Goal: Information Seeking & Learning: Compare options

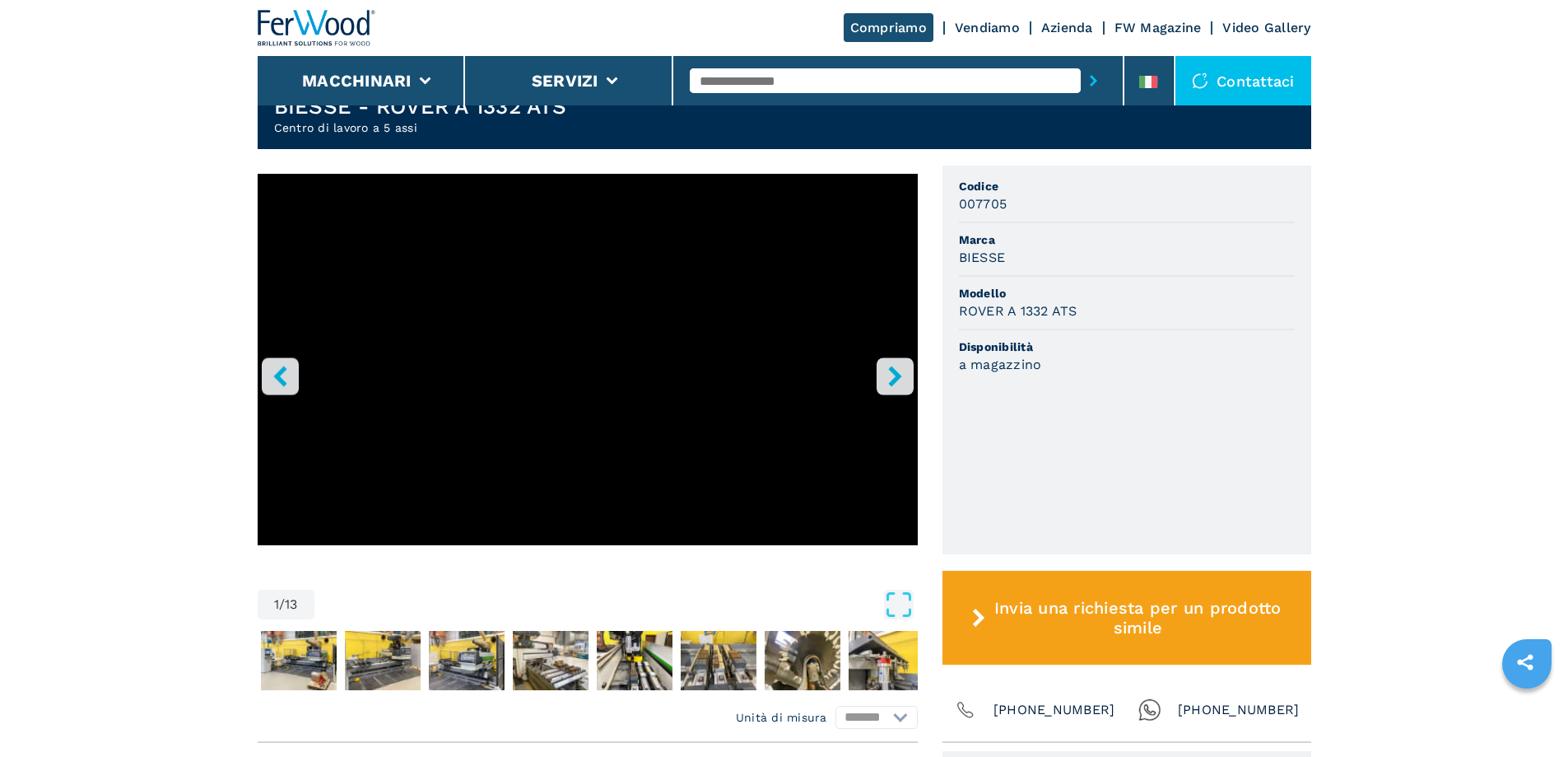
scroll to position [576, 0]
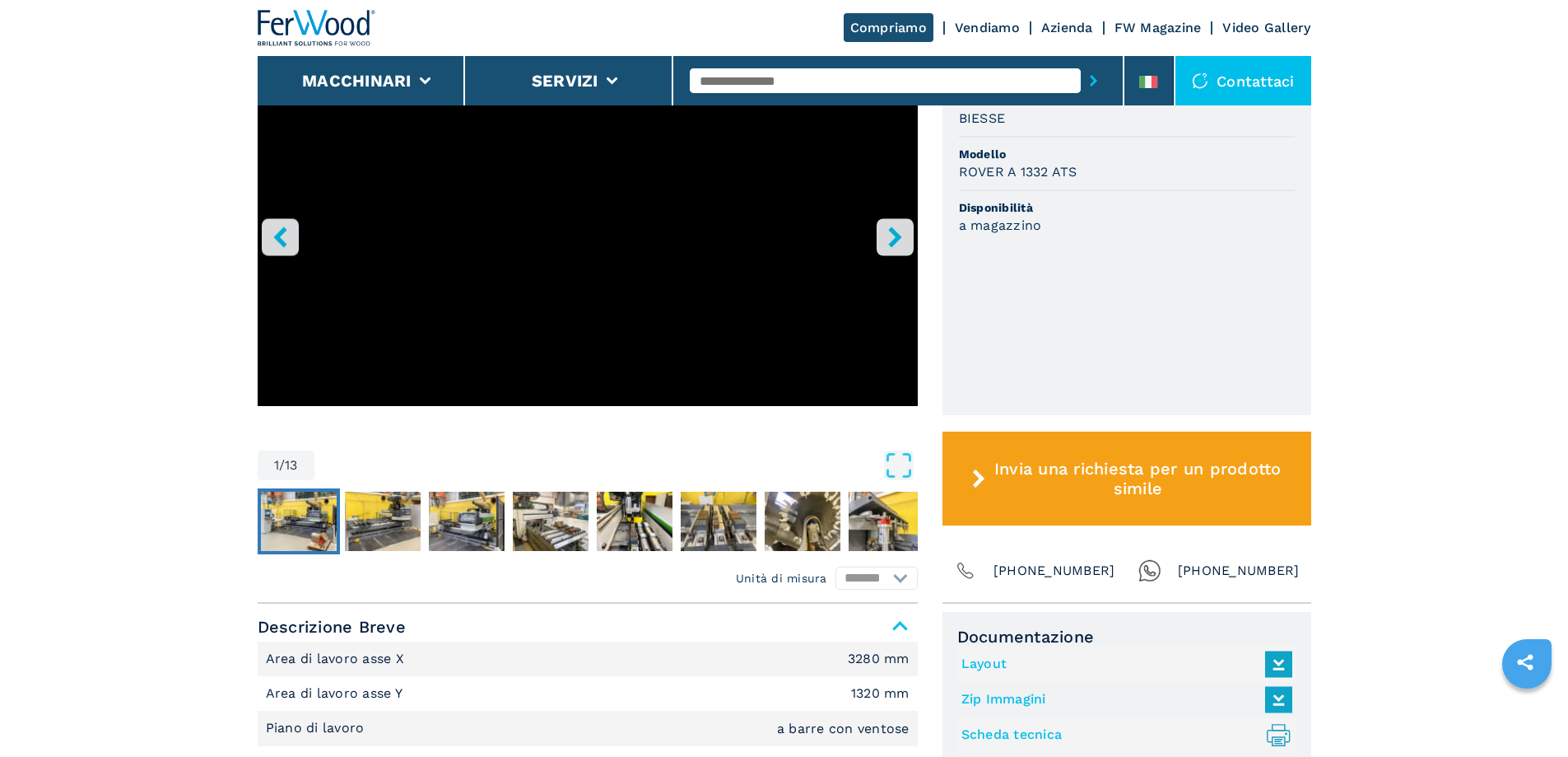
click at [317, 504] on img "Go to Slide 2" at bounding box center [298, 521] width 76 height 59
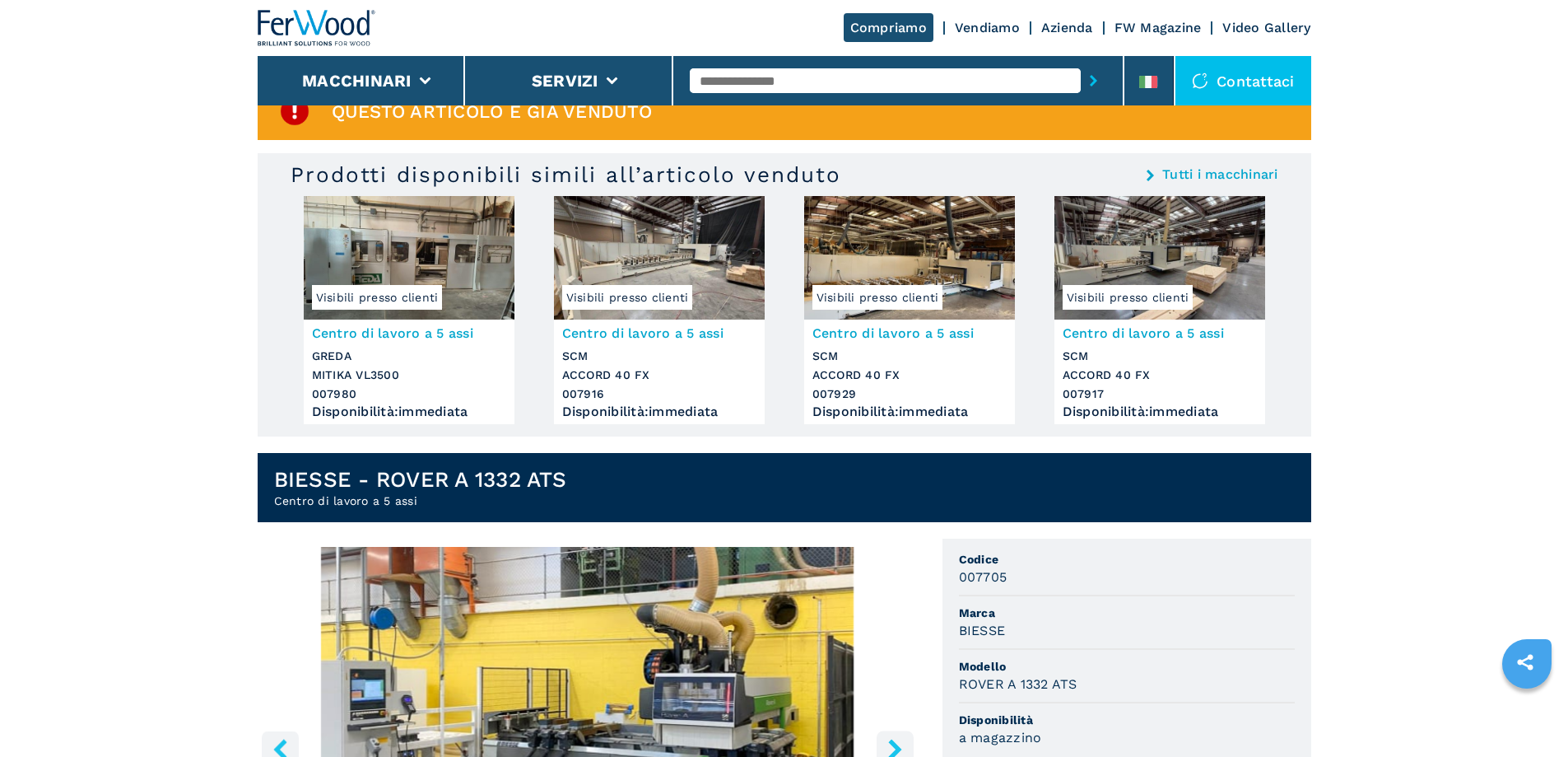
scroll to position [0, 0]
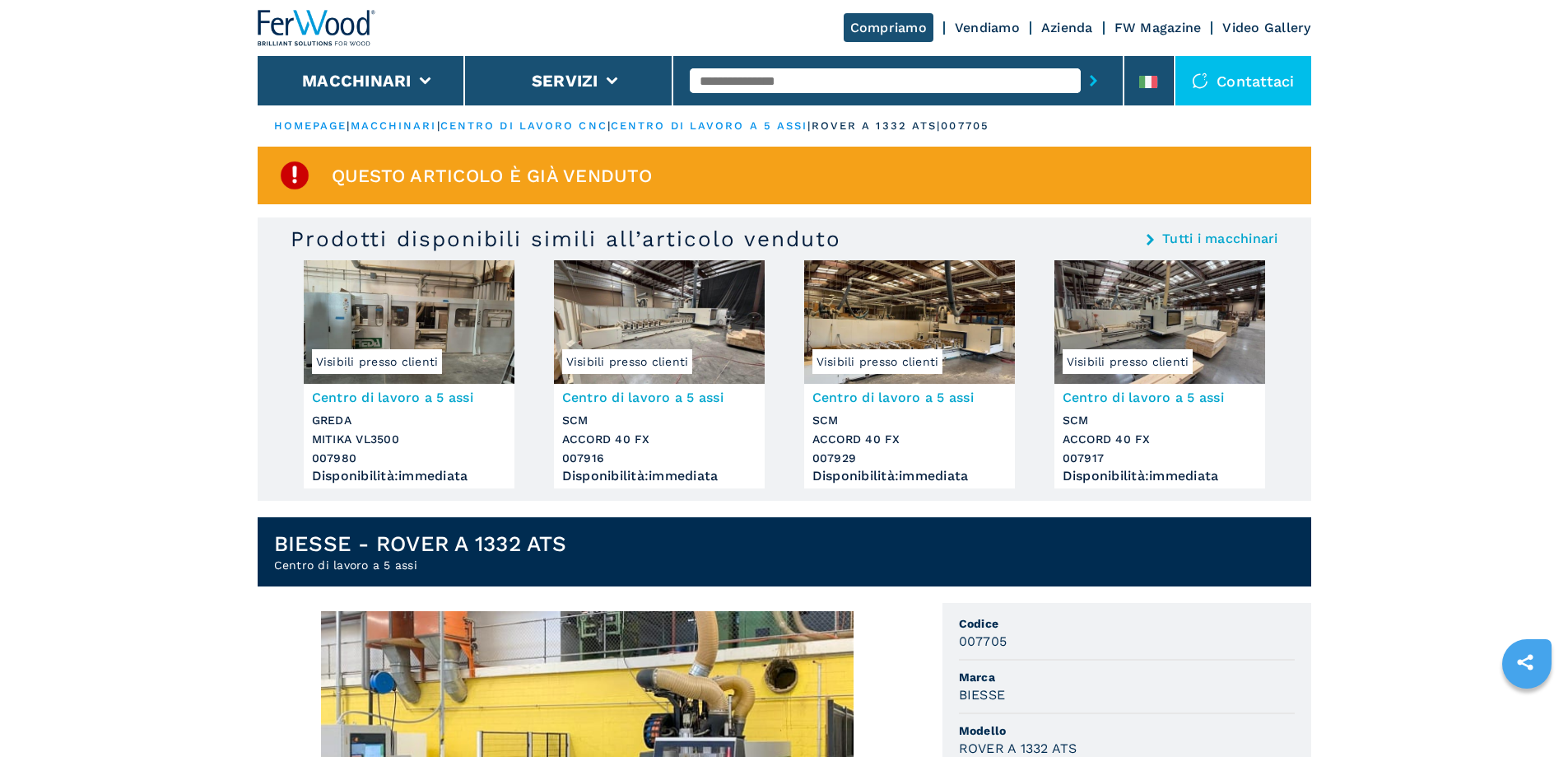
click at [334, 24] on img at bounding box center [317, 28] width 119 height 36
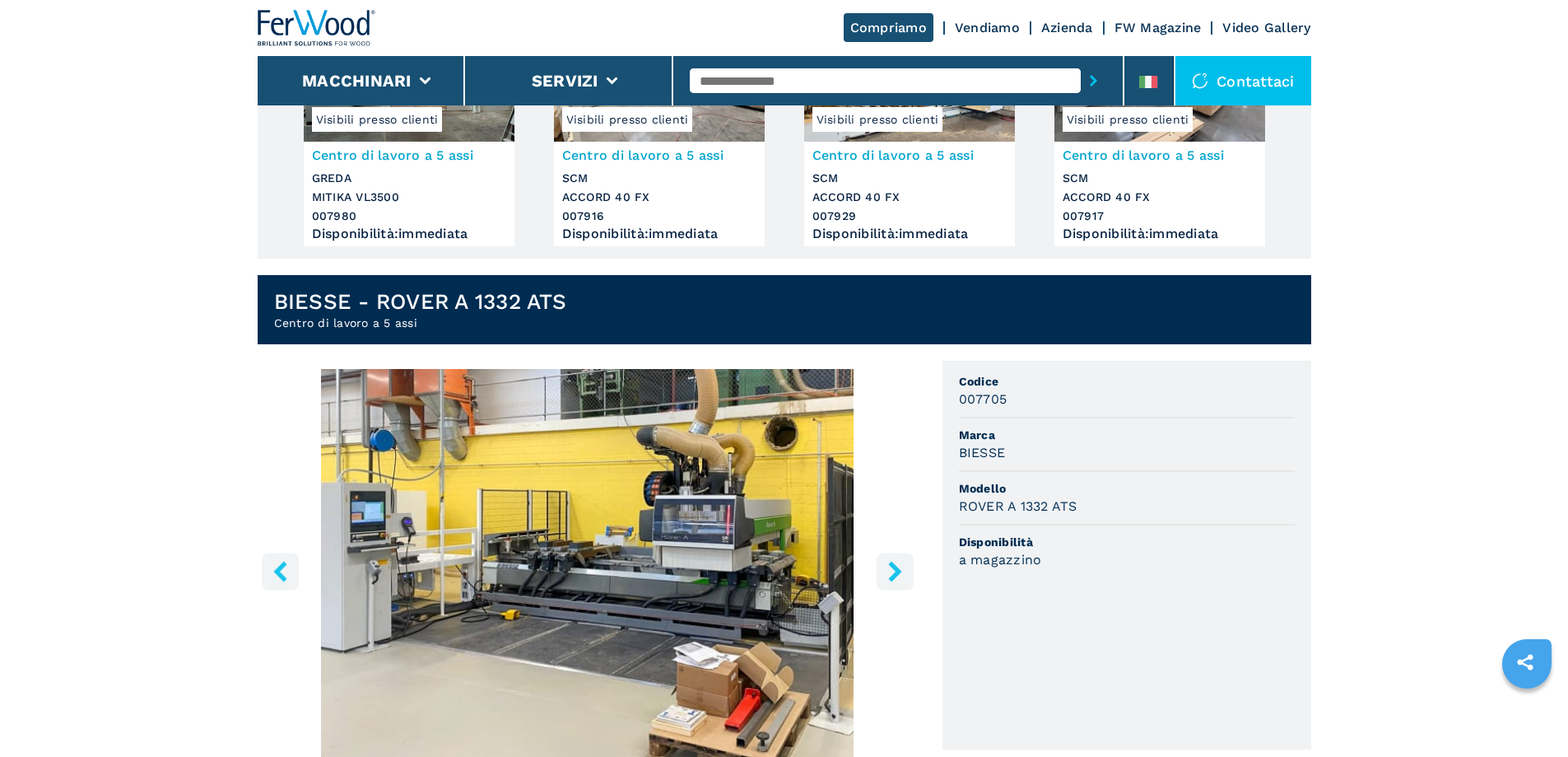
scroll to position [247, 0]
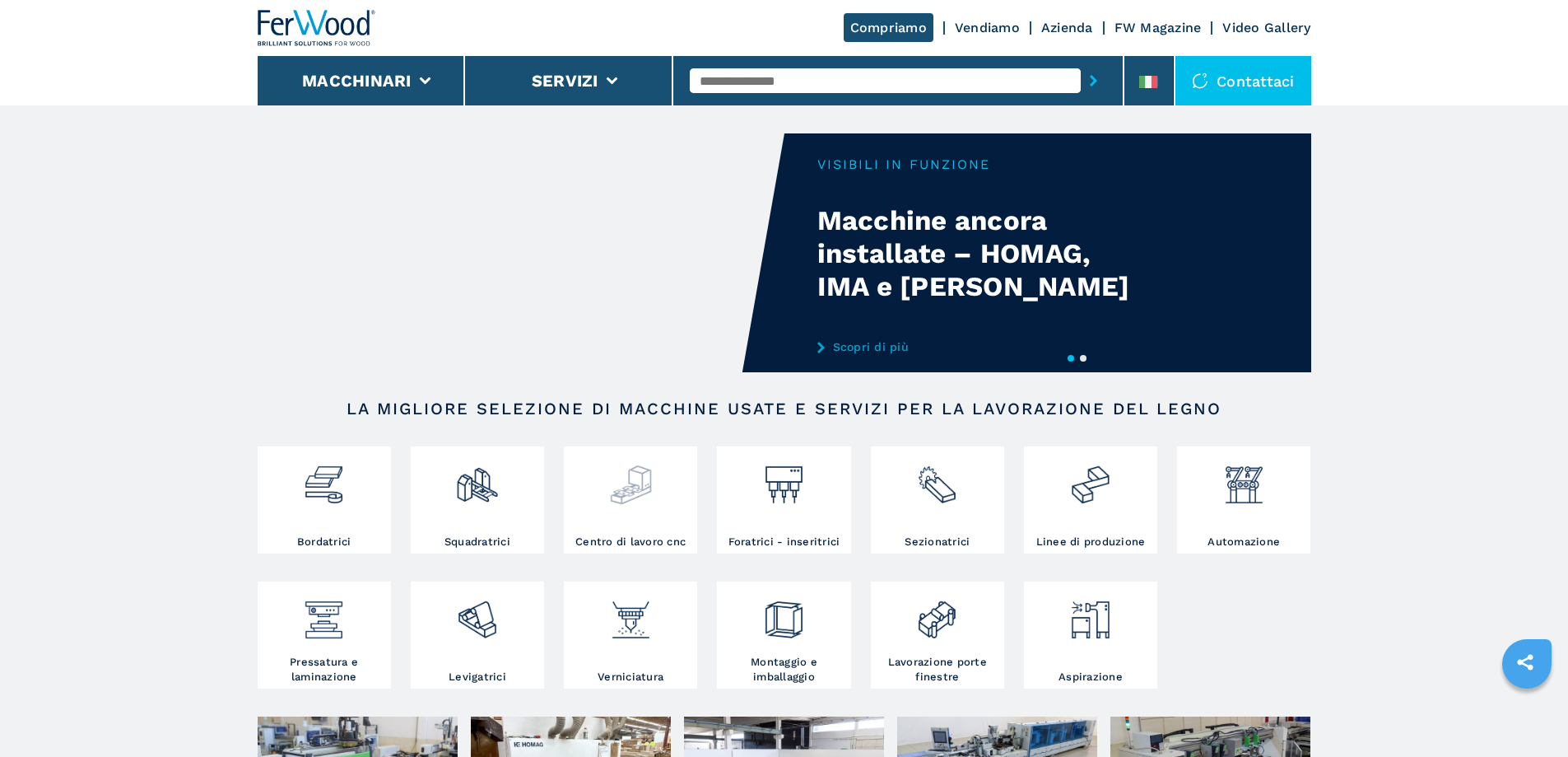
click at [649, 534] on div at bounding box center [630, 492] width 125 height 84
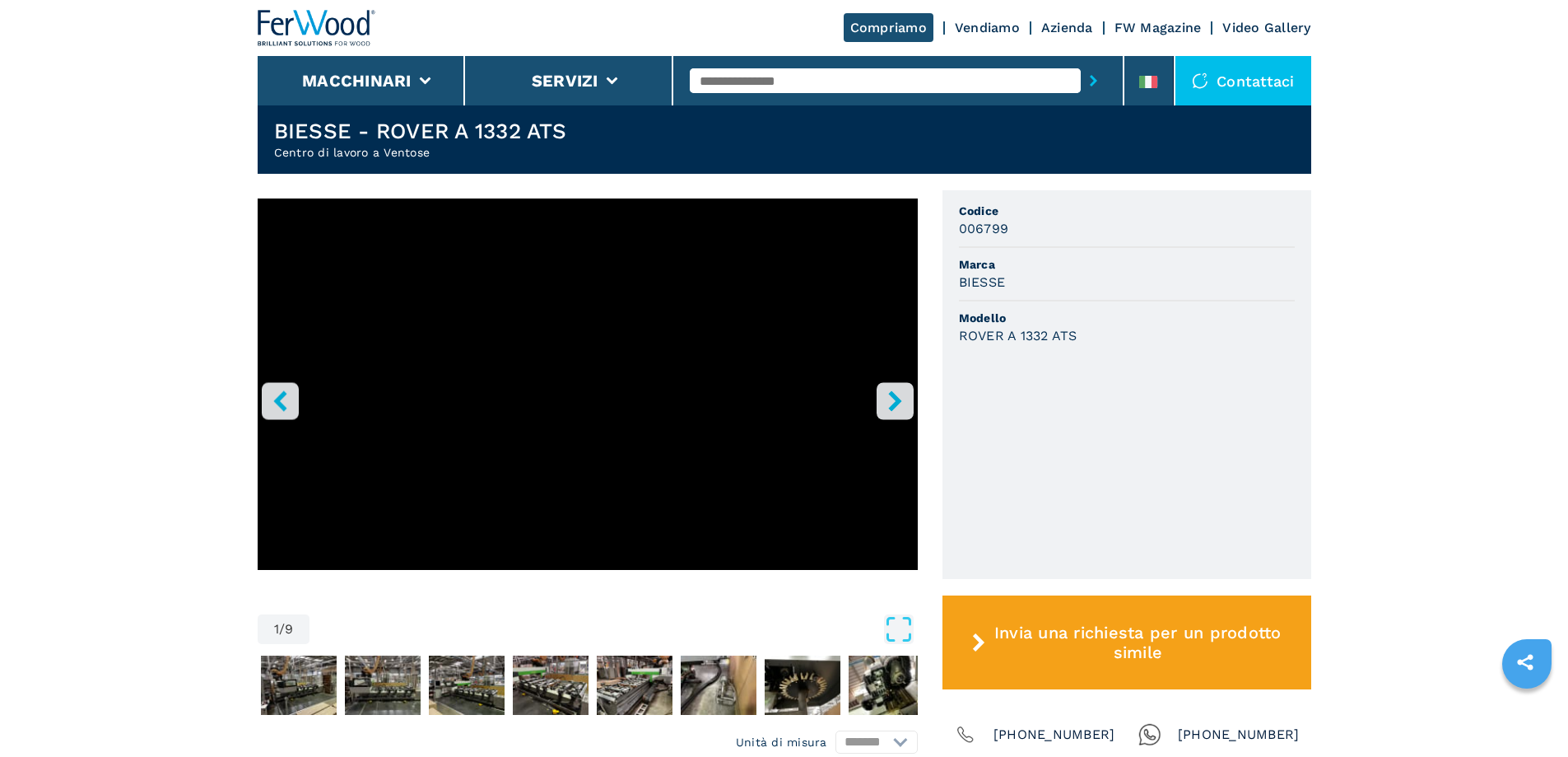
scroll to position [412, 0]
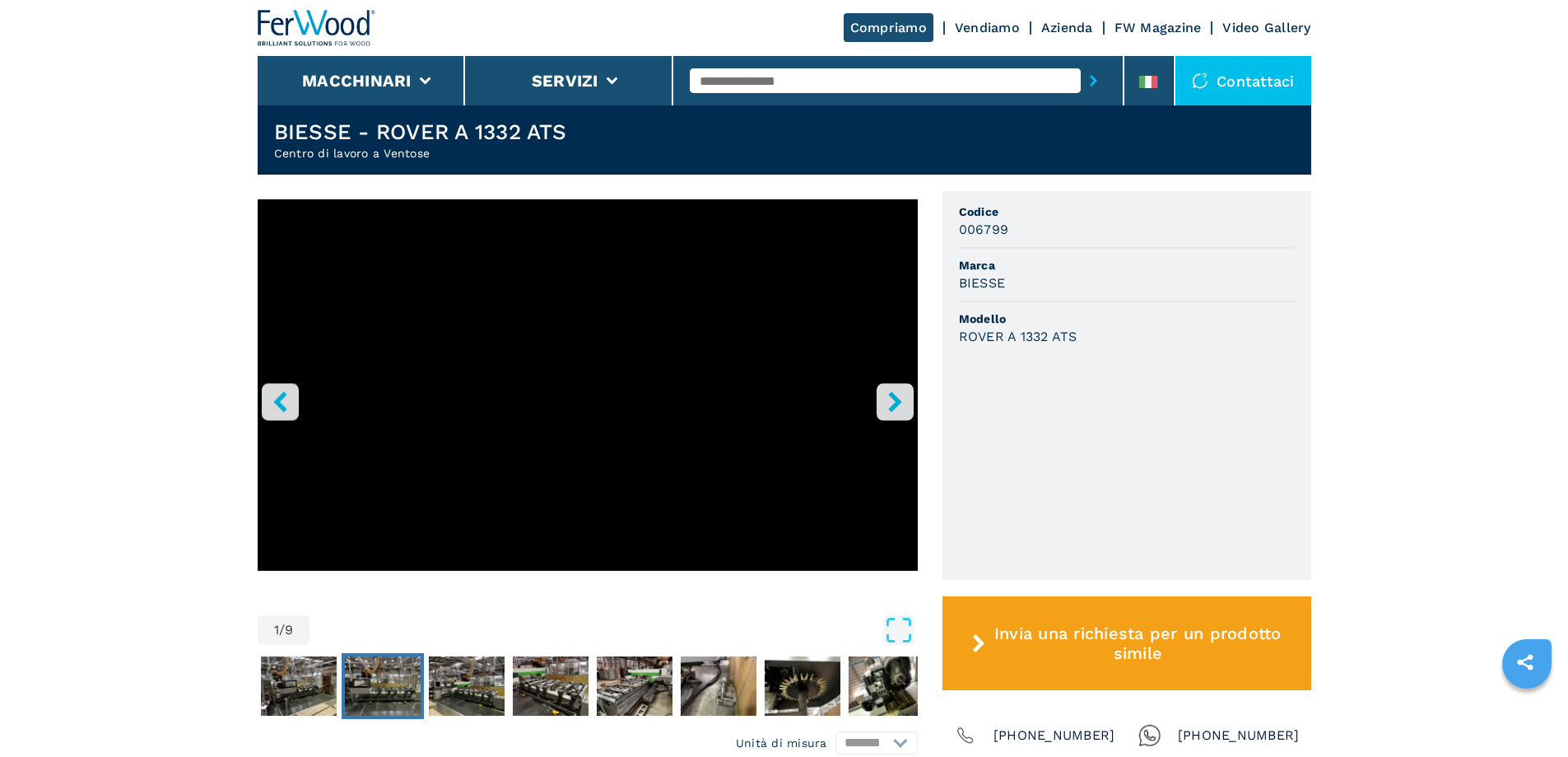
click at [373, 689] on img "Go to Slide 3" at bounding box center [383, 686] width 76 height 59
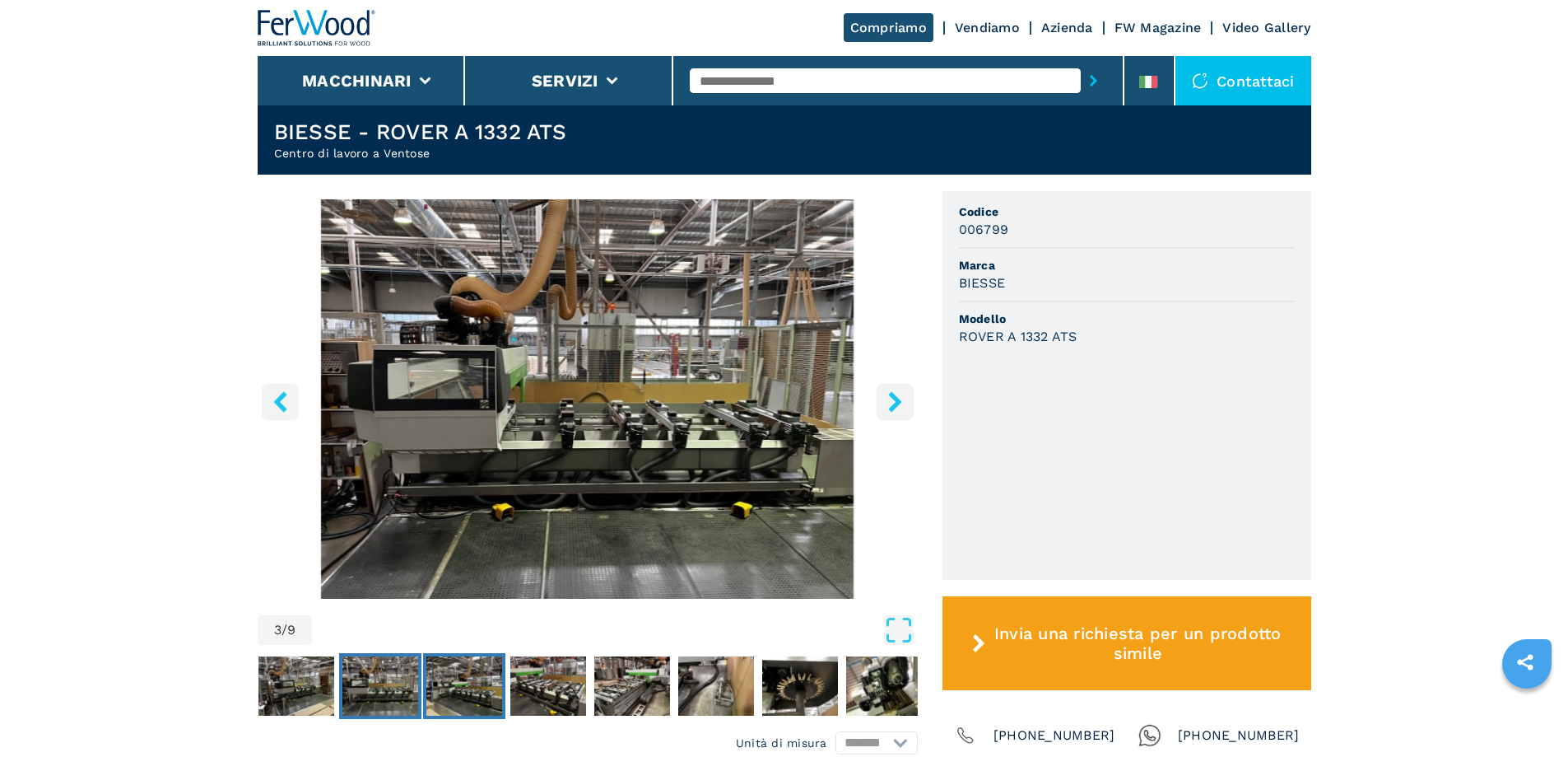
click at [425, 699] on button "Go to Slide 4" at bounding box center [465, 685] width 83 height 66
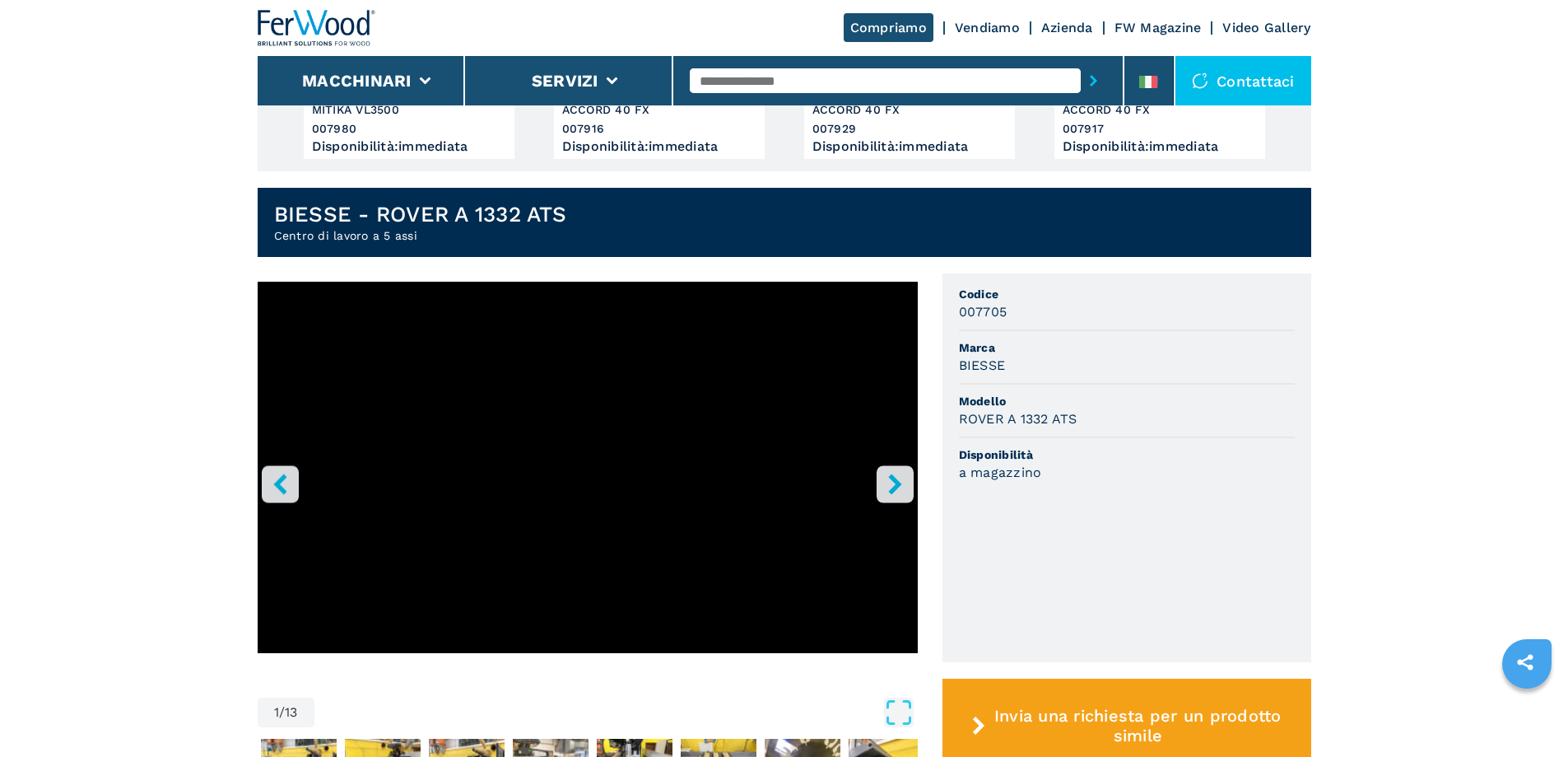
scroll to position [494, 0]
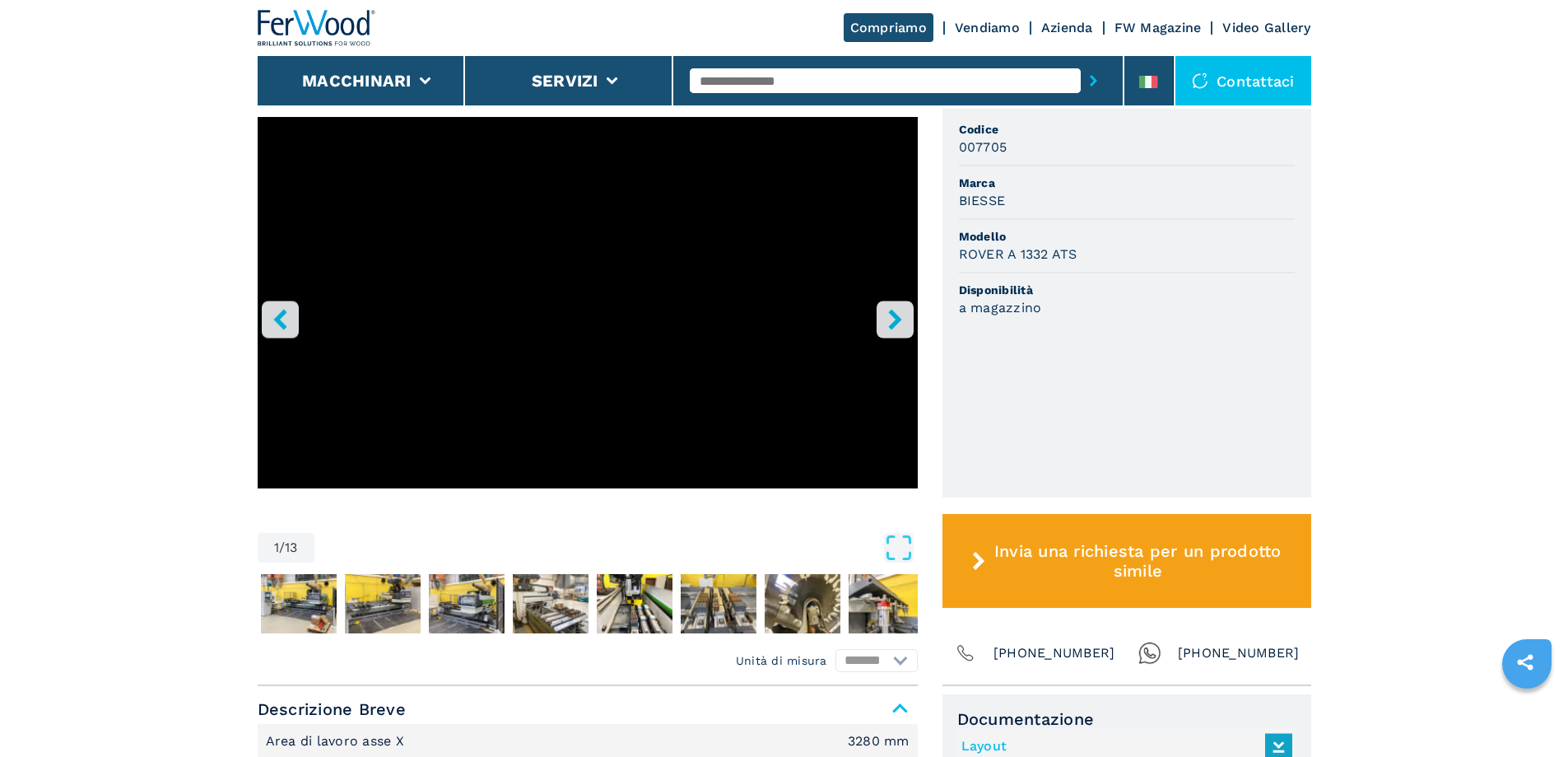
click at [896, 314] on icon "right-button" at bounding box center [895, 318] width 21 height 21
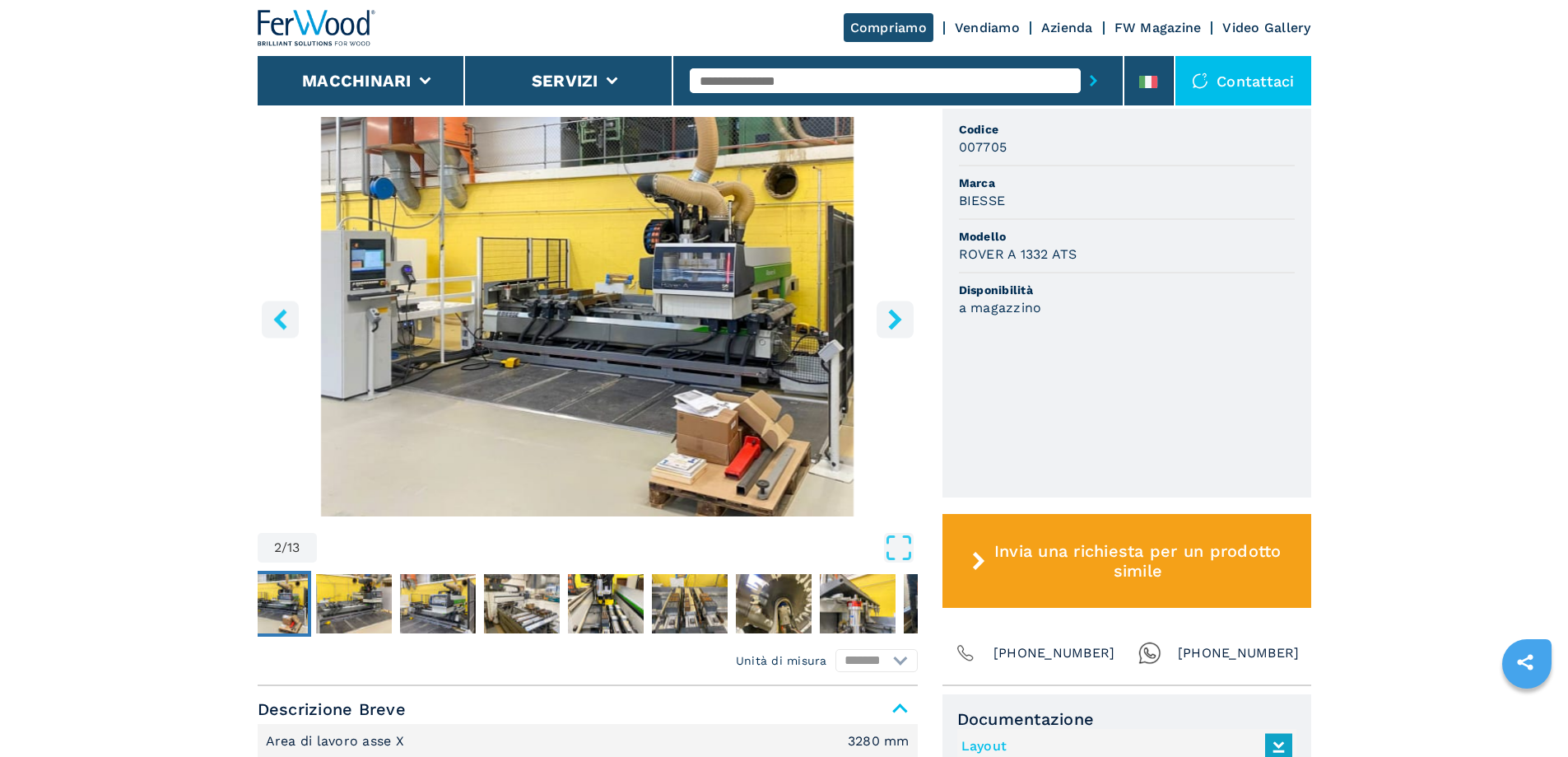
click at [896, 315] on icon "right-button" at bounding box center [895, 318] width 13 height 21
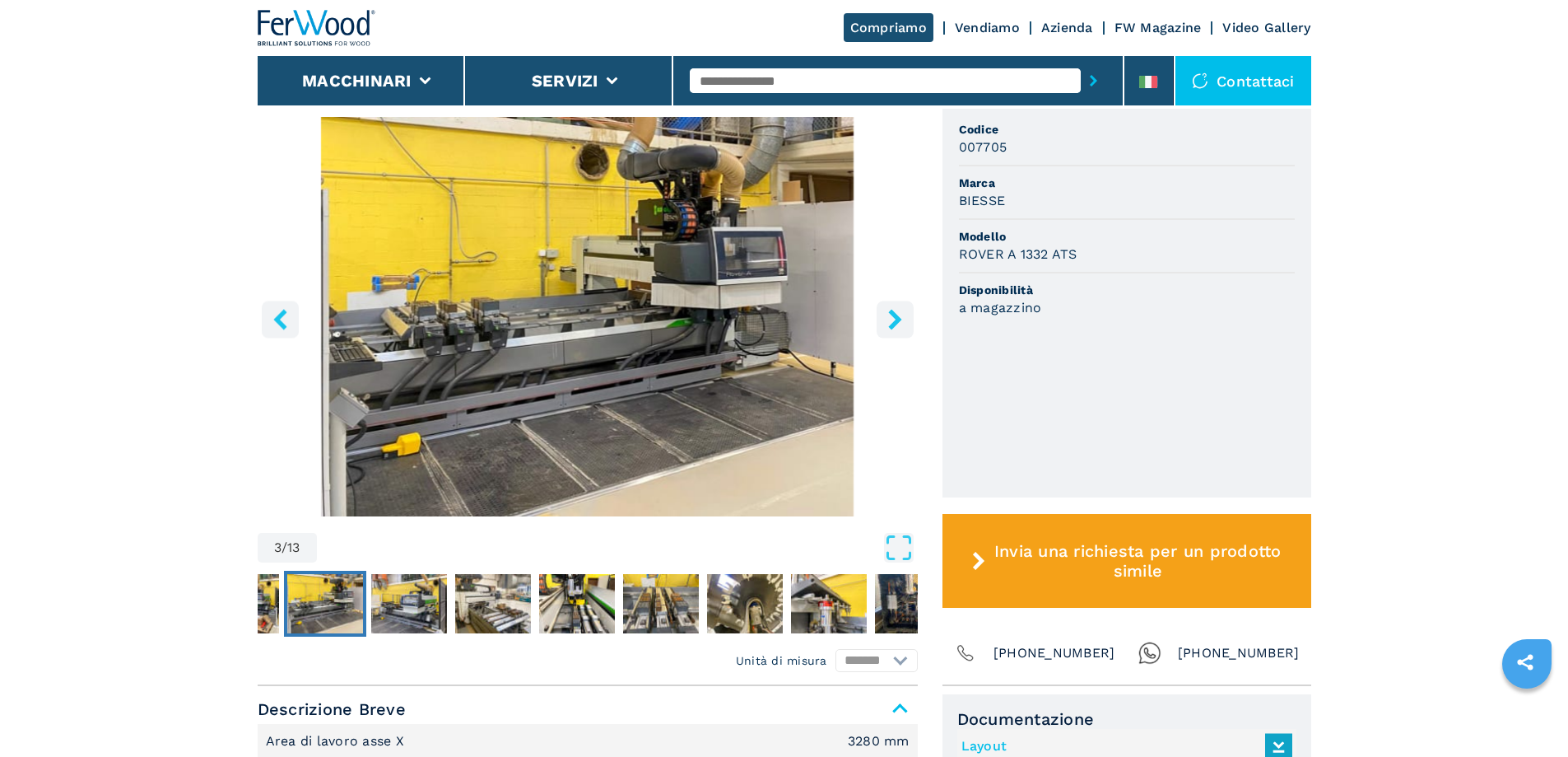
click at [896, 315] on icon "right-button" at bounding box center [895, 318] width 13 height 21
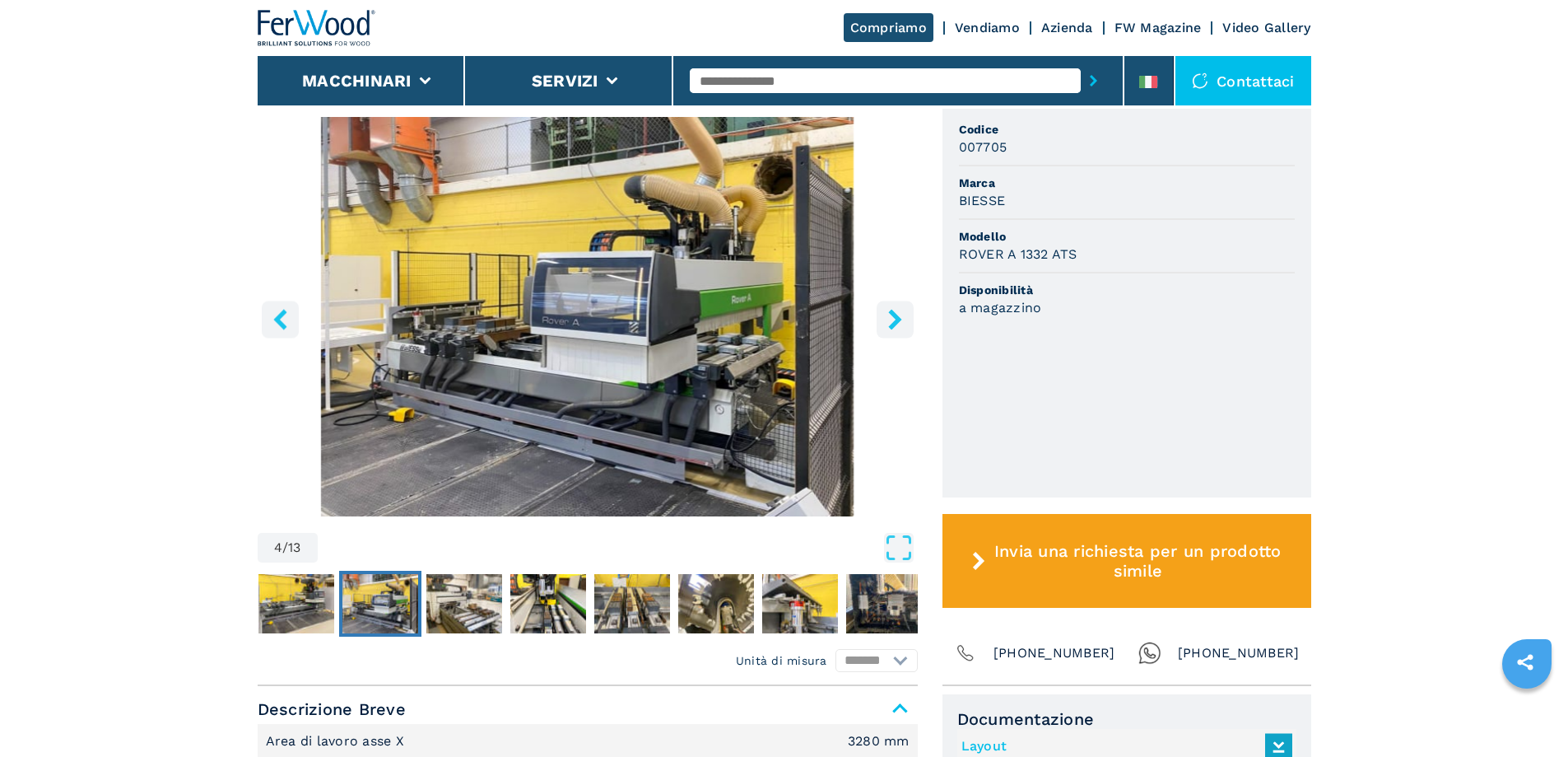
click at [896, 315] on icon "right-button" at bounding box center [895, 318] width 13 height 21
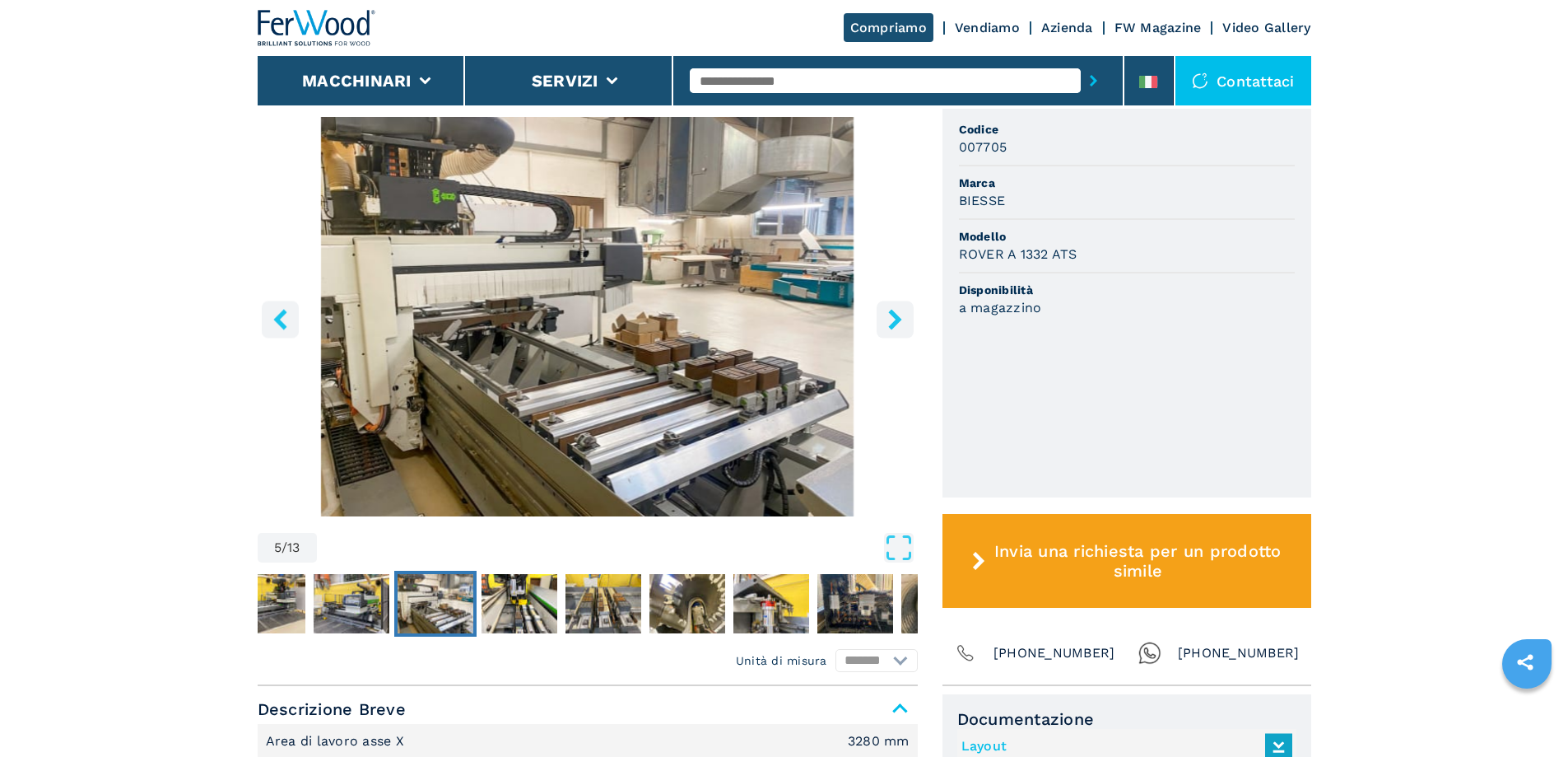
click at [271, 327] on icon "left-button" at bounding box center [280, 318] width 21 height 21
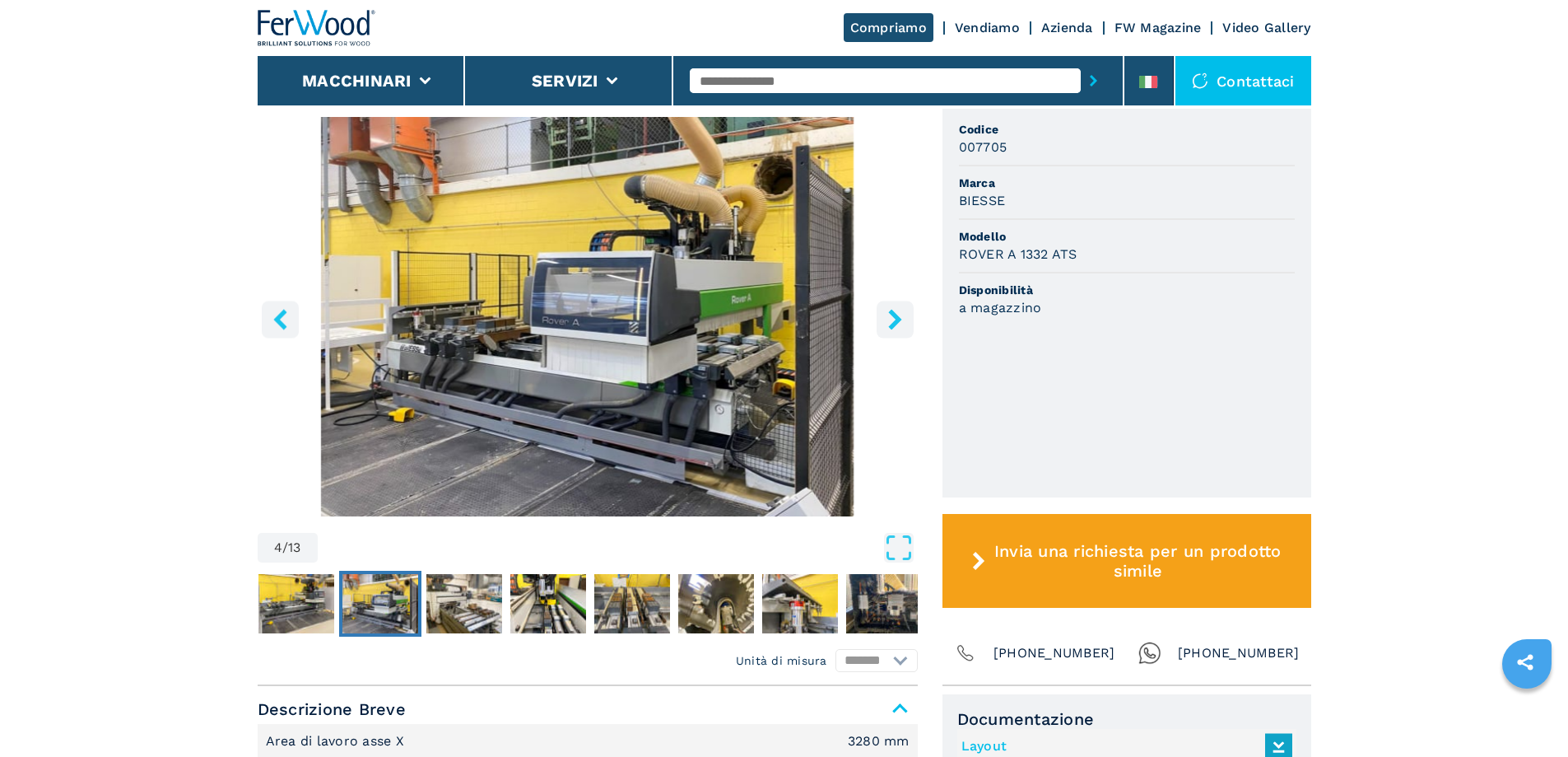
click at [903, 316] on icon "right-button" at bounding box center [895, 318] width 21 height 21
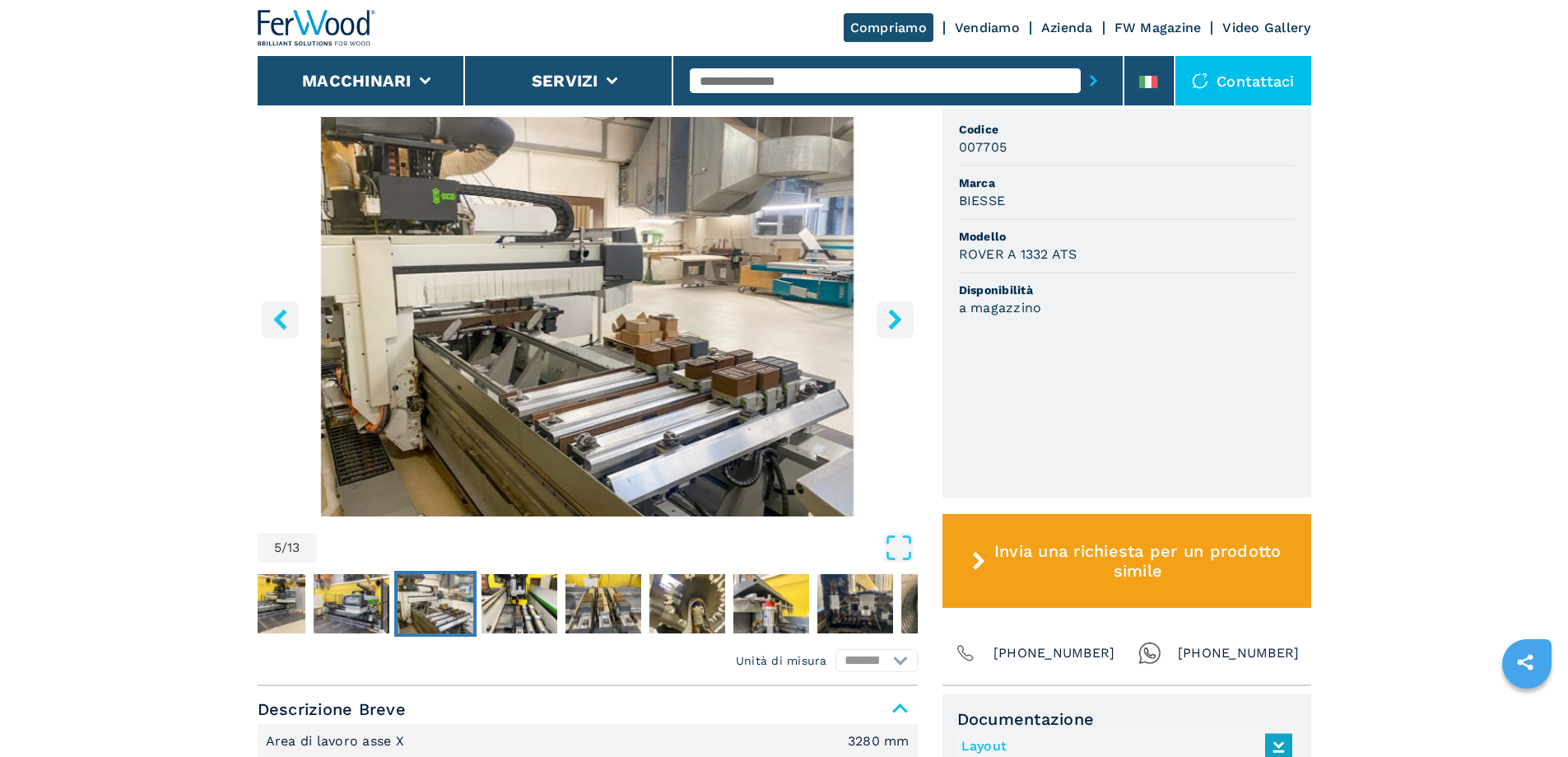
click at [898, 317] on icon "right-button" at bounding box center [895, 318] width 13 height 21
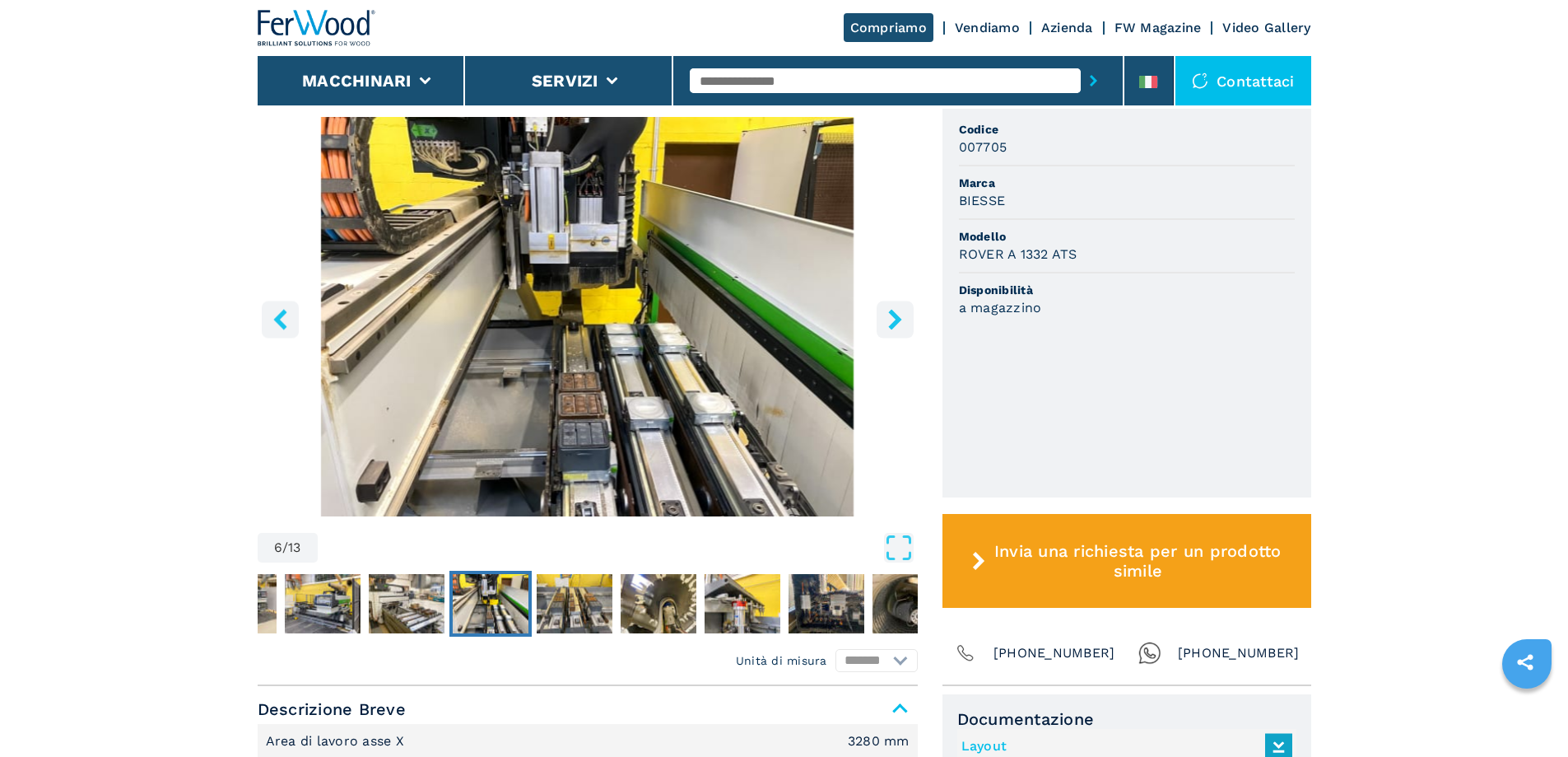
click at [898, 317] on icon "right-button" at bounding box center [895, 318] width 13 height 21
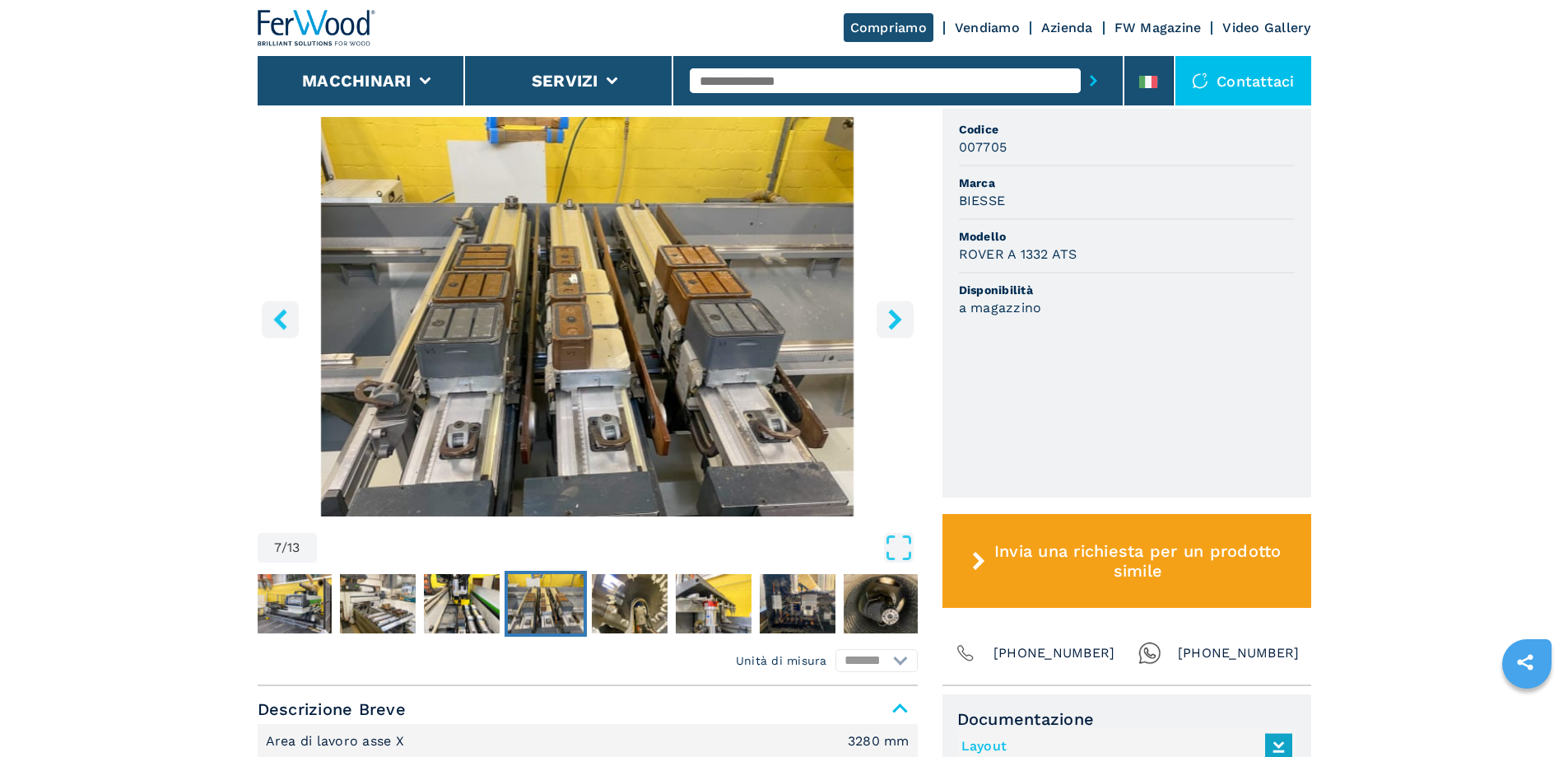
click at [895, 318] on icon "right-button" at bounding box center [895, 318] width 13 height 21
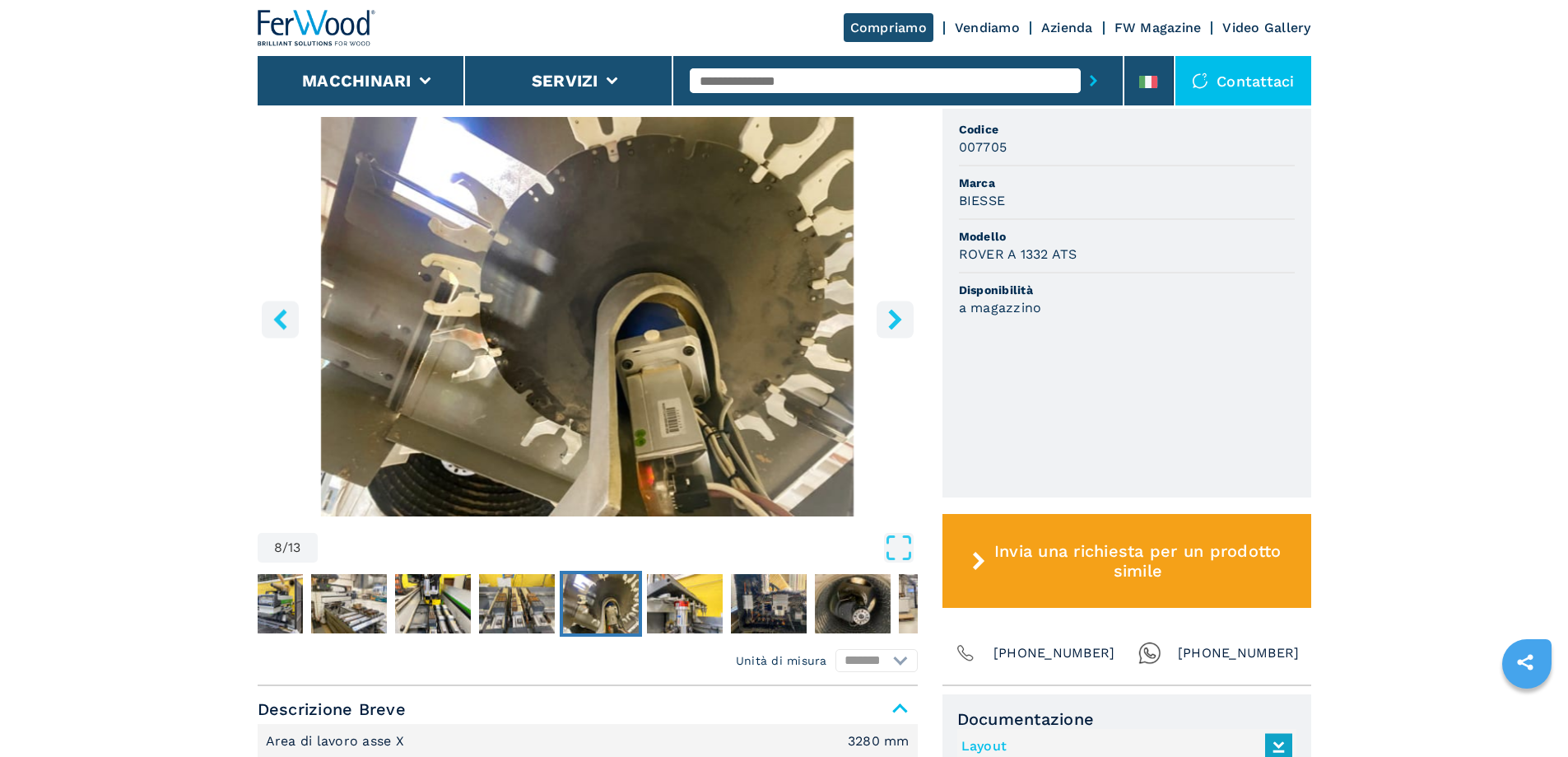
click at [892, 322] on icon "right-button" at bounding box center [895, 318] width 21 height 21
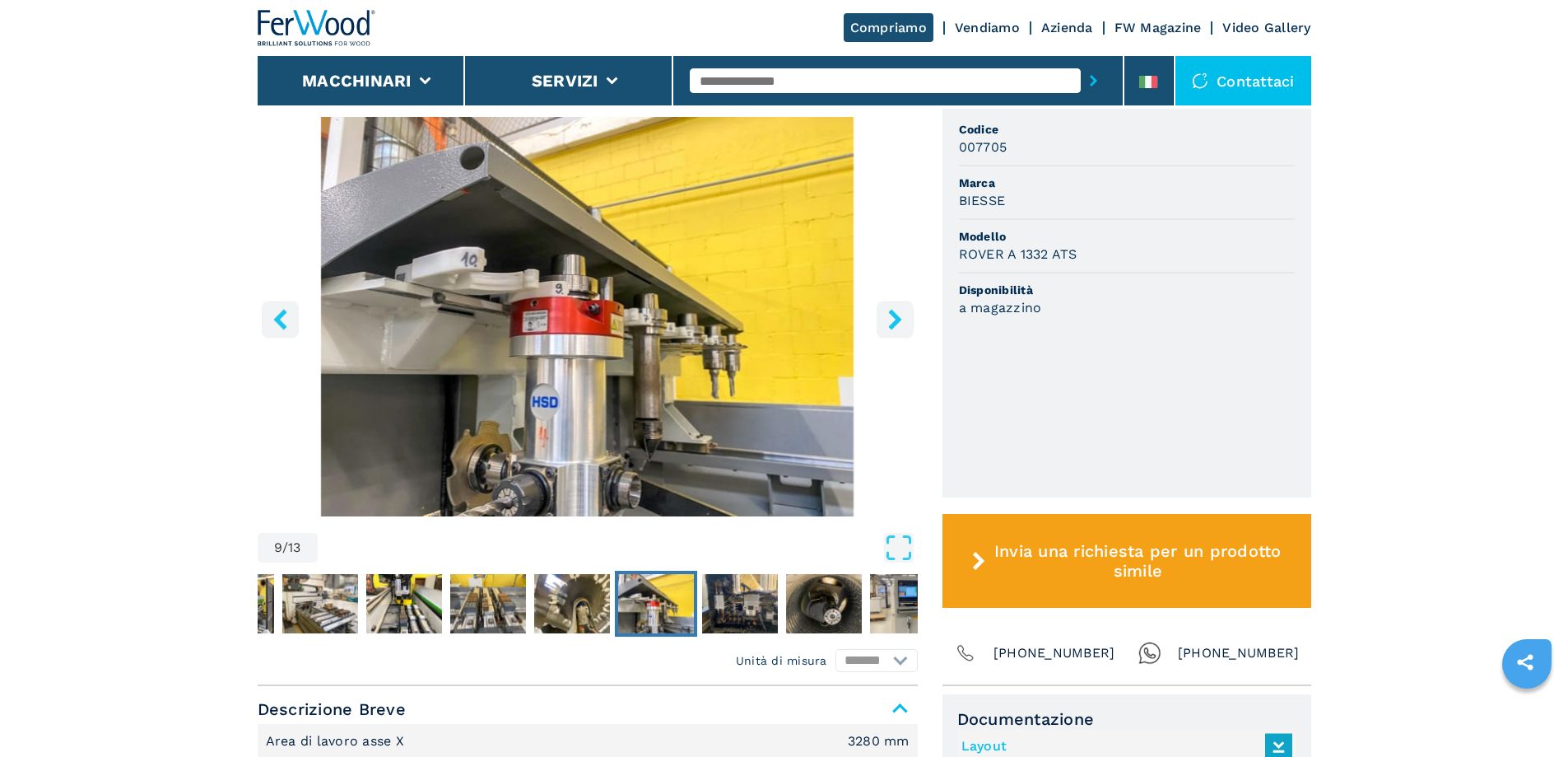
click at [892, 322] on icon "right-button" at bounding box center [895, 318] width 21 height 21
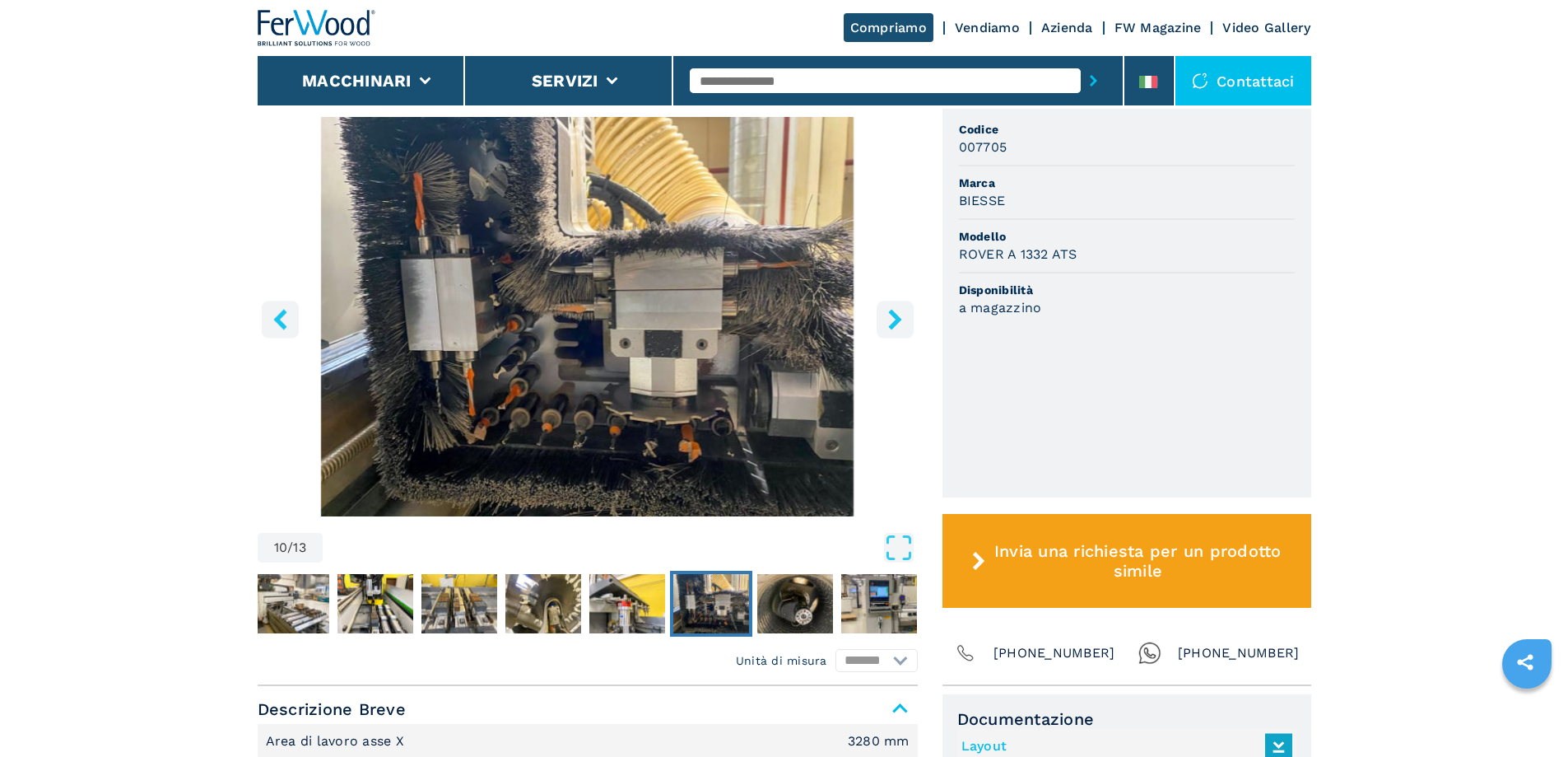
click at [891, 322] on icon "right-button" at bounding box center [895, 318] width 21 height 21
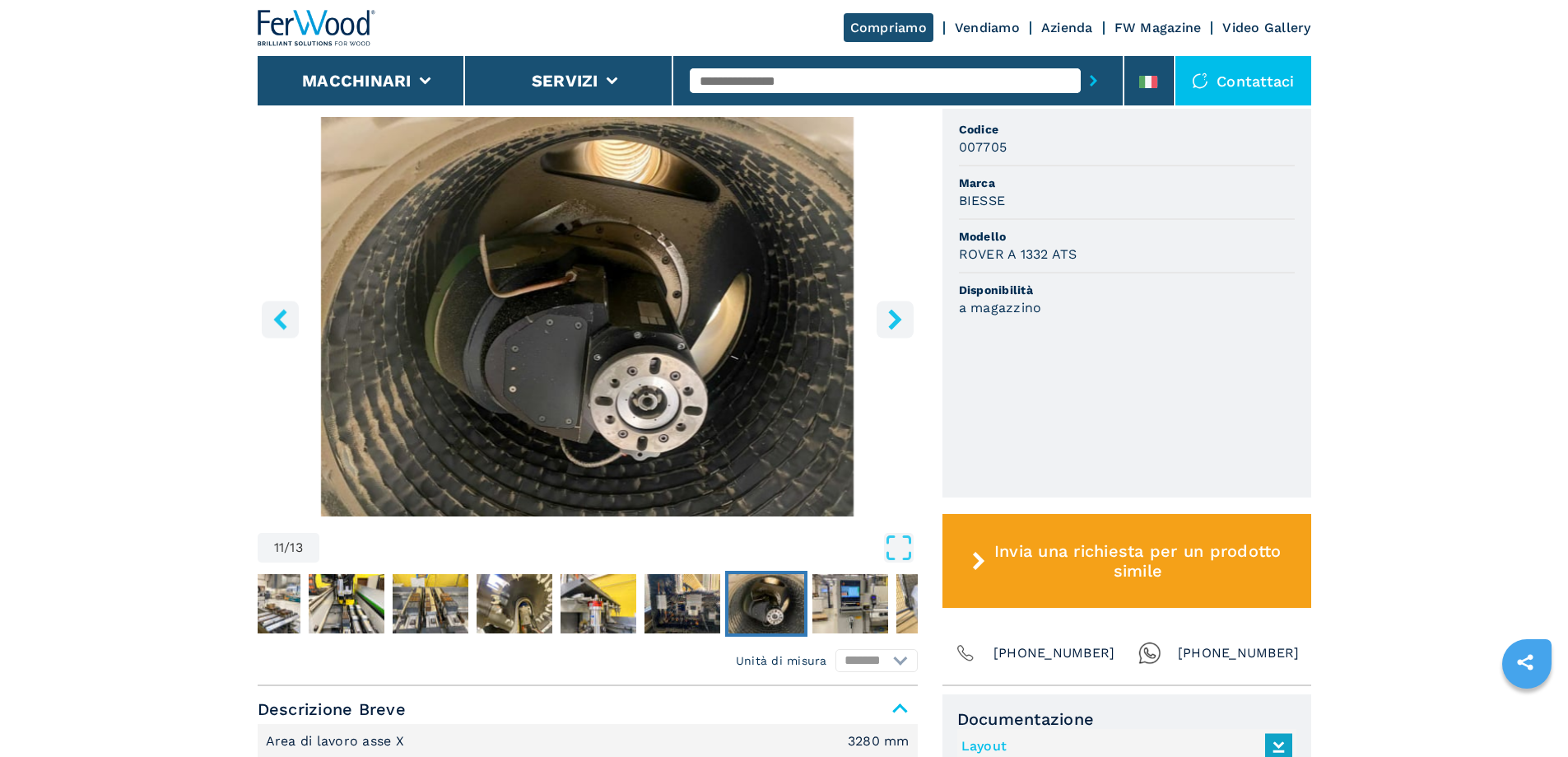
click at [885, 322] on icon "right-button" at bounding box center [895, 318] width 21 height 21
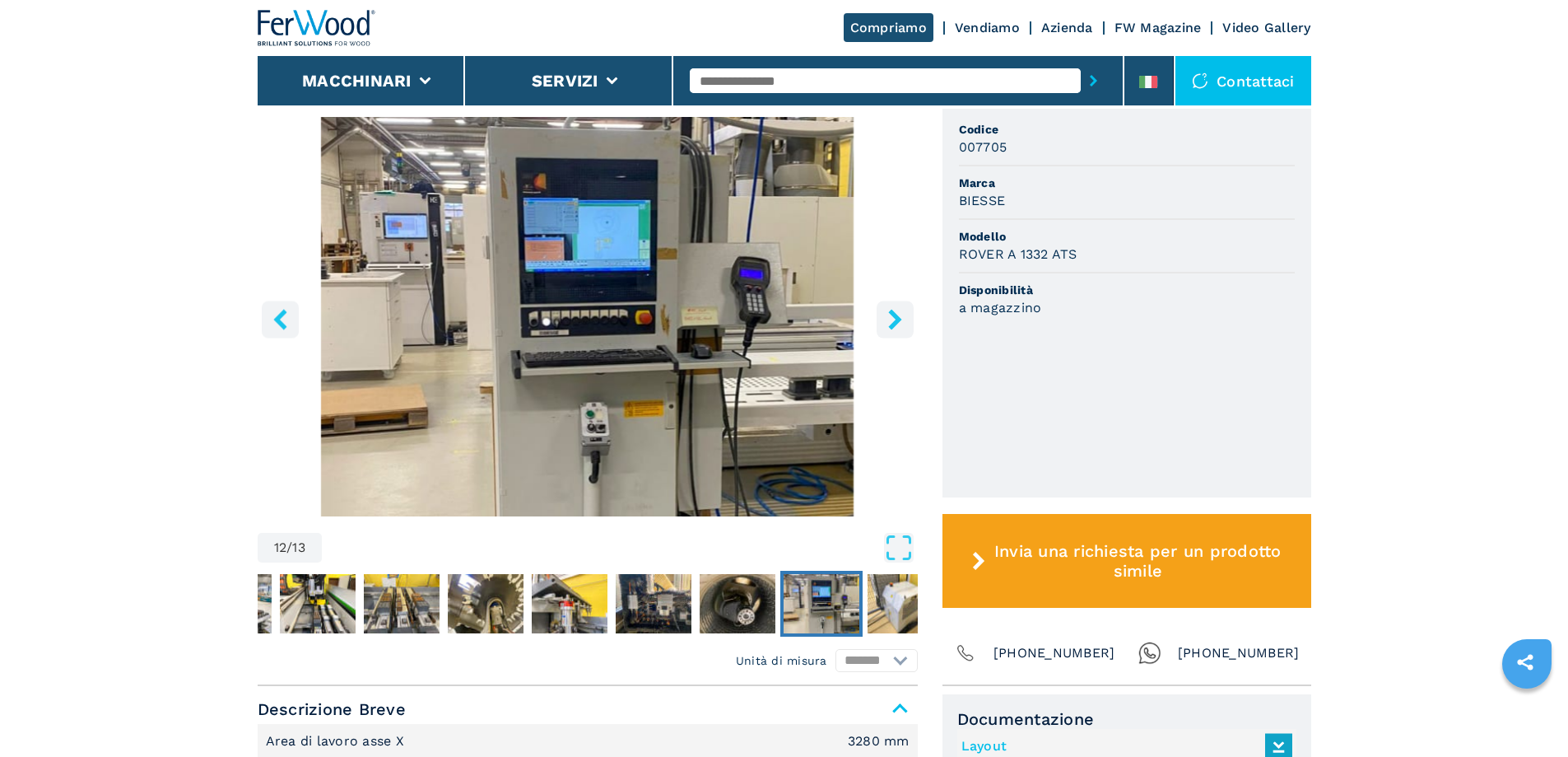
click at [885, 322] on icon "right-button" at bounding box center [895, 318] width 21 height 21
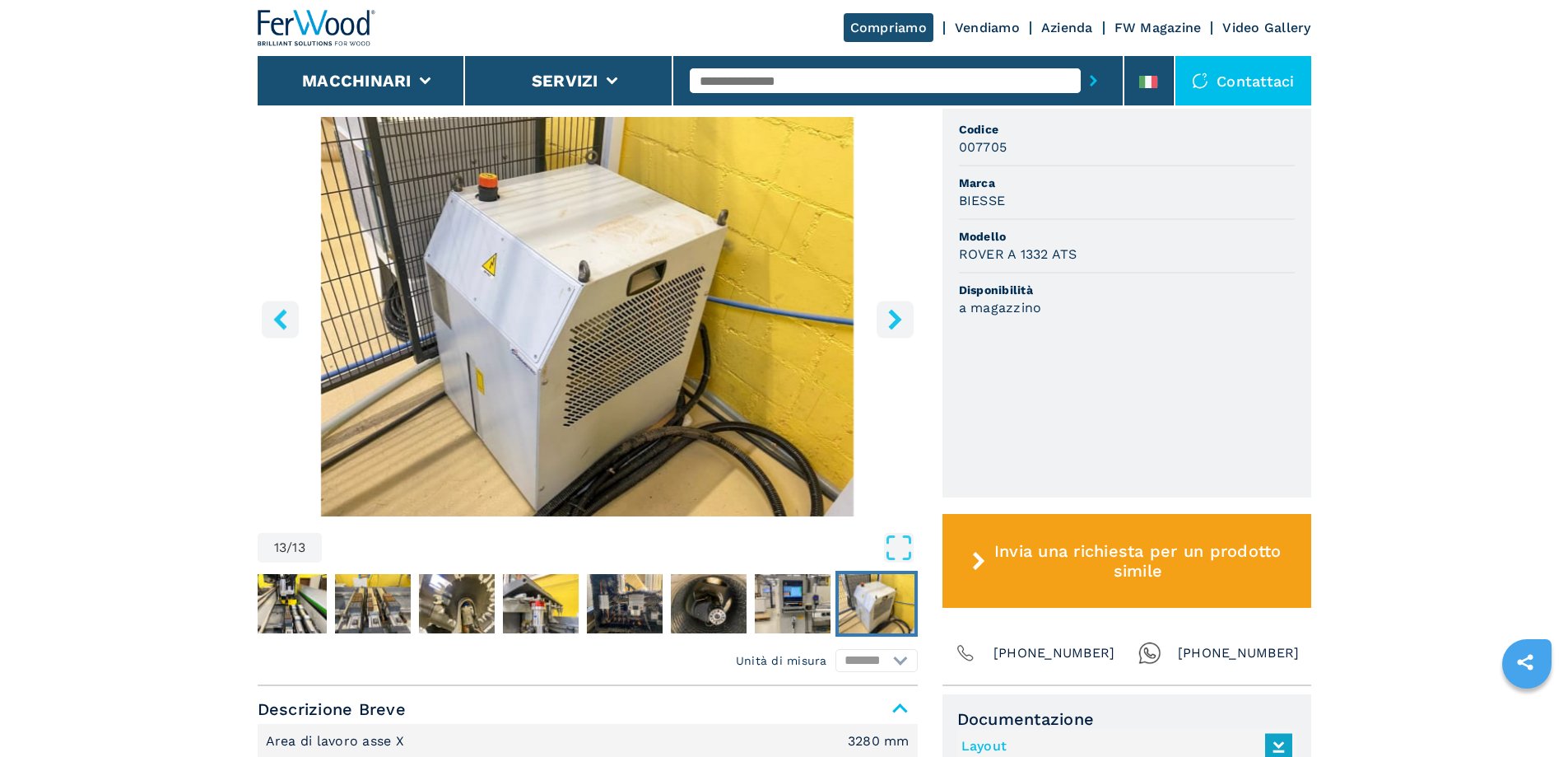
click at [885, 322] on icon "right-button" at bounding box center [895, 318] width 21 height 21
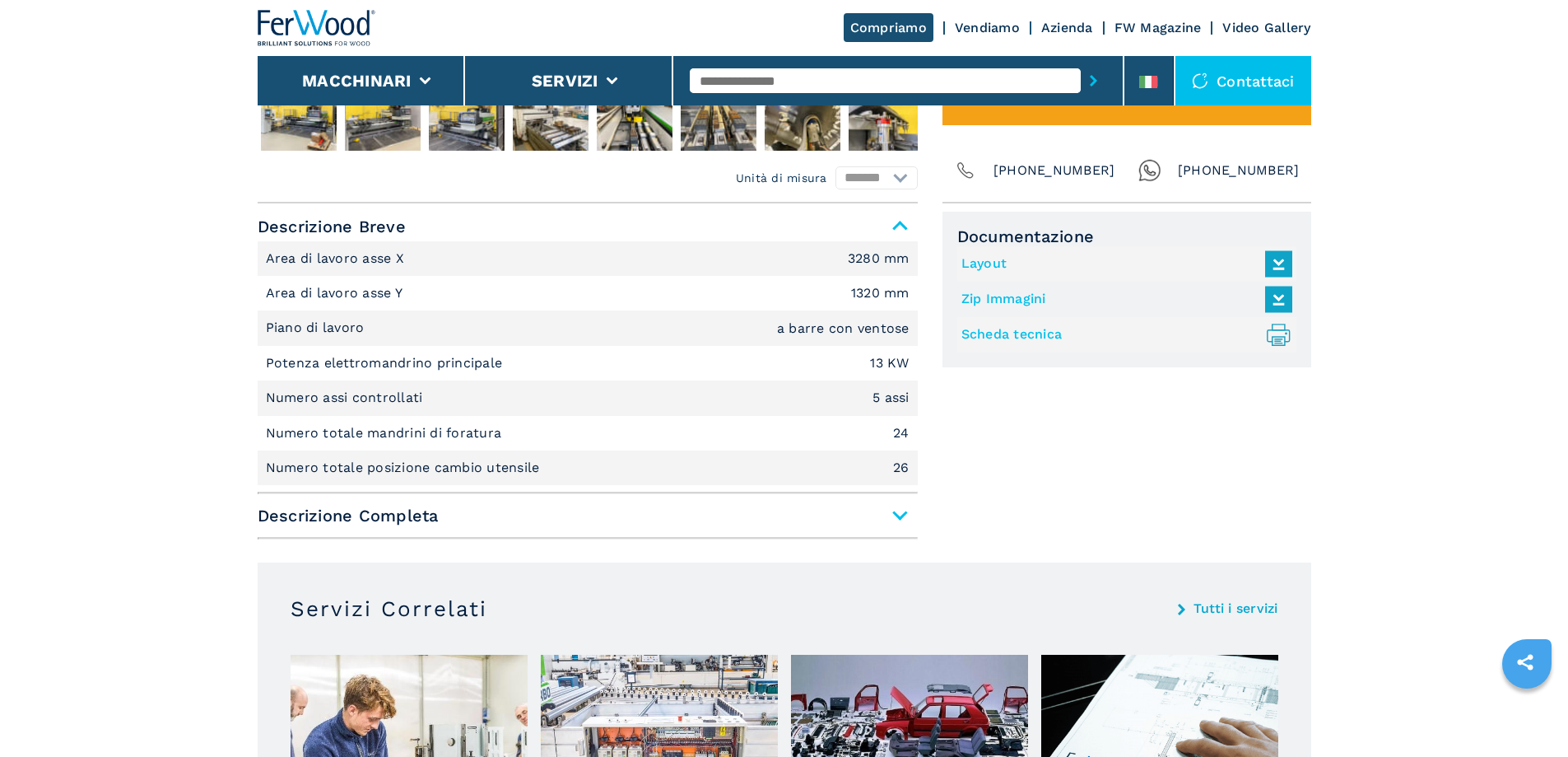
scroll to position [1070, 0]
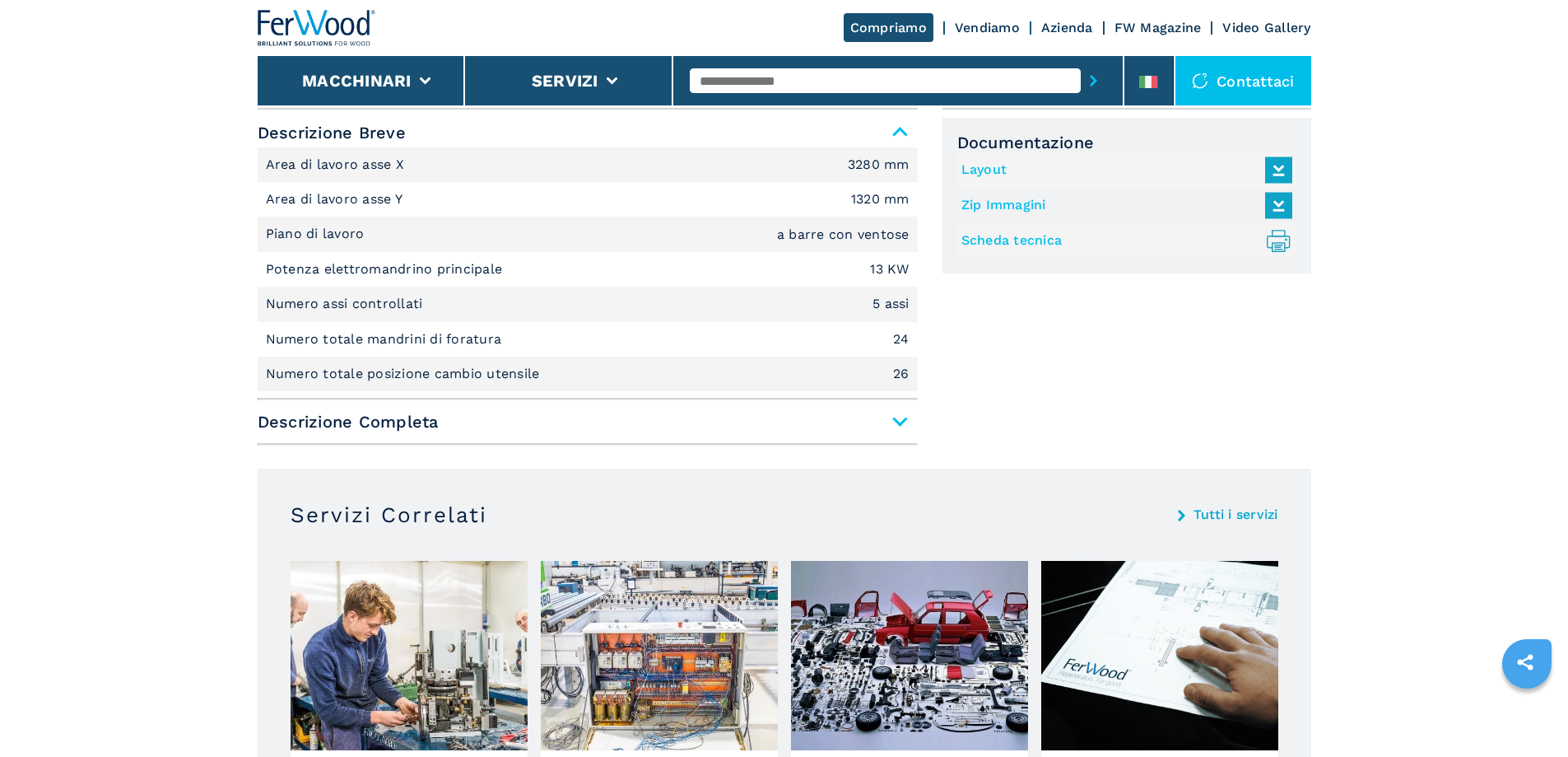
click at [895, 419] on span "Descrizione Completa" at bounding box center [588, 421] width 660 height 30
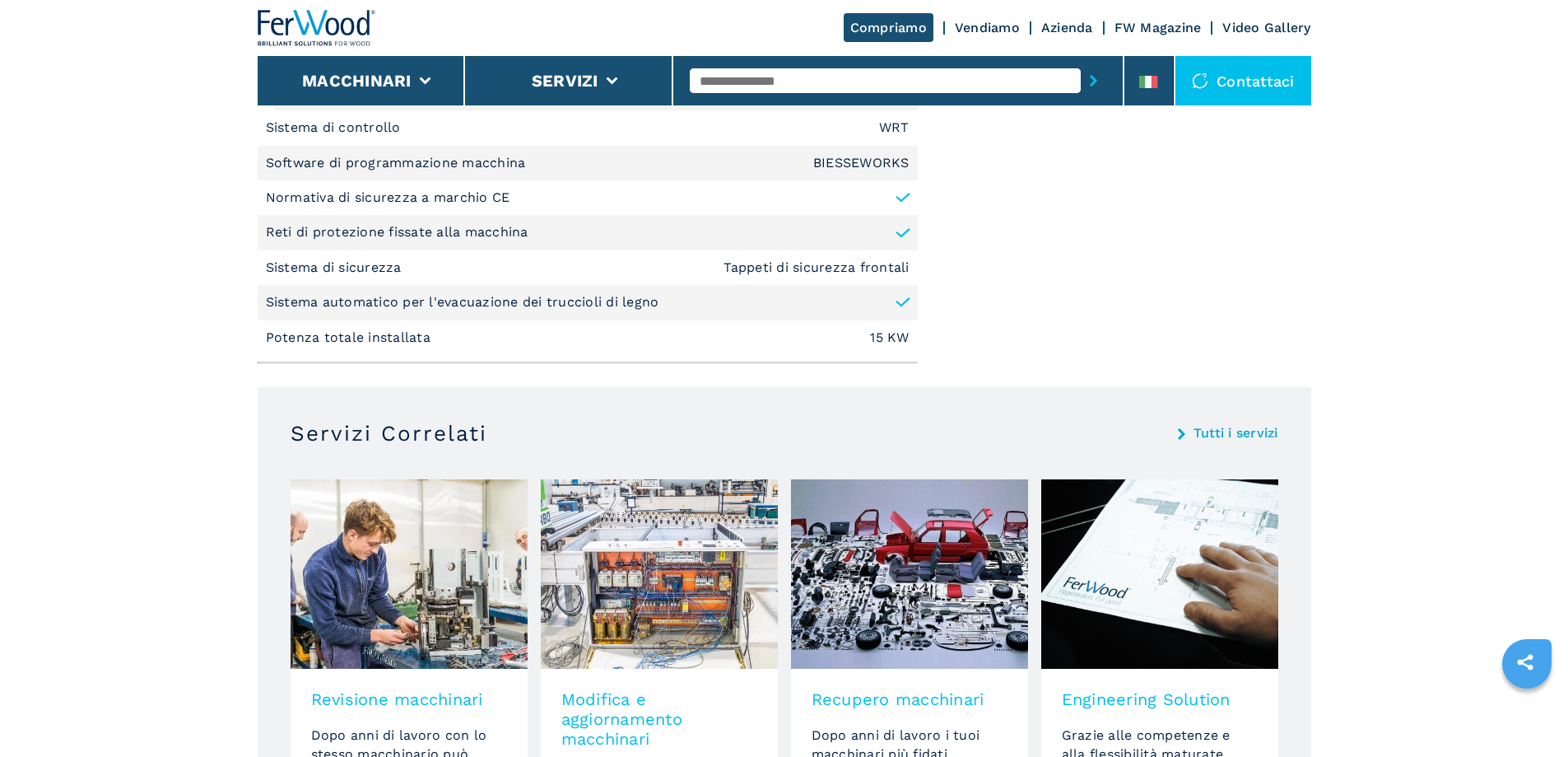
scroll to position [2881, 0]
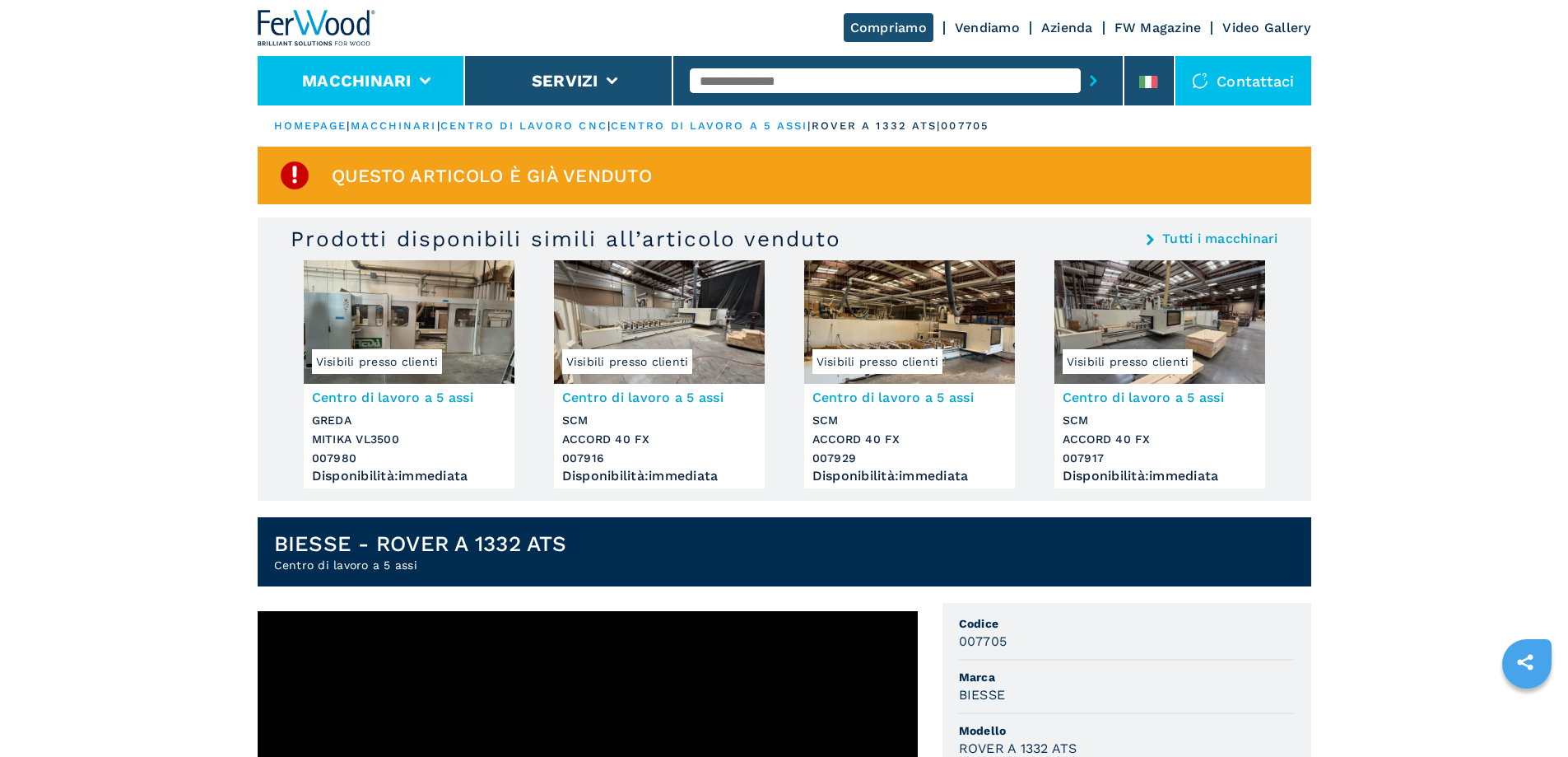
click at [380, 87] on button "Macchinari" at bounding box center [357, 81] width 110 height 20
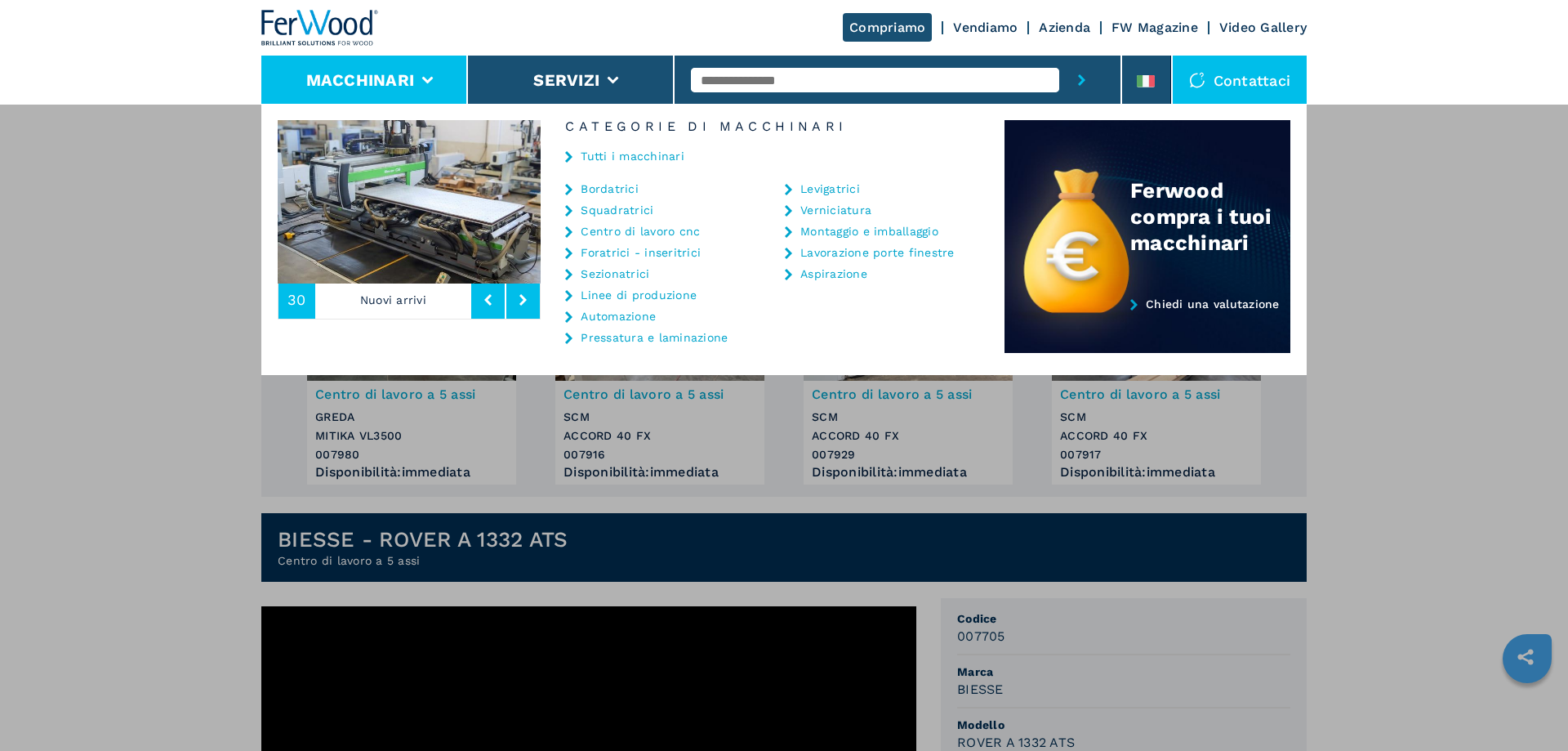
click at [425, 80] on icon at bounding box center [427, 80] width 12 height 7
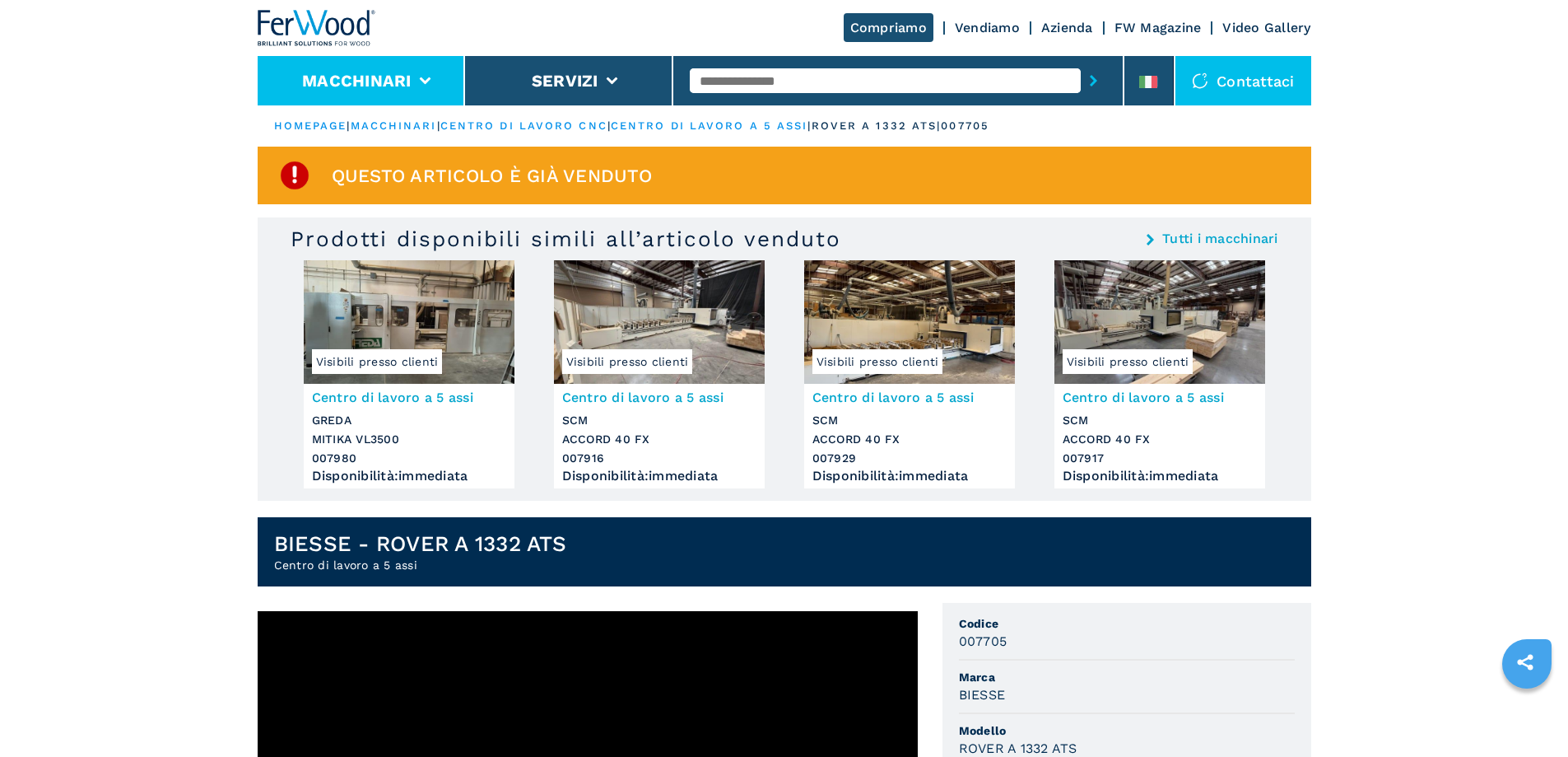
click at [428, 81] on icon at bounding box center [424, 81] width 12 height 7
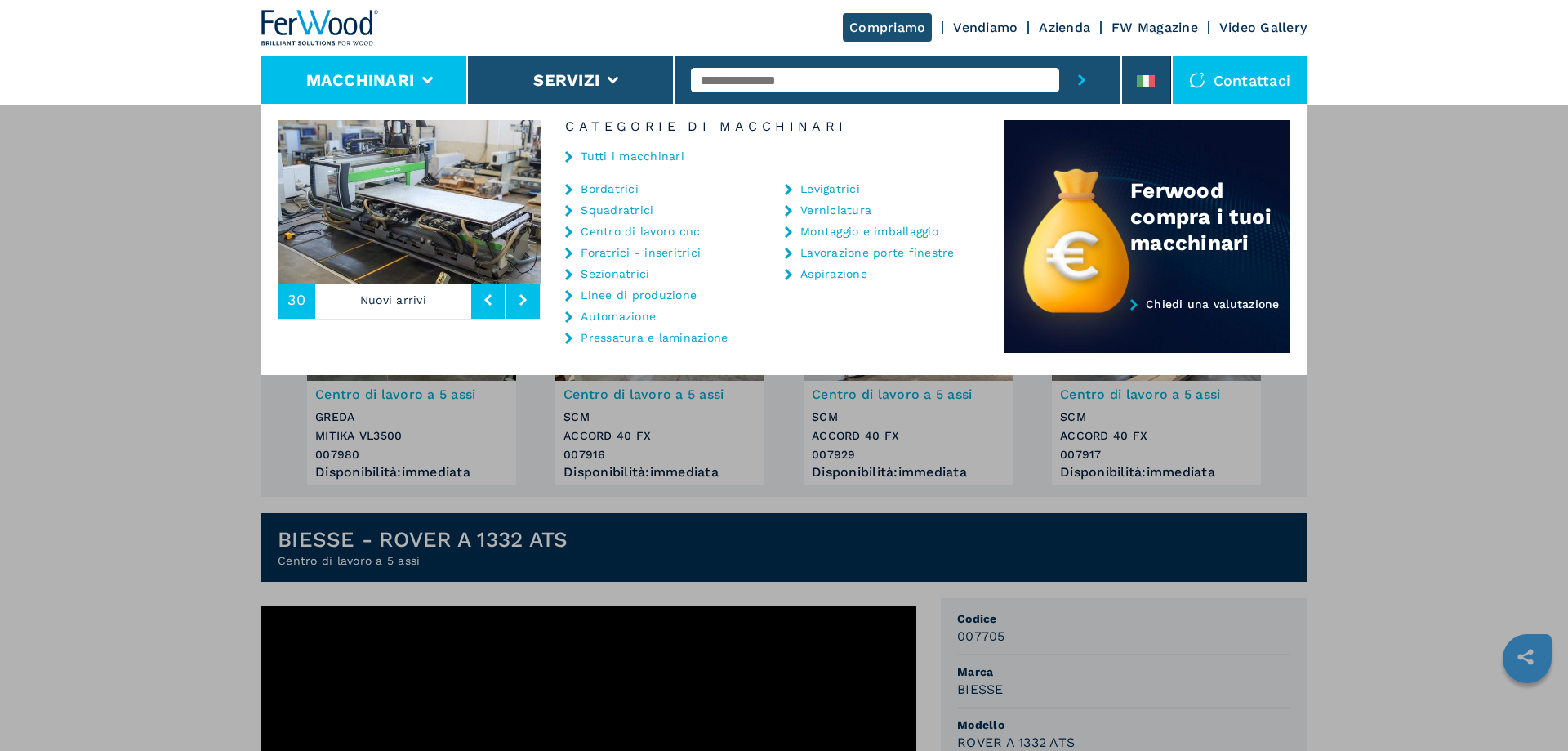
click at [633, 234] on link "Centro di lavoro cnc" at bounding box center [640, 231] width 120 height 12
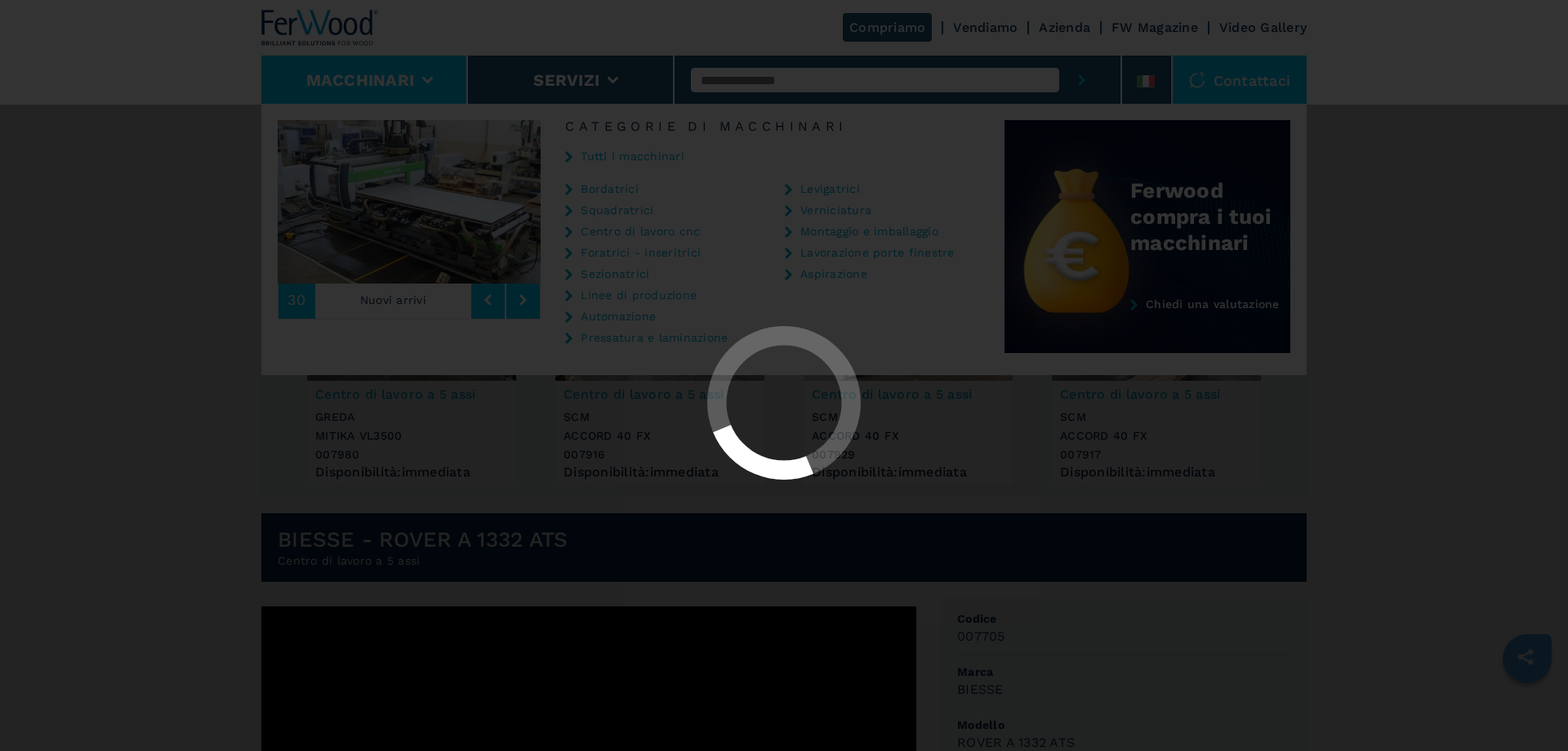
select select "**********"
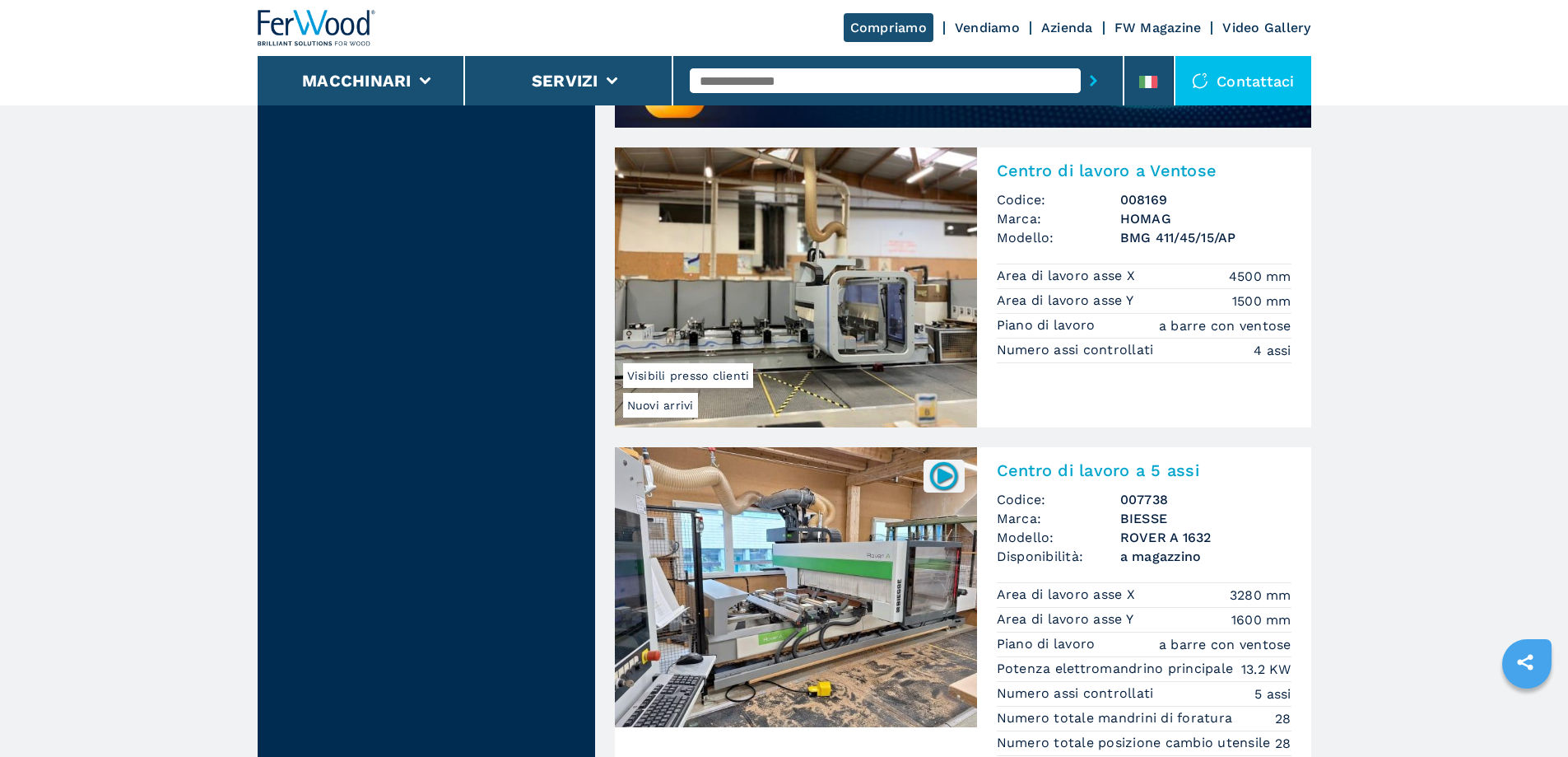
scroll to position [1729, 0]
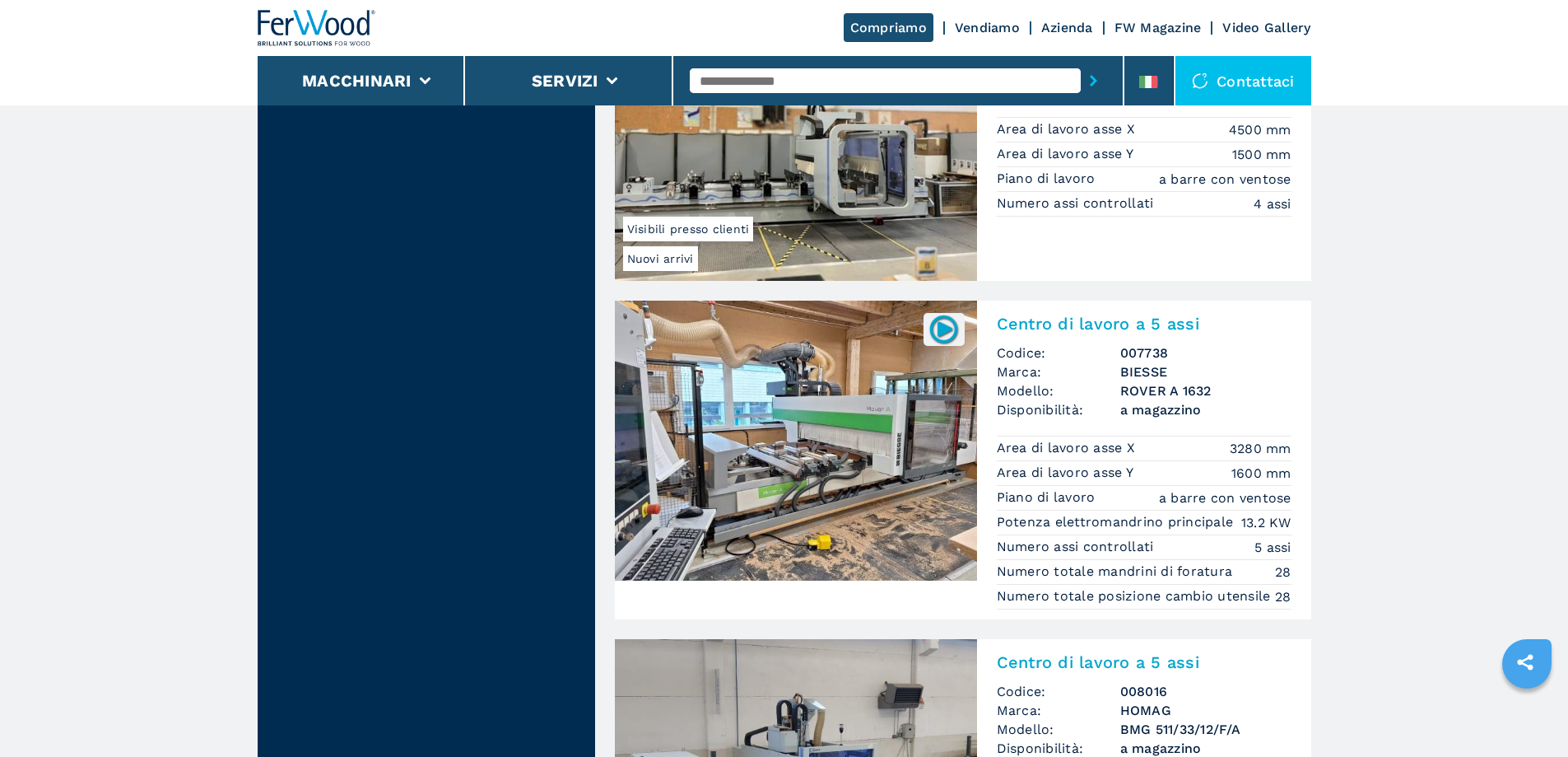
click at [814, 451] on img at bounding box center [796, 440] width 362 height 280
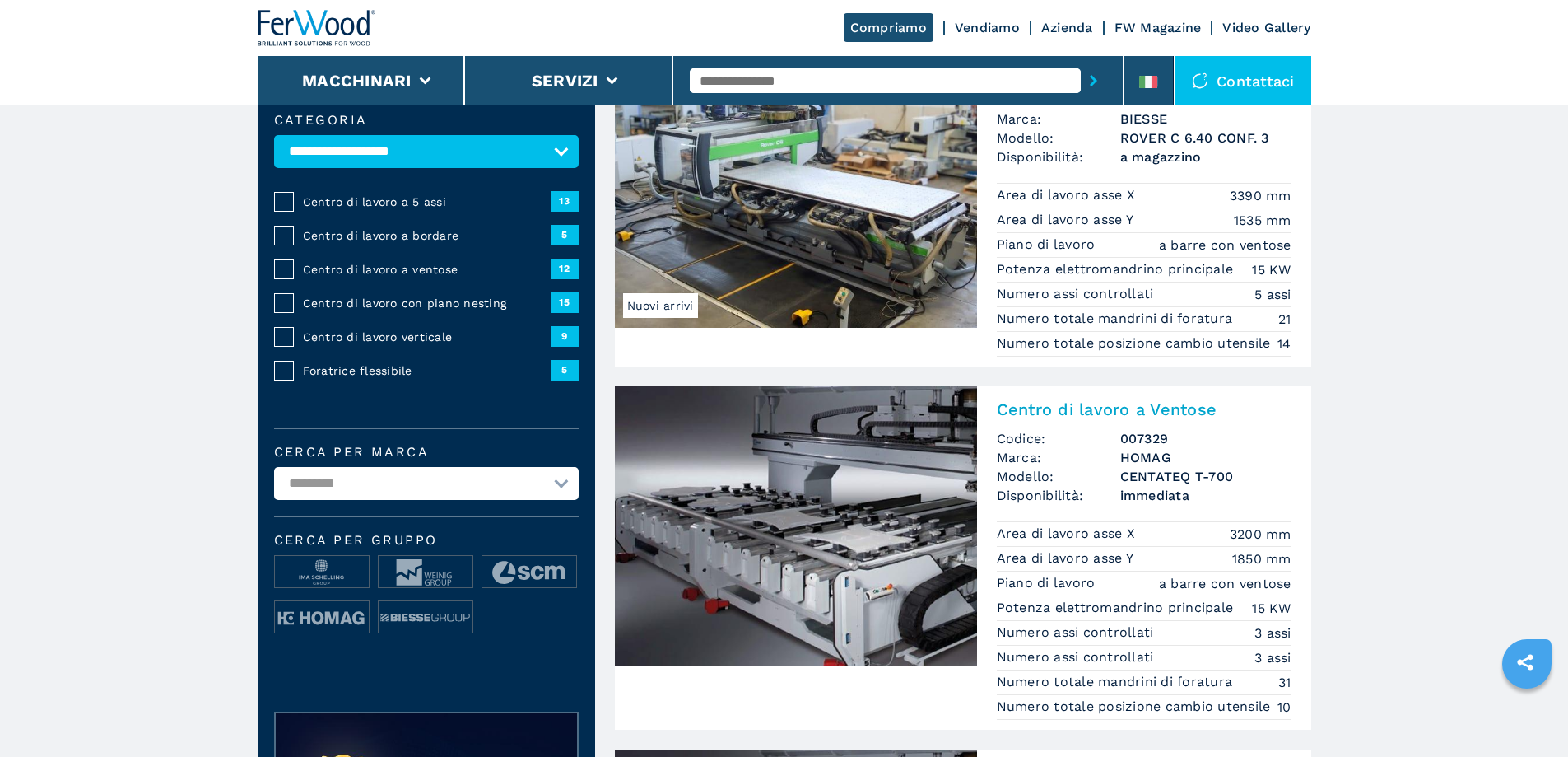
scroll to position [467, 0]
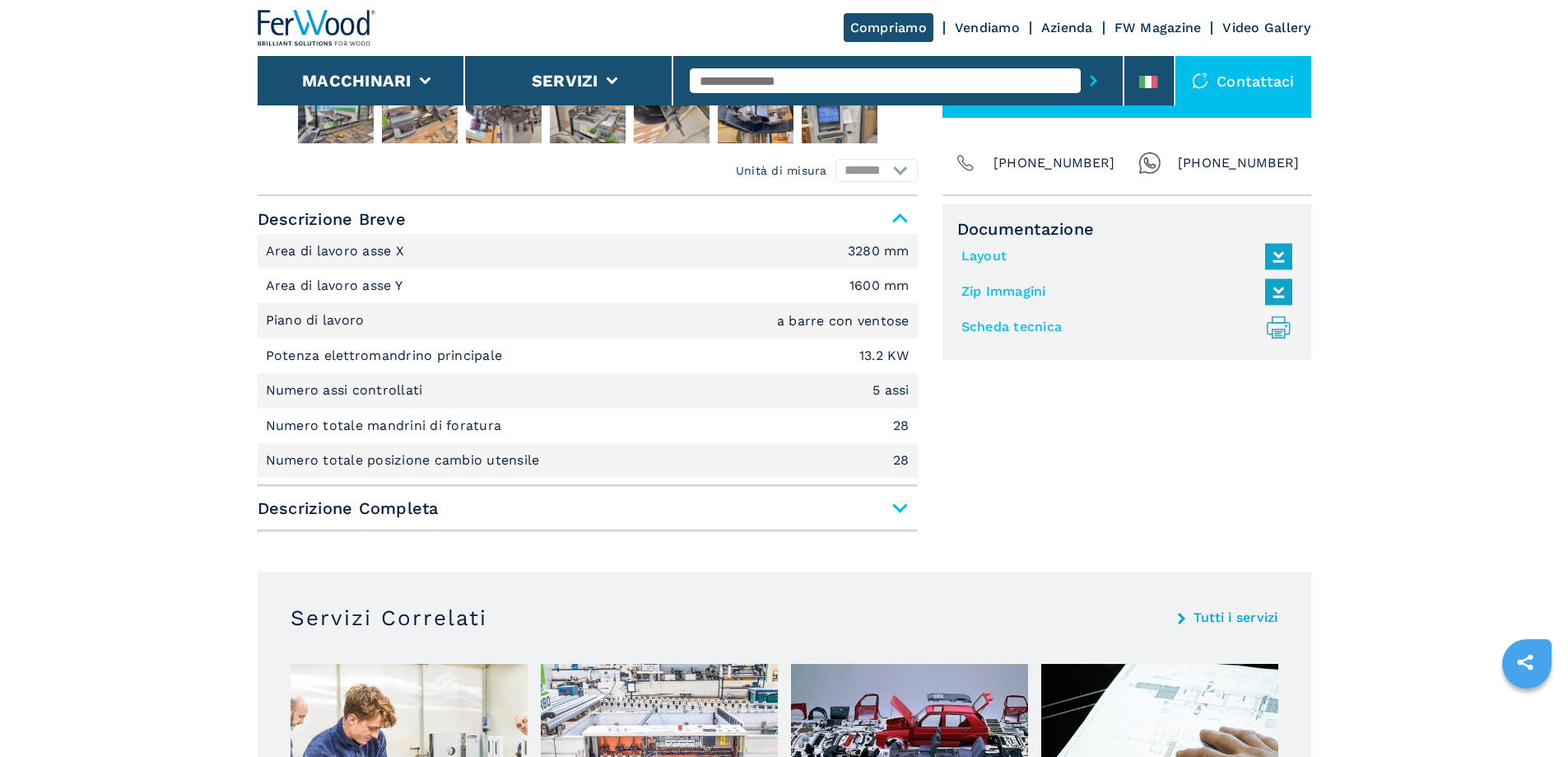
scroll to position [659, 0]
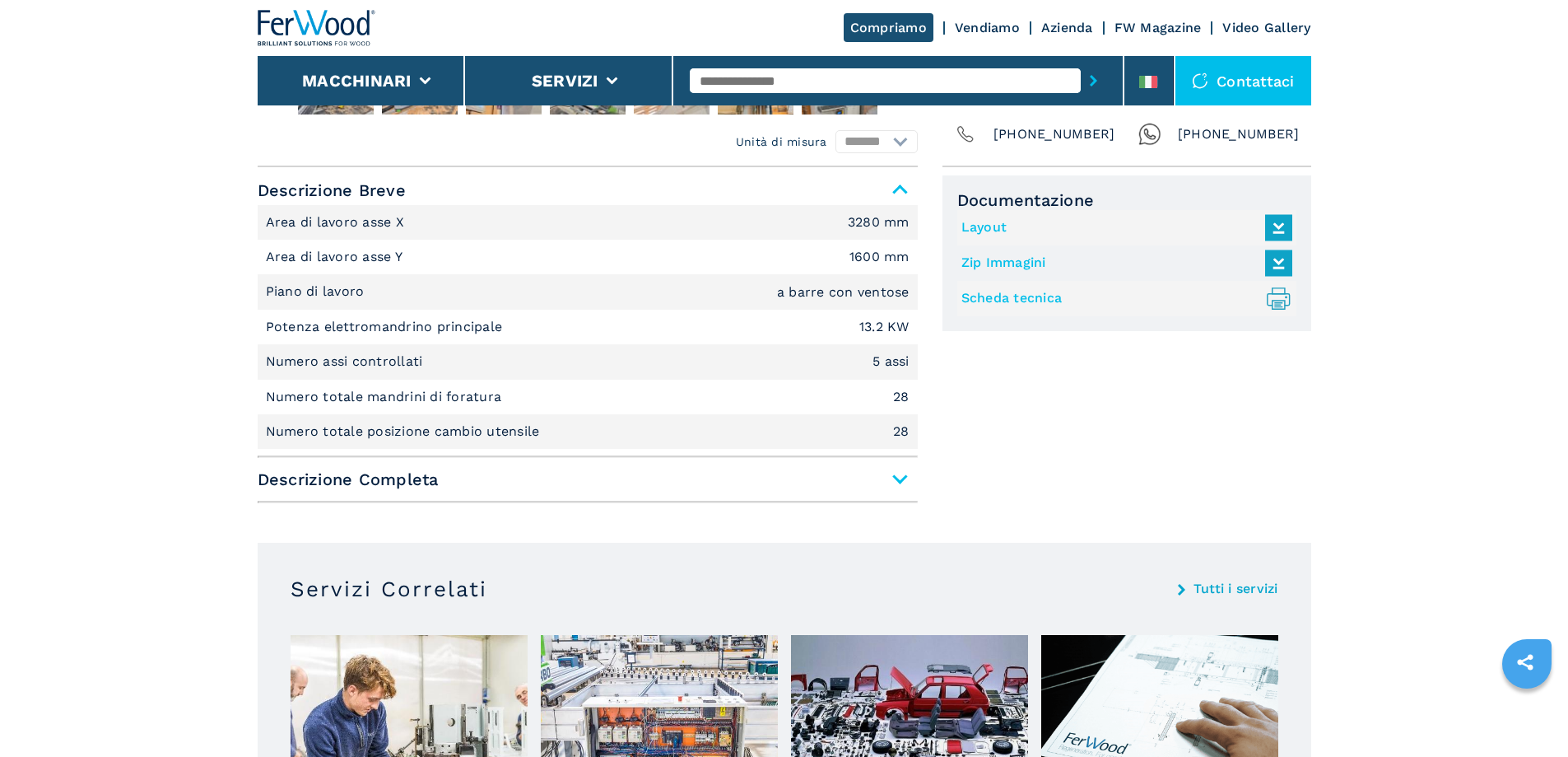
click at [905, 484] on span "Descrizione Completa" at bounding box center [588, 478] width 660 height 30
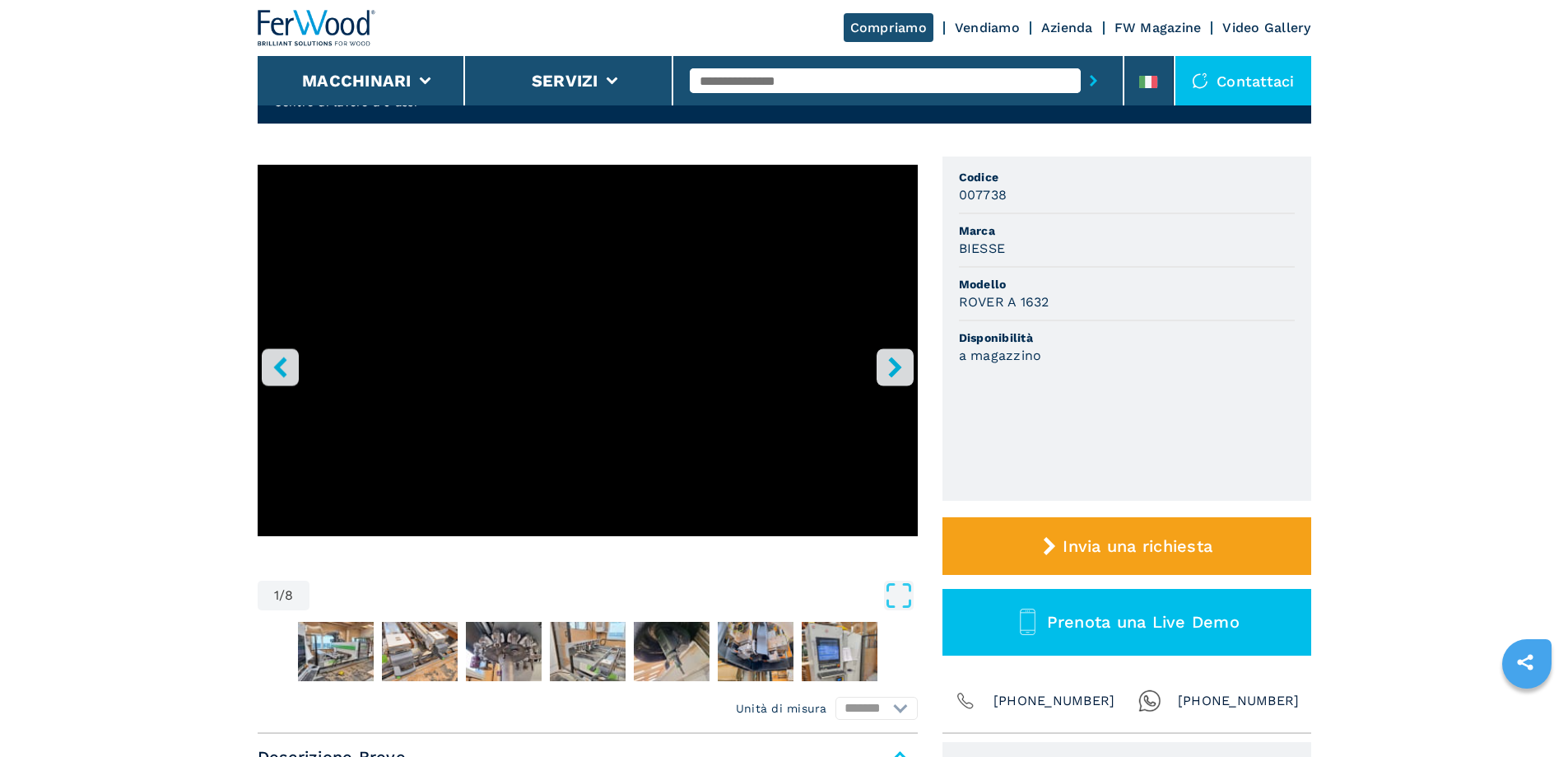
scroll to position [0, 0]
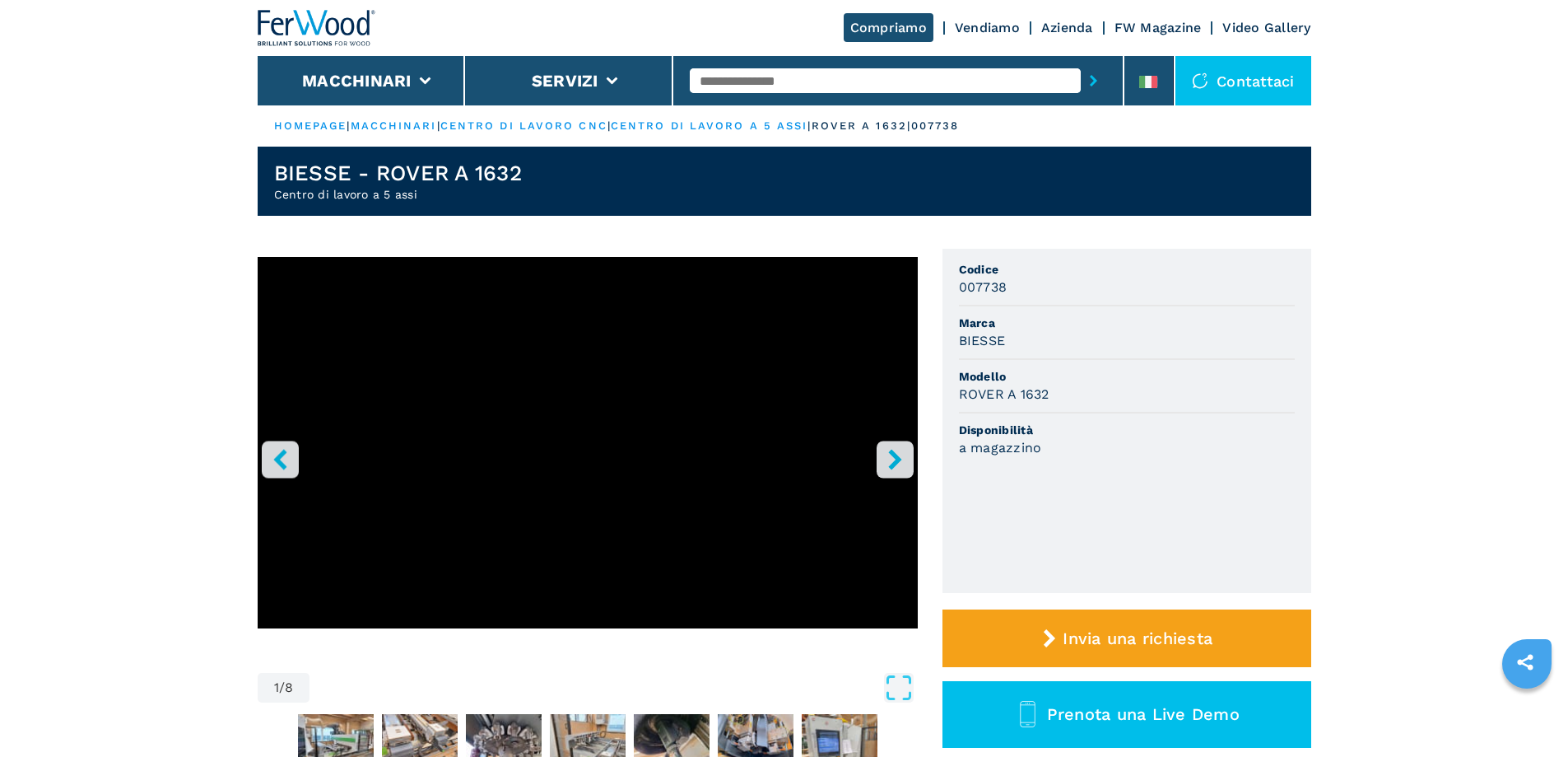
click at [885, 458] on icon "right-button" at bounding box center [895, 459] width 21 height 21
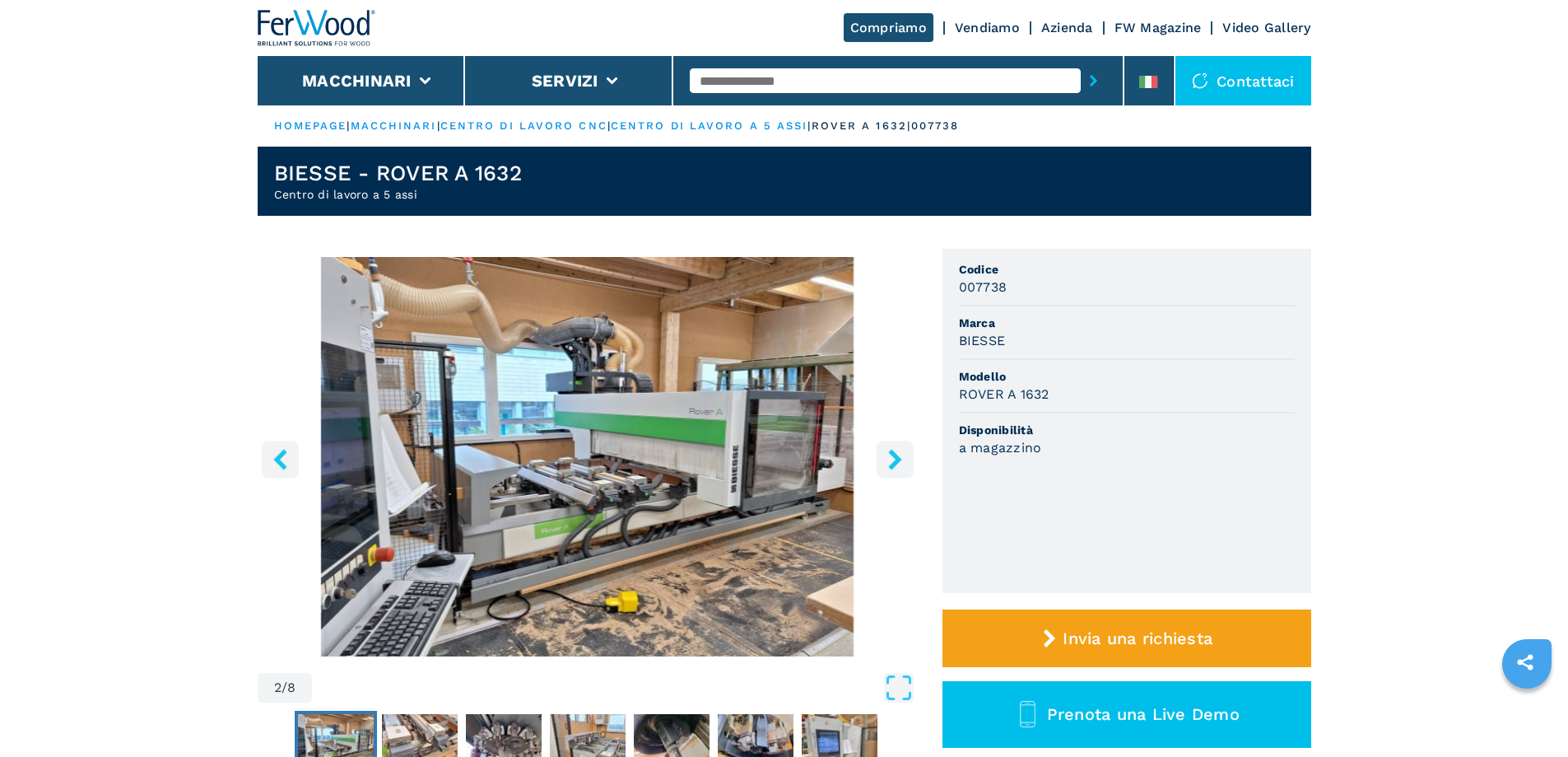
click at [648, 531] on img "Go to Slide 2" at bounding box center [588, 457] width 660 height 399
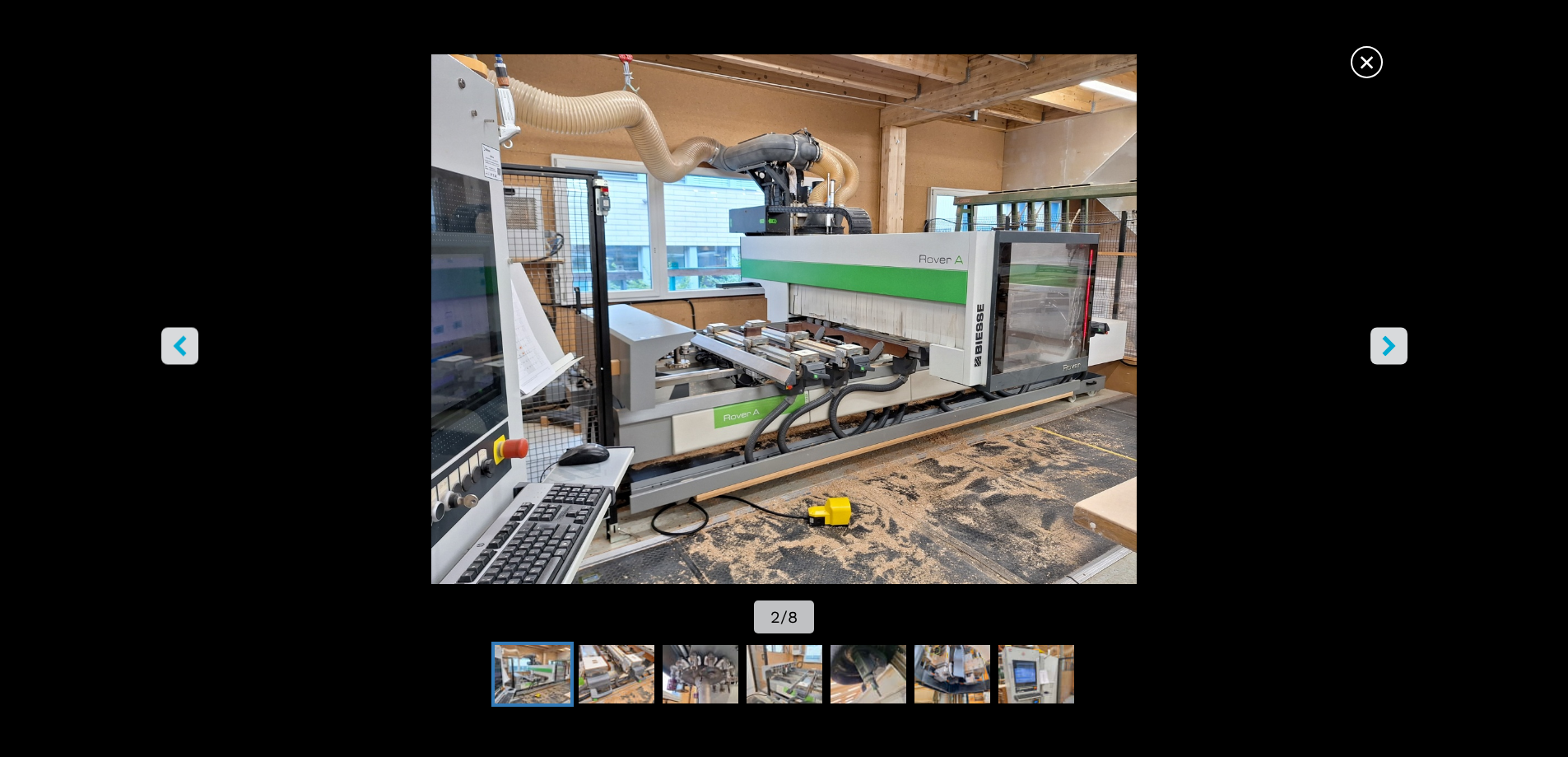
click at [1391, 343] on icon "right-button" at bounding box center [1389, 345] width 13 height 21
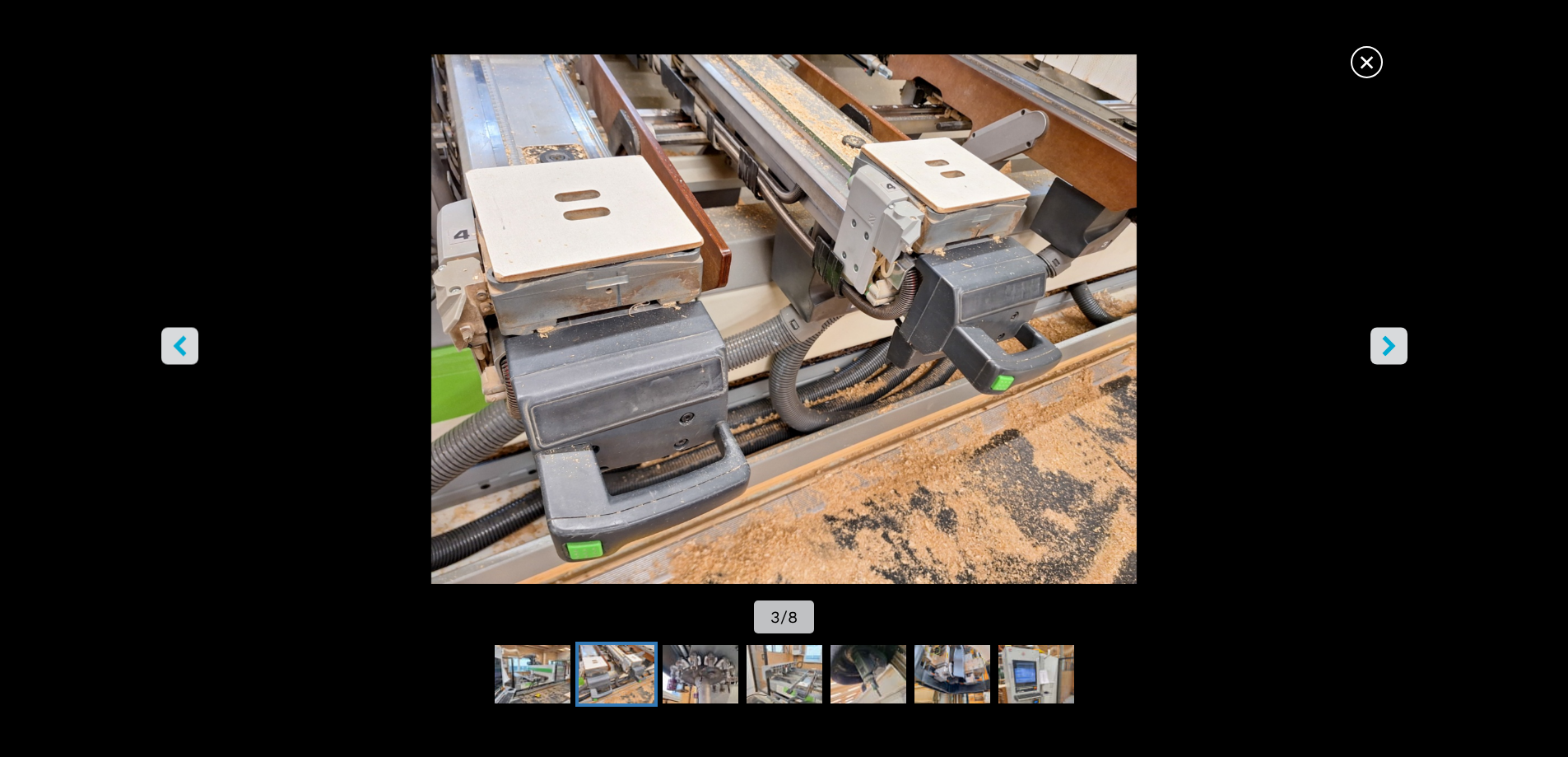
click at [1375, 344] on button "right-button" at bounding box center [1389, 345] width 37 height 37
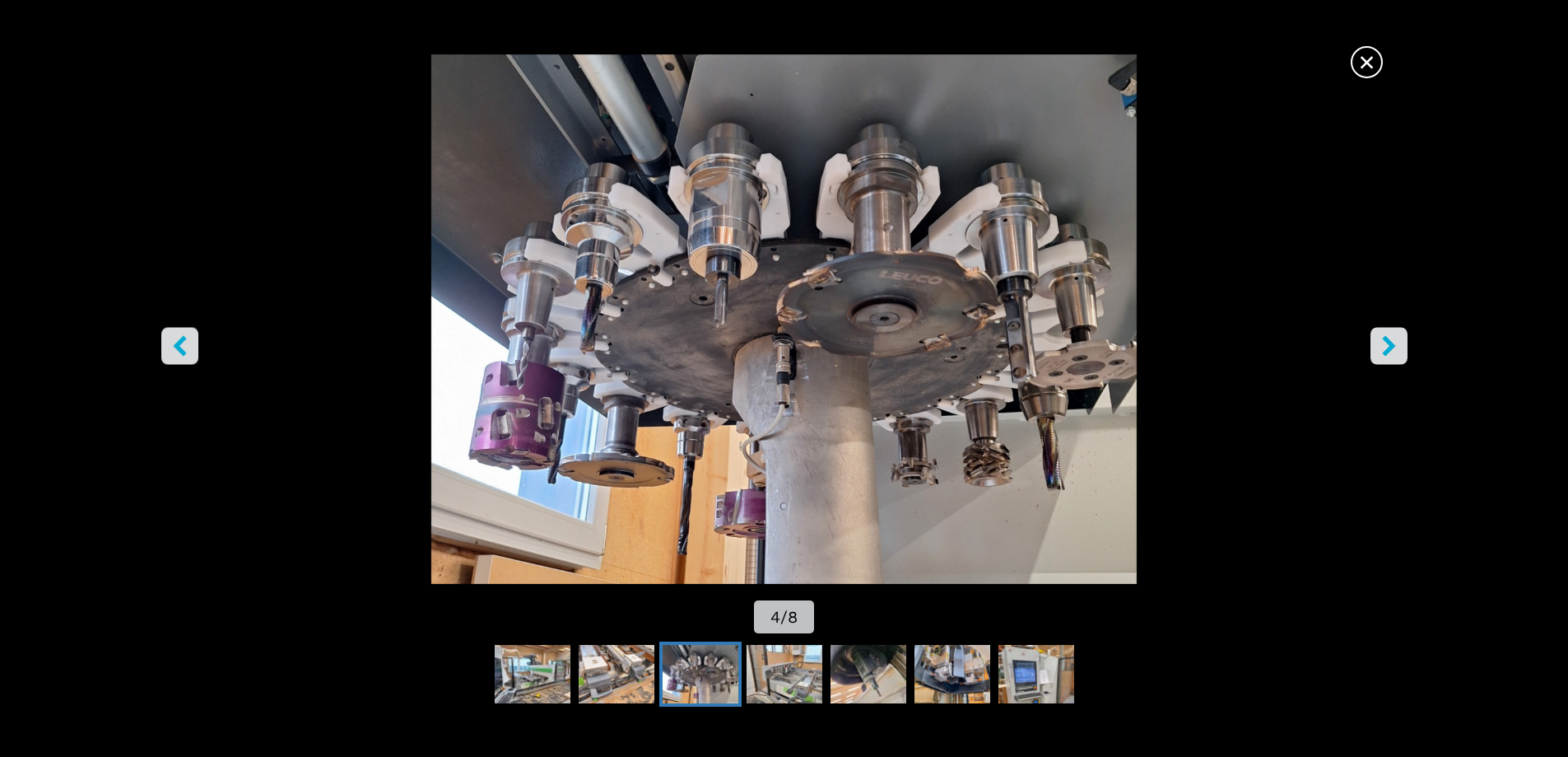
click at [1375, 344] on button "right-button" at bounding box center [1389, 345] width 37 height 37
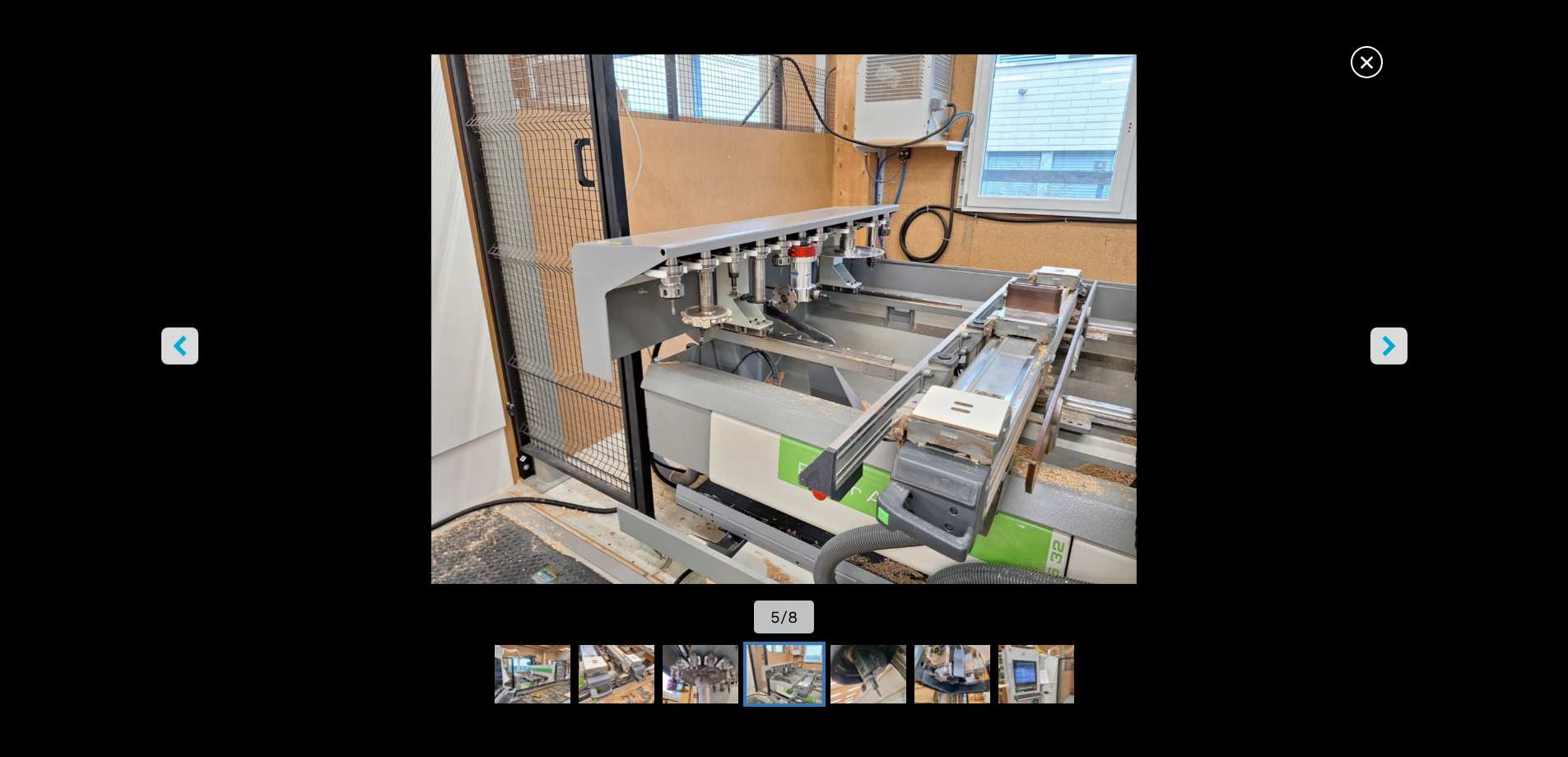
click at [1375, 344] on button "right-button" at bounding box center [1389, 345] width 37 height 37
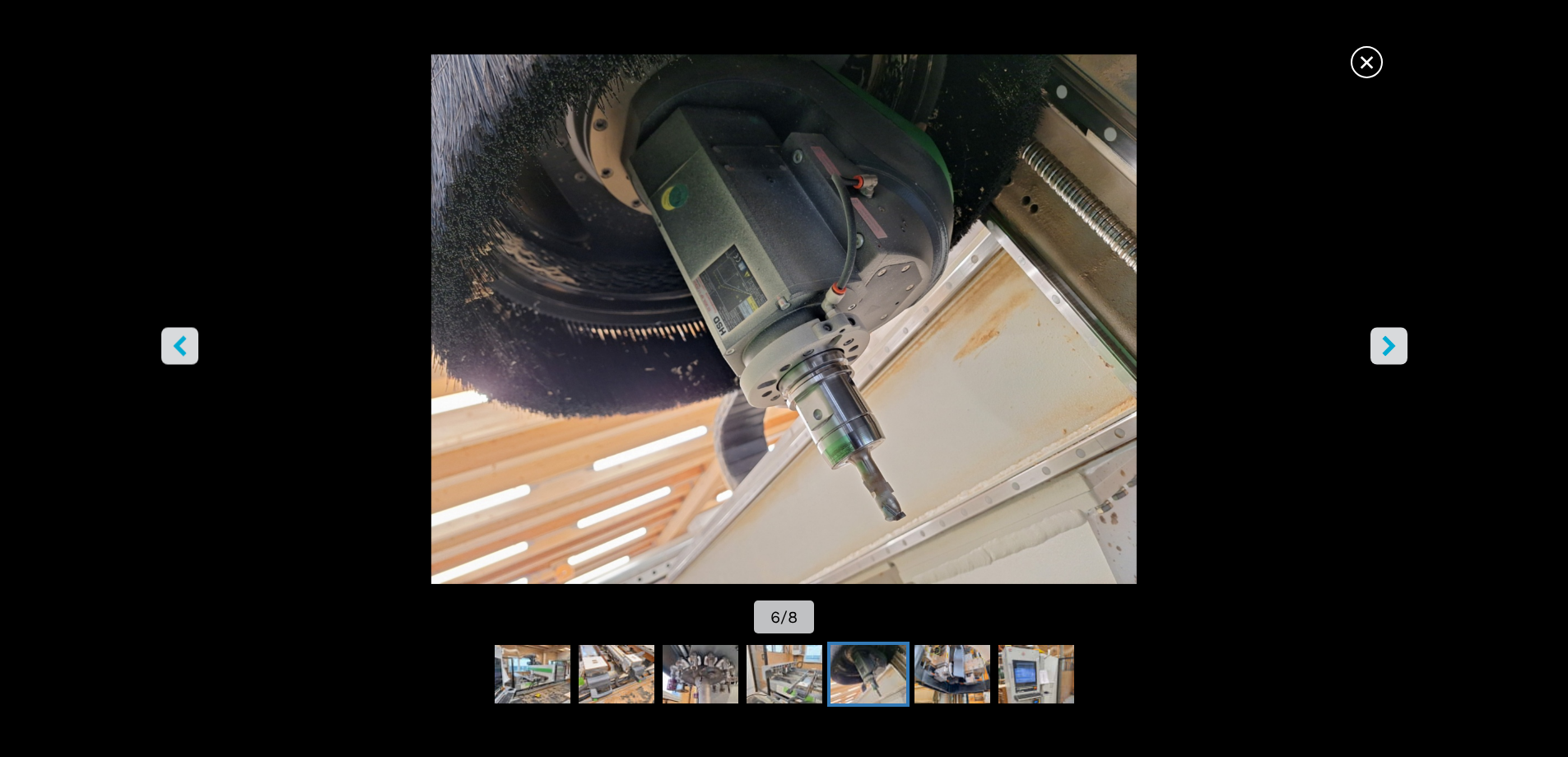
click at [1374, 344] on button "right-button" at bounding box center [1389, 345] width 37 height 37
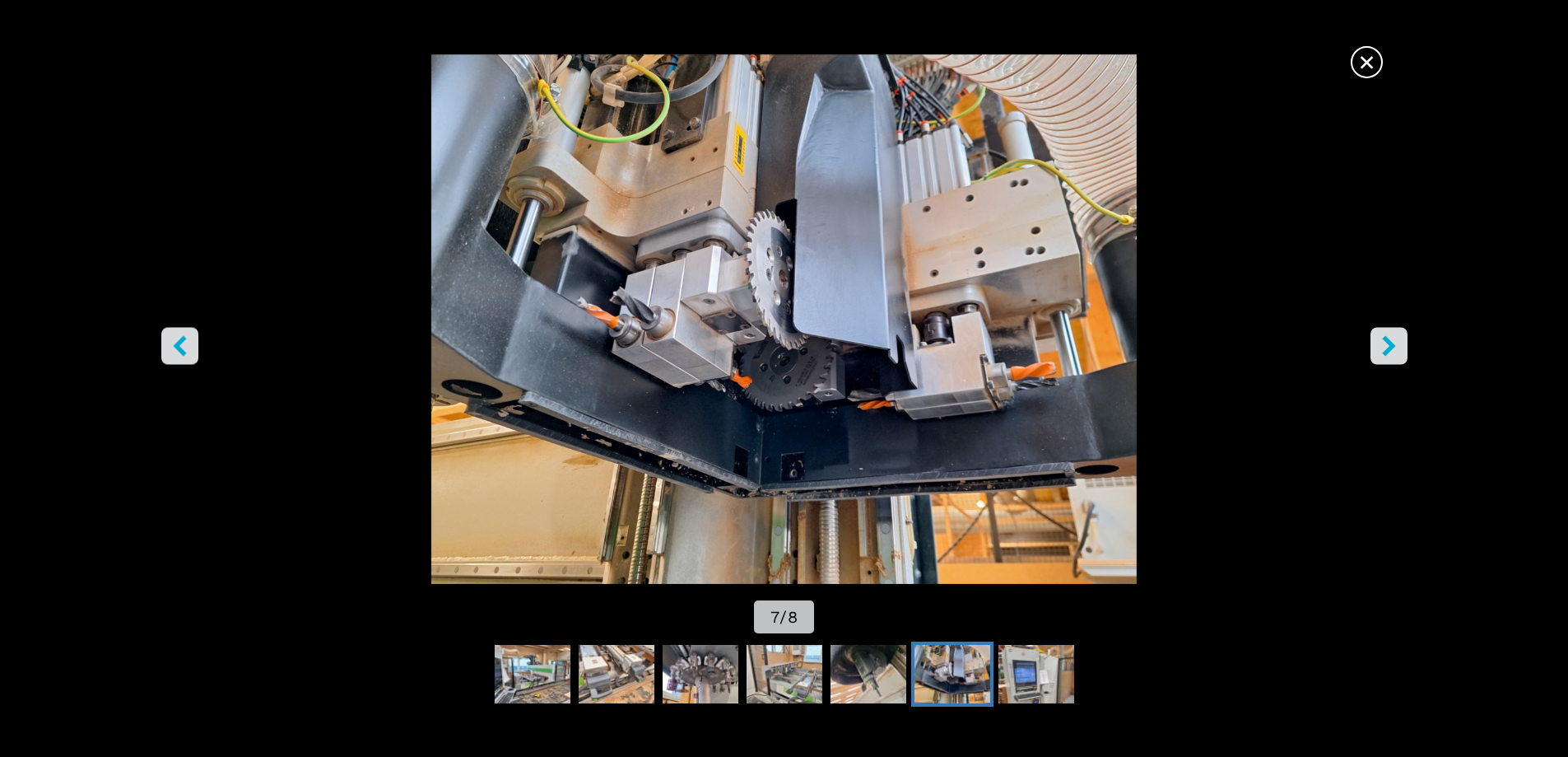
click at [1373, 344] on button "right-button" at bounding box center [1389, 345] width 37 height 37
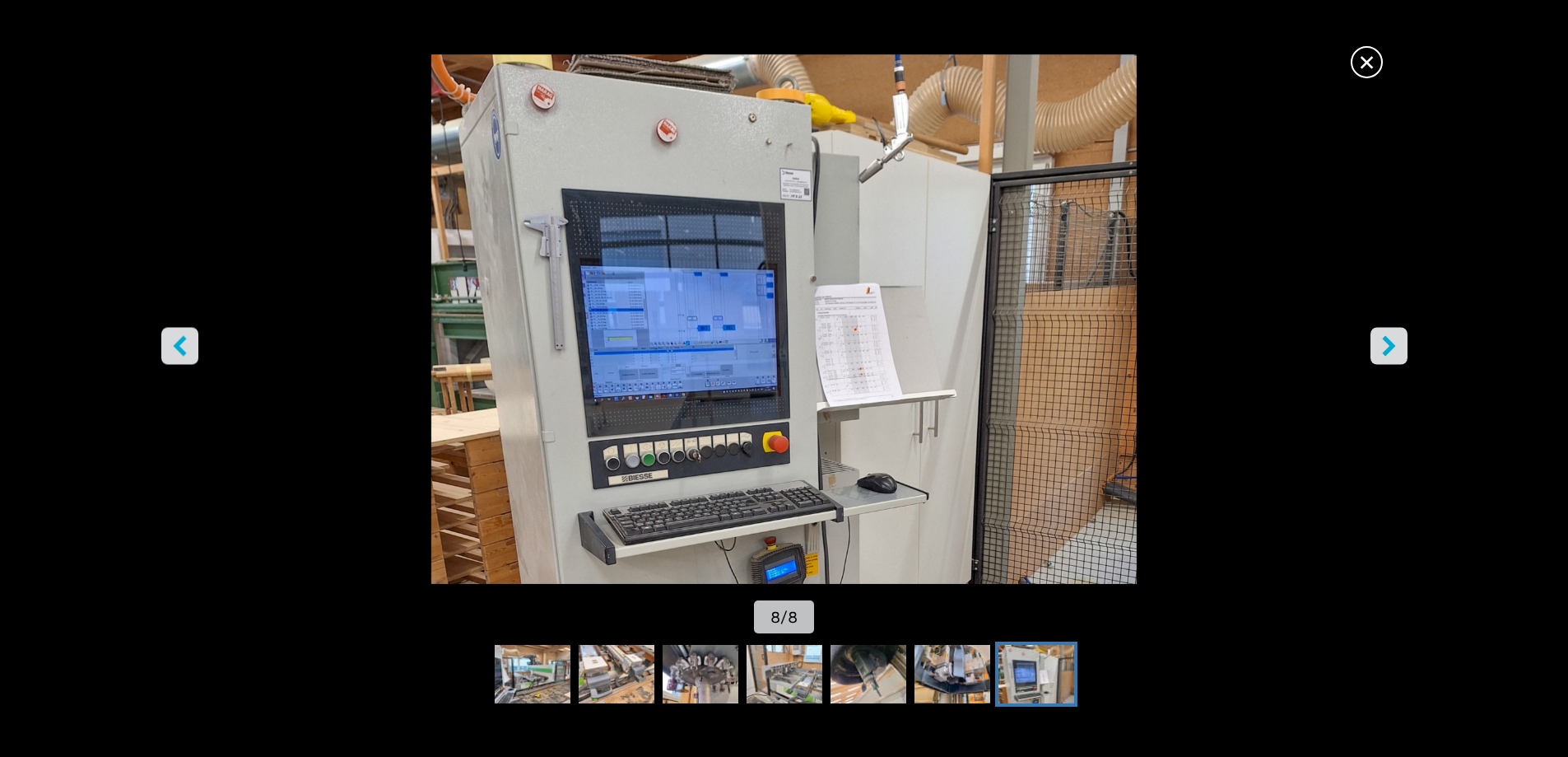
scroll to position [412, 0]
click at [1382, 348] on icon "right-button" at bounding box center [1389, 345] width 21 height 21
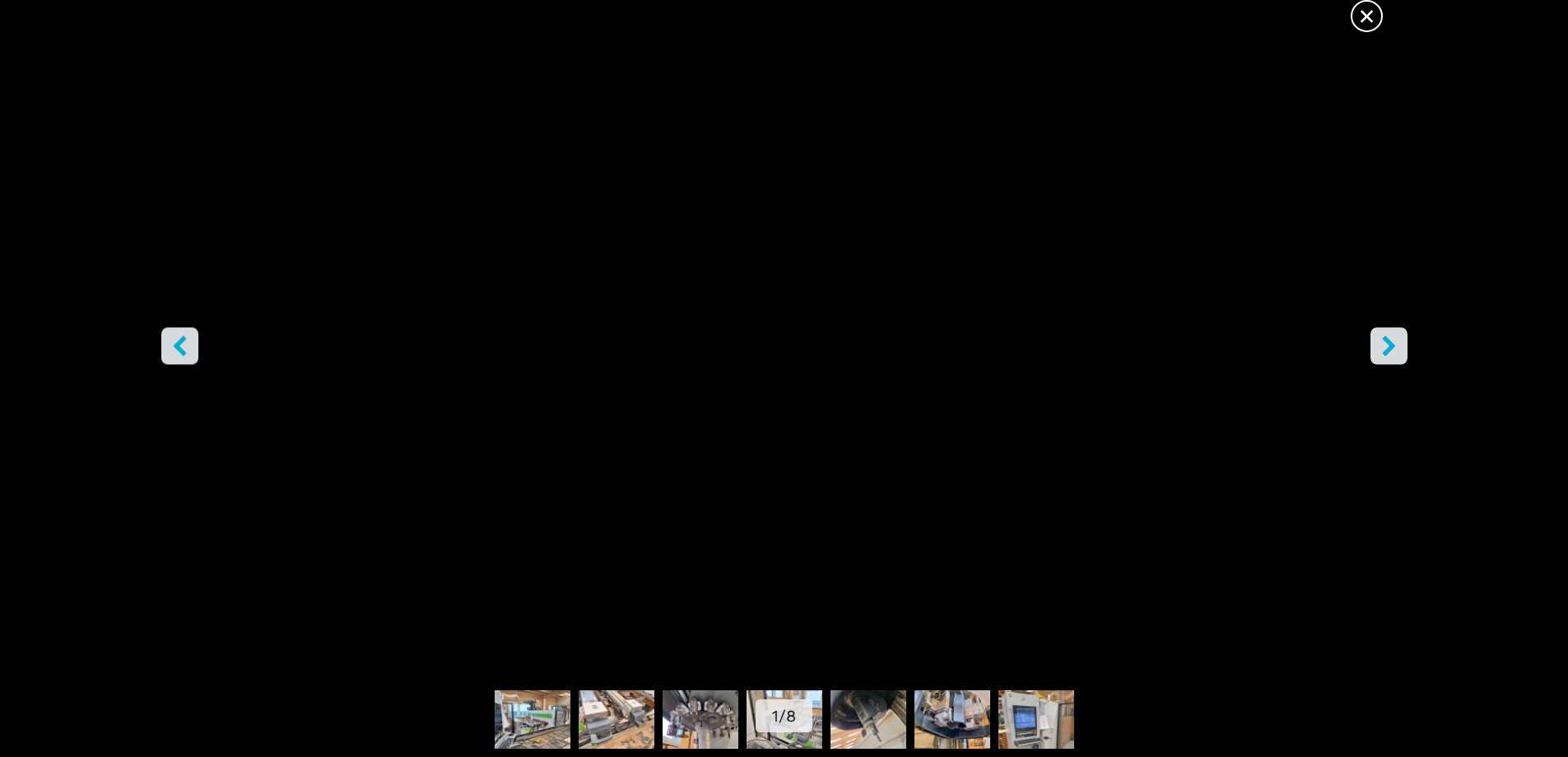
click at [1382, 348] on icon "right-button" at bounding box center [1389, 345] width 21 height 21
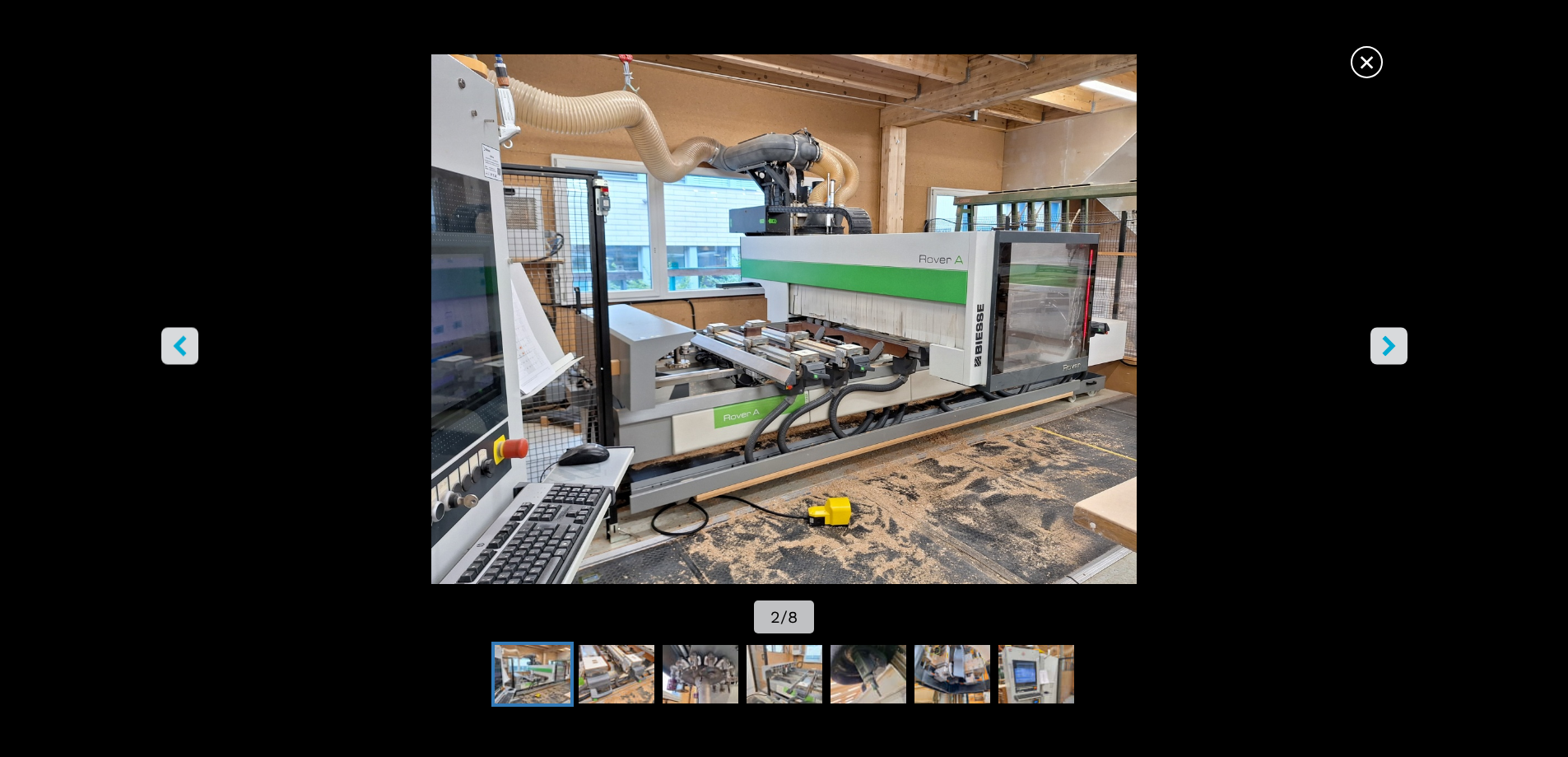
click at [1382, 350] on icon "right-button" at bounding box center [1389, 345] width 21 height 21
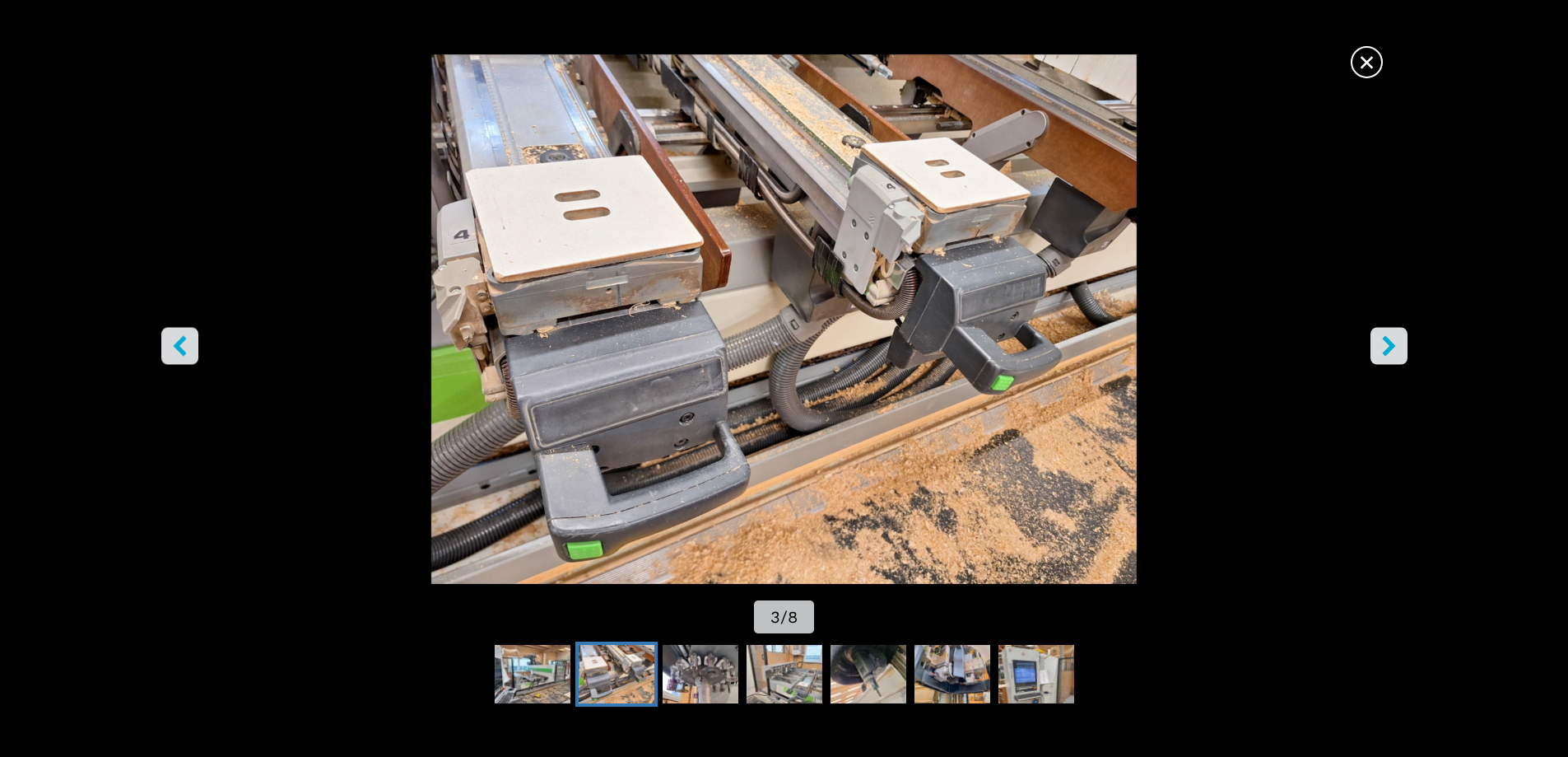
click at [1382, 350] on icon "right-button" at bounding box center [1389, 345] width 21 height 21
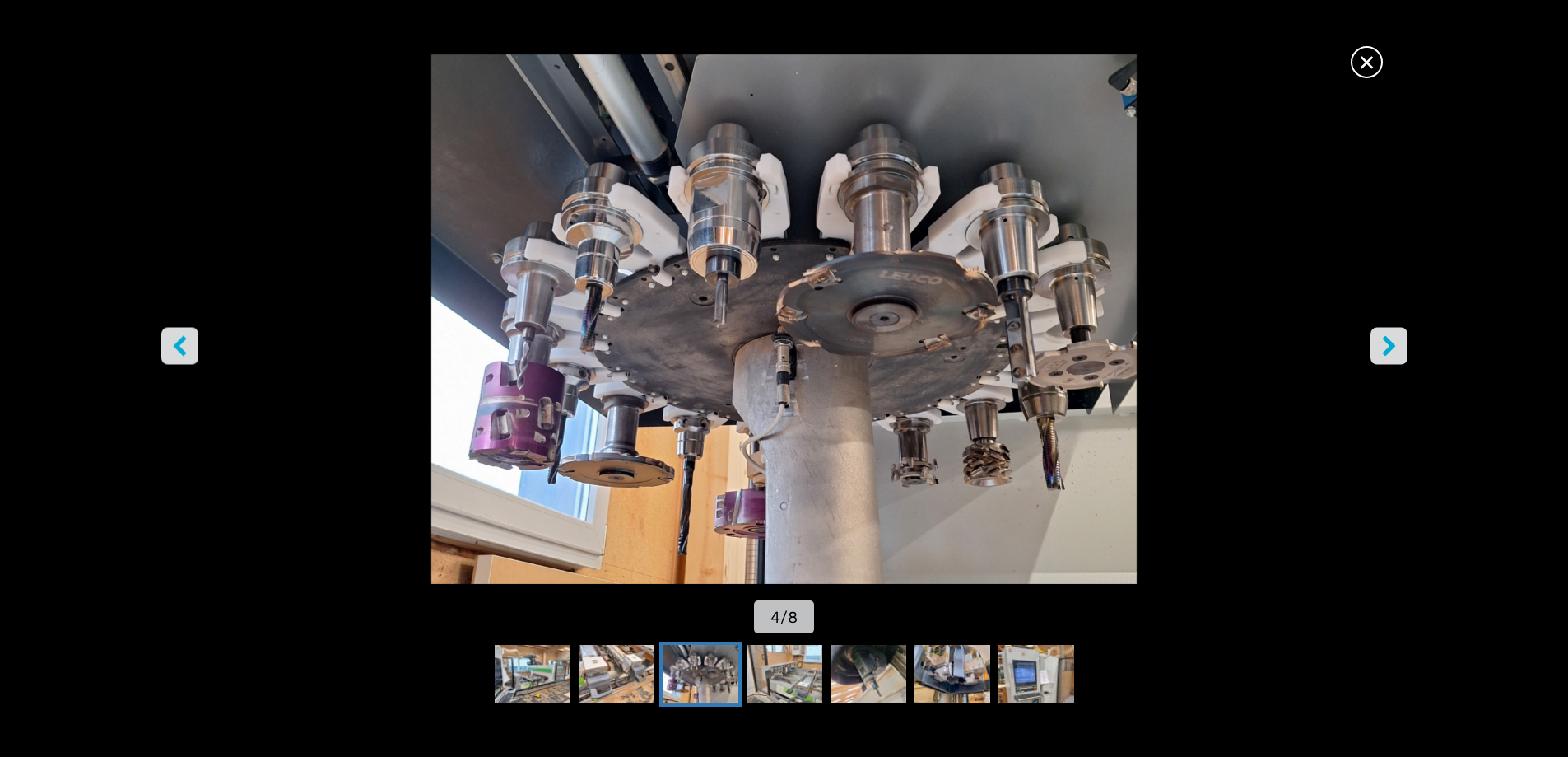
click at [1382, 350] on icon "right-button" at bounding box center [1389, 345] width 21 height 21
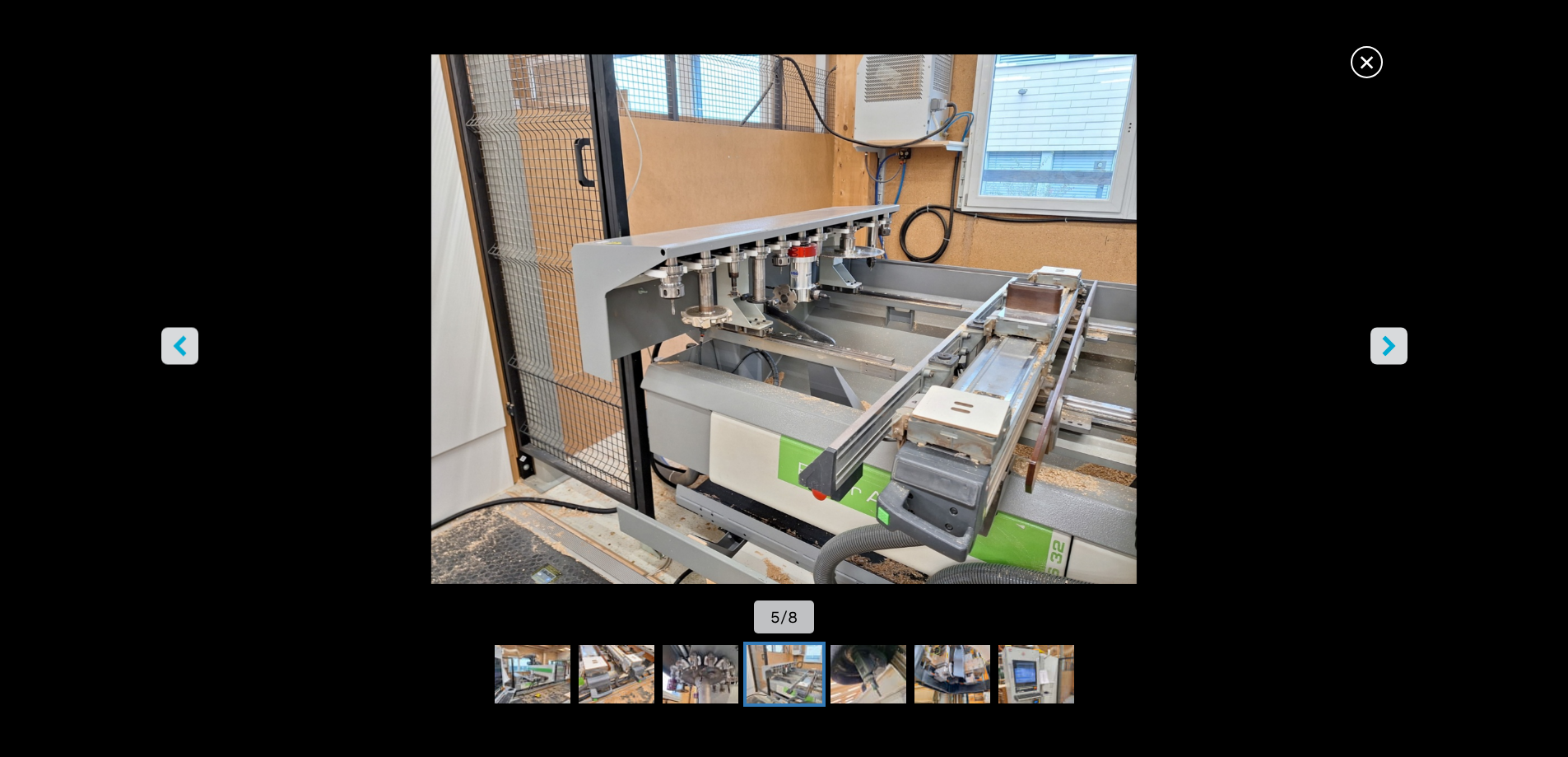
click at [1382, 350] on icon "right-button" at bounding box center [1389, 345] width 21 height 21
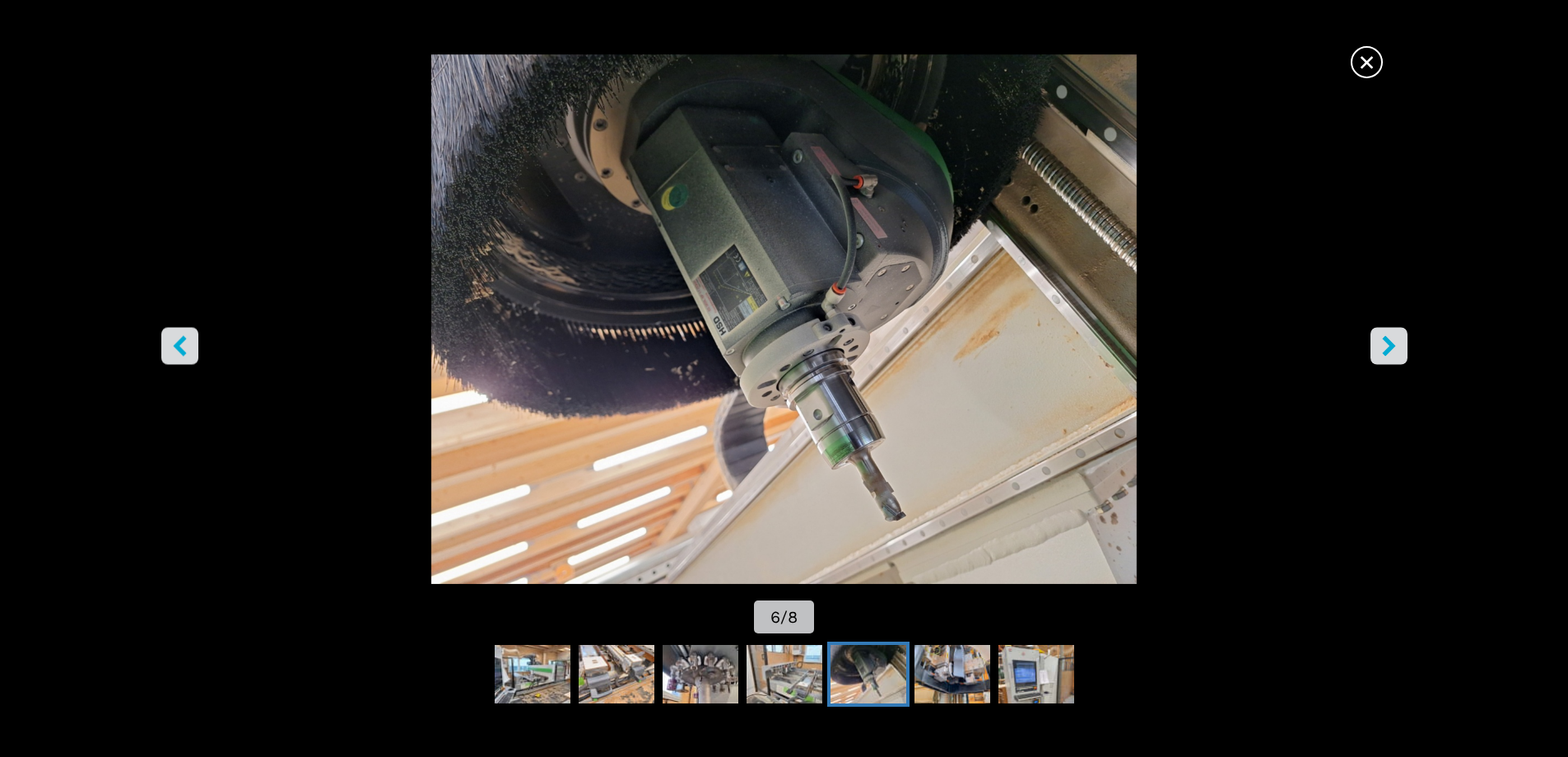
click at [1382, 350] on icon "right-button" at bounding box center [1389, 345] width 21 height 21
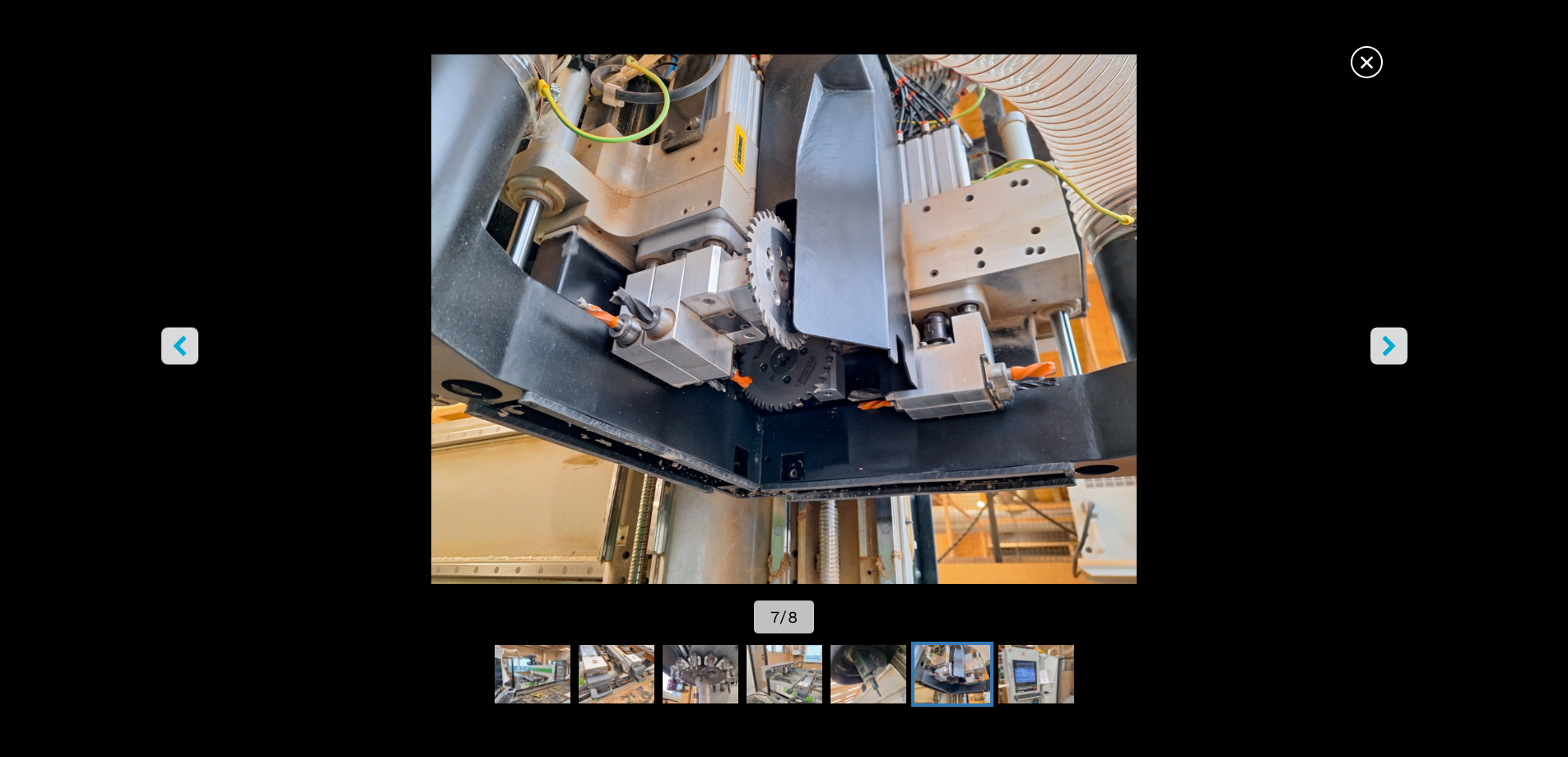
click at [1382, 350] on icon "right-button" at bounding box center [1389, 345] width 21 height 21
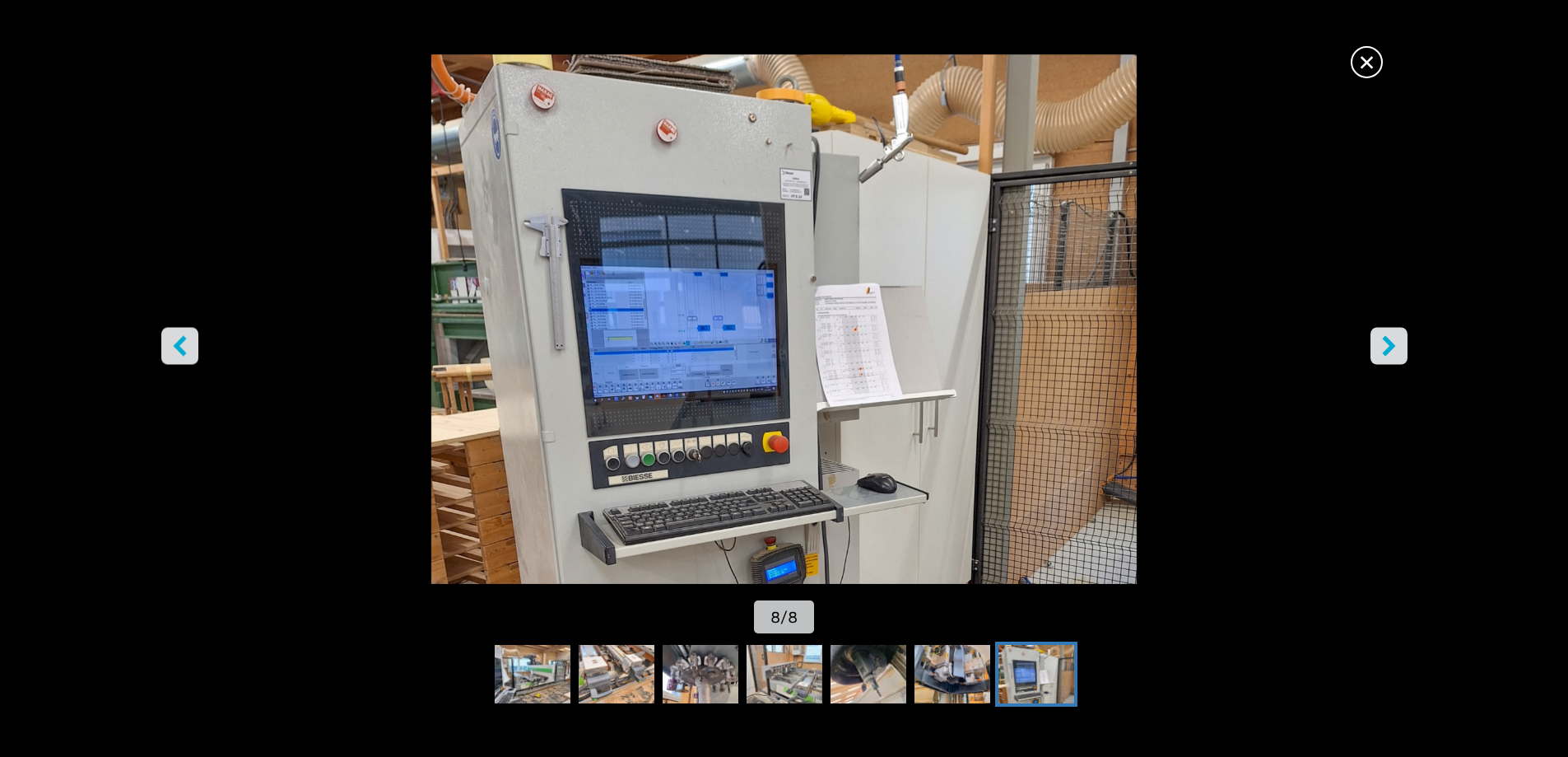
click at [1382, 350] on icon "right-button" at bounding box center [1389, 345] width 21 height 21
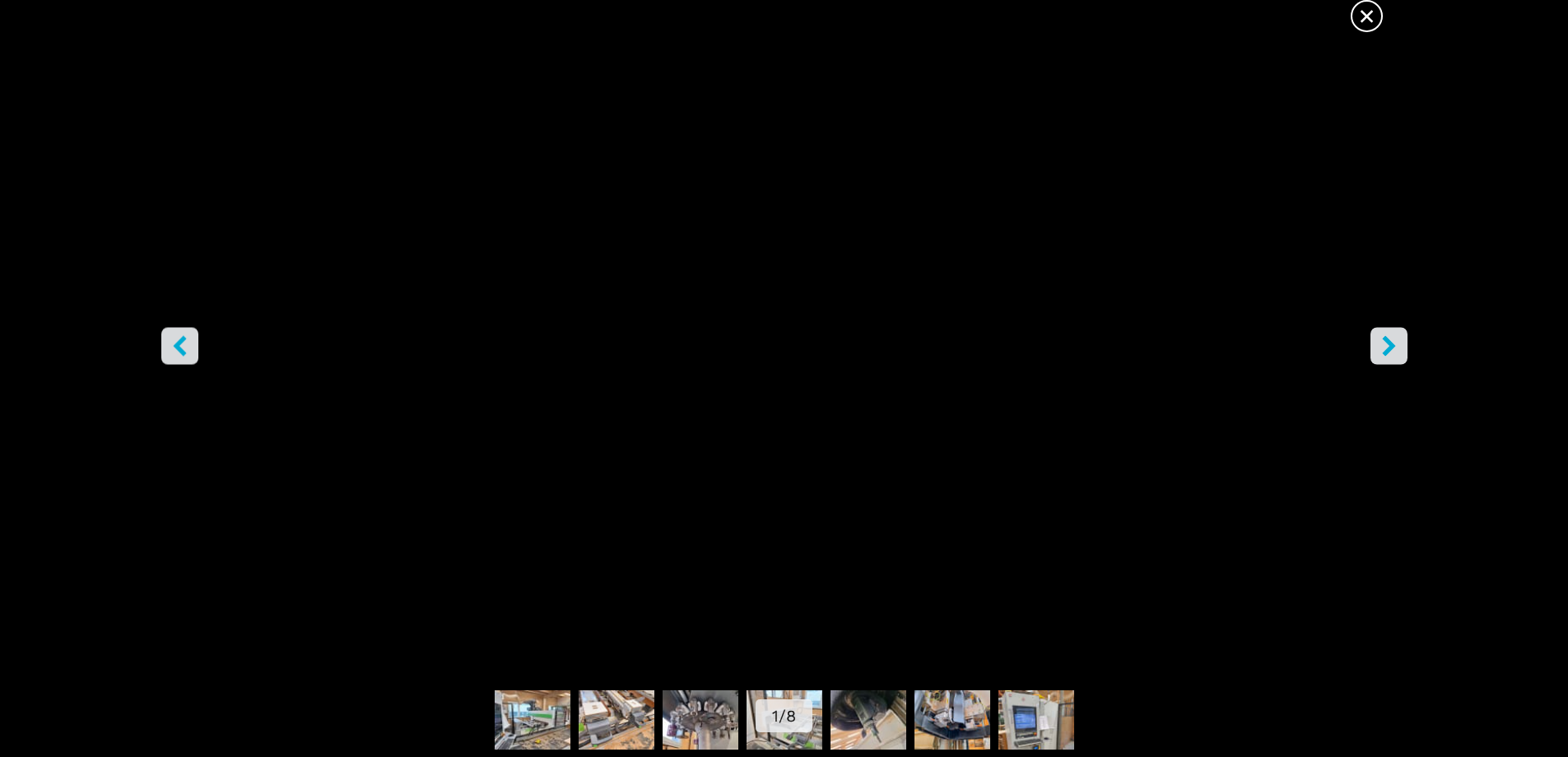
click at [1368, 8] on span "×" at bounding box center [1368, 13] width 29 height 29
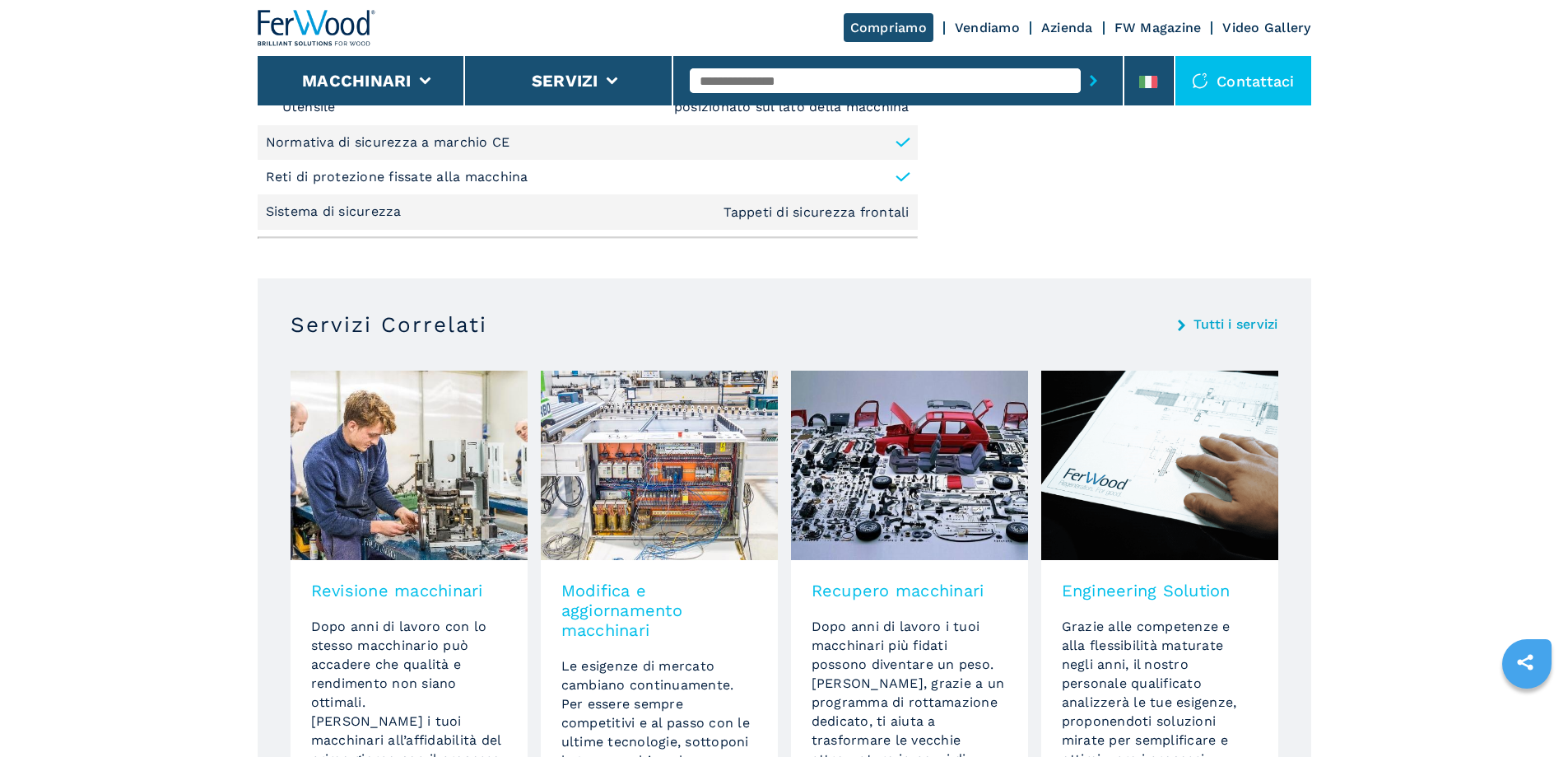
scroll to position [2552, 0]
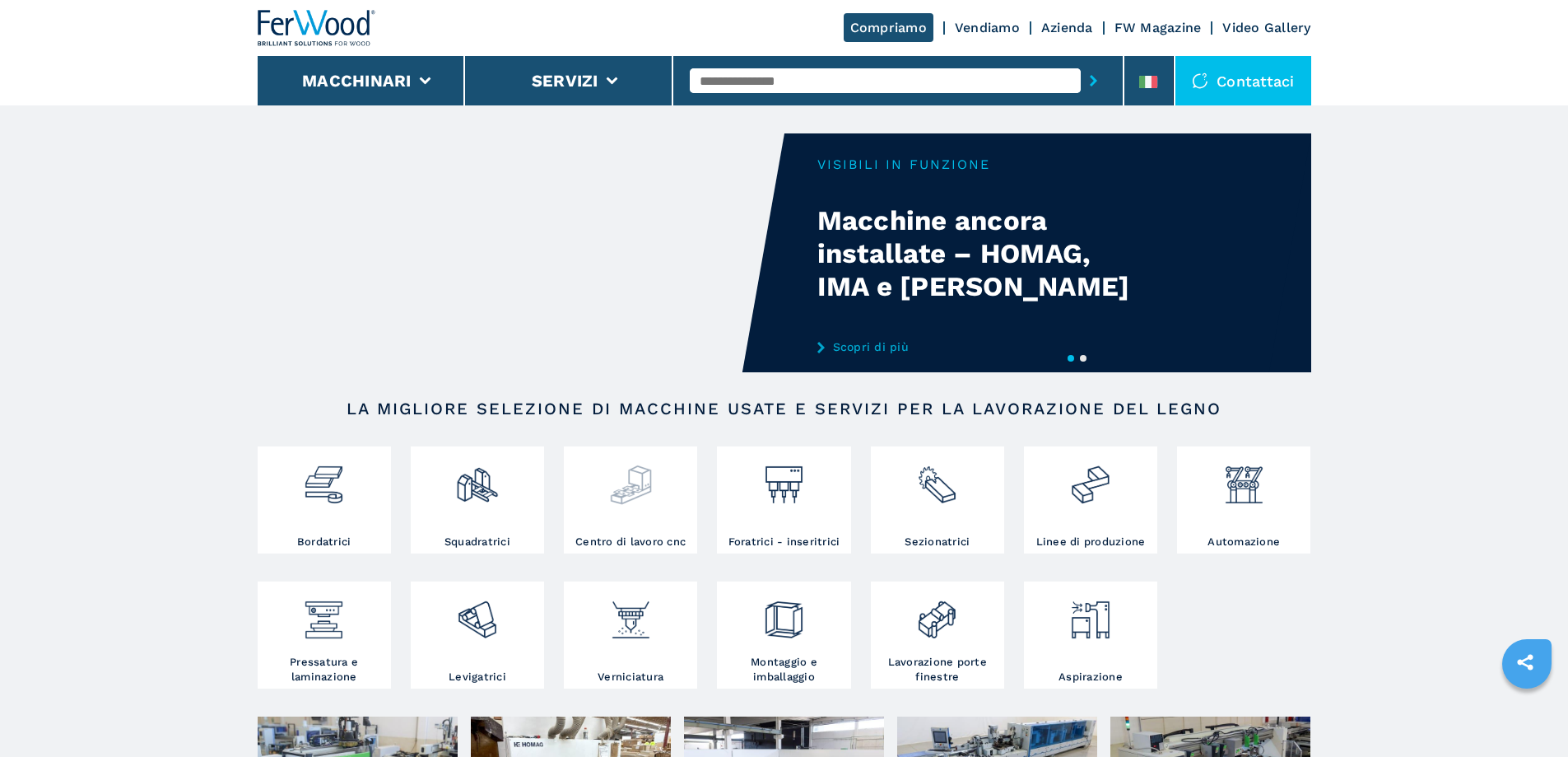
click at [632, 480] on img at bounding box center [631, 478] width 44 height 56
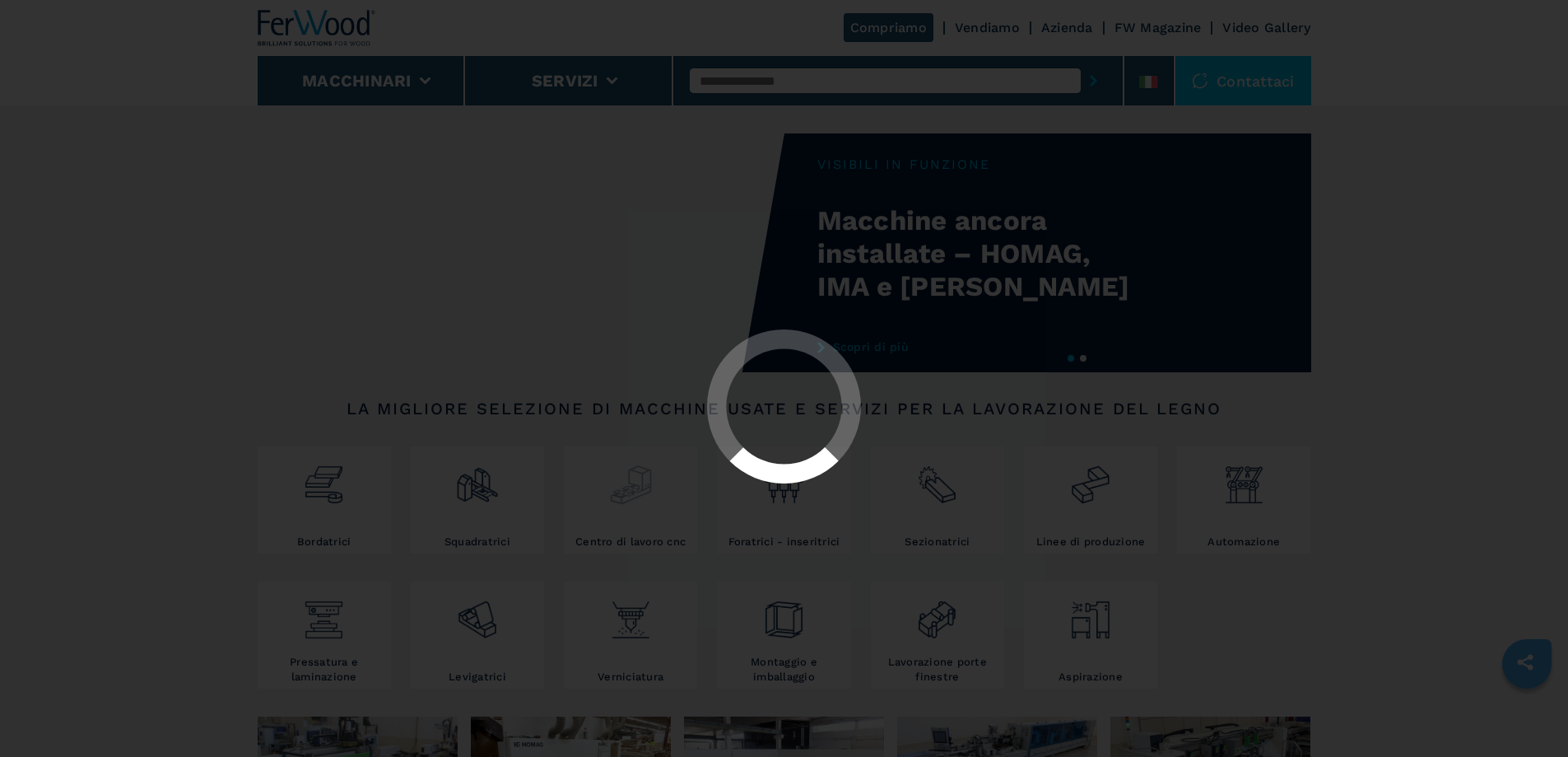
select select "**********"
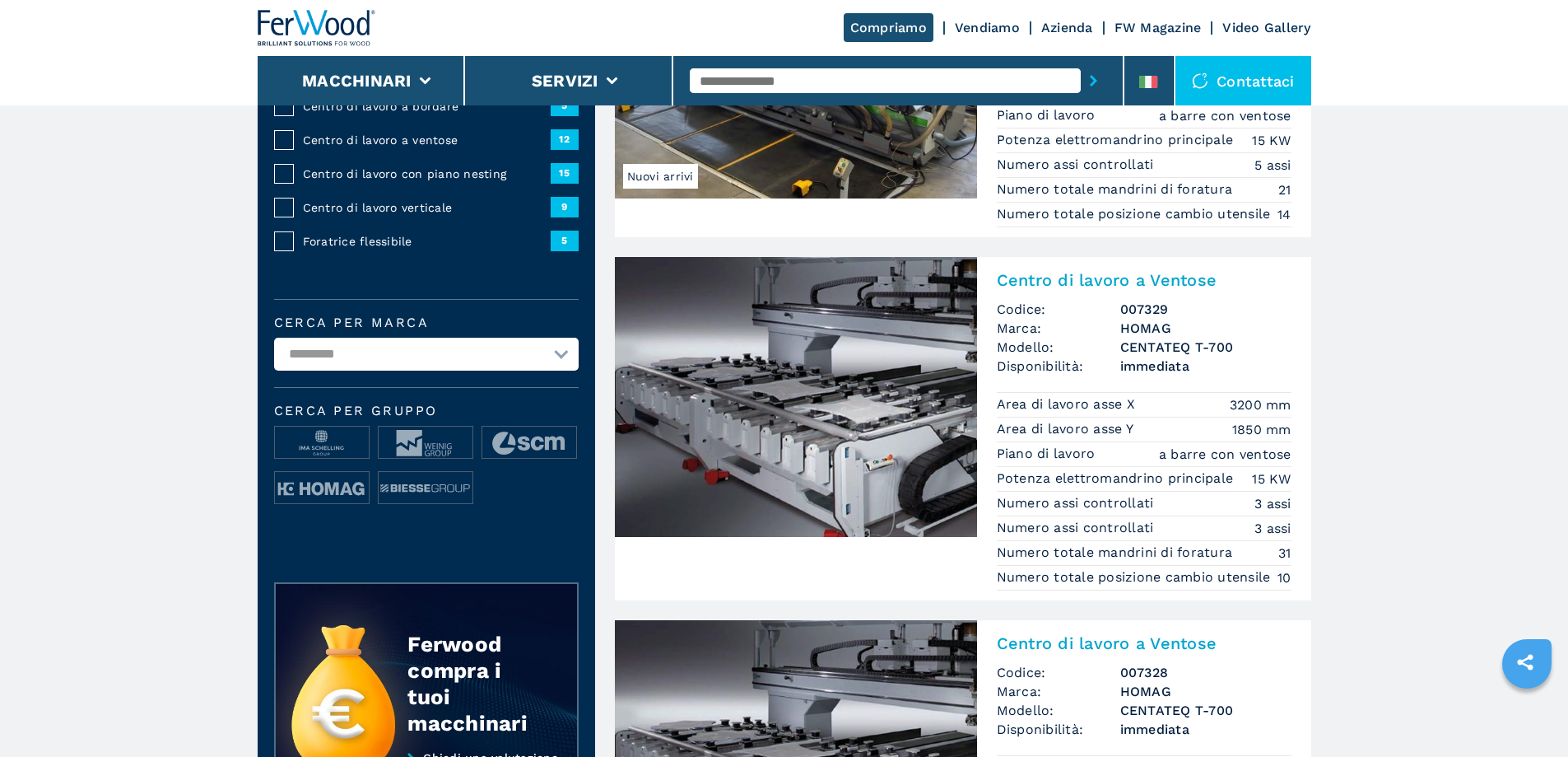
scroll to position [329, 0]
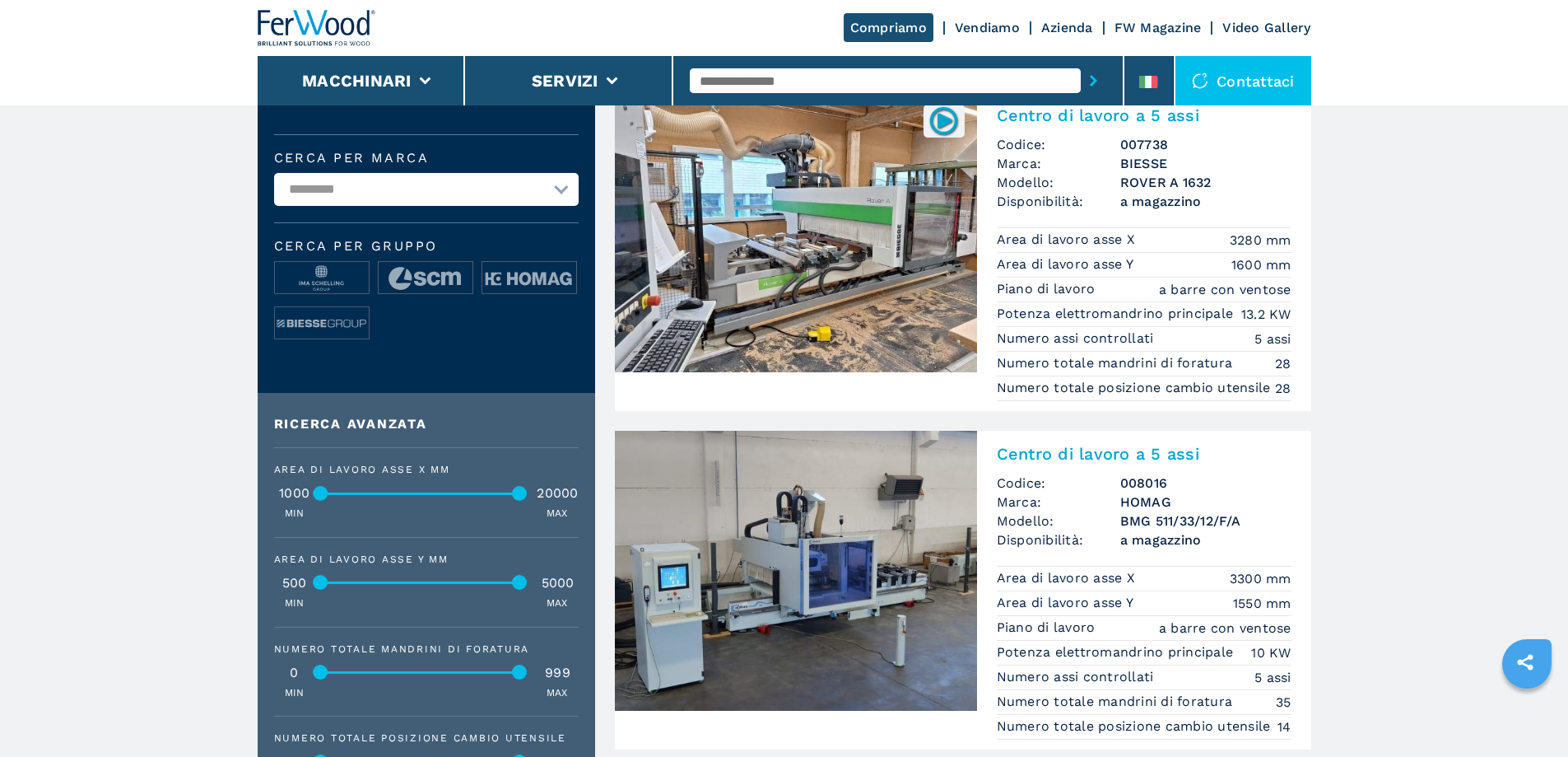
scroll to position [494, 0]
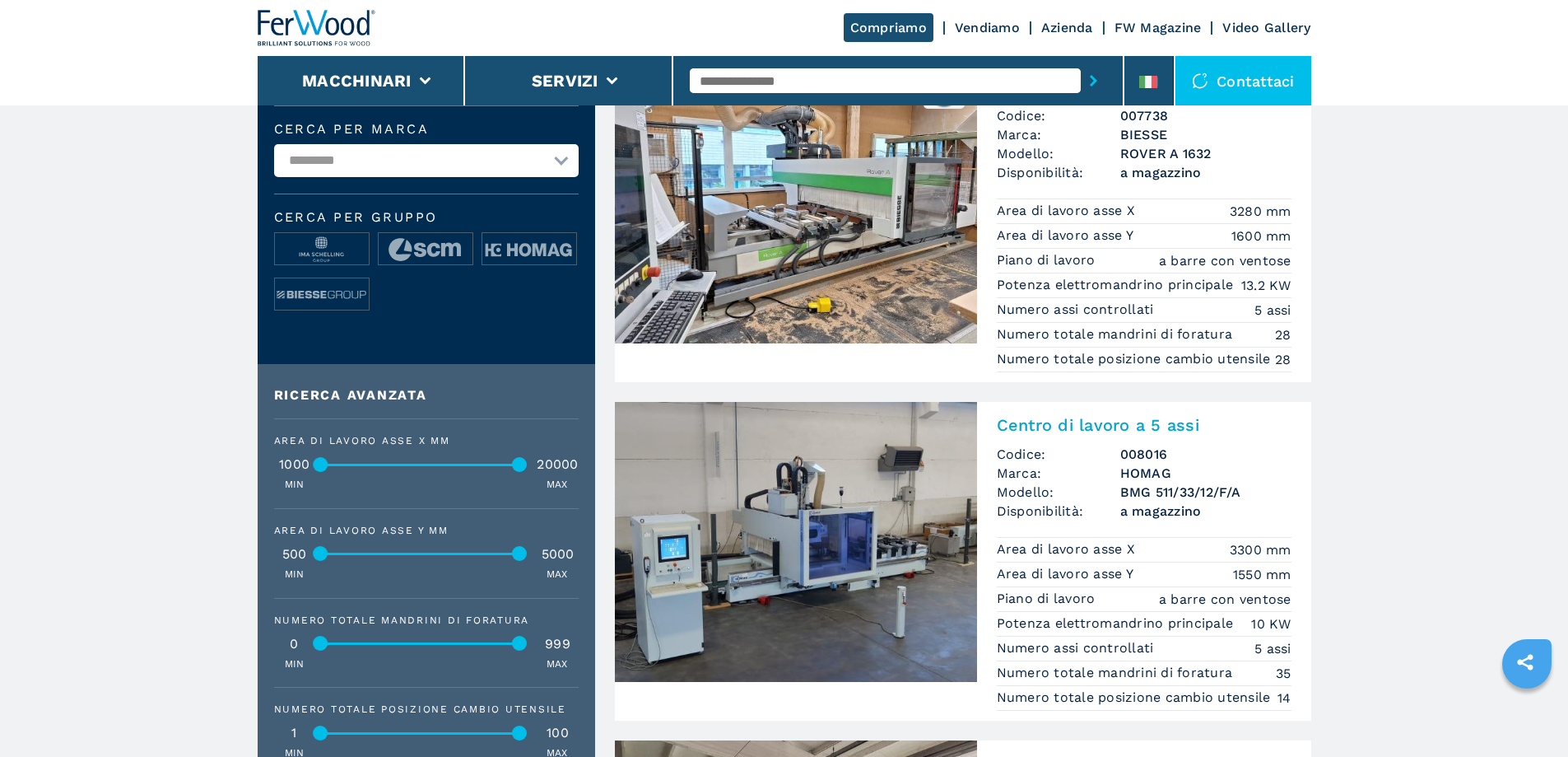
click at [1131, 435] on h2 "Centro di lavoro a 5 assi" at bounding box center [1145, 425] width 295 height 20
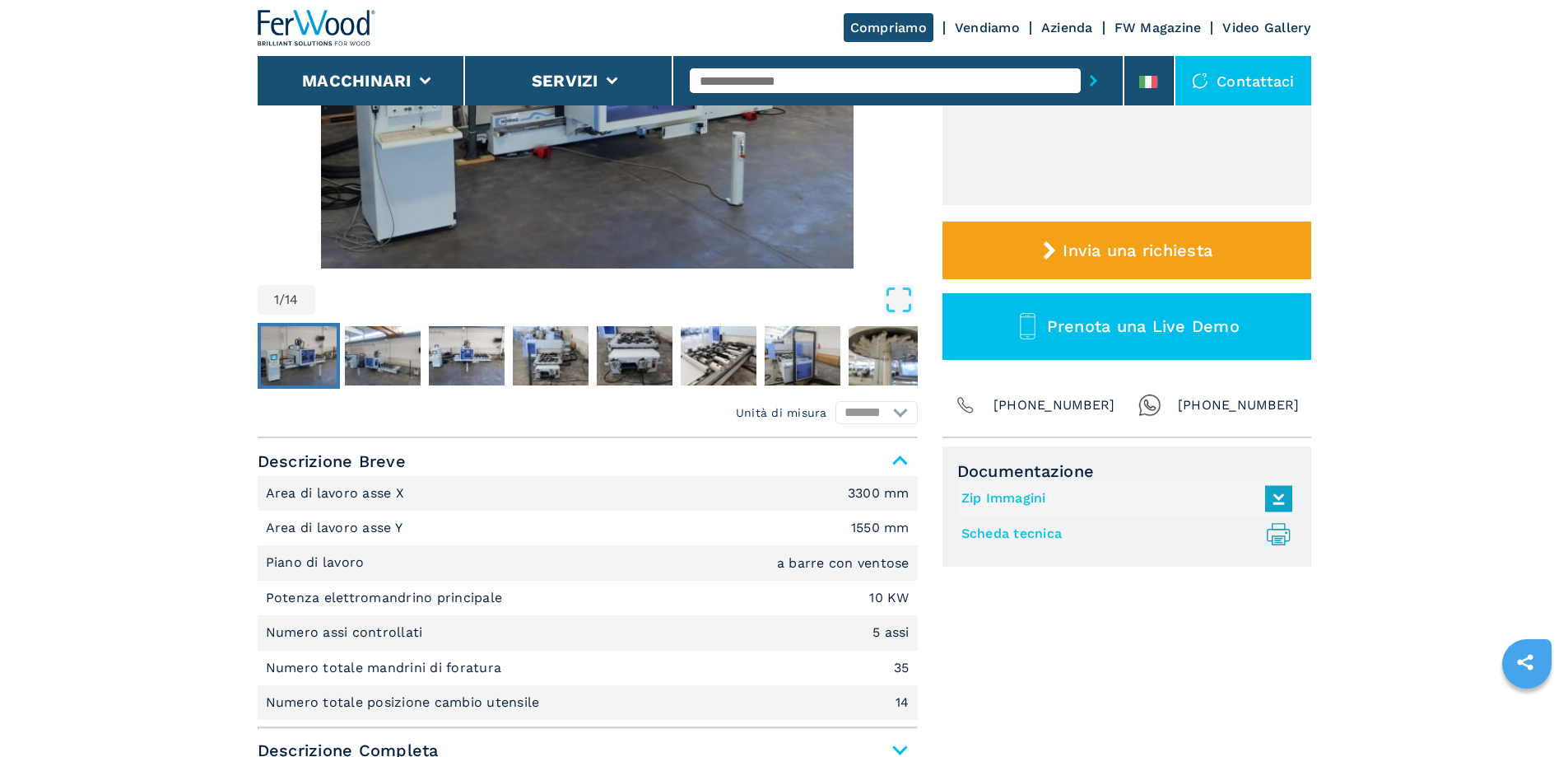
scroll to position [494, 0]
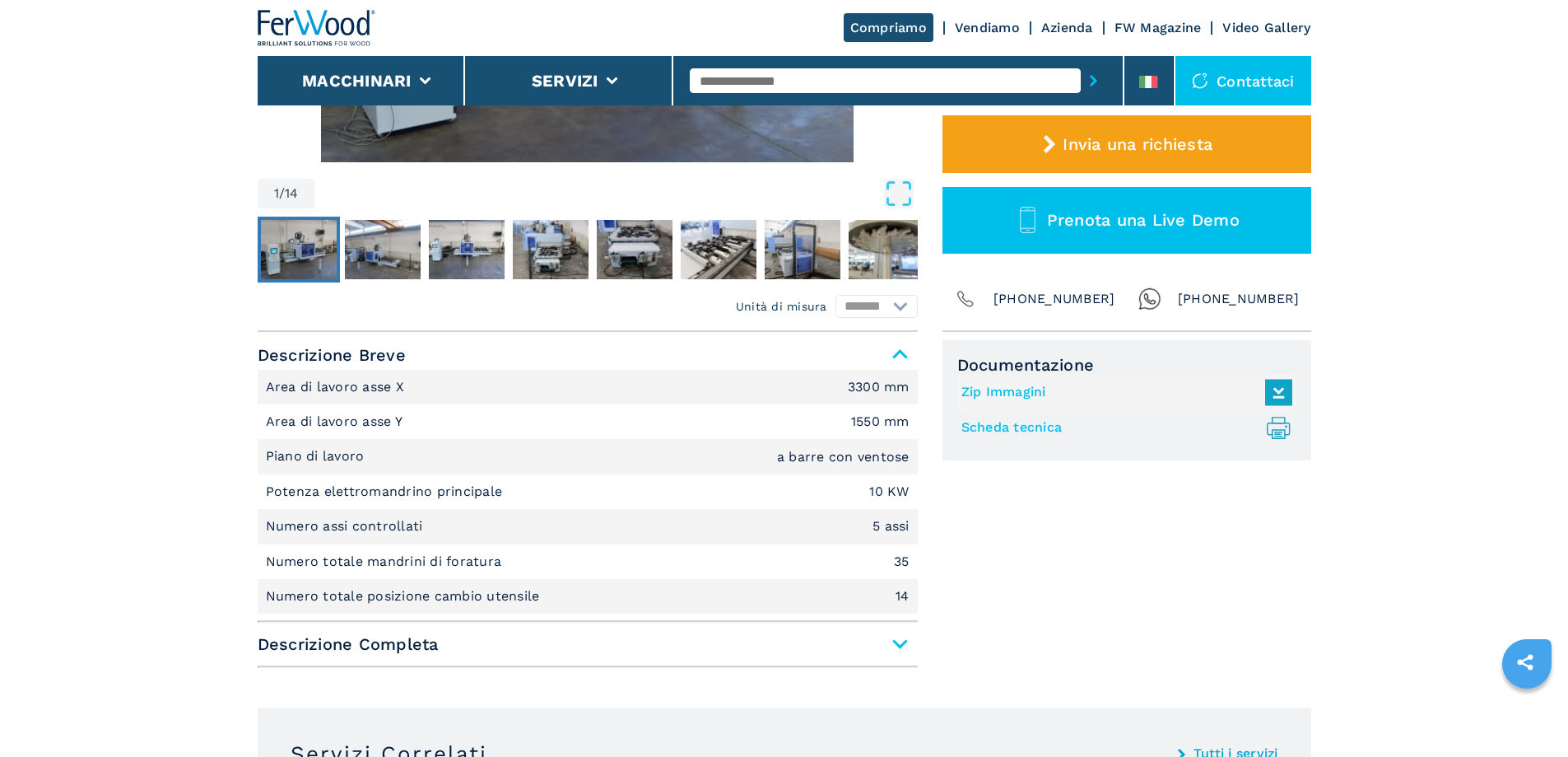
click at [903, 648] on span "Descrizione Completa" at bounding box center [588, 644] width 660 height 30
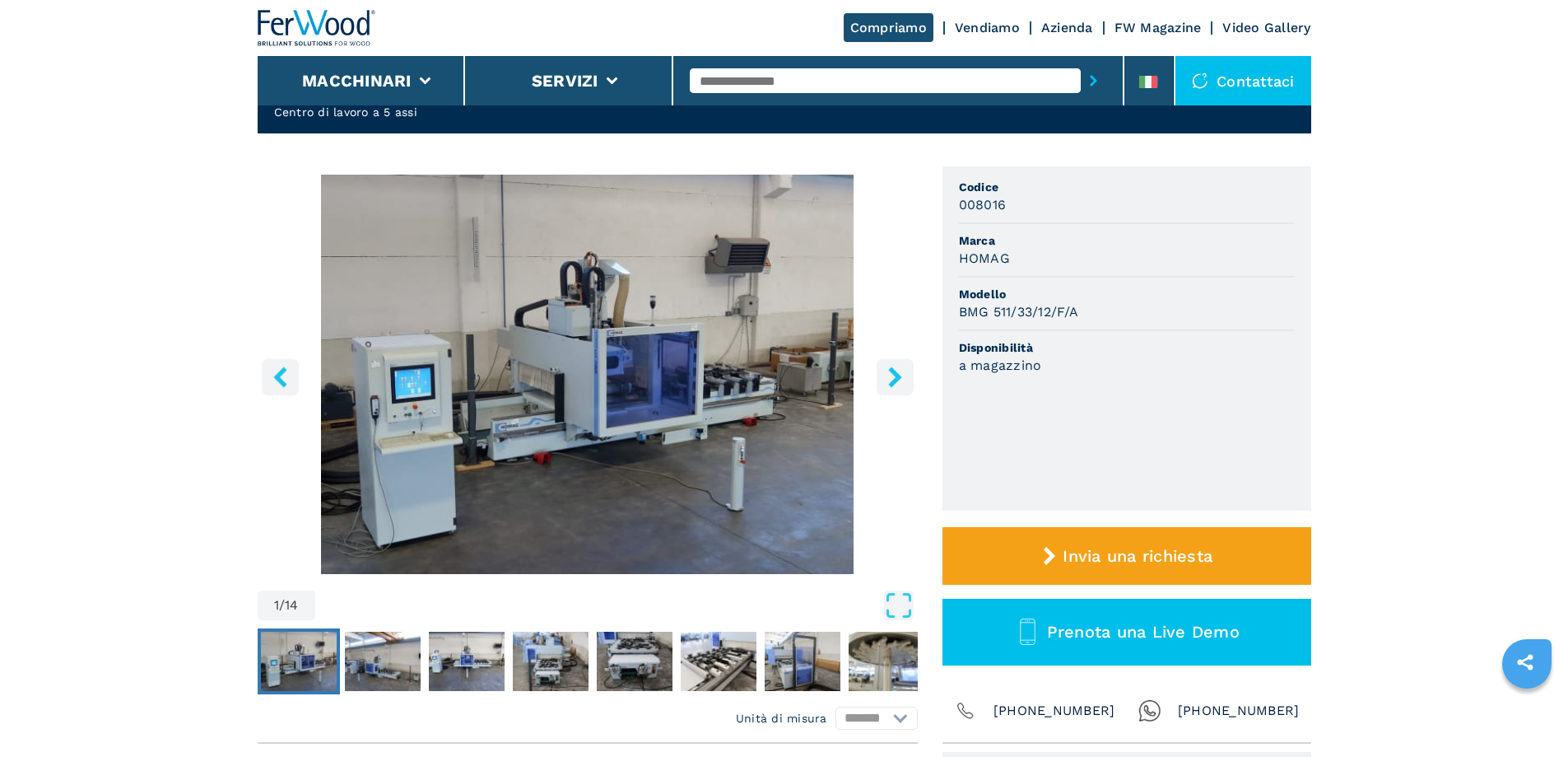
scroll to position [0, 0]
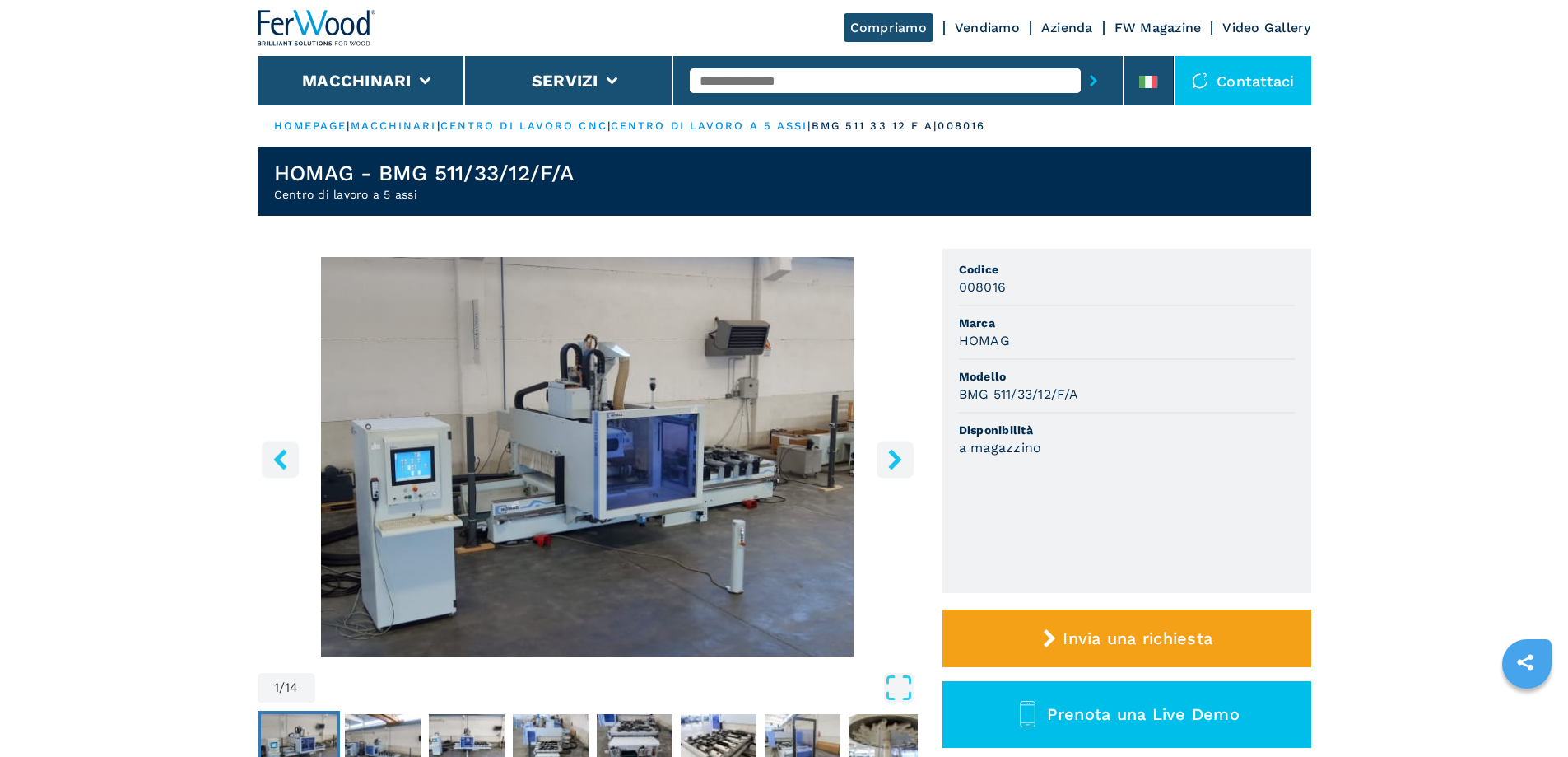
click at [601, 405] on img "Go to Slide 1" at bounding box center [588, 457] width 660 height 399
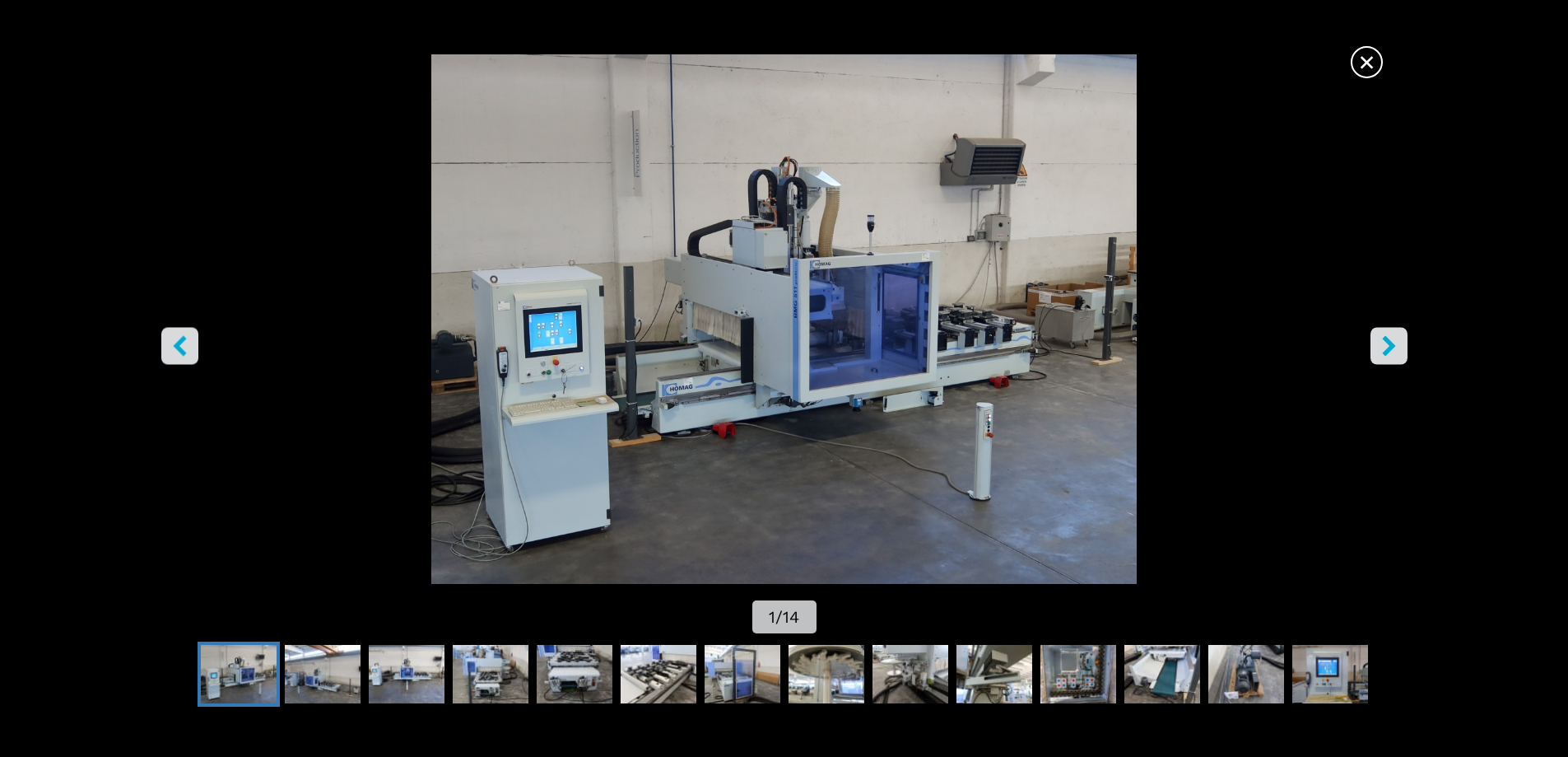
click at [1397, 350] on icon "right-button" at bounding box center [1389, 345] width 21 height 21
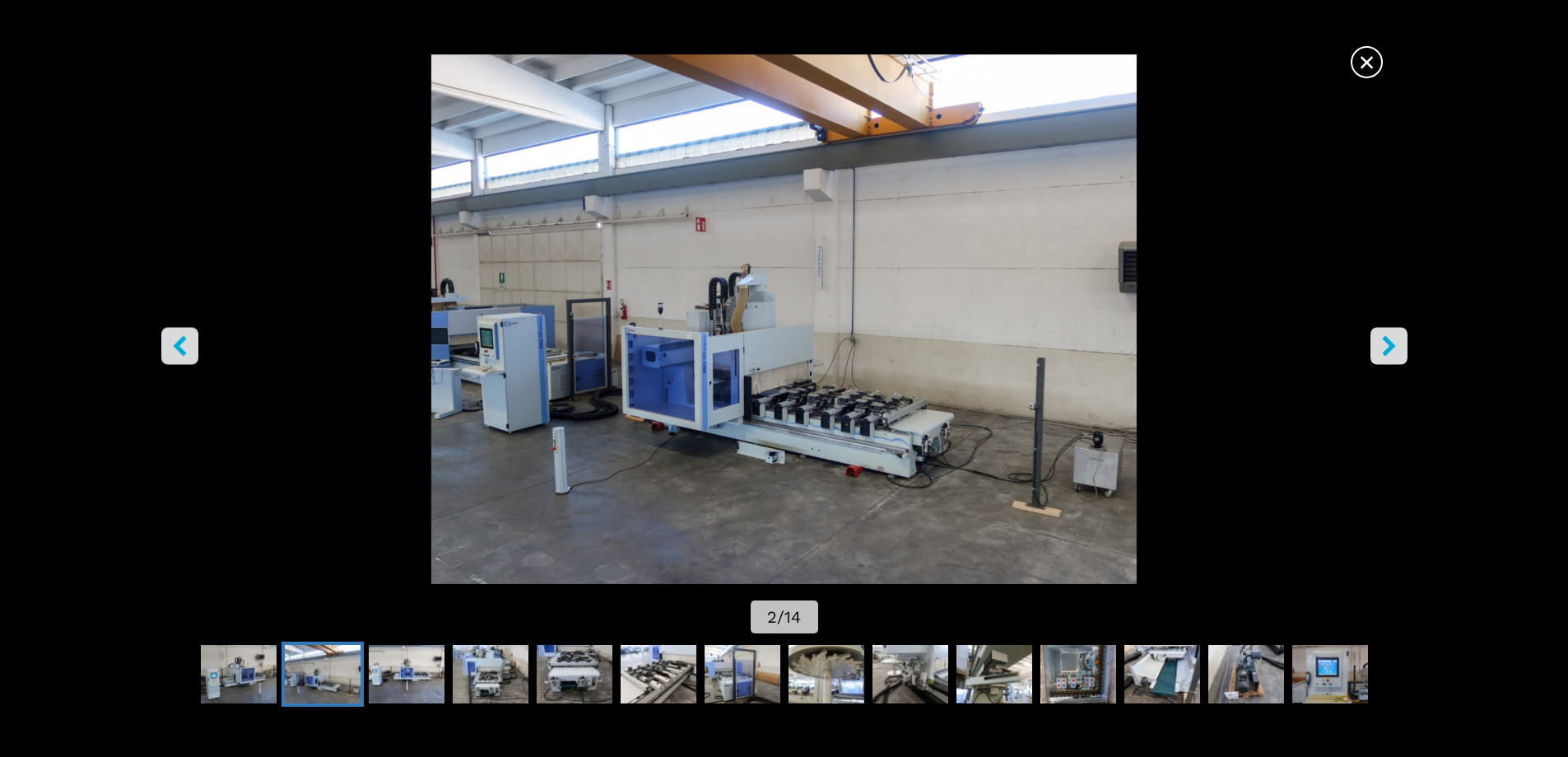
click at [1397, 350] on icon "right-button" at bounding box center [1389, 345] width 21 height 21
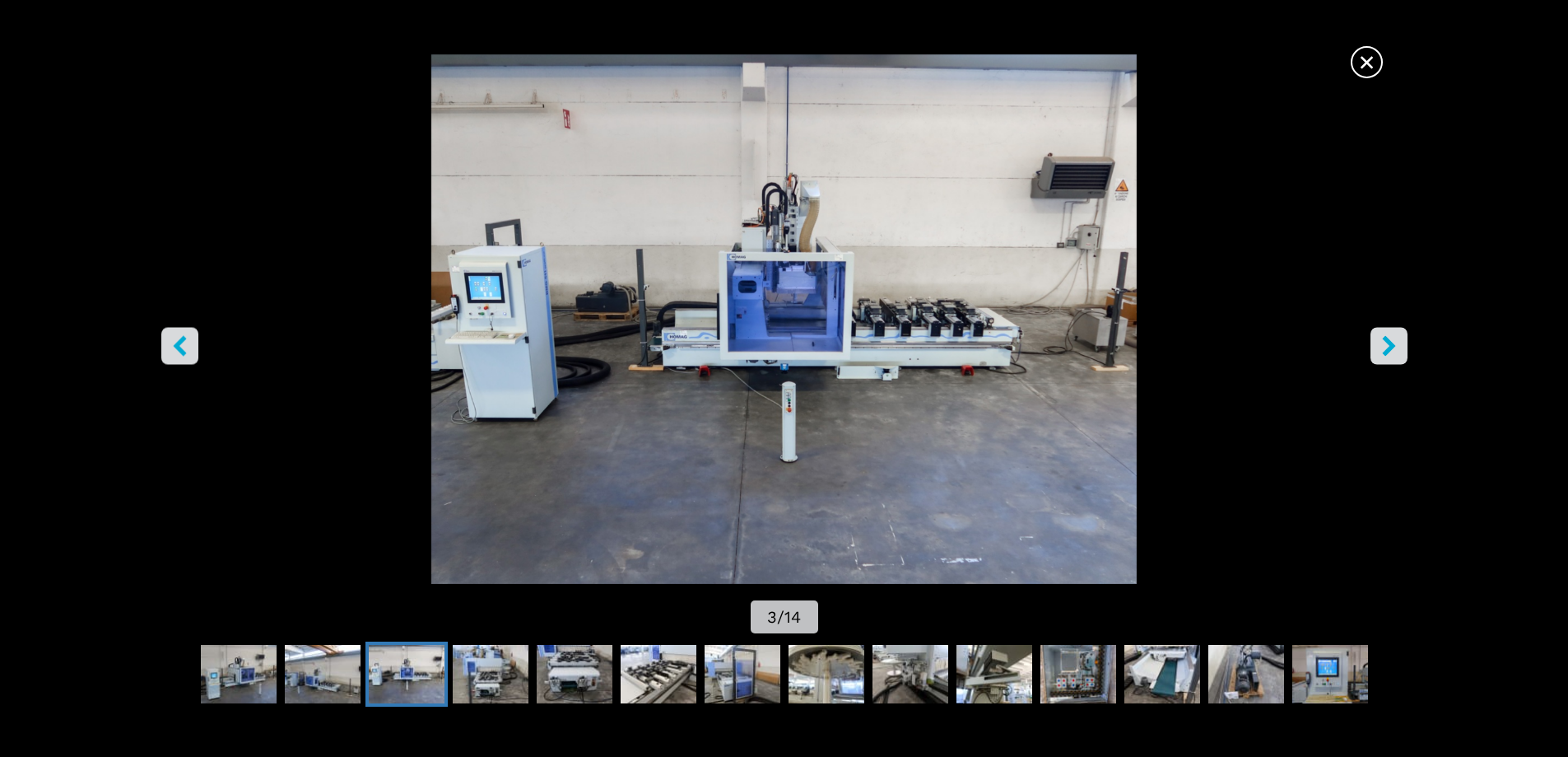
click at [1396, 350] on icon "right-button" at bounding box center [1389, 345] width 21 height 21
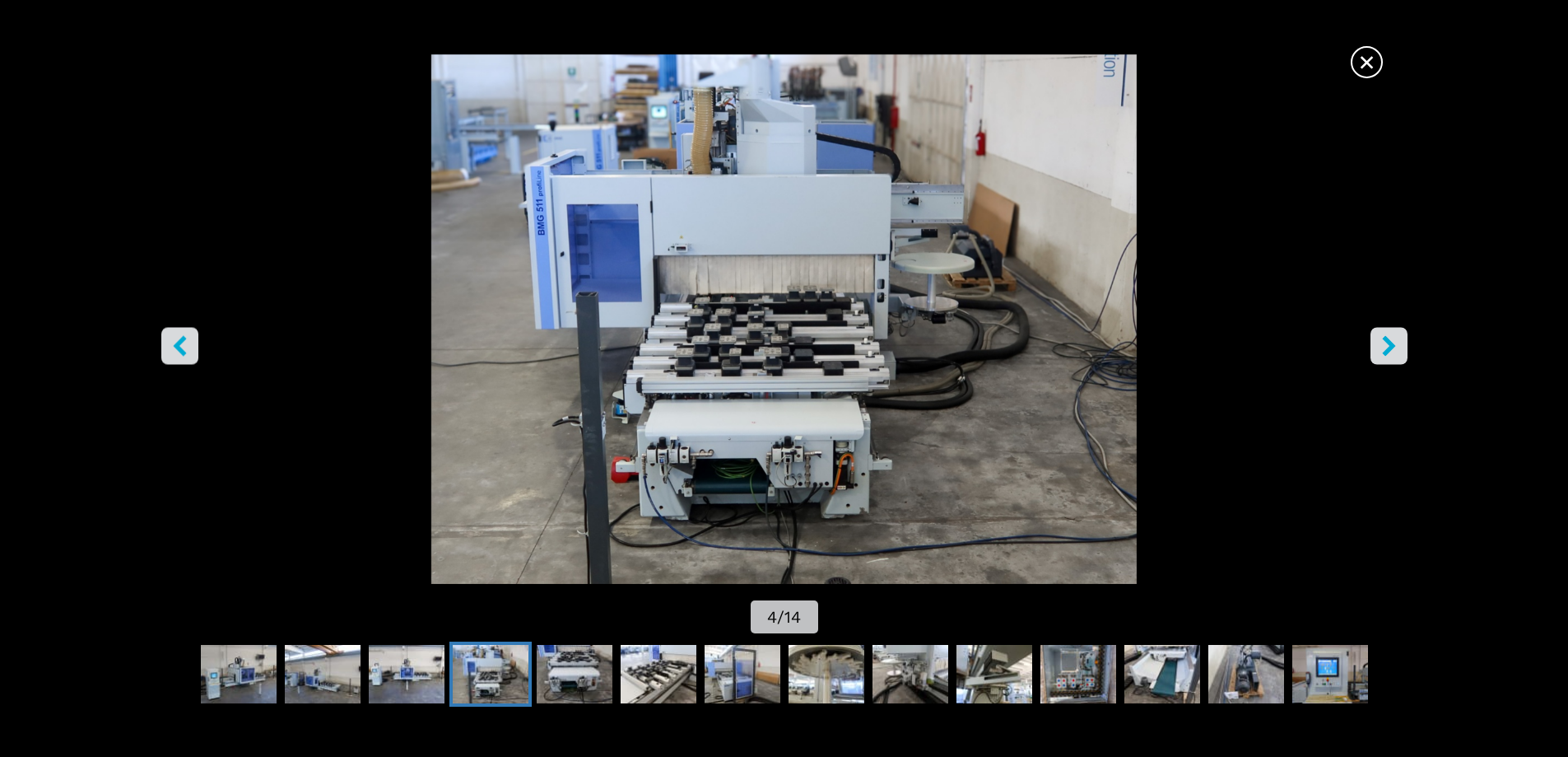
click at [1396, 350] on icon "right-button" at bounding box center [1389, 345] width 21 height 21
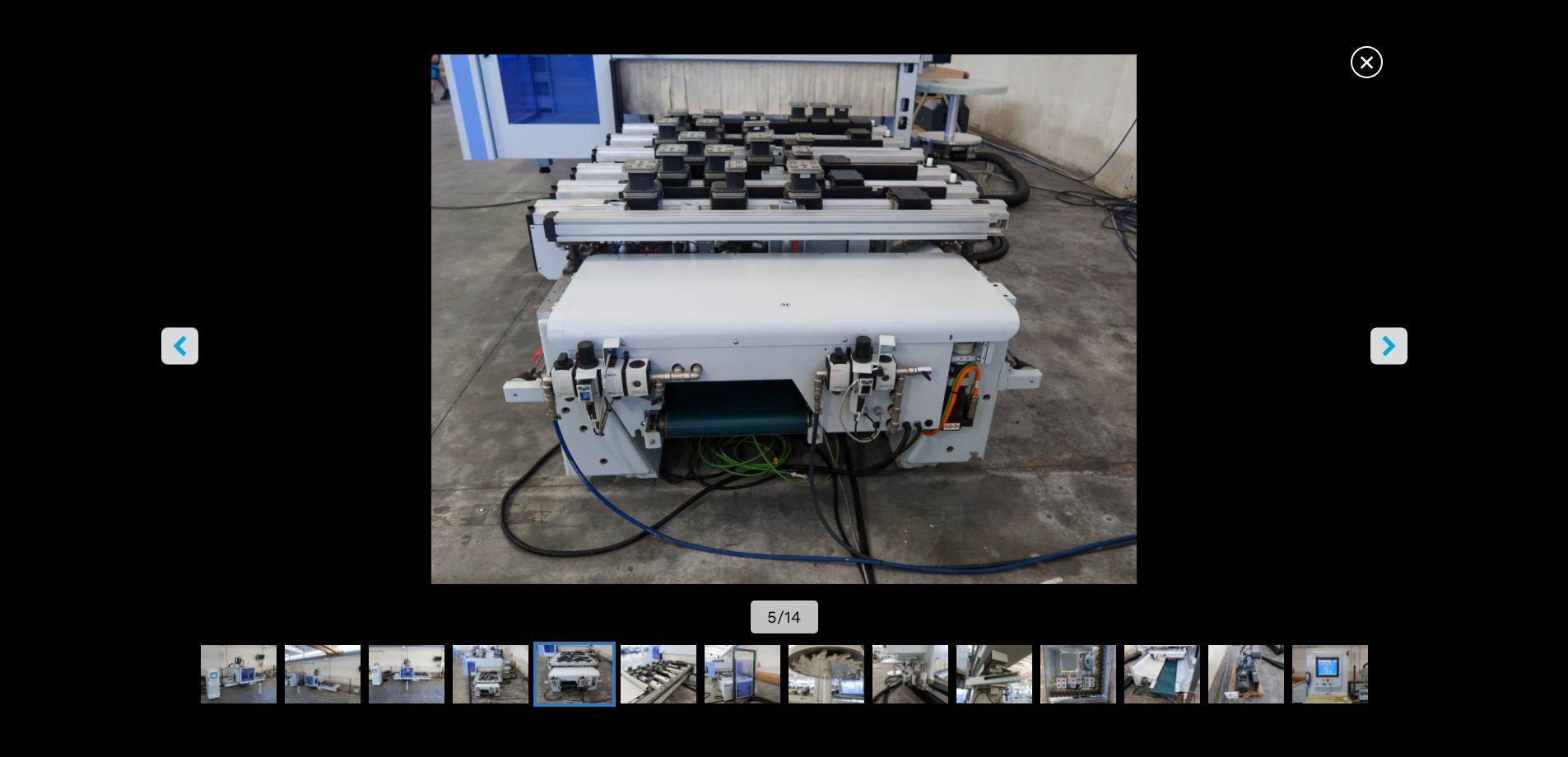
click at [1396, 350] on icon "right-button" at bounding box center [1389, 345] width 21 height 21
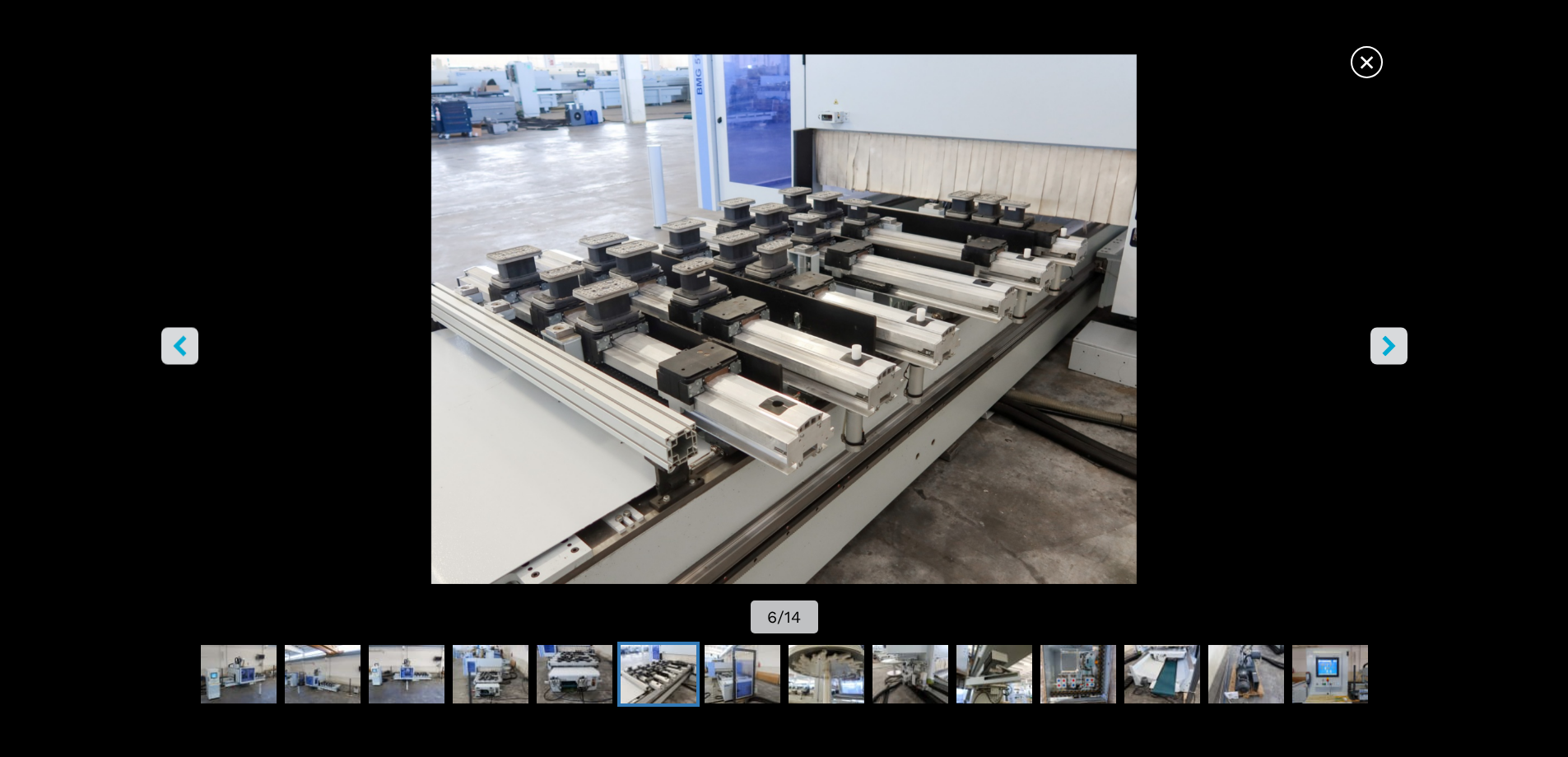
click at [1396, 350] on icon "right-button" at bounding box center [1389, 345] width 21 height 21
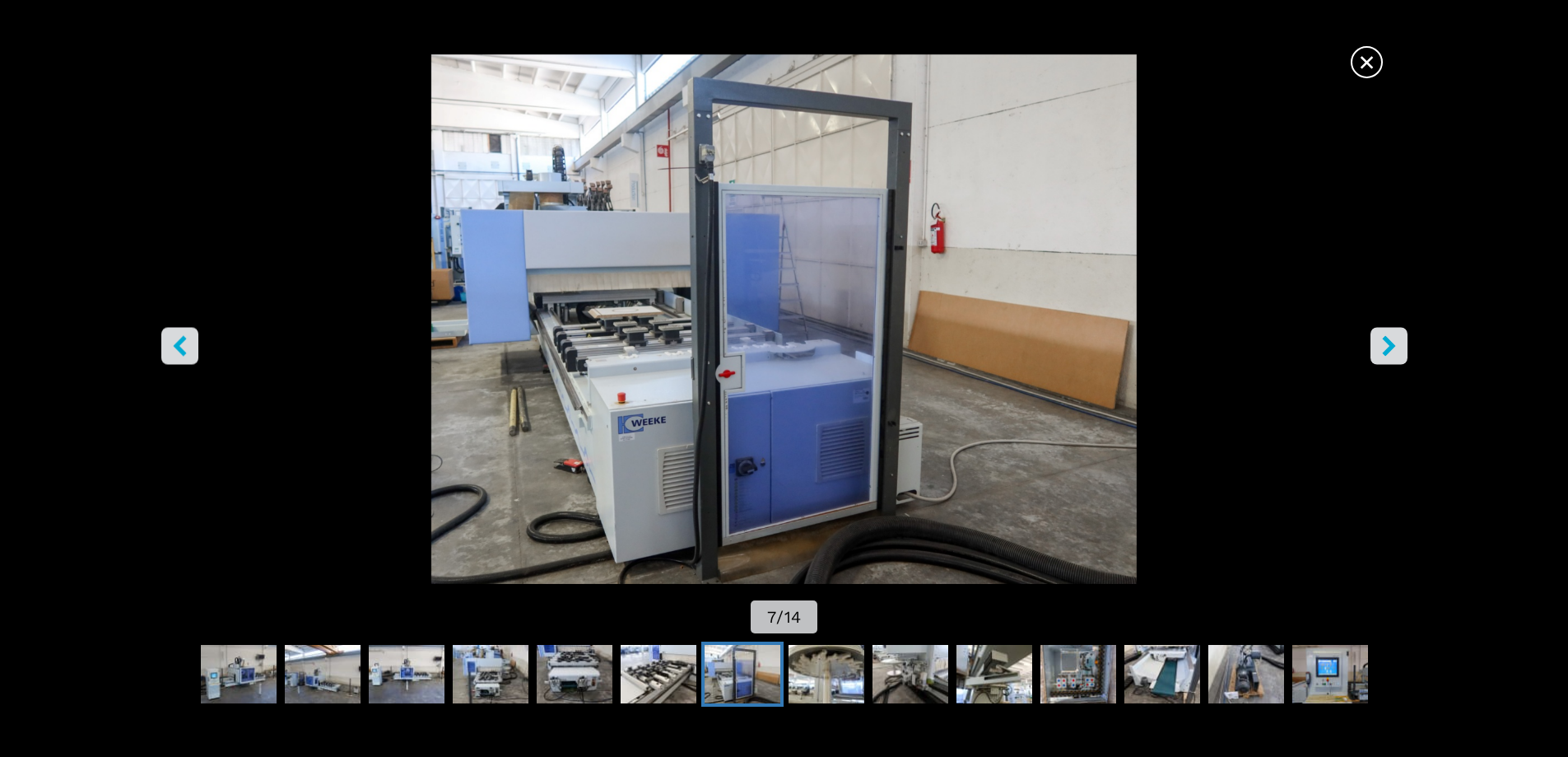
click at [1396, 350] on icon "right-button" at bounding box center [1389, 345] width 21 height 21
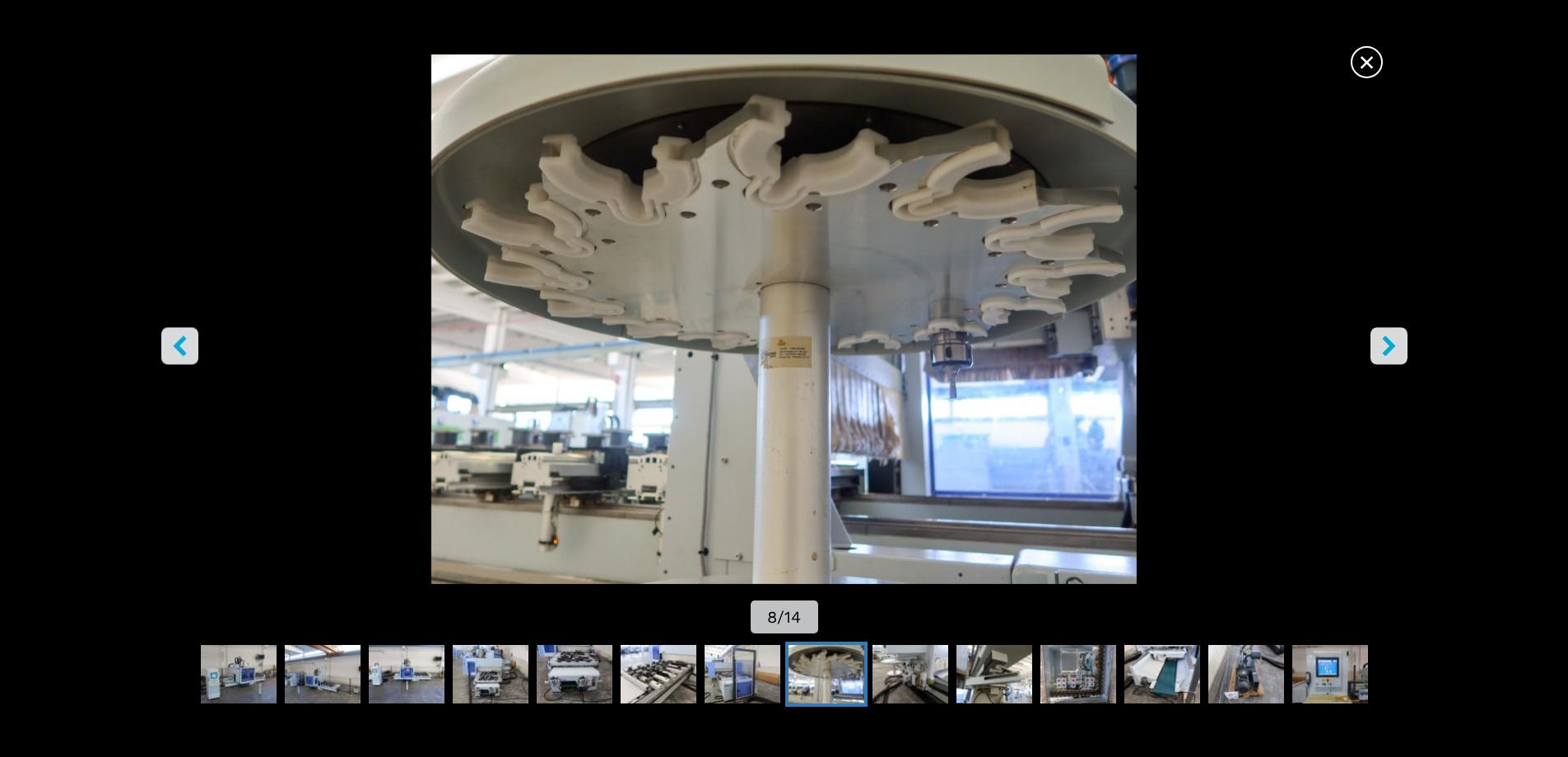
click at [176, 357] on button "left-button" at bounding box center [179, 345] width 37 height 37
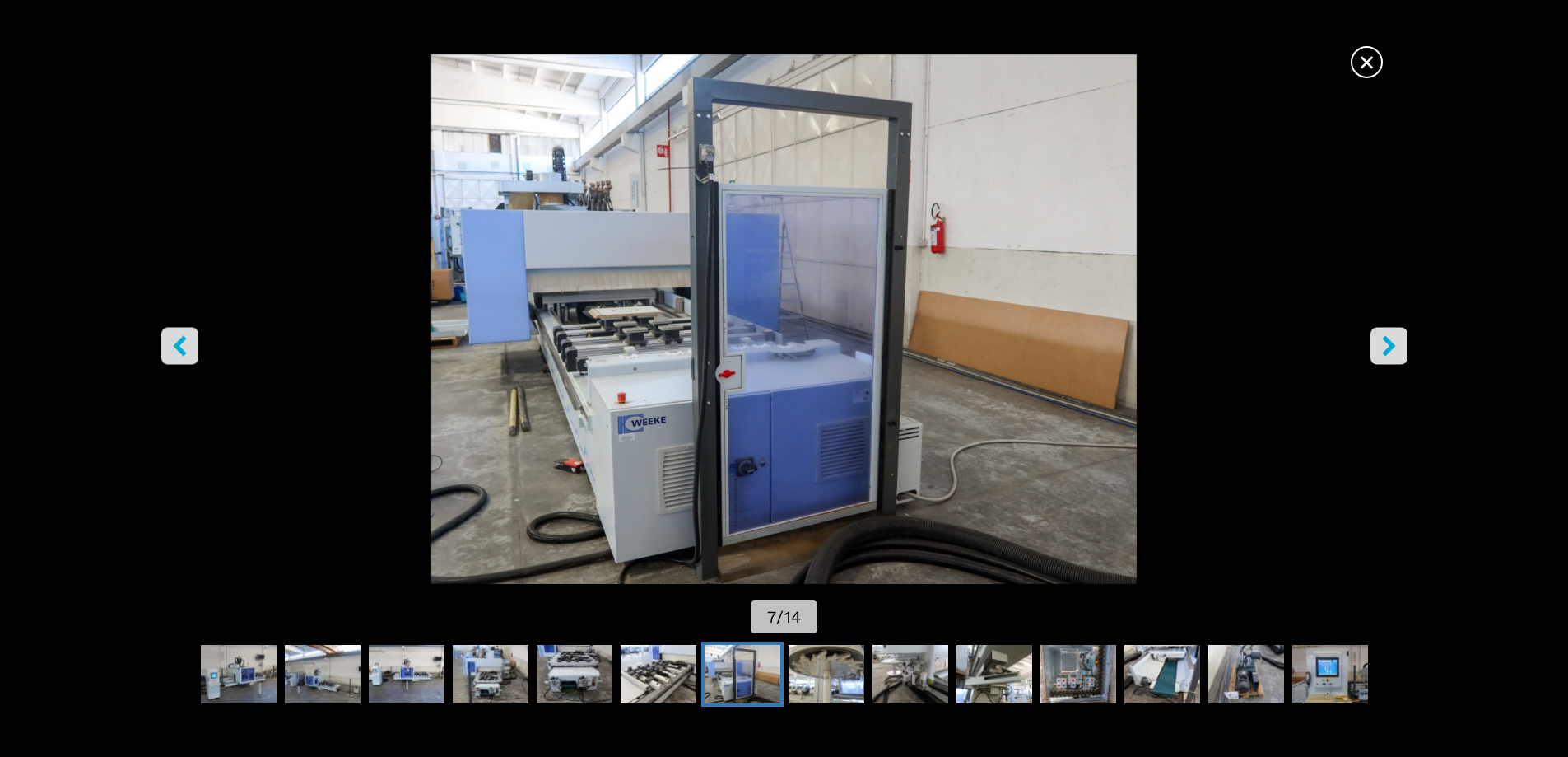
click at [1393, 358] on button "right-button" at bounding box center [1389, 345] width 37 height 37
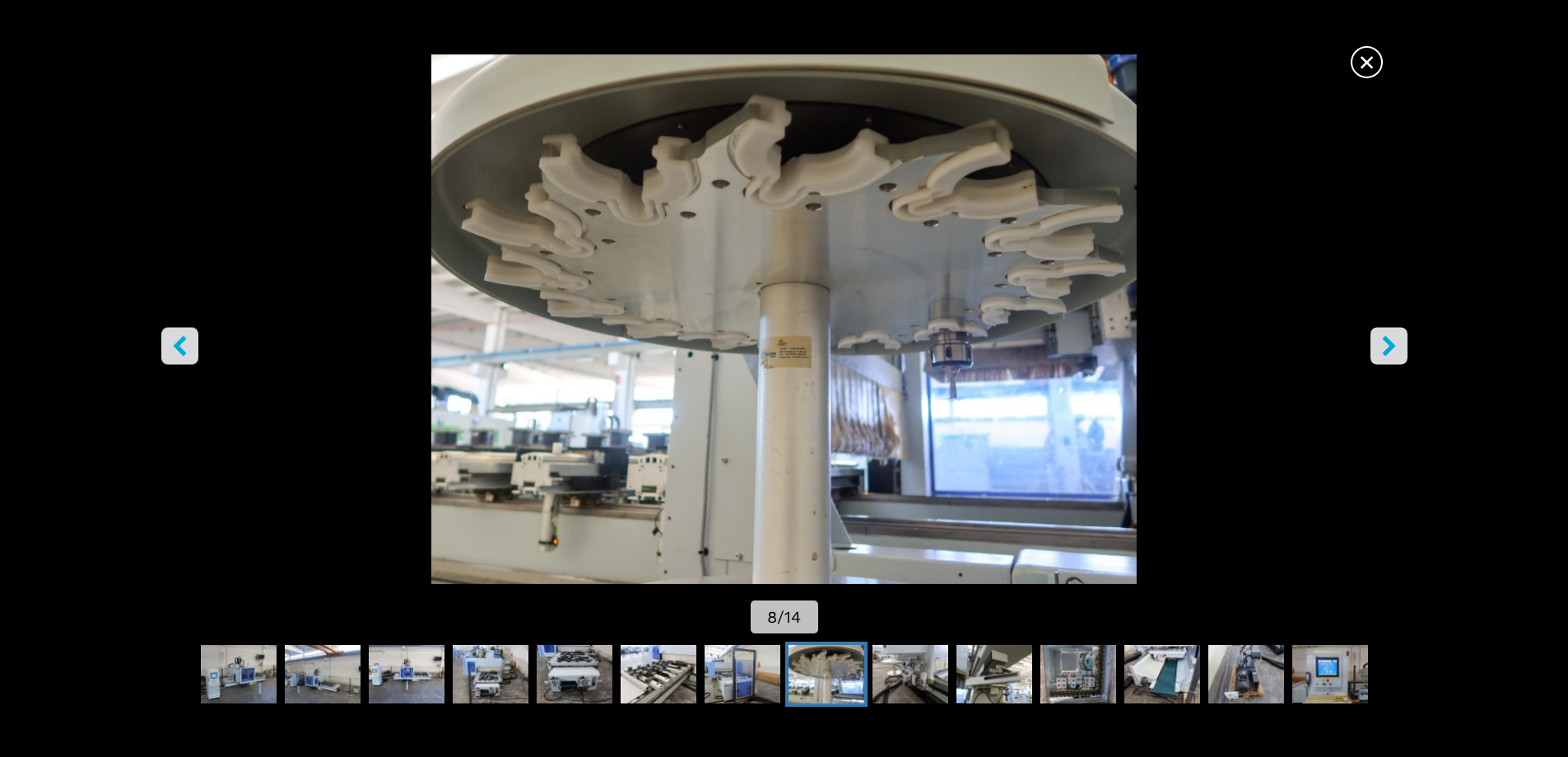
click at [1393, 358] on button "right-button" at bounding box center [1389, 345] width 37 height 37
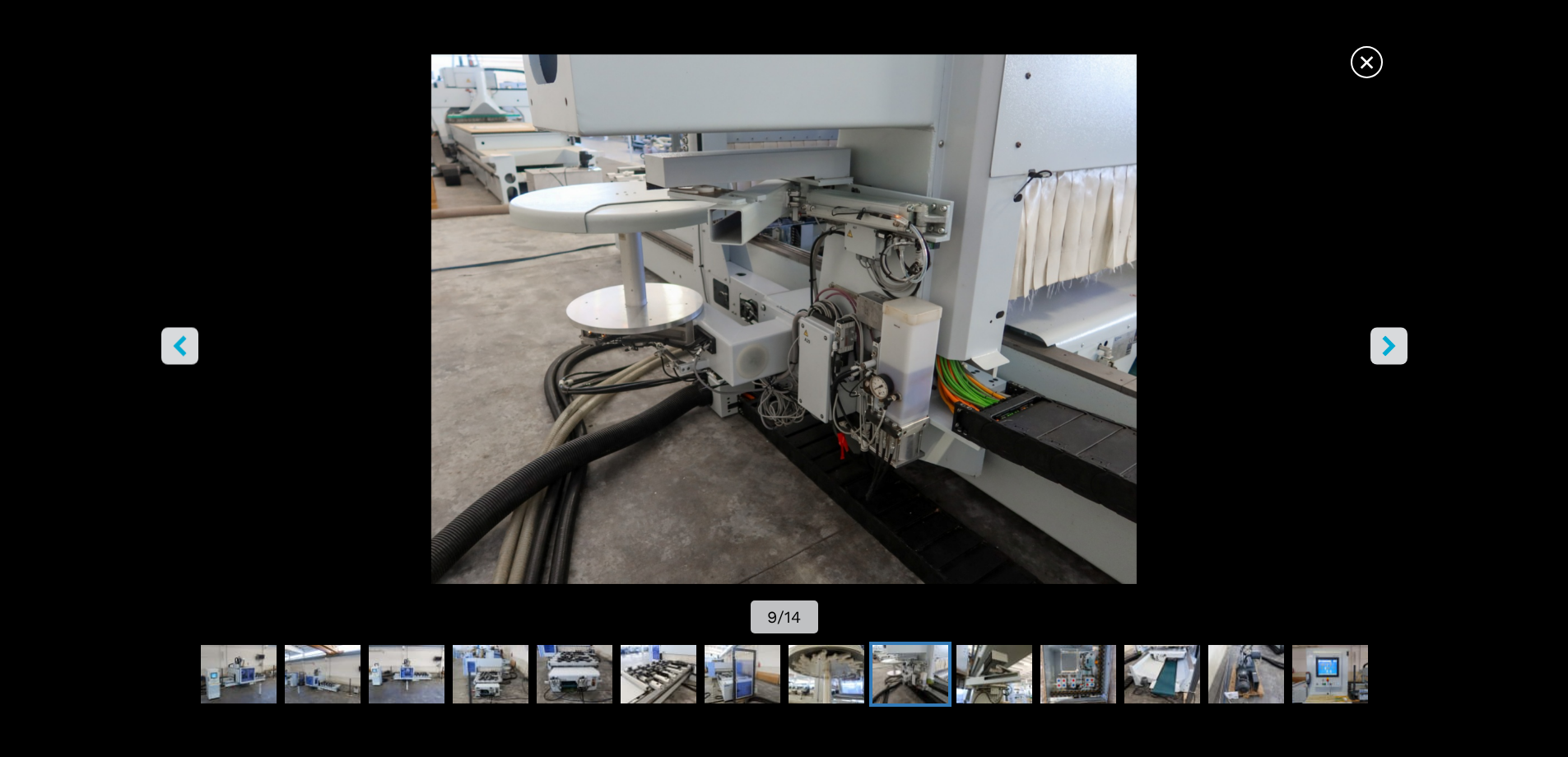
click at [1393, 358] on button "right-button" at bounding box center [1389, 345] width 37 height 37
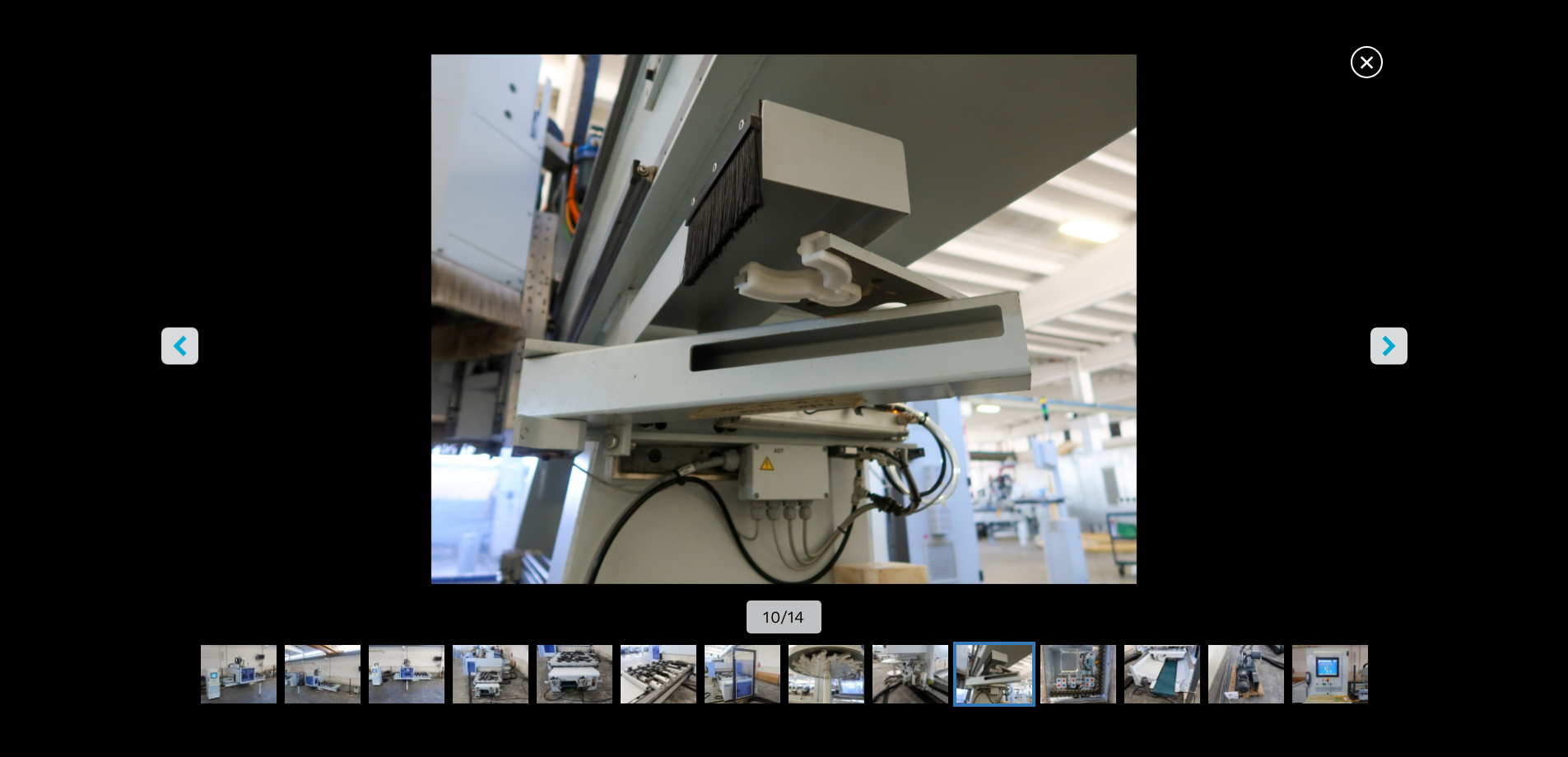
click at [1393, 358] on button "right-button" at bounding box center [1389, 345] width 37 height 37
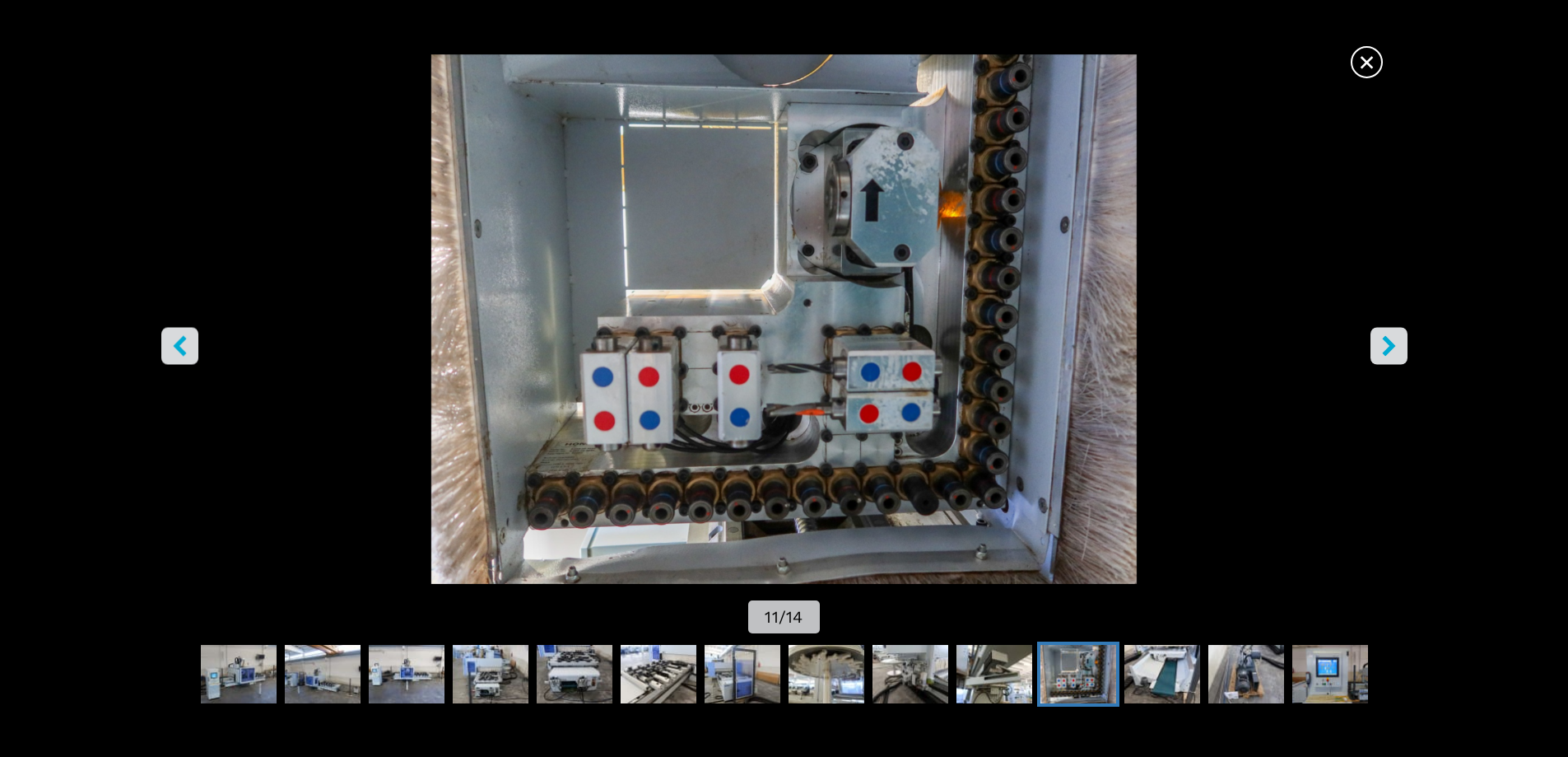
click at [1393, 358] on button "right-button" at bounding box center [1389, 345] width 37 height 37
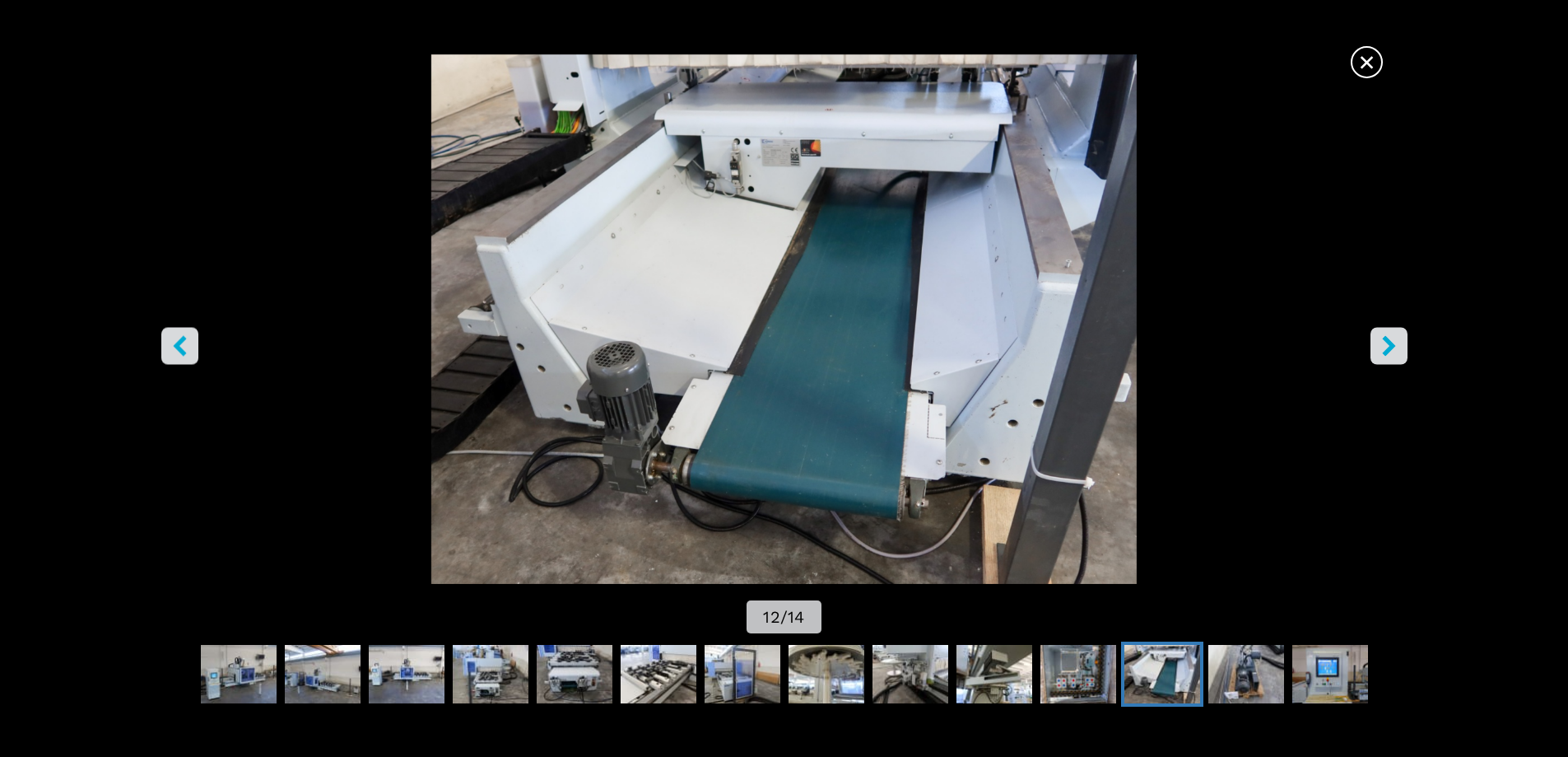
click at [1393, 358] on button "right-button" at bounding box center [1389, 345] width 37 height 37
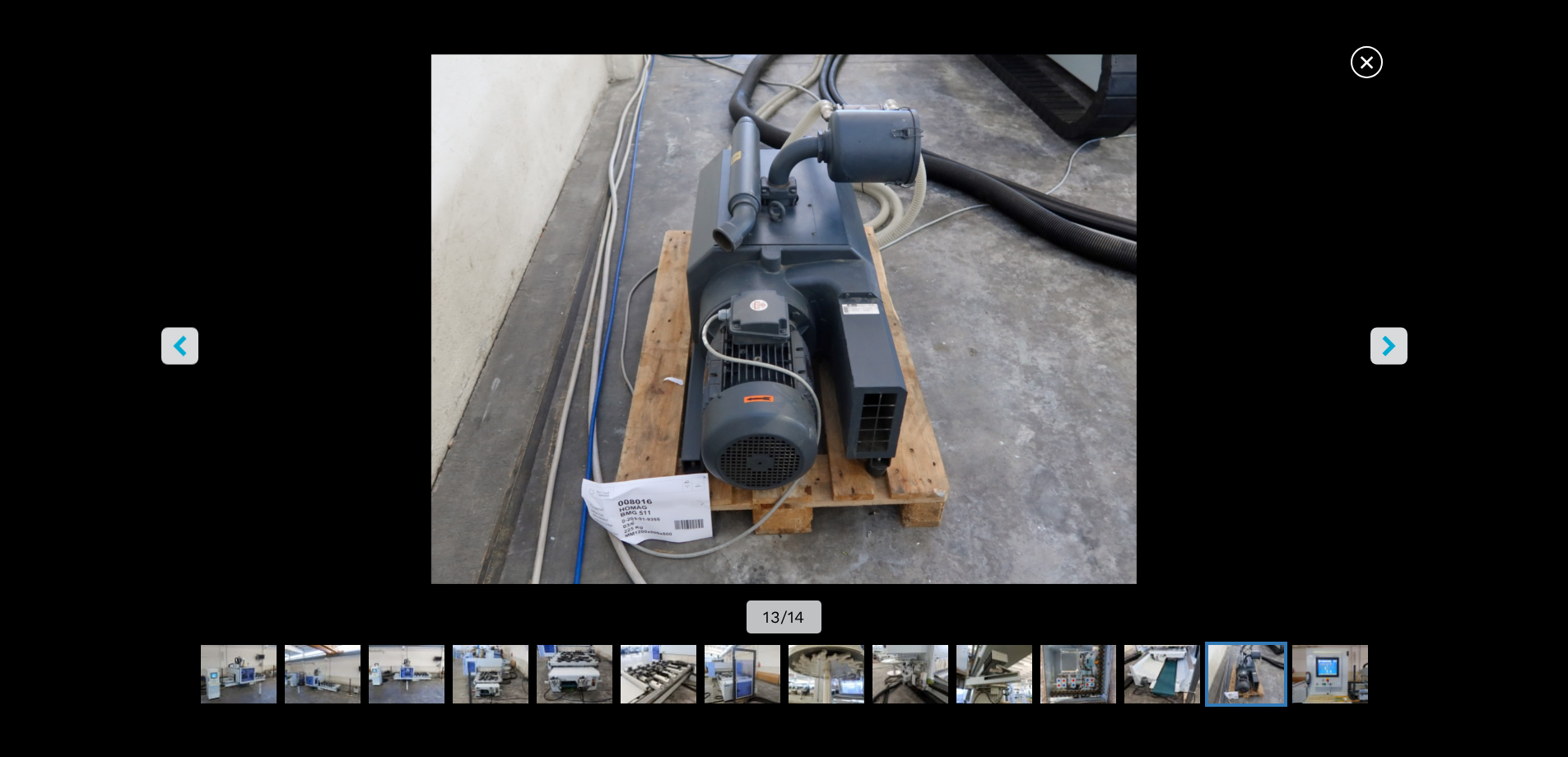
click at [1393, 358] on button "right-button" at bounding box center [1389, 345] width 37 height 37
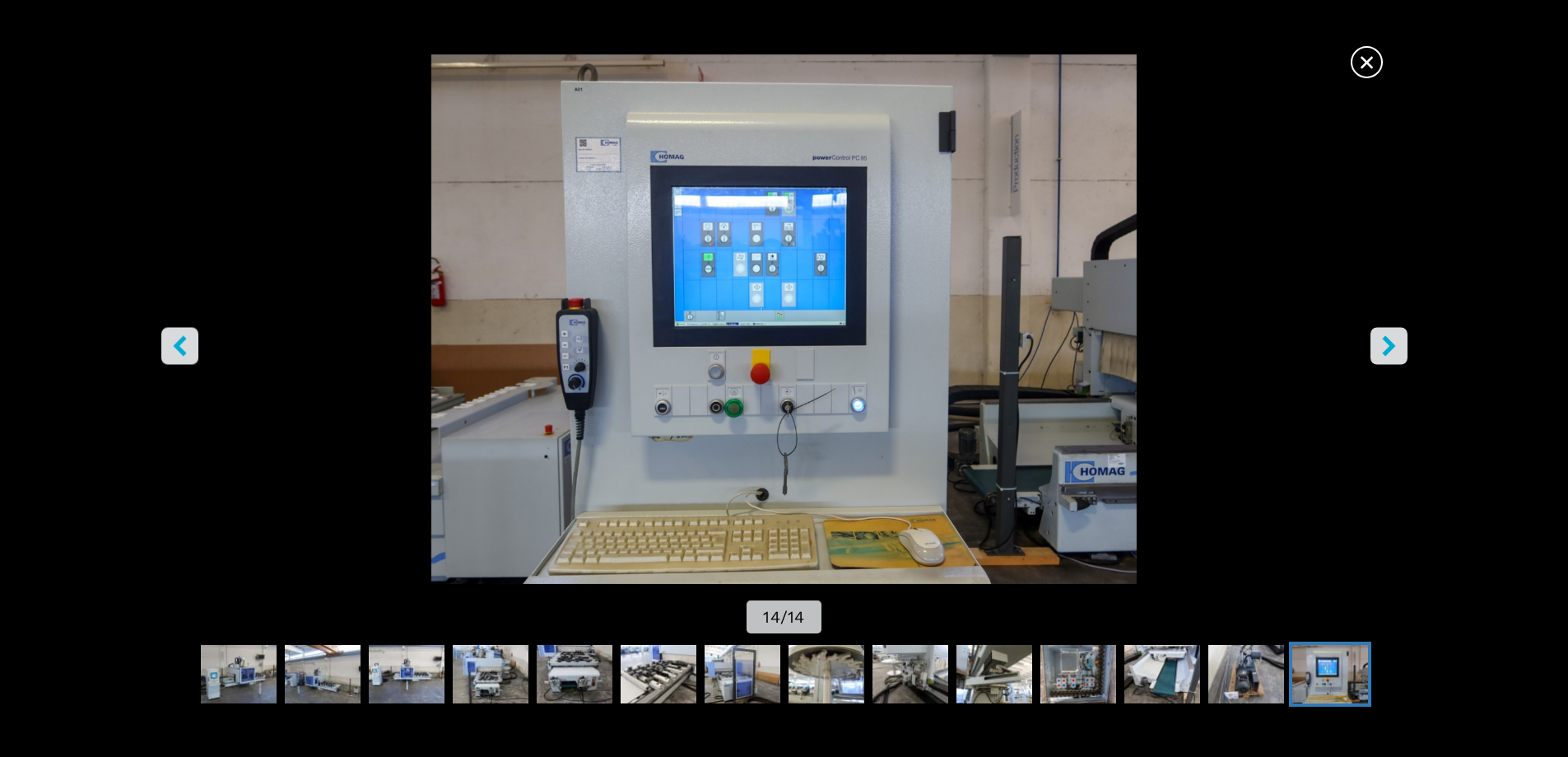
click at [1393, 358] on button "right-button" at bounding box center [1389, 345] width 37 height 37
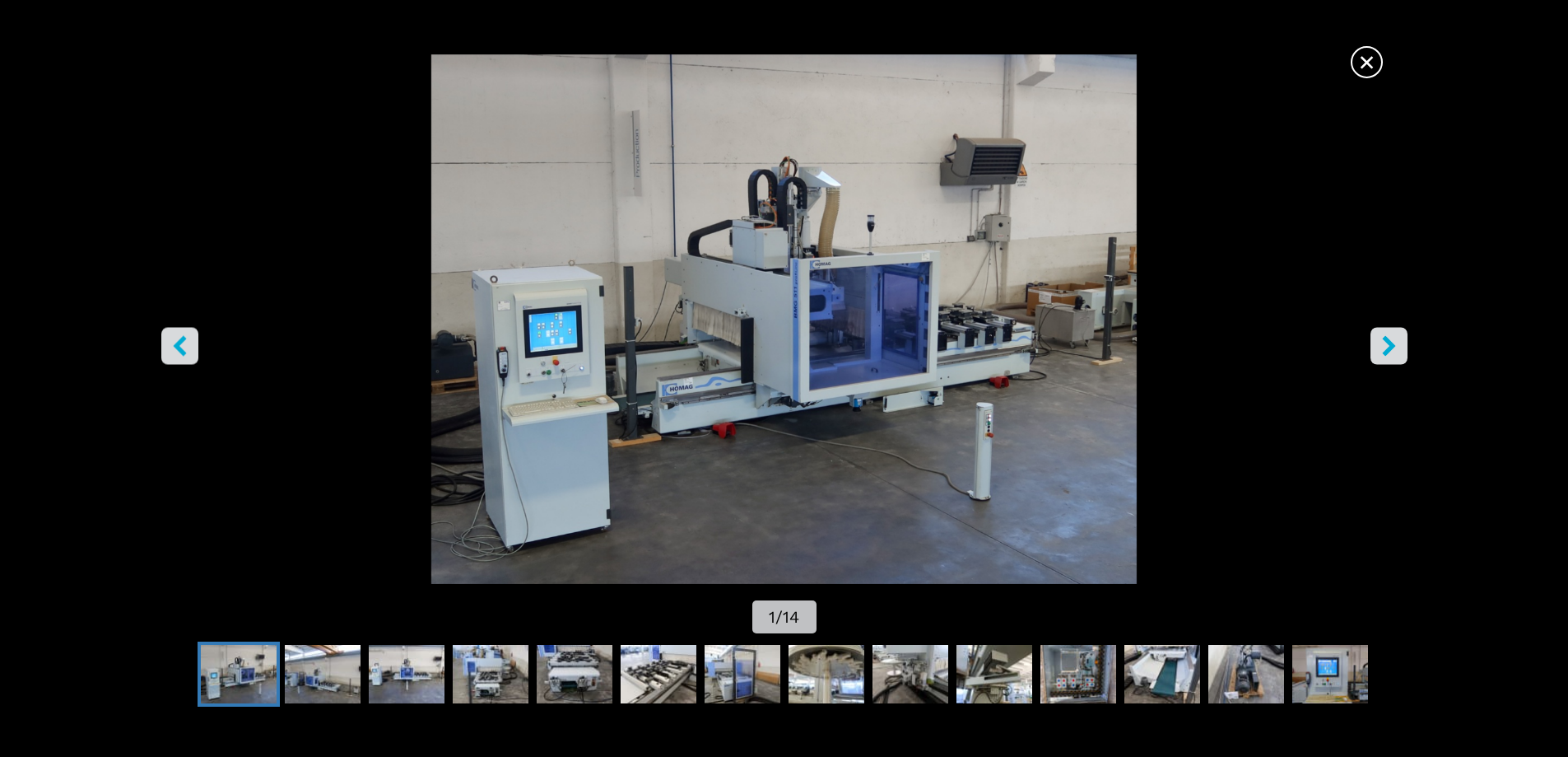
click at [1393, 358] on button "right-button" at bounding box center [1389, 345] width 37 height 37
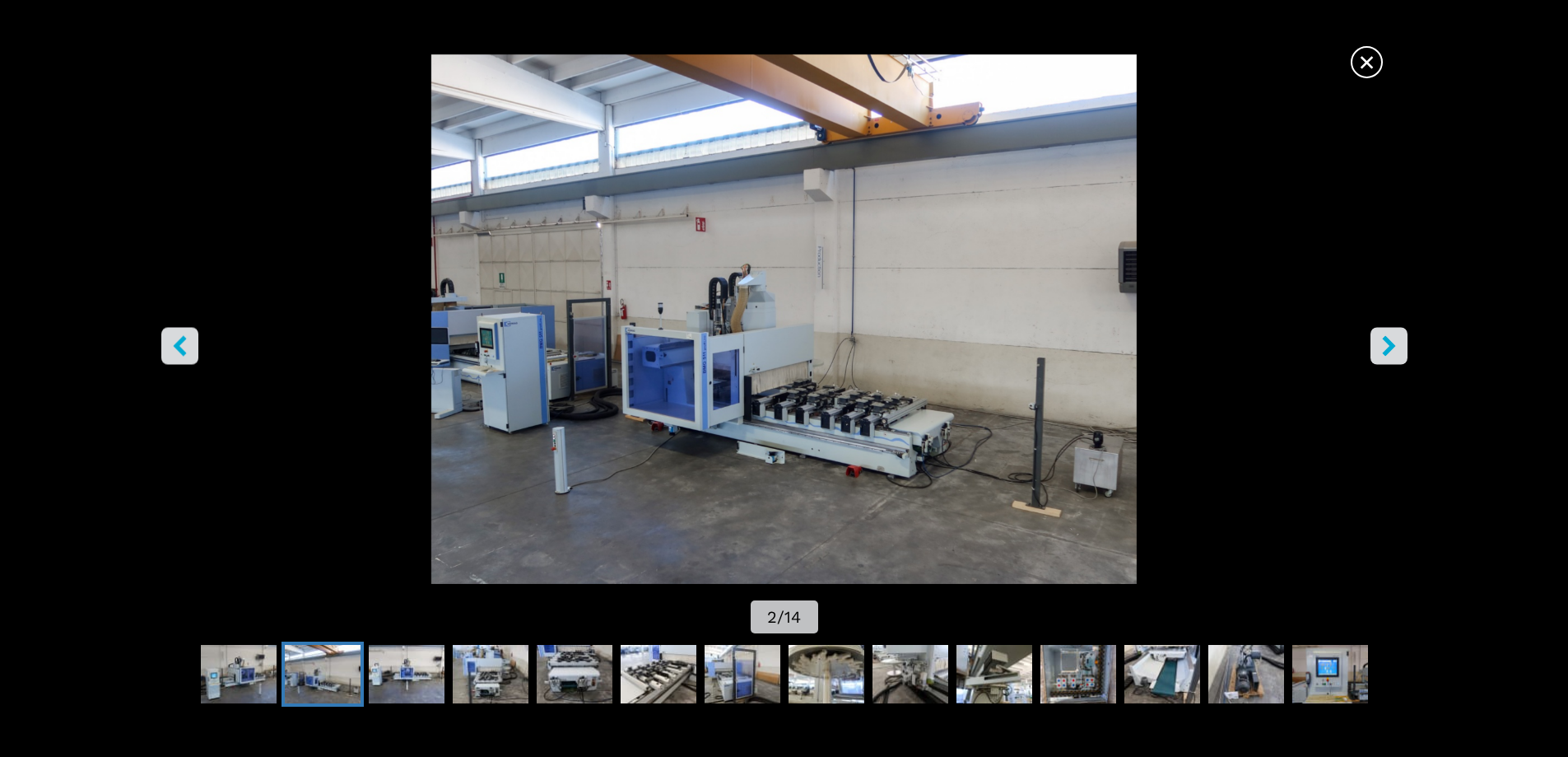
click at [1393, 358] on button "right-button" at bounding box center [1389, 345] width 37 height 37
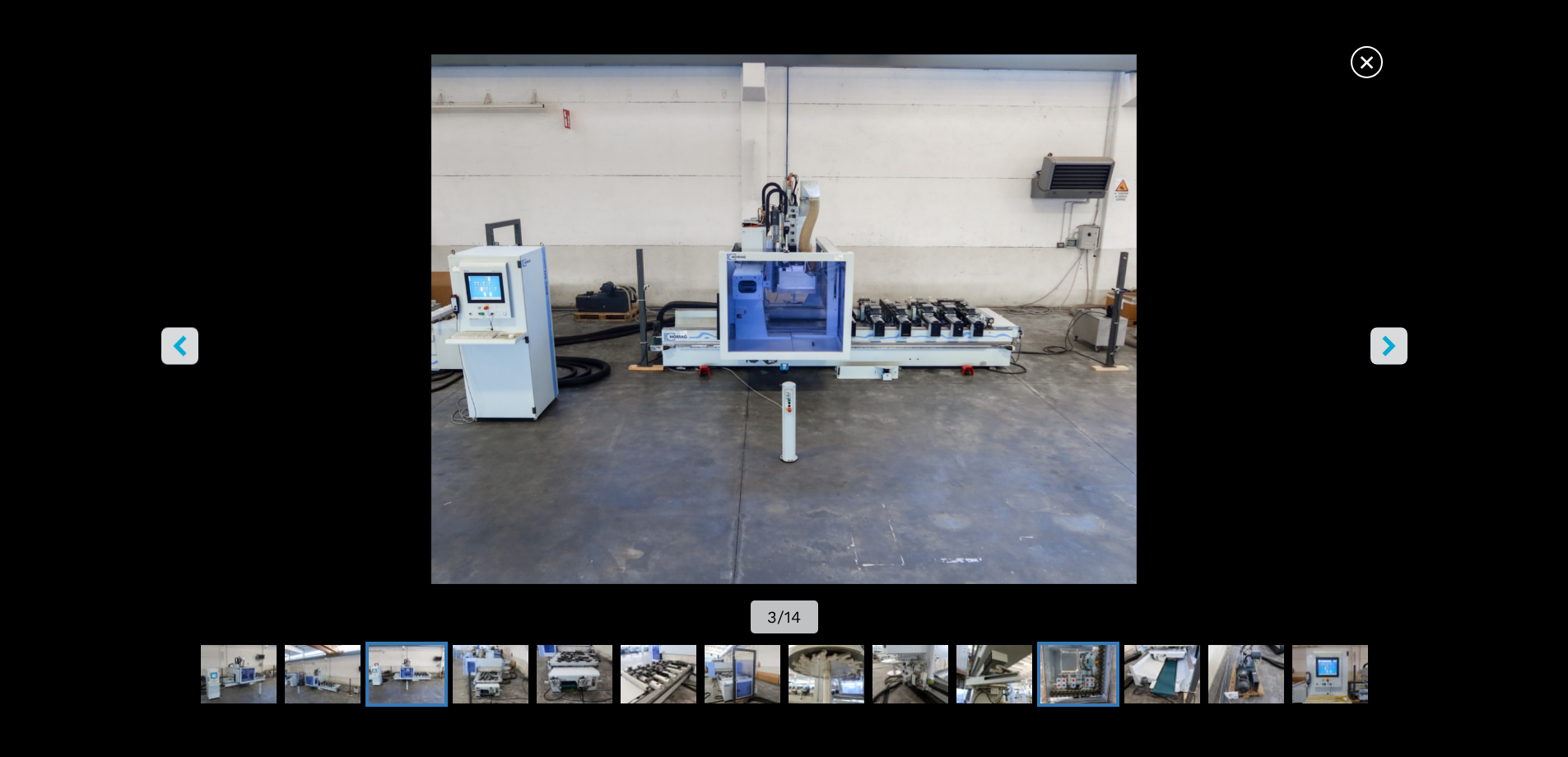
click at [1081, 678] on img "Go to Slide 11" at bounding box center [1079, 674] width 76 height 59
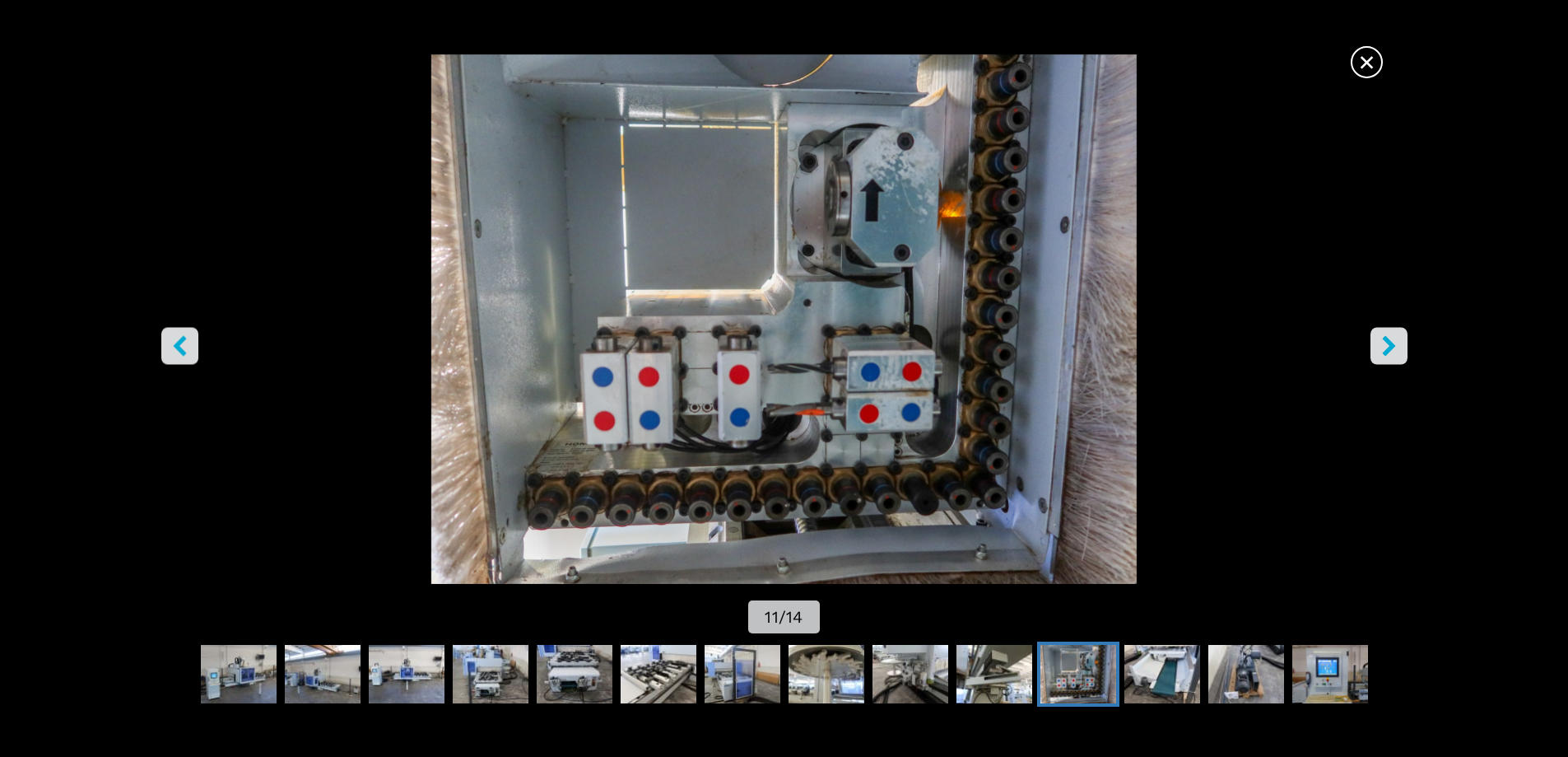
click at [1393, 328] on button "right-button" at bounding box center [1389, 345] width 37 height 37
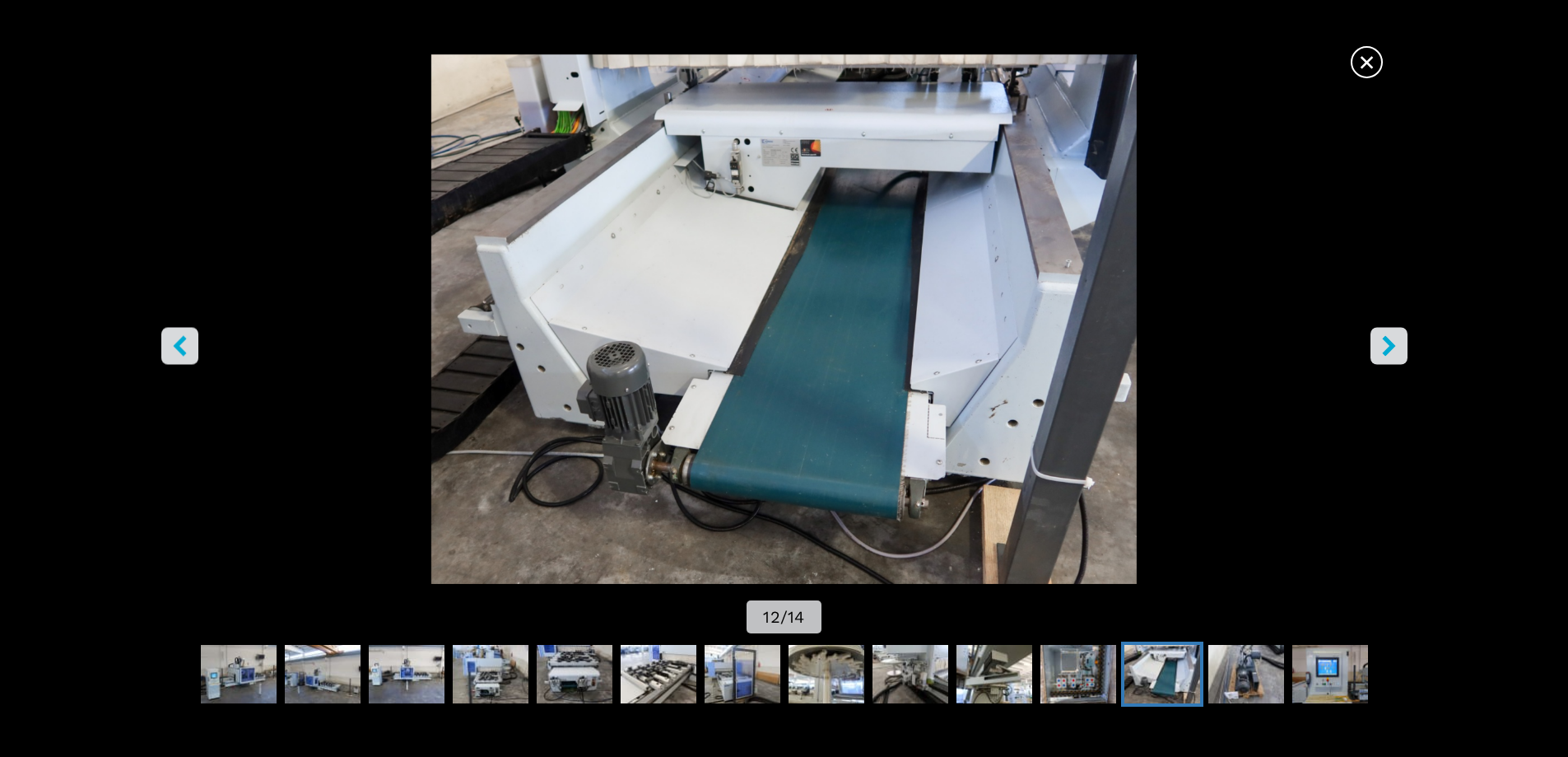
click at [1393, 328] on button "right-button" at bounding box center [1389, 345] width 37 height 37
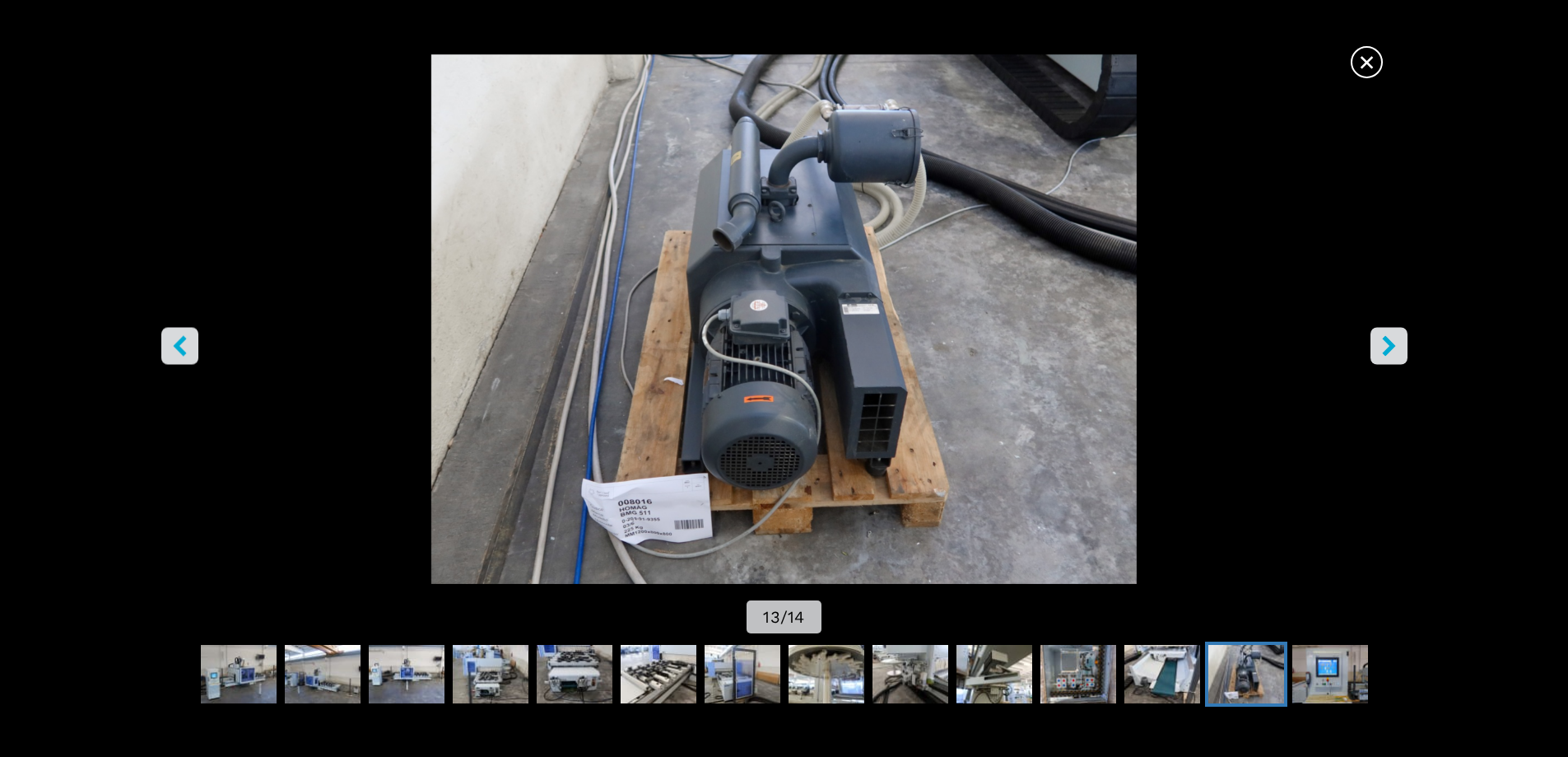
click at [1393, 330] on button "right-button" at bounding box center [1389, 345] width 37 height 37
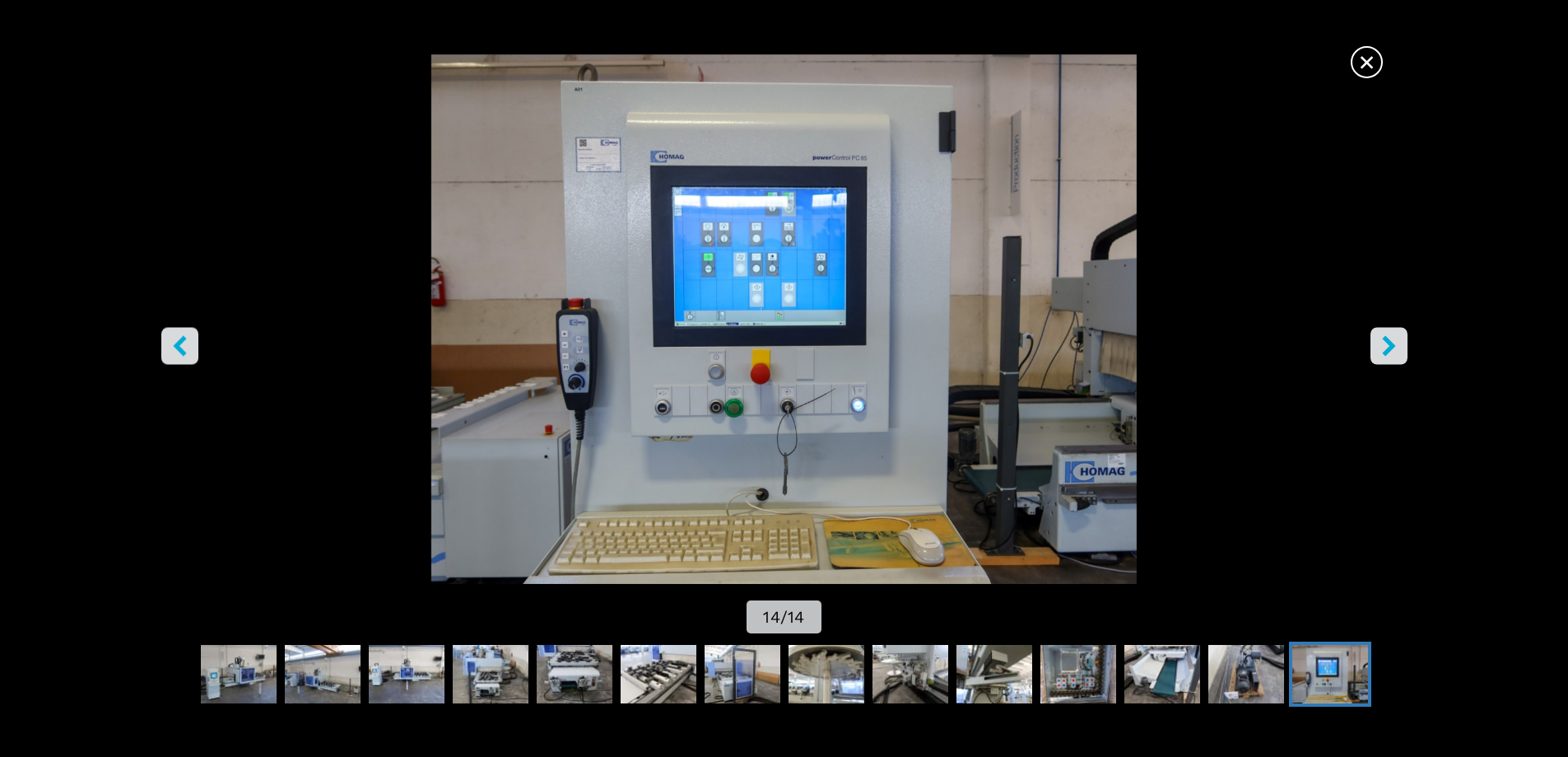
click at [1388, 347] on icon "right-button" at bounding box center [1389, 345] width 13 height 21
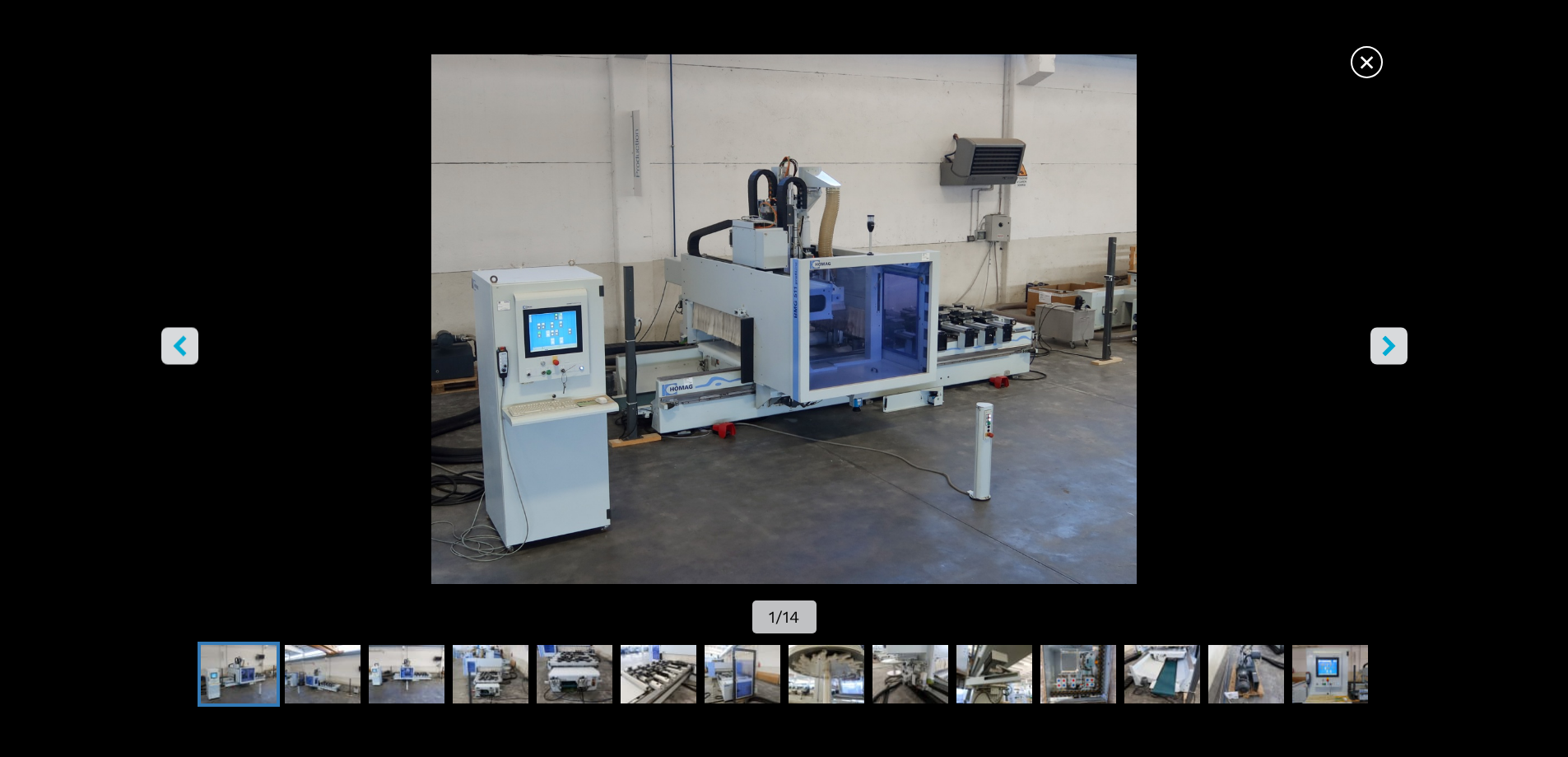
click at [1403, 336] on button "right-button" at bounding box center [1389, 345] width 37 height 37
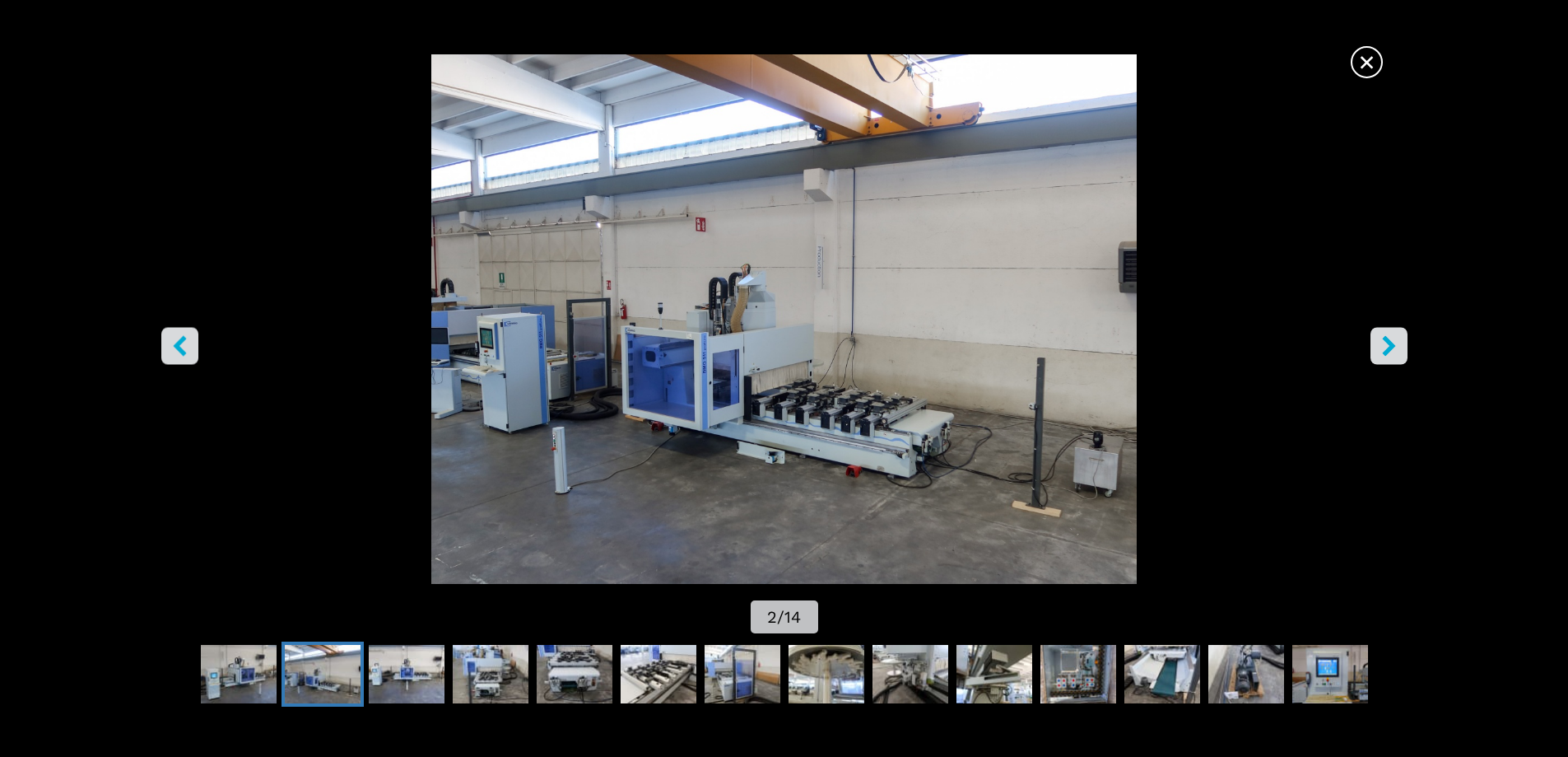
click at [1403, 336] on button "right-button" at bounding box center [1389, 345] width 37 height 37
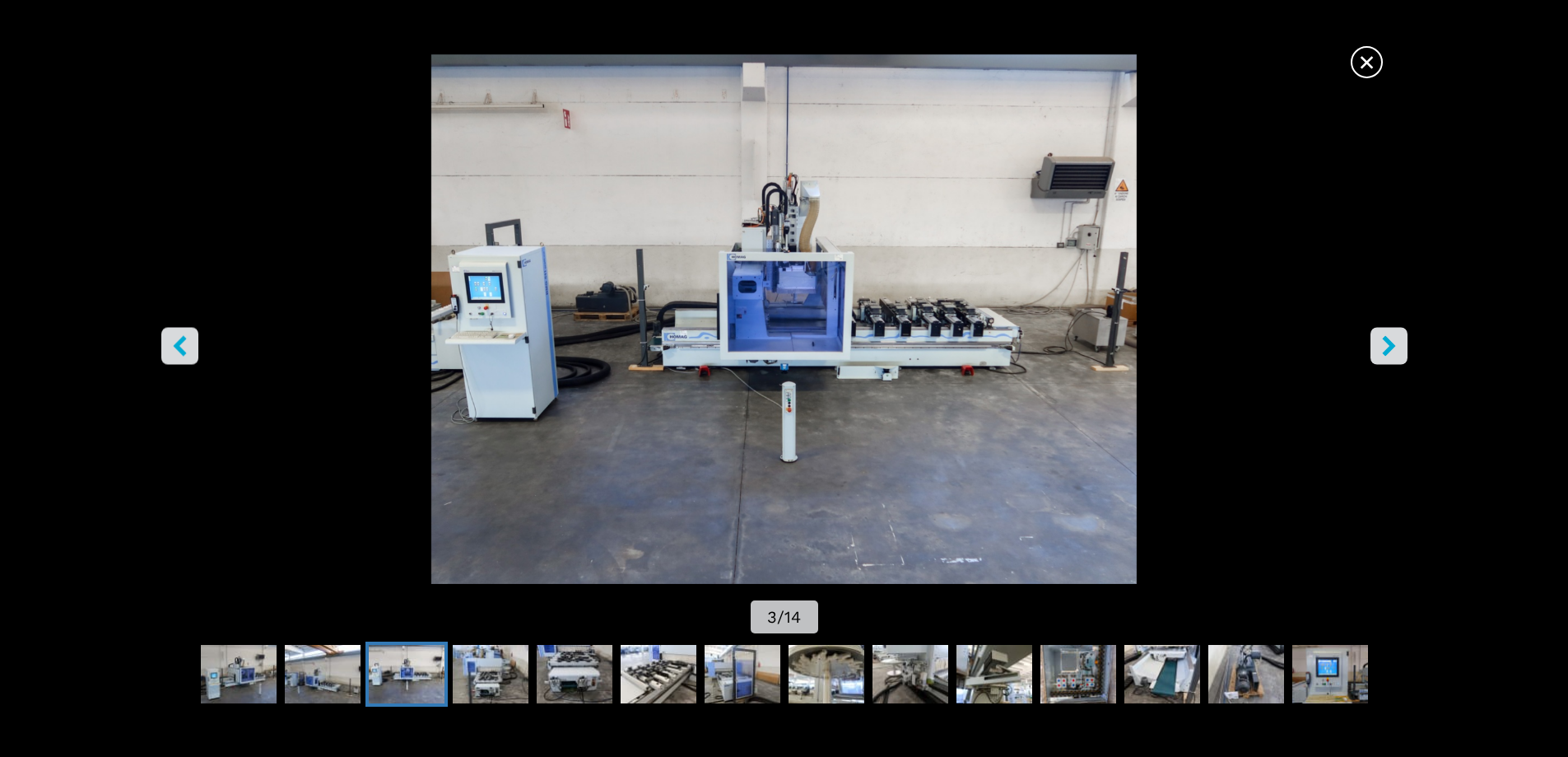
click at [1403, 336] on button "right-button" at bounding box center [1389, 345] width 37 height 37
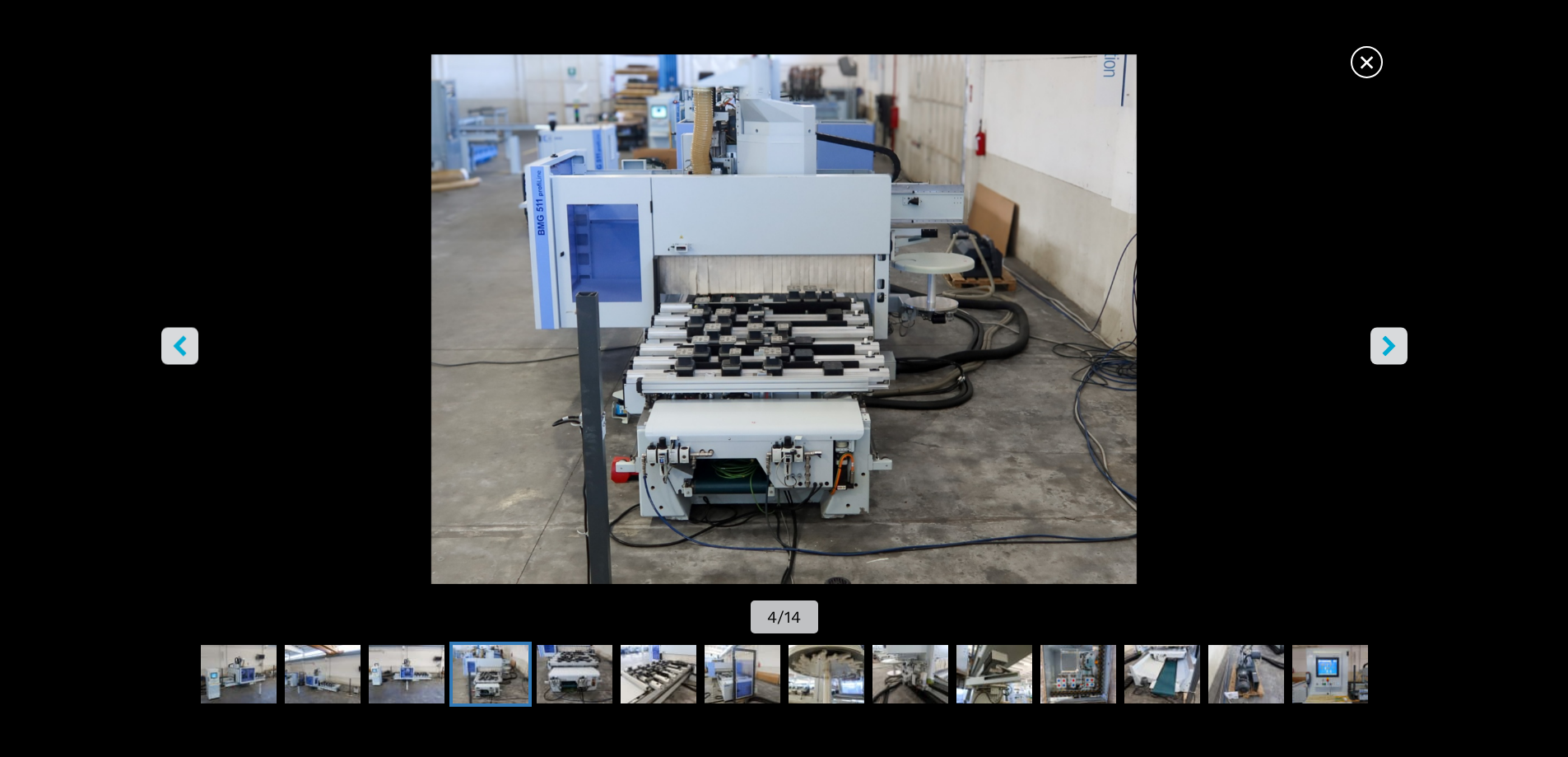
click at [1370, 71] on span "×" at bounding box center [1368, 58] width 29 height 29
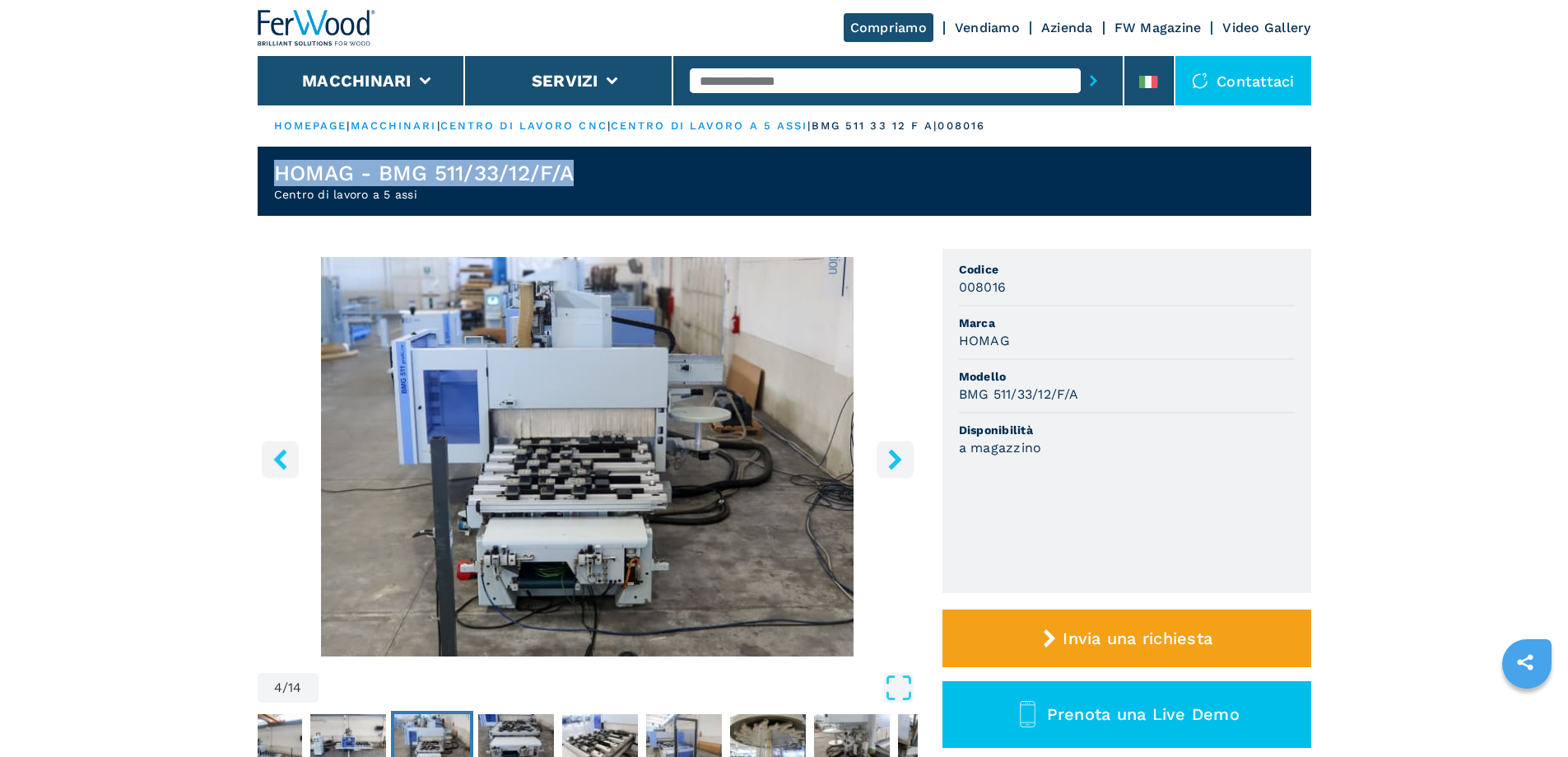
drag, startPoint x: 274, startPoint y: 167, endPoint x: 574, endPoint y: 173, distance: 300.1
click at [574, 173] on h1 "HOMAG - BMG 511/33/12/F/A" at bounding box center [423, 173] width 299 height 26
click at [492, 452] on img "Go to Slide 4" at bounding box center [588, 457] width 660 height 399
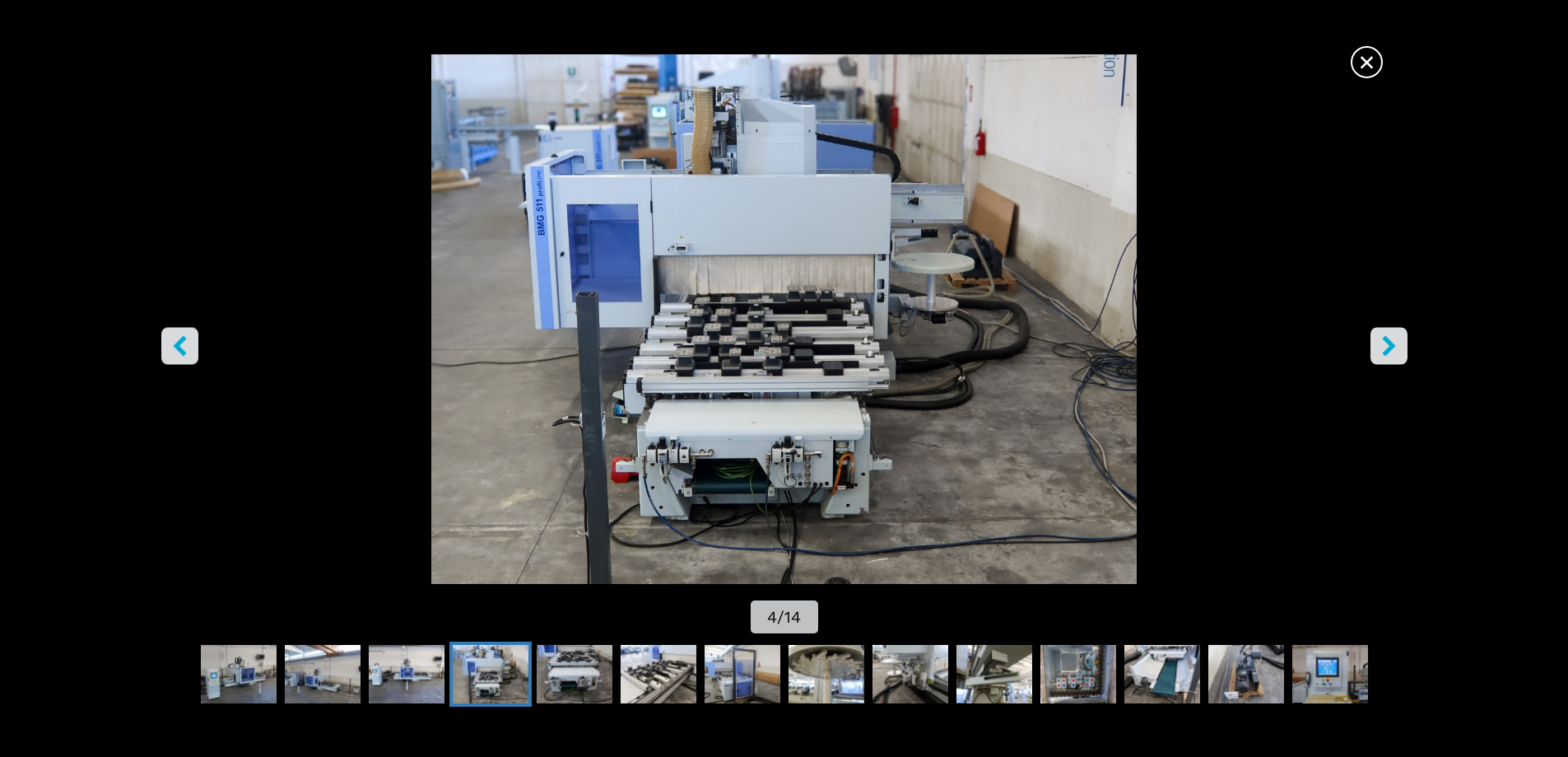
click at [1392, 347] on icon "right-button" at bounding box center [1389, 345] width 13 height 21
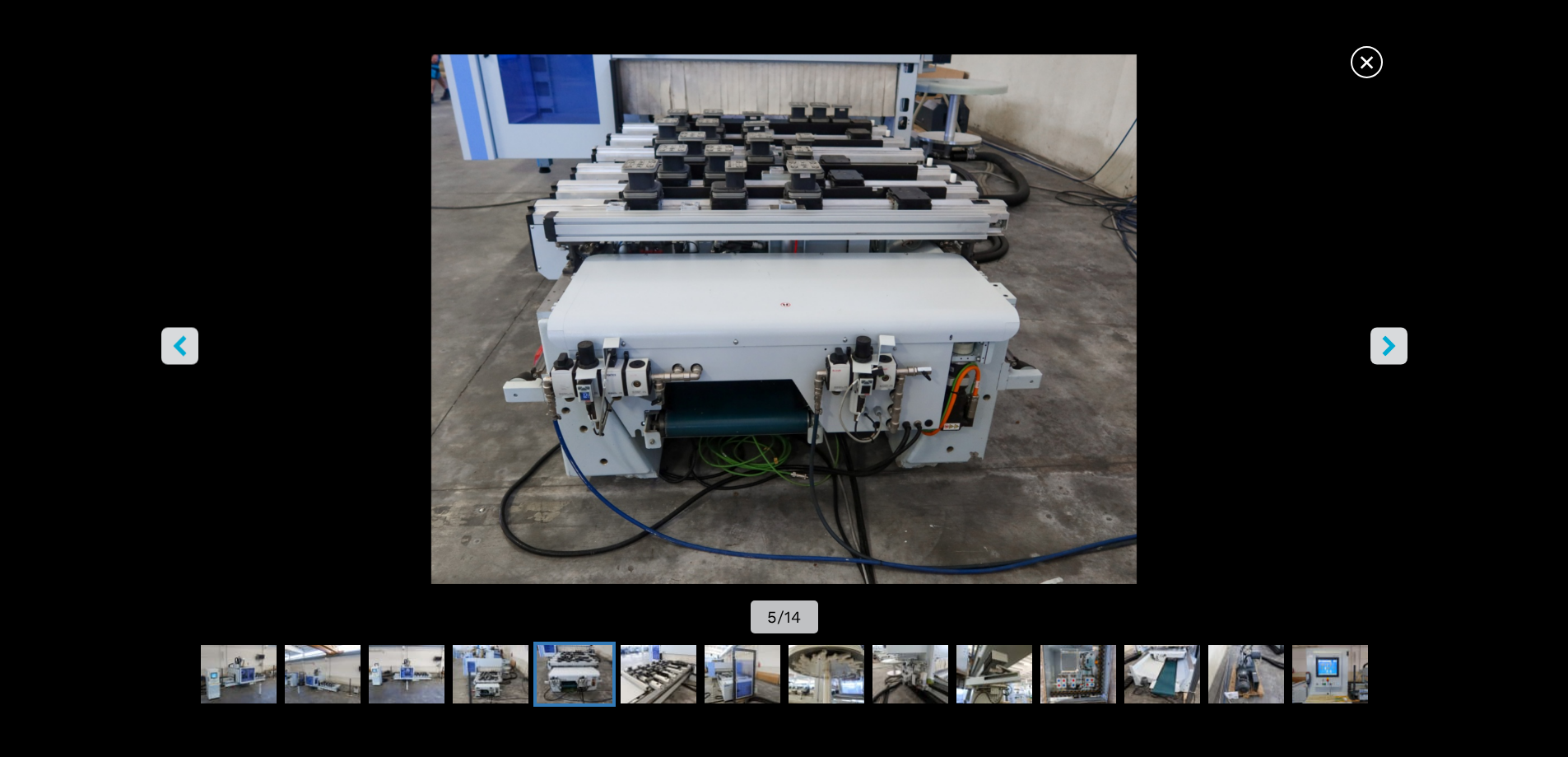
click at [1385, 348] on icon "right-button" at bounding box center [1389, 345] width 21 height 21
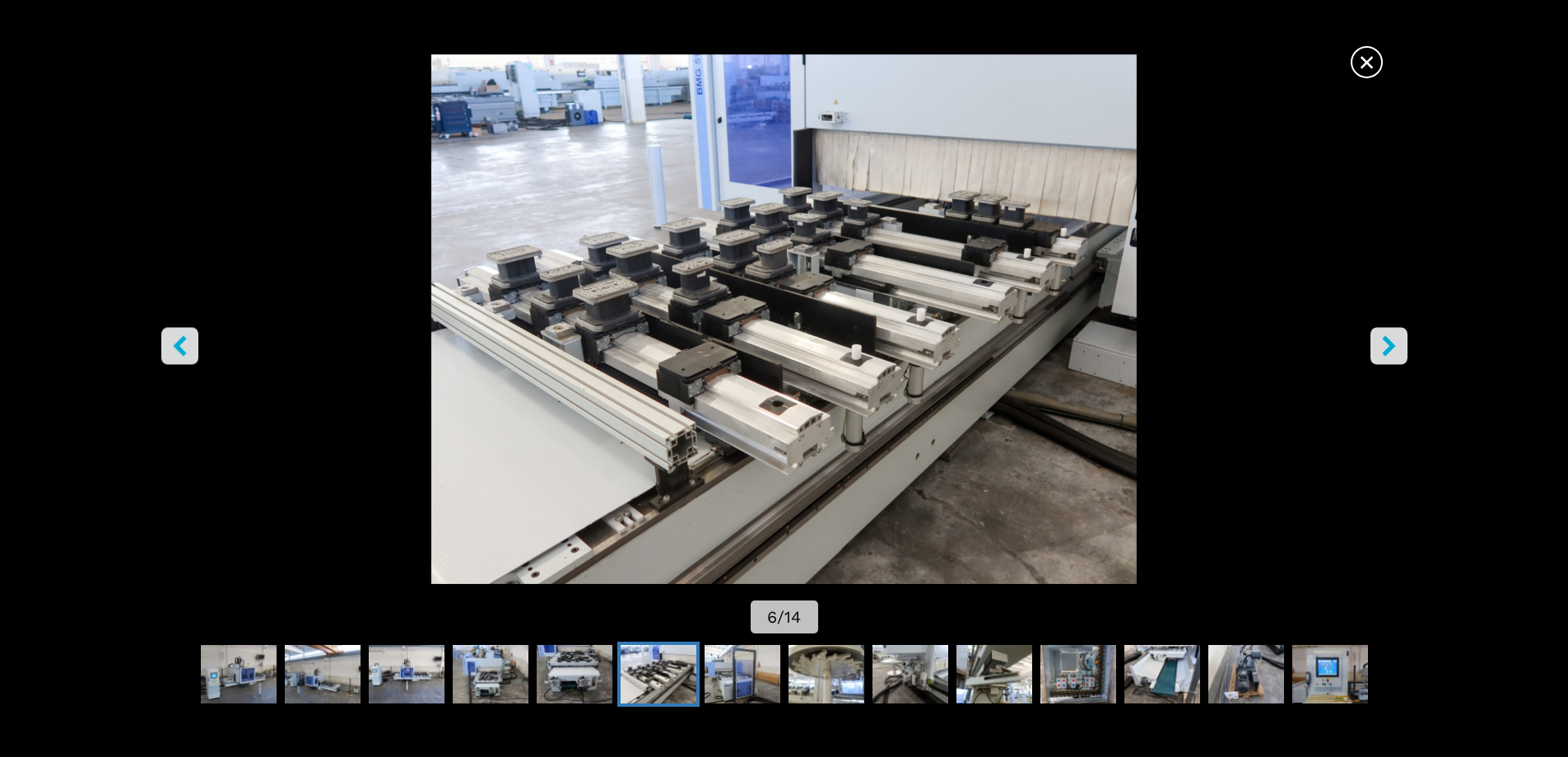
click at [1401, 351] on button "right-button" at bounding box center [1389, 345] width 37 height 37
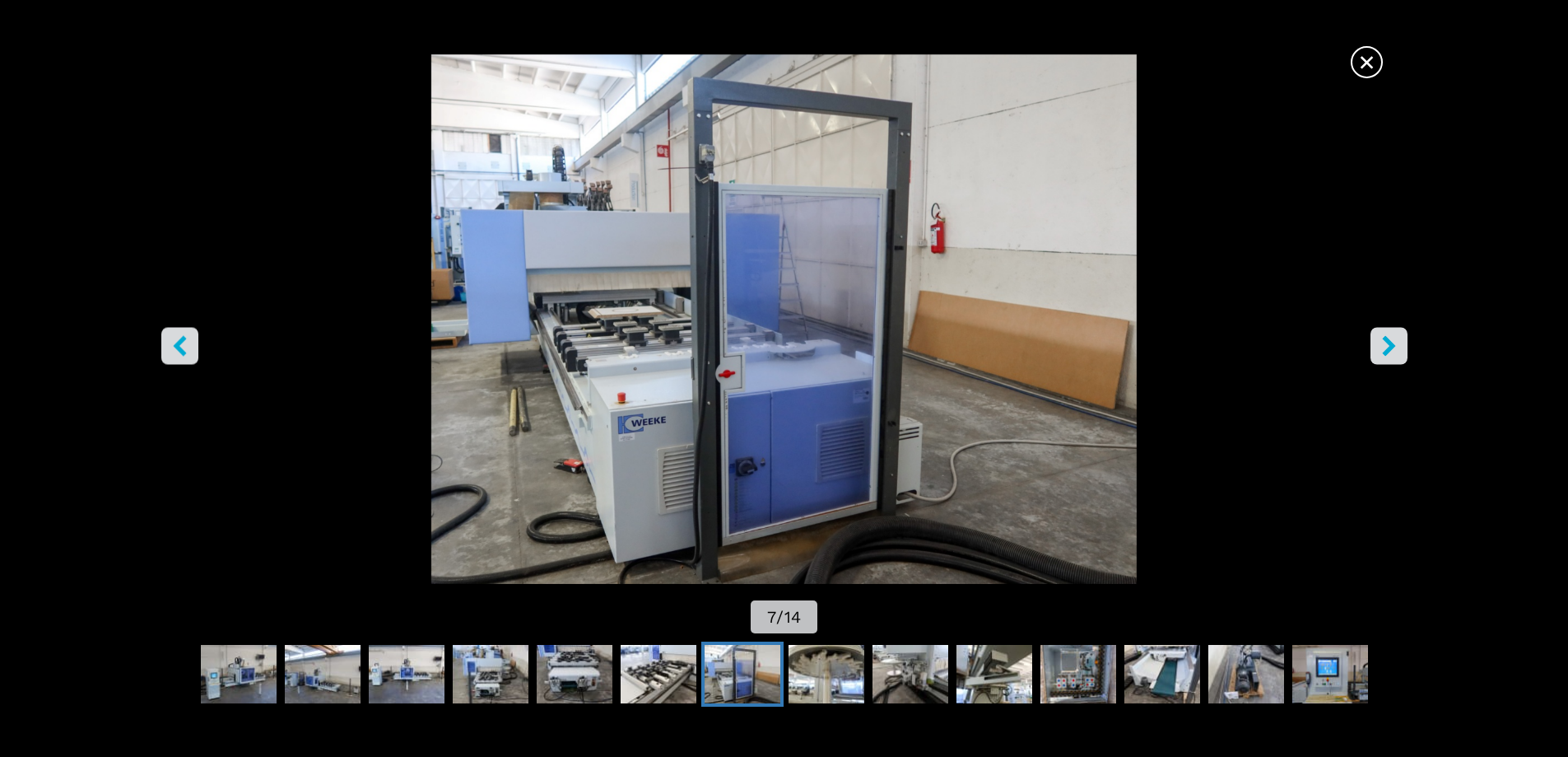
click at [191, 335] on button "left-button" at bounding box center [179, 345] width 37 height 37
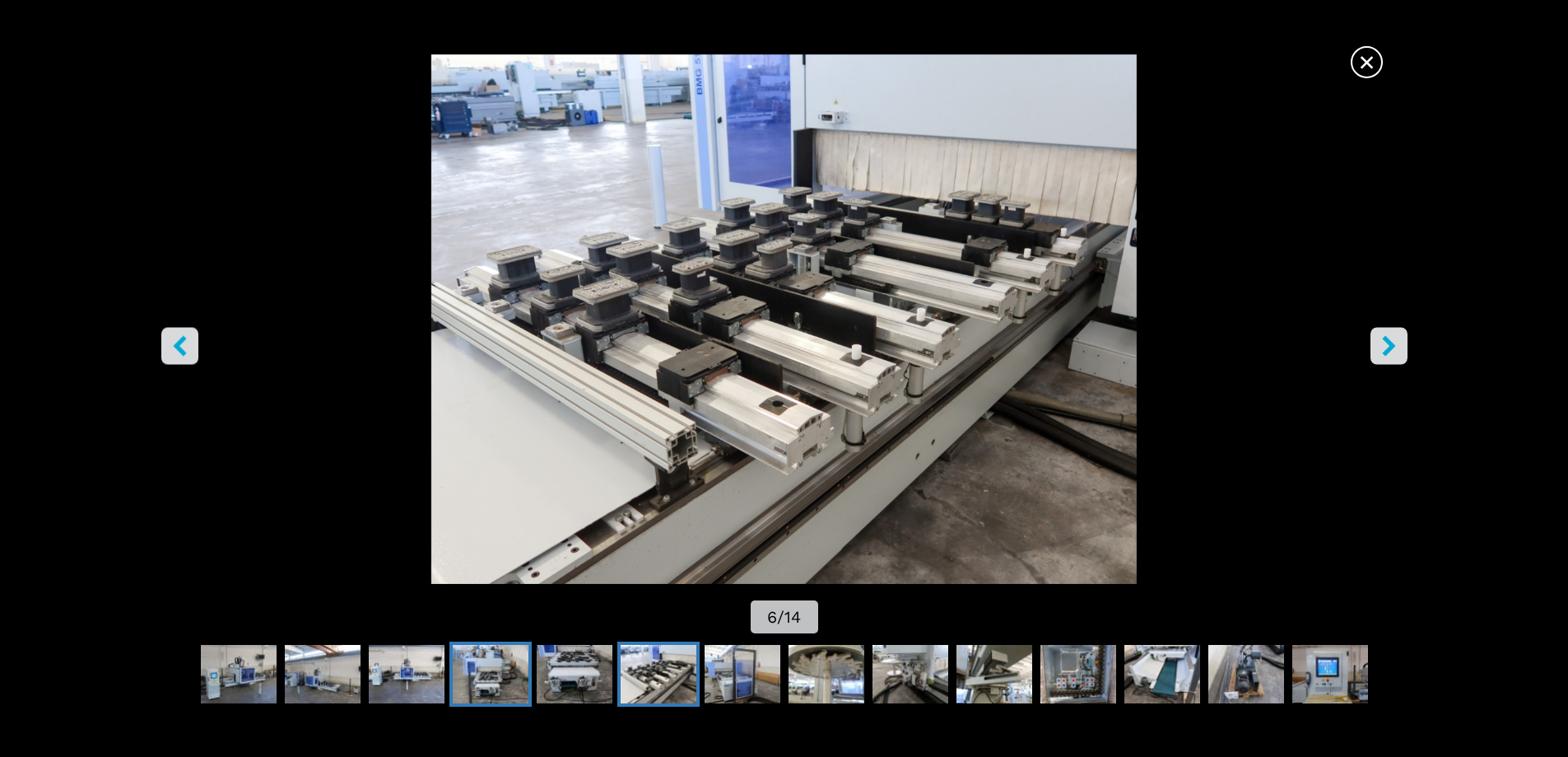
click at [503, 685] on img "Go to Slide 4" at bounding box center [491, 674] width 76 height 59
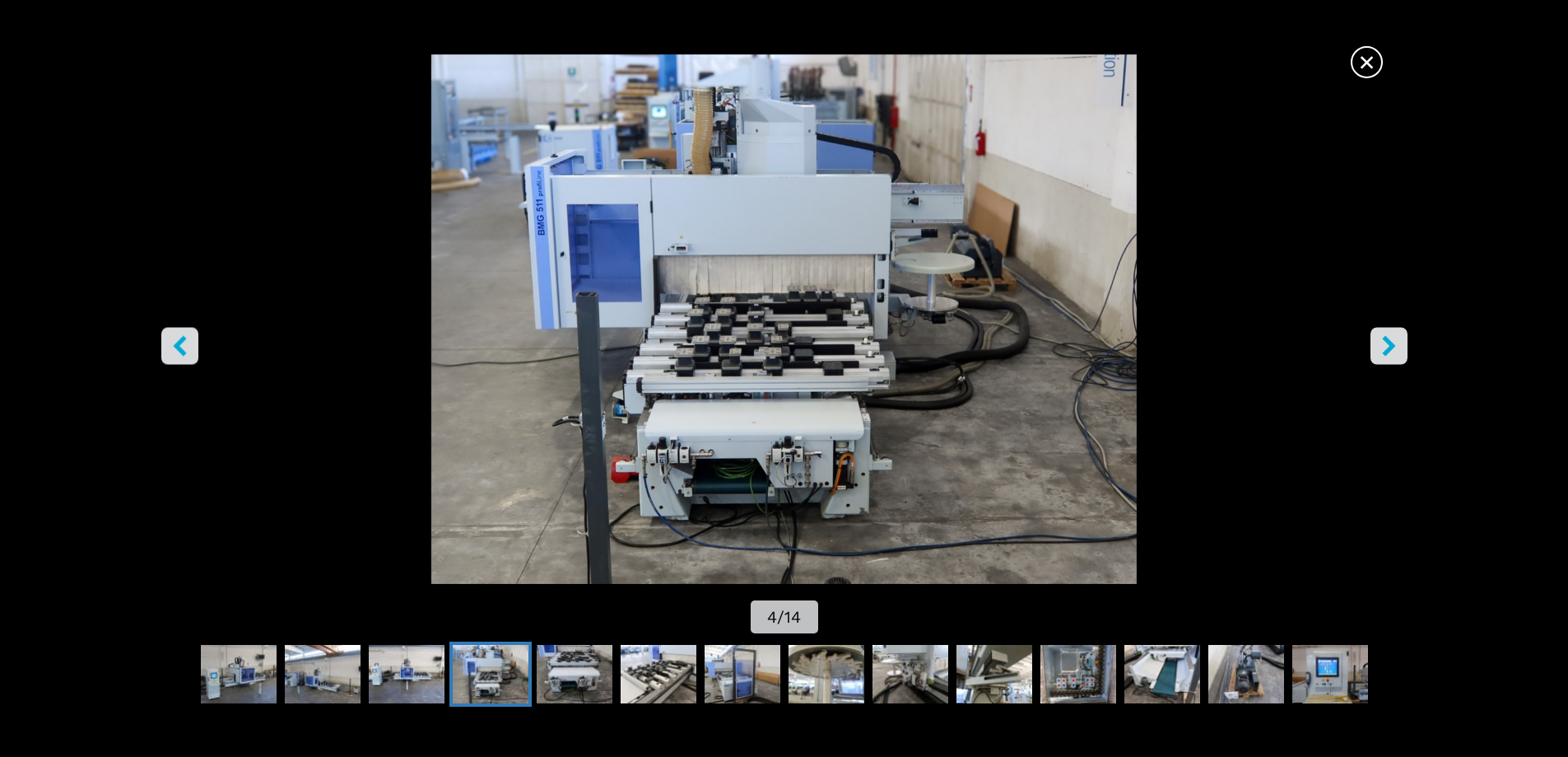
click at [1398, 347] on icon "right-button" at bounding box center [1389, 345] width 21 height 21
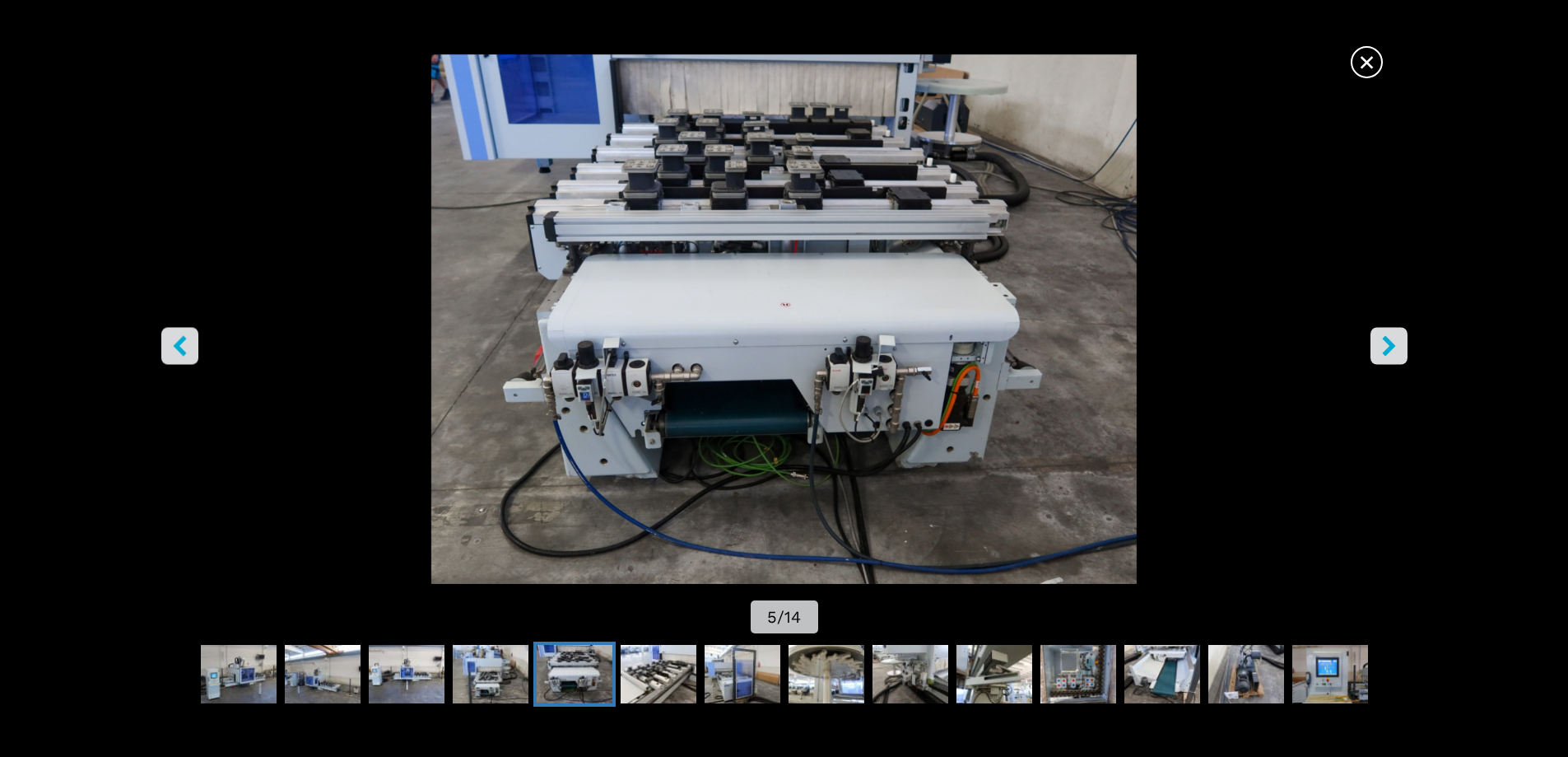
click at [1398, 347] on icon "right-button" at bounding box center [1389, 345] width 21 height 21
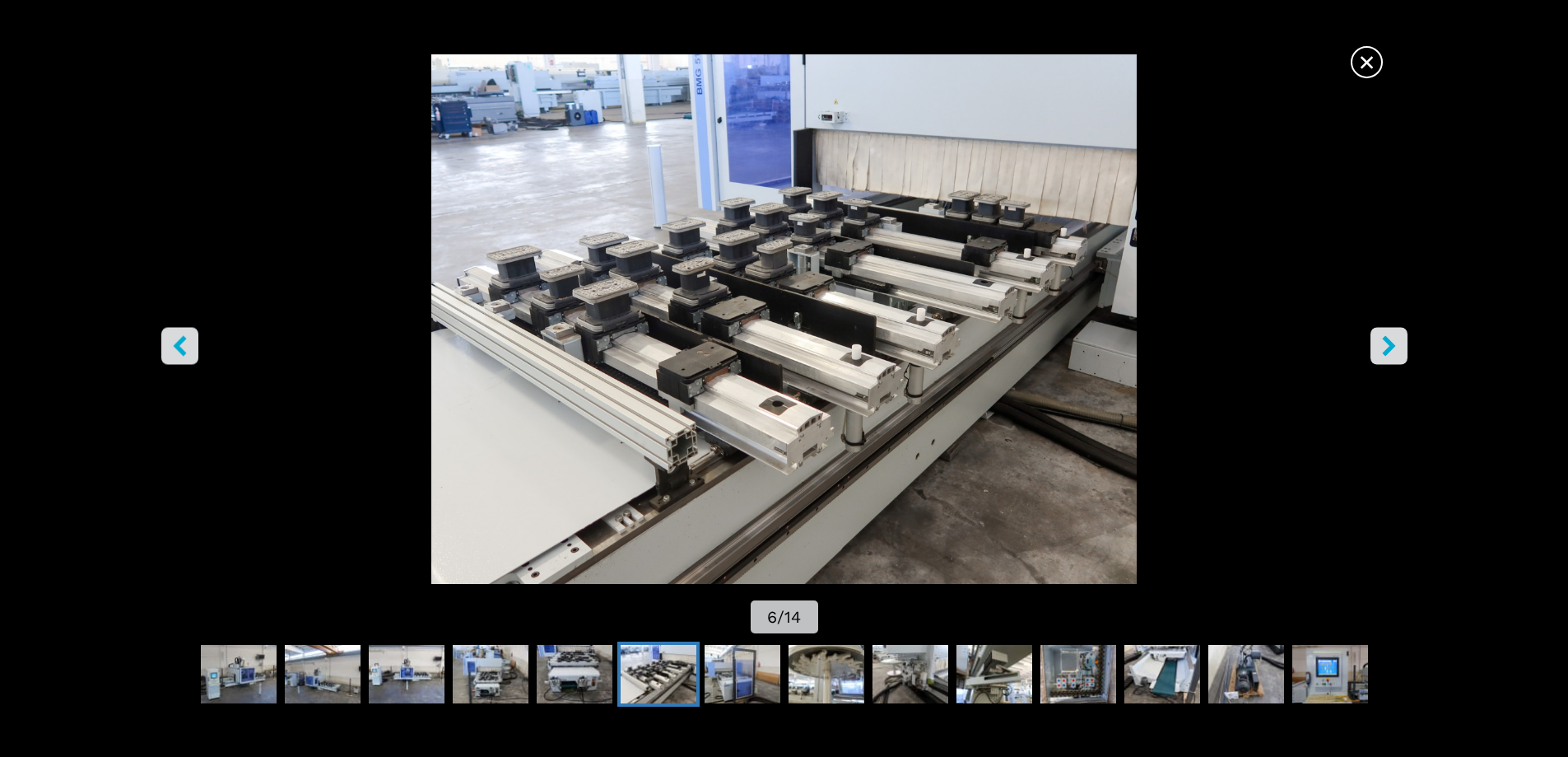
click at [1398, 347] on icon "right-button" at bounding box center [1389, 345] width 21 height 21
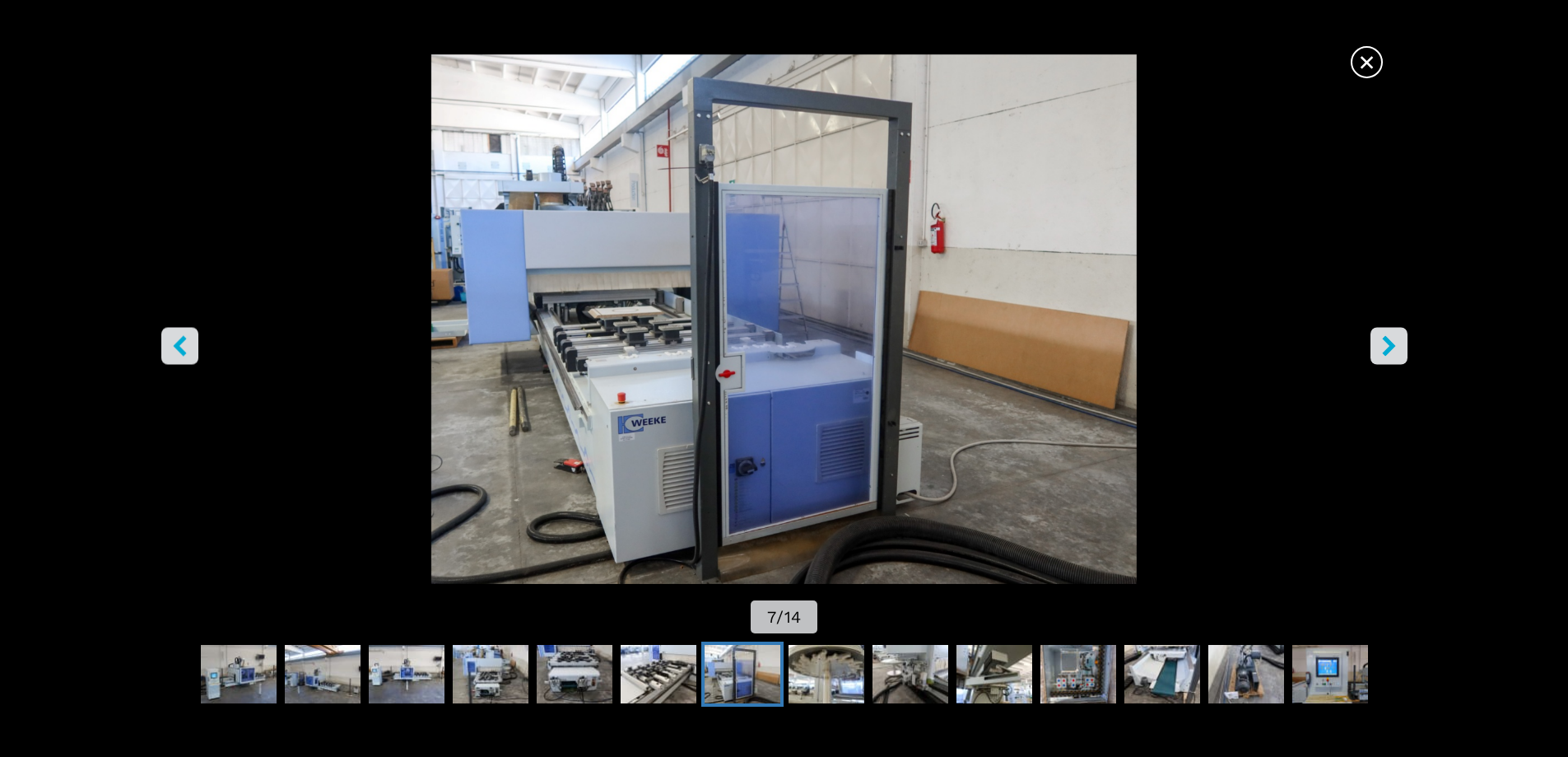
click at [180, 347] on icon "left-button" at bounding box center [179, 345] width 13 height 21
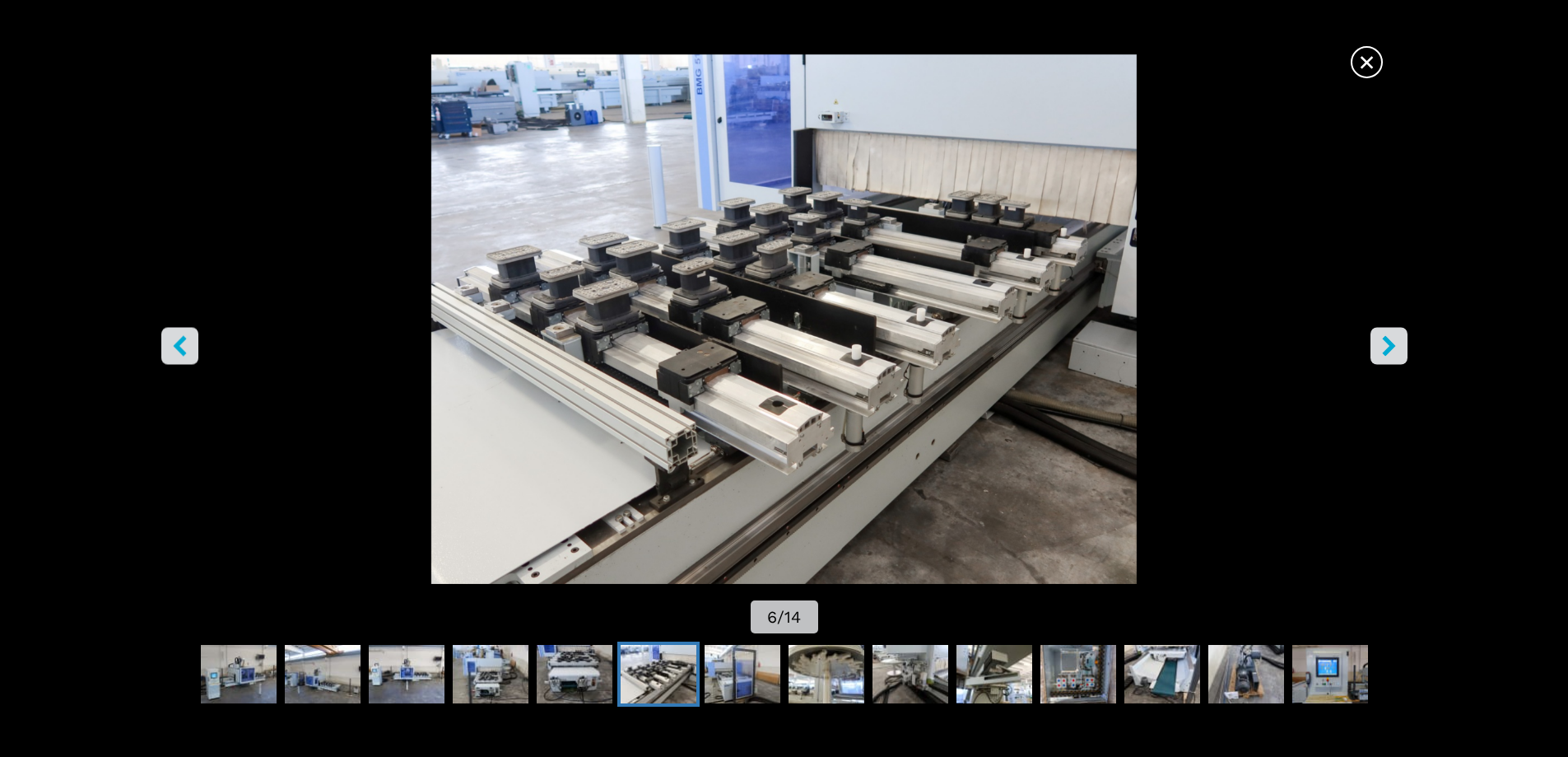
click at [181, 343] on icon "left-button" at bounding box center [179, 345] width 13 height 21
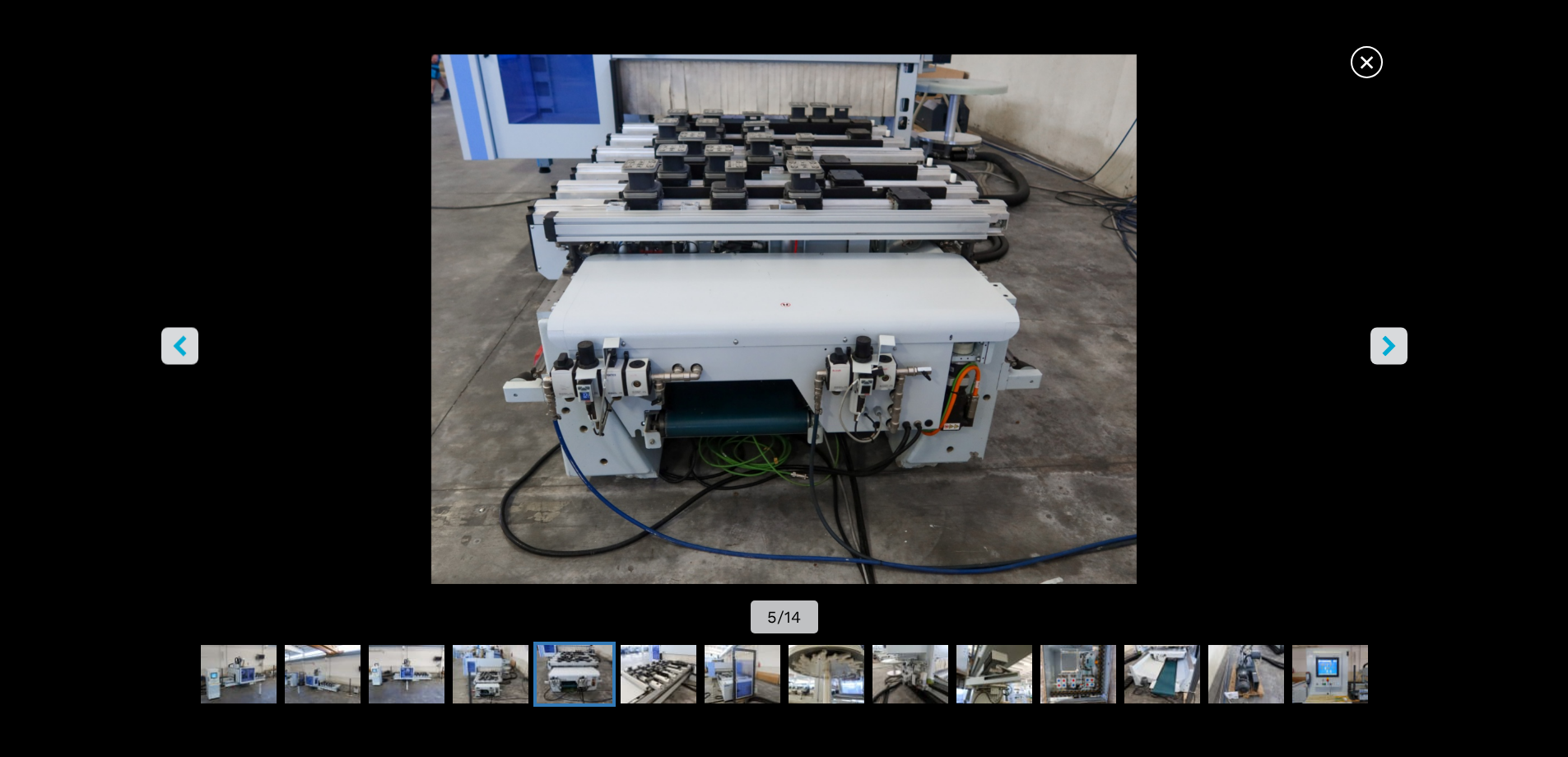
click at [181, 343] on icon "left-button" at bounding box center [179, 345] width 13 height 21
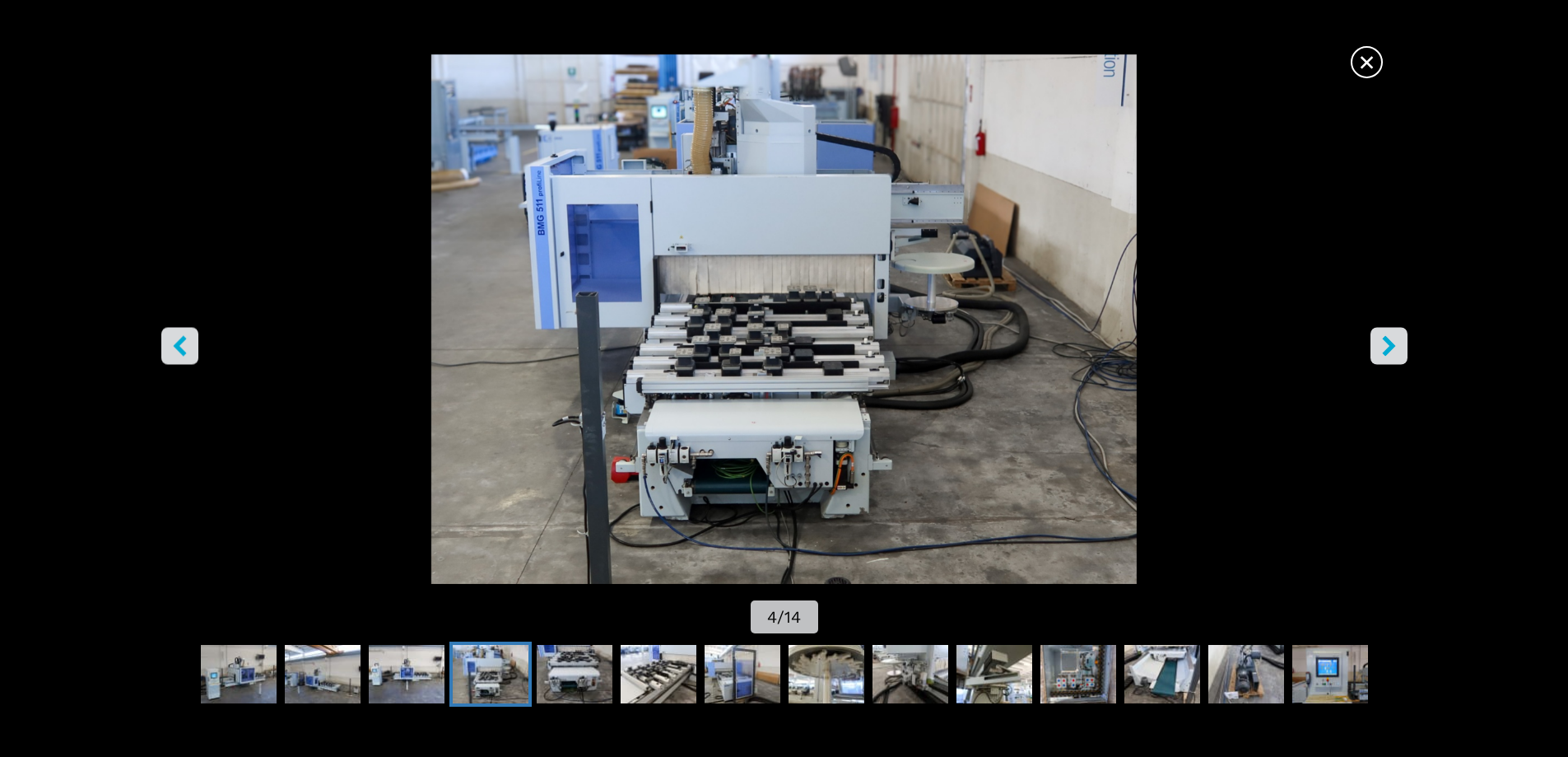
click at [1393, 345] on icon "right-button" at bounding box center [1389, 345] width 13 height 21
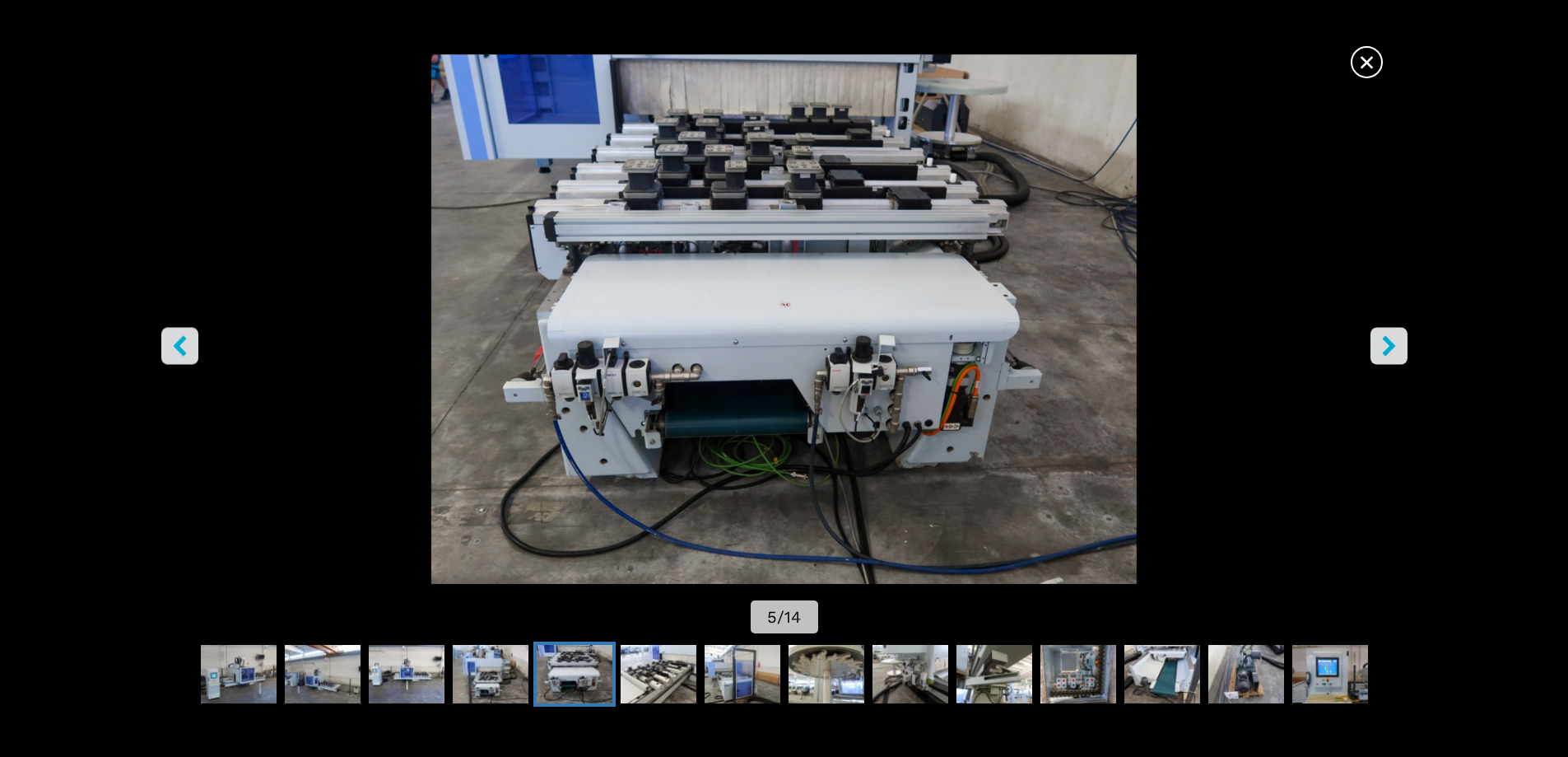
click at [1392, 354] on icon "right-button" at bounding box center [1389, 345] width 21 height 21
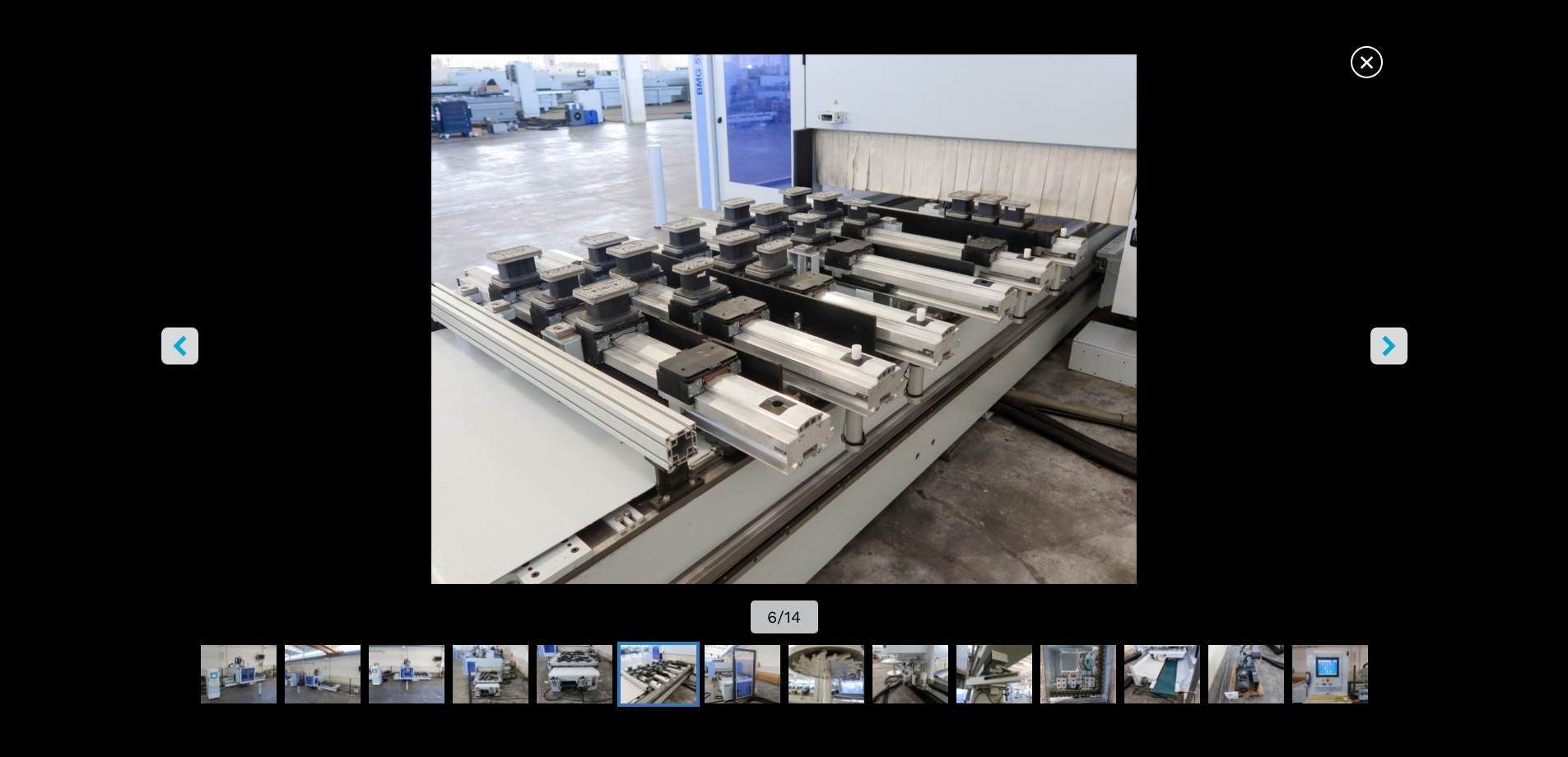
click at [1392, 354] on icon "right-button" at bounding box center [1389, 345] width 21 height 21
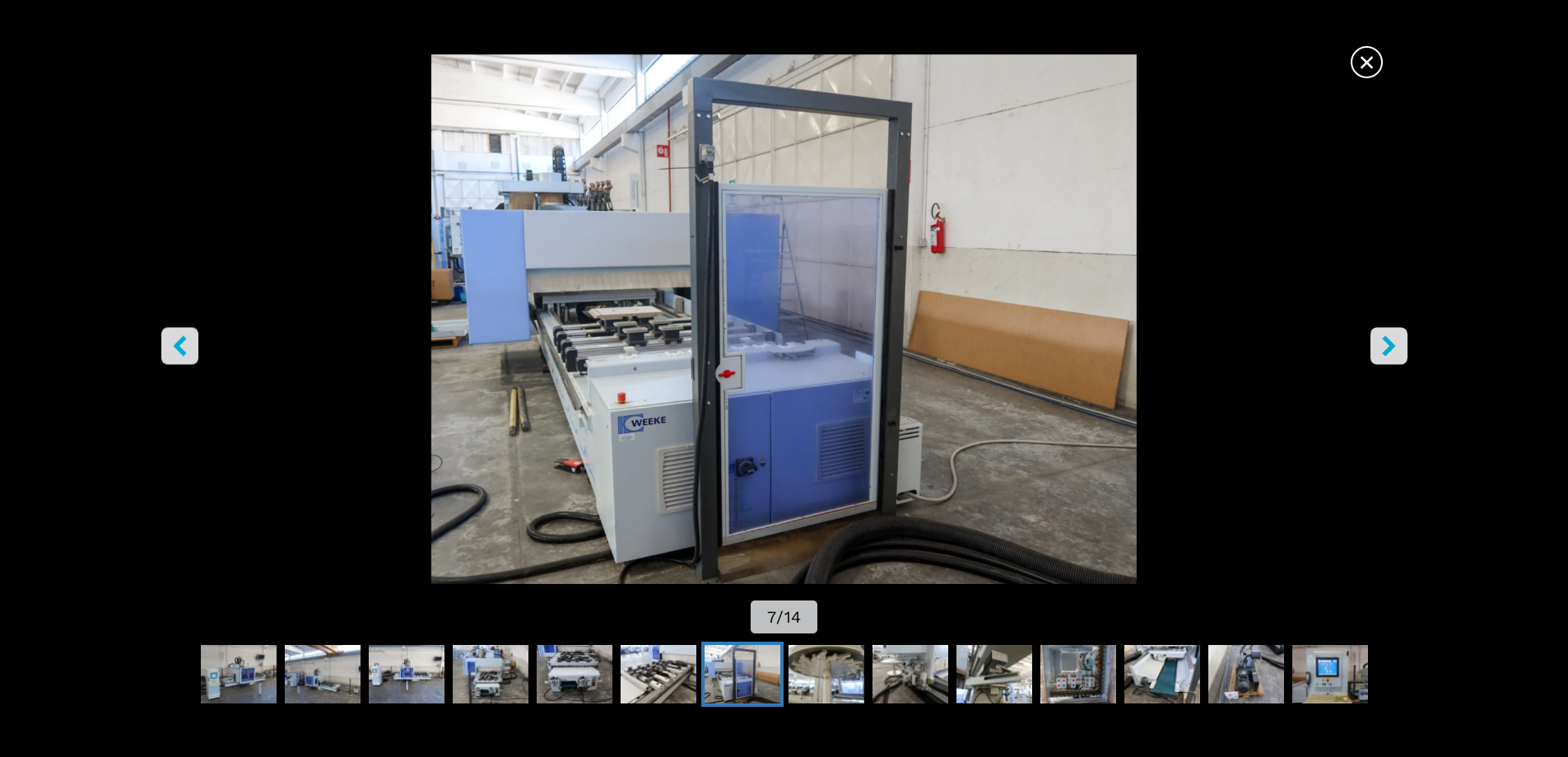
click at [1392, 354] on icon "right-button" at bounding box center [1389, 345] width 21 height 21
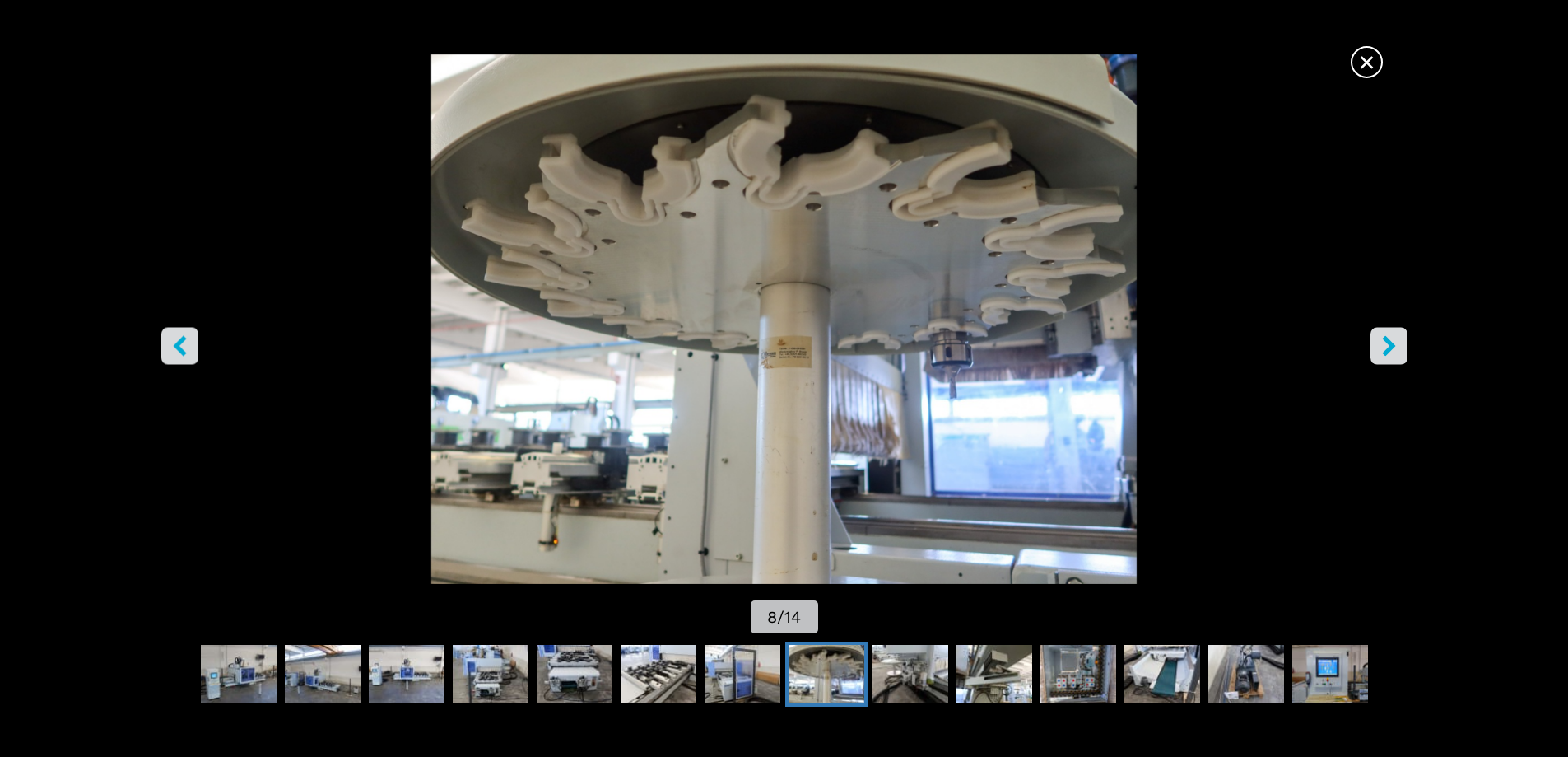
click at [1392, 356] on icon "right-button" at bounding box center [1389, 345] width 21 height 21
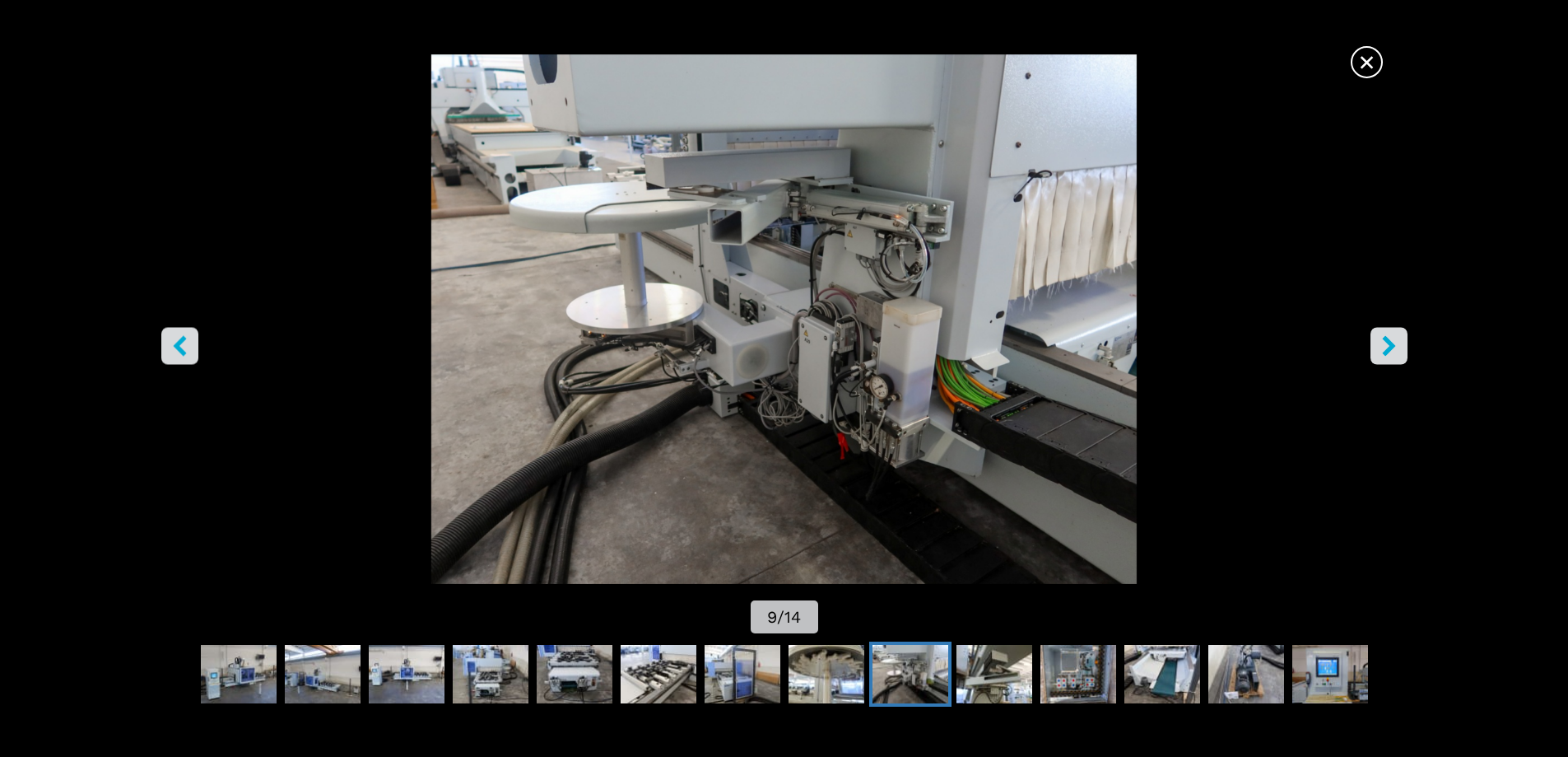
click at [1390, 358] on button "right-button" at bounding box center [1389, 345] width 37 height 37
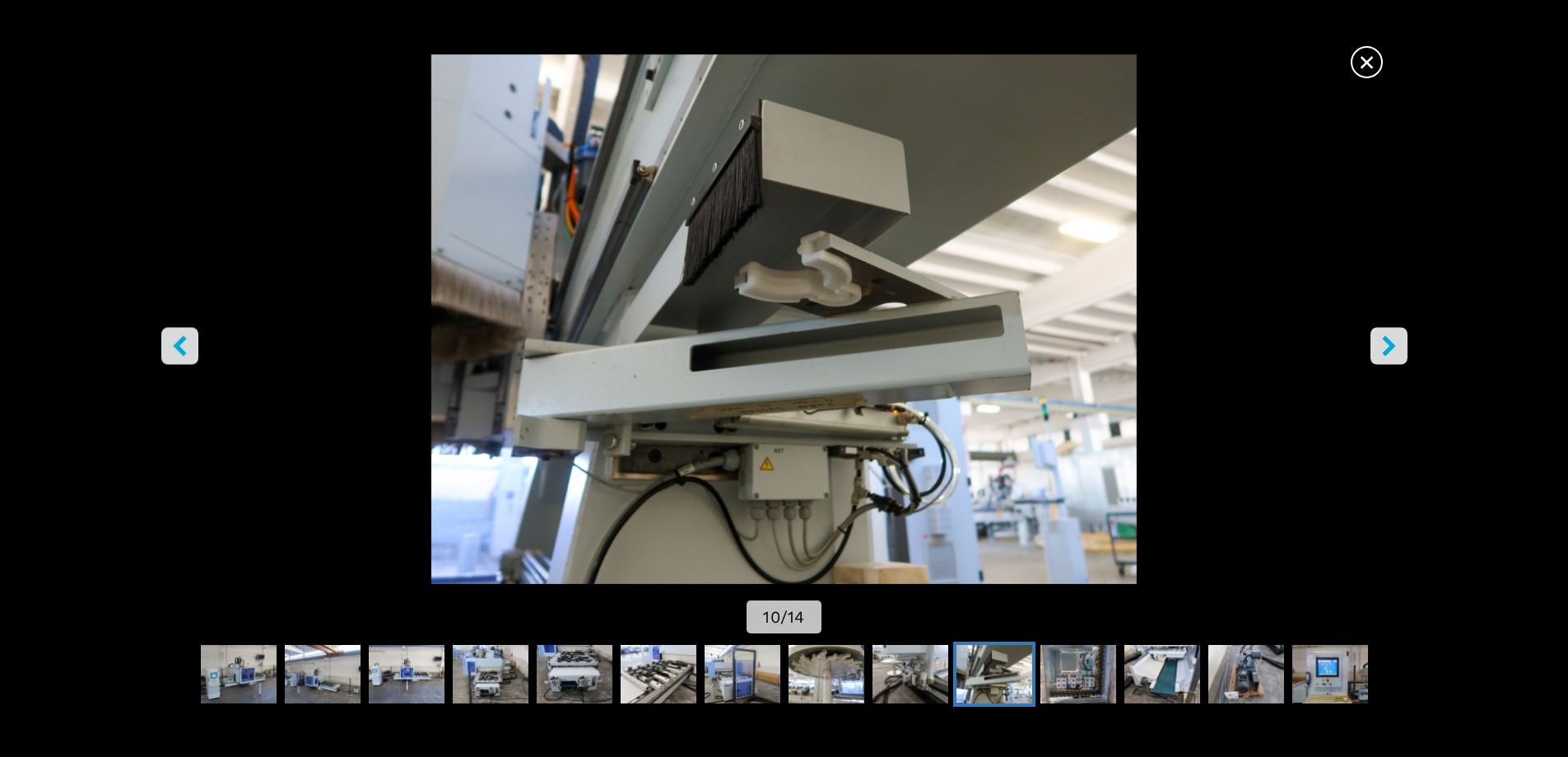
click at [1390, 358] on button "right-button" at bounding box center [1389, 345] width 37 height 37
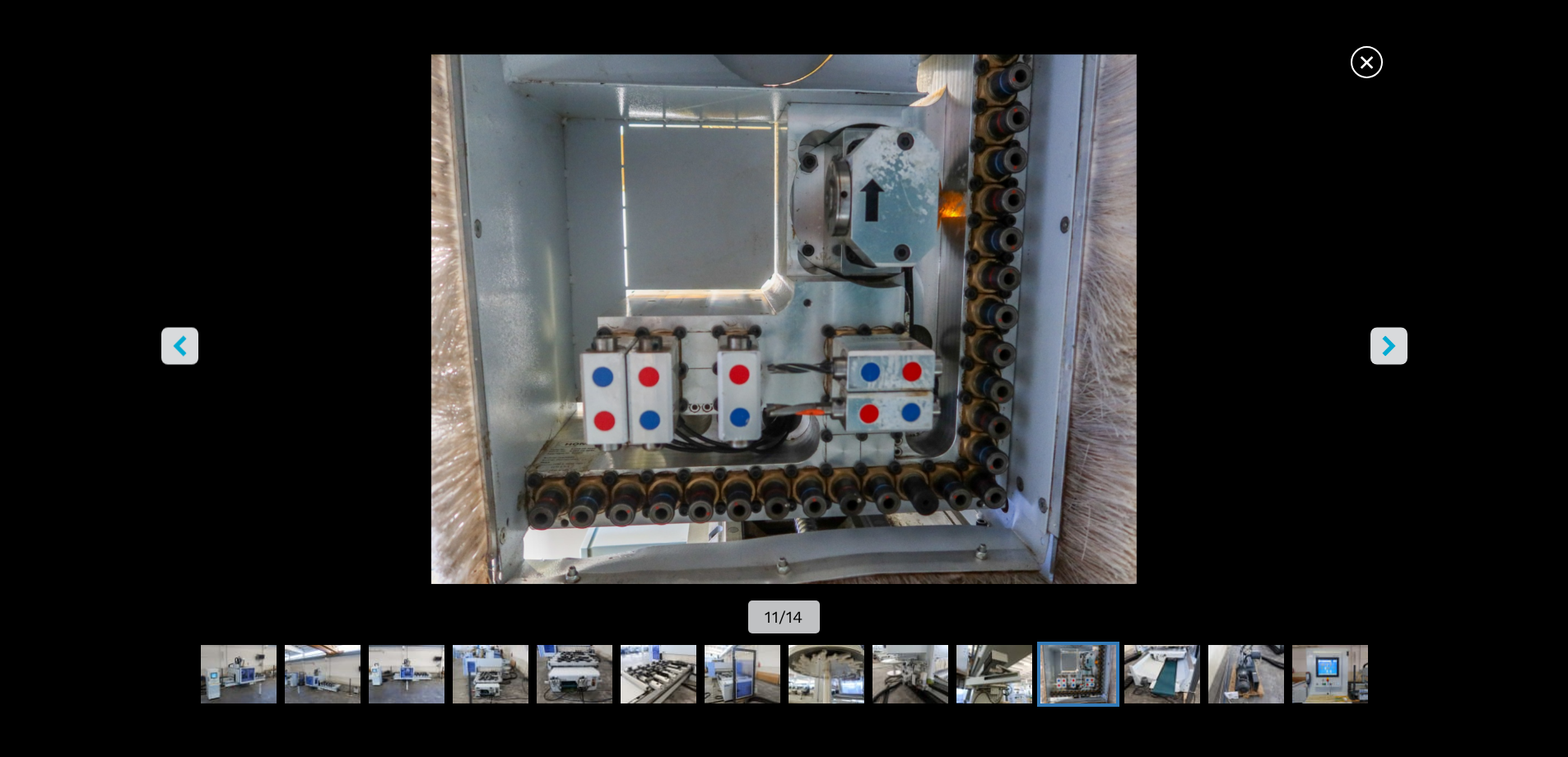
click at [1390, 358] on button "right-button" at bounding box center [1389, 345] width 37 height 37
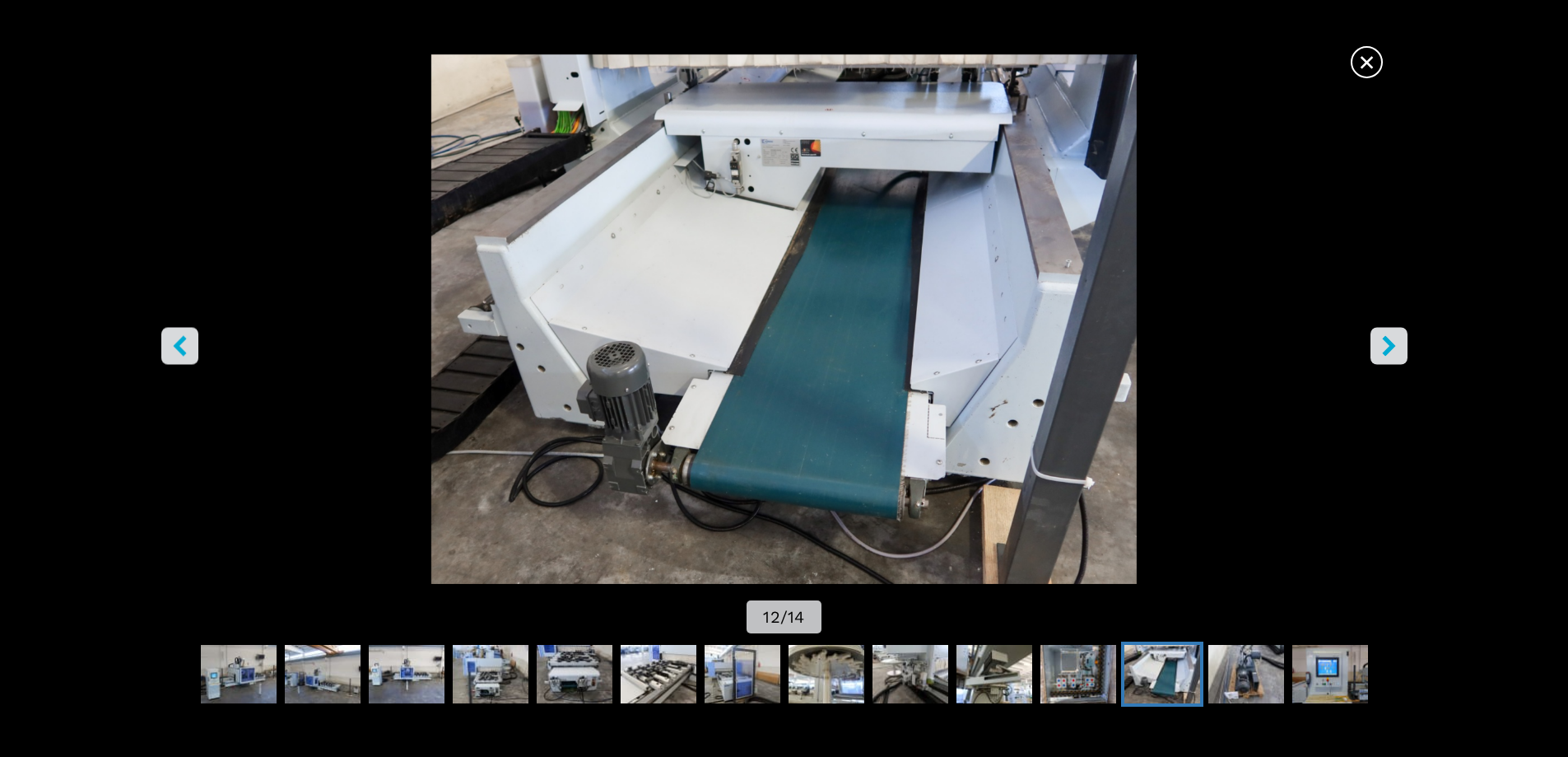
click at [1389, 359] on button "right-button" at bounding box center [1389, 345] width 37 height 37
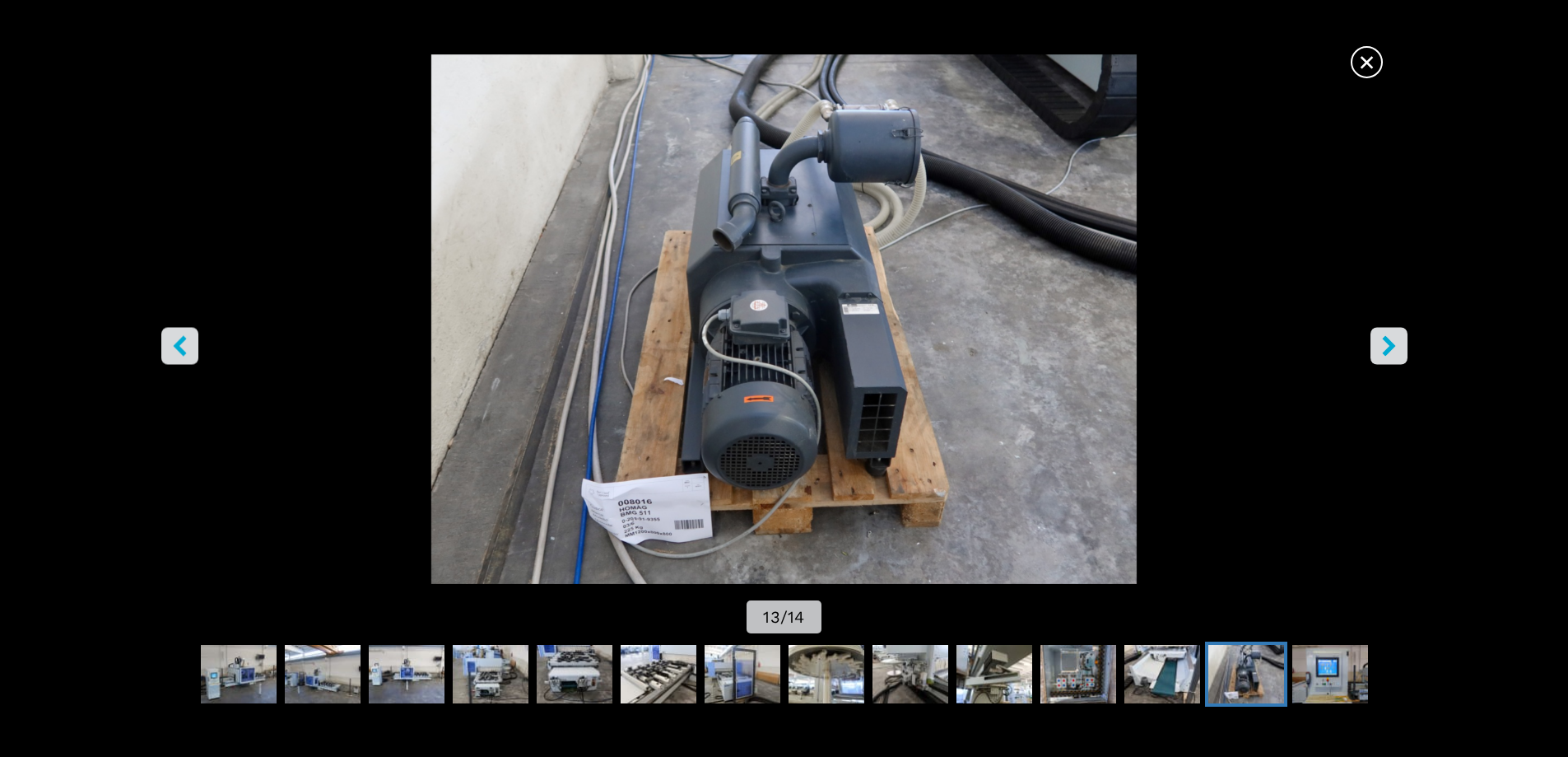
click at [1389, 359] on button "right-button" at bounding box center [1389, 345] width 37 height 37
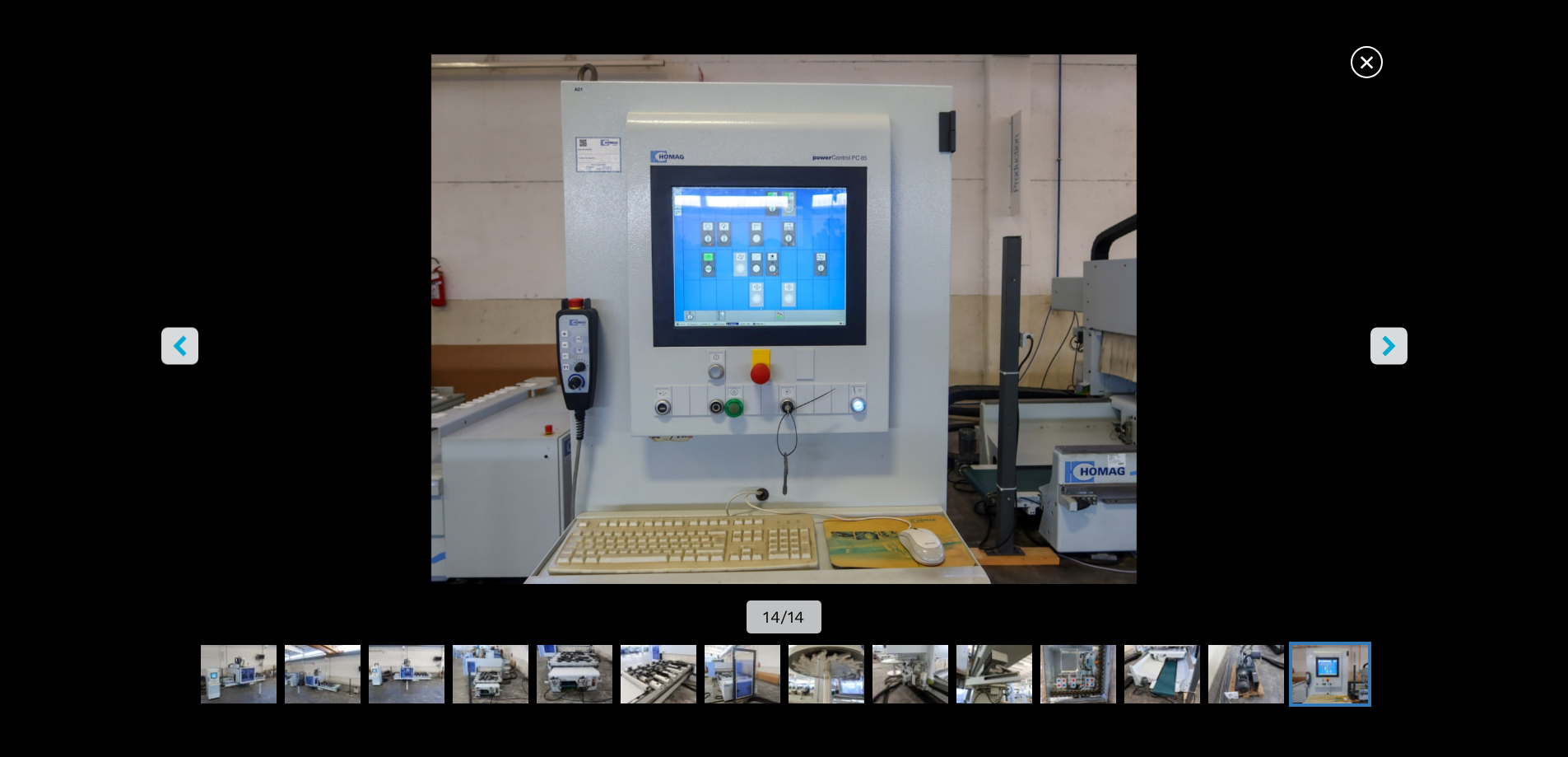
click at [625, 271] on img "Go to Slide 14" at bounding box center [784, 318] width 1412 height 530
click at [689, 270] on img "Go to Slide 14" at bounding box center [784, 318] width 1412 height 530
click at [788, 250] on img "Go to Slide 14" at bounding box center [784, 318] width 1412 height 530
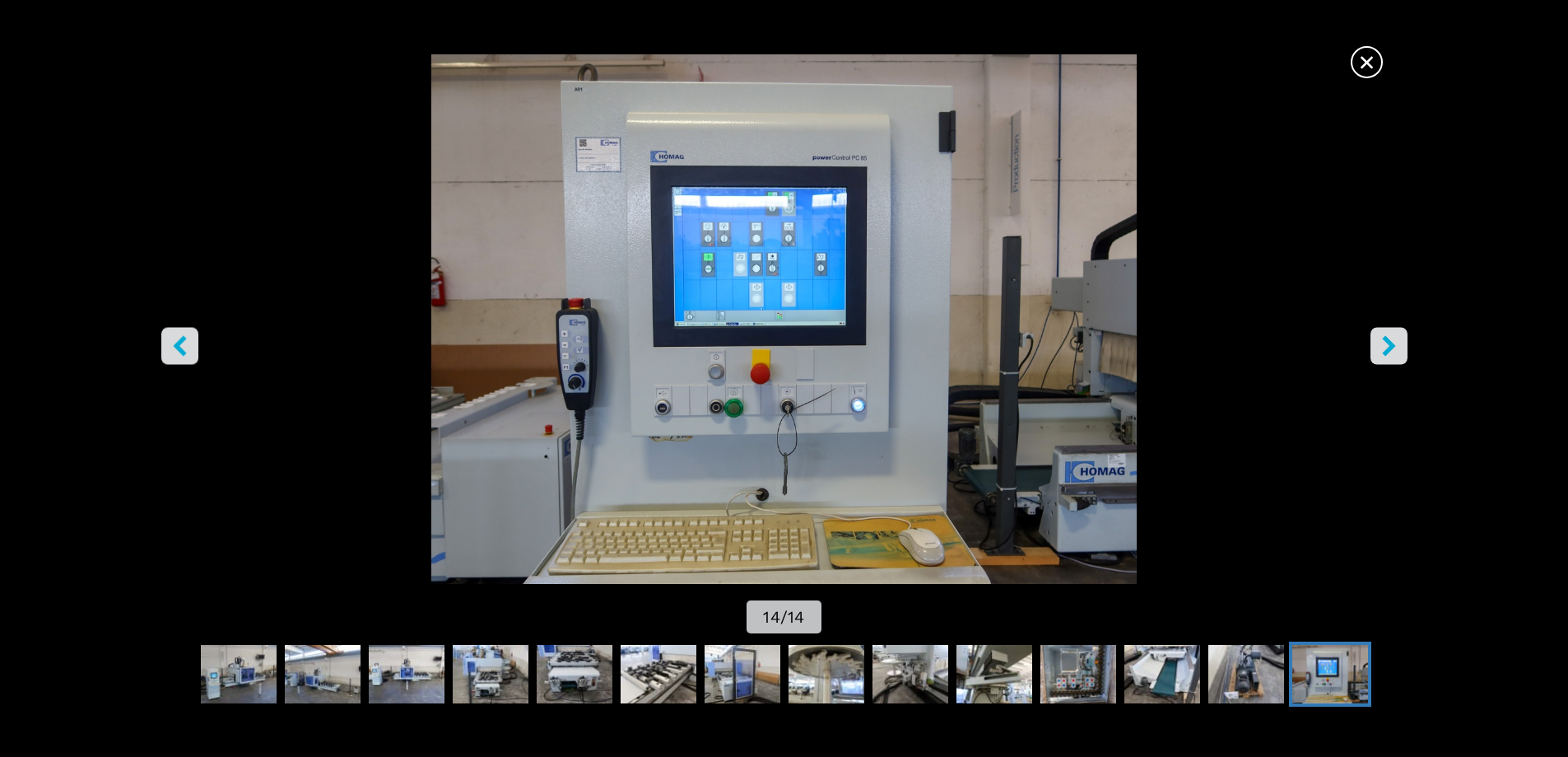
click at [787, 251] on img "Go to Slide 14" at bounding box center [784, 318] width 1412 height 530
click at [1367, 74] on span "×" at bounding box center [1368, 58] width 29 height 29
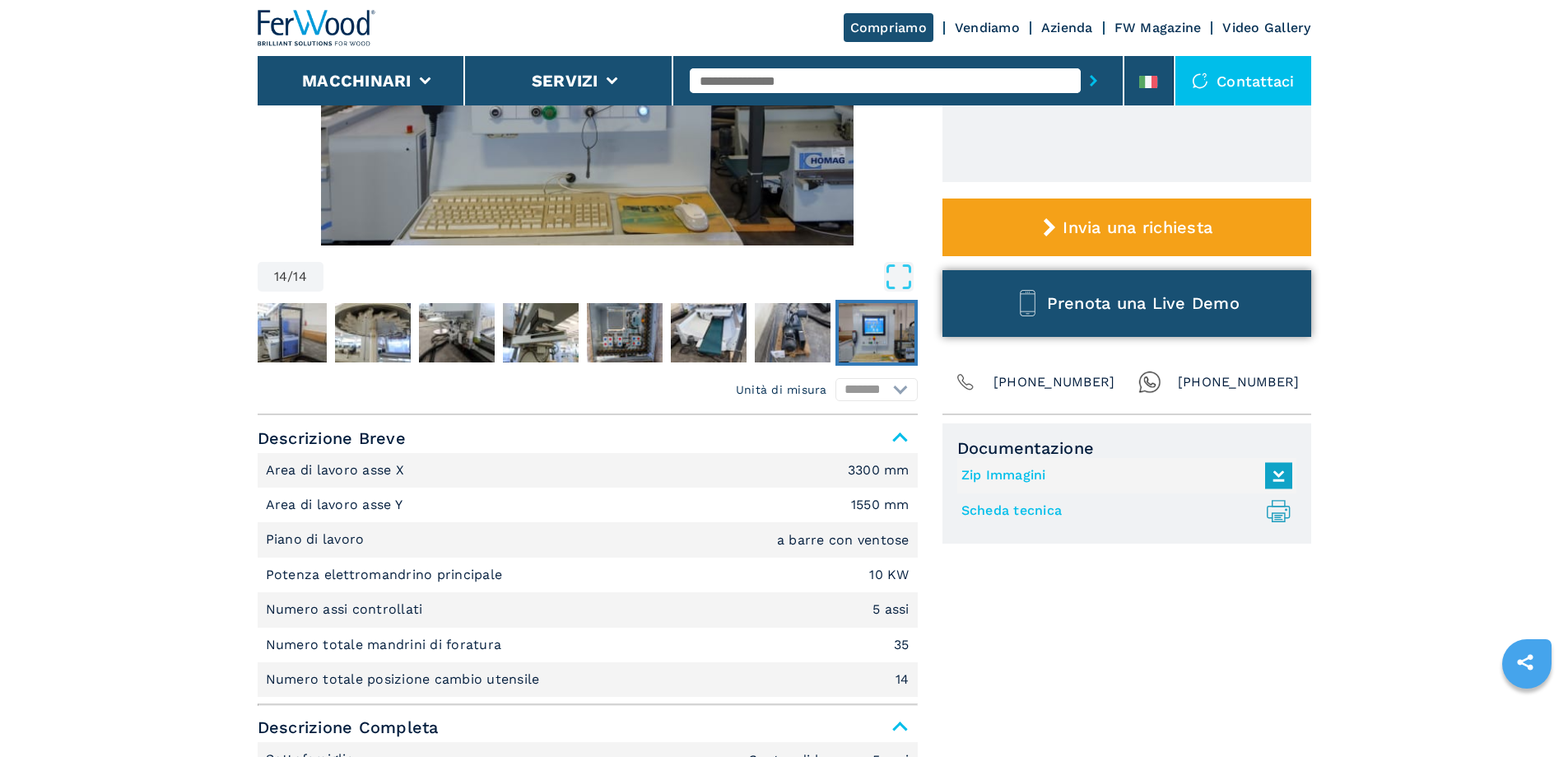
scroll to position [412, 0]
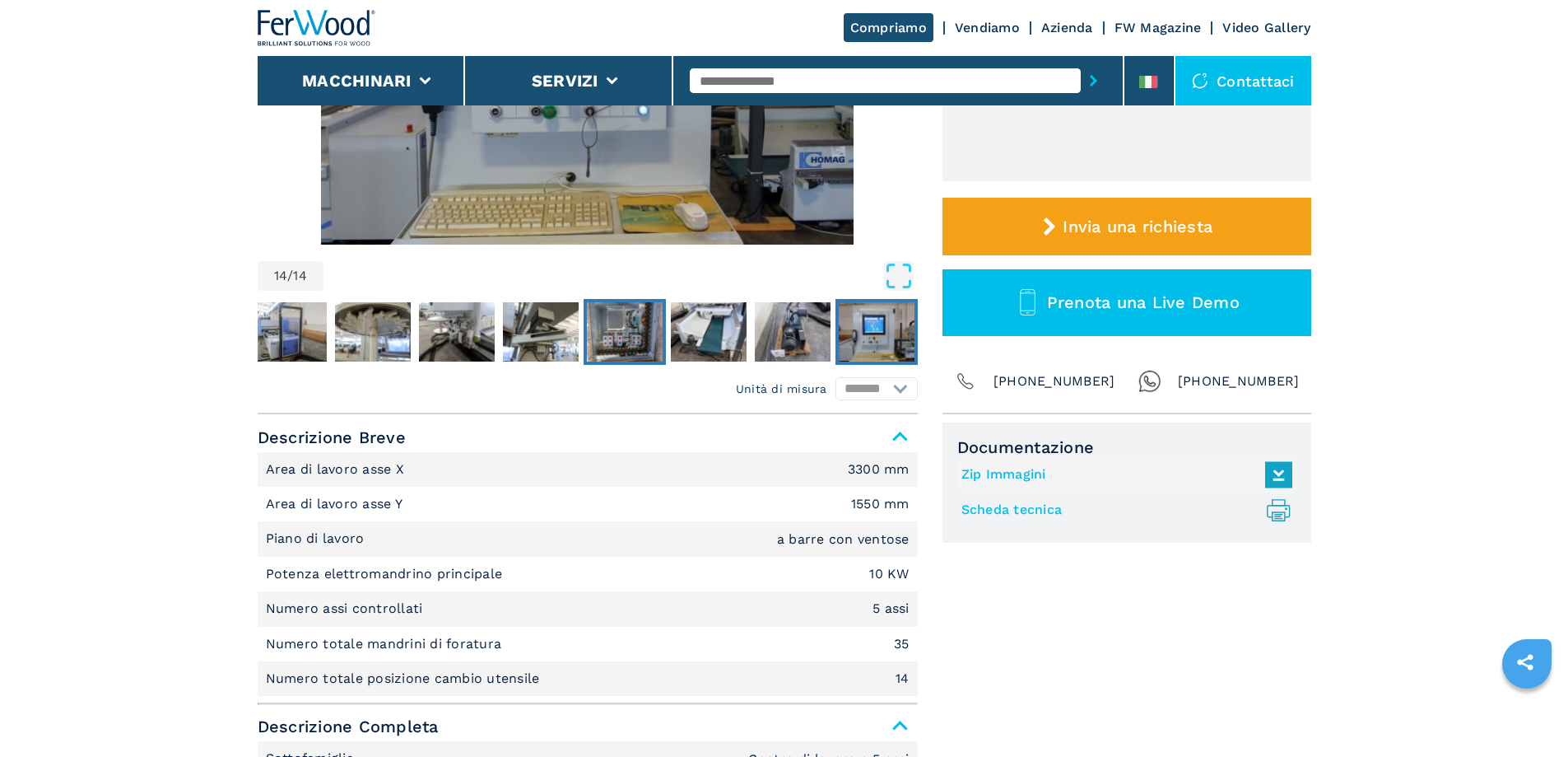
click at [619, 333] on img "Go to Slide 11" at bounding box center [625, 332] width 76 height 59
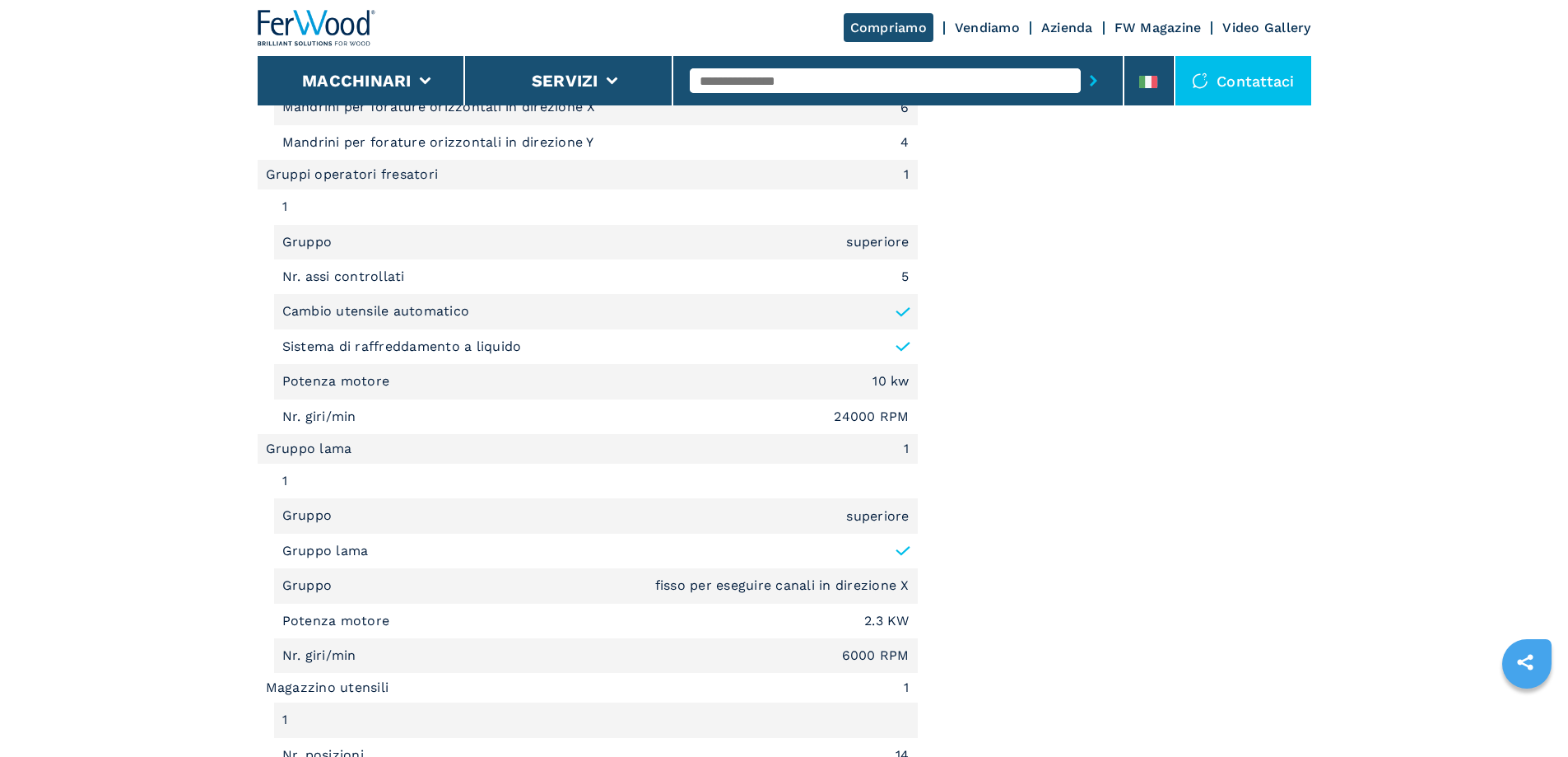
scroll to position [1646, 0]
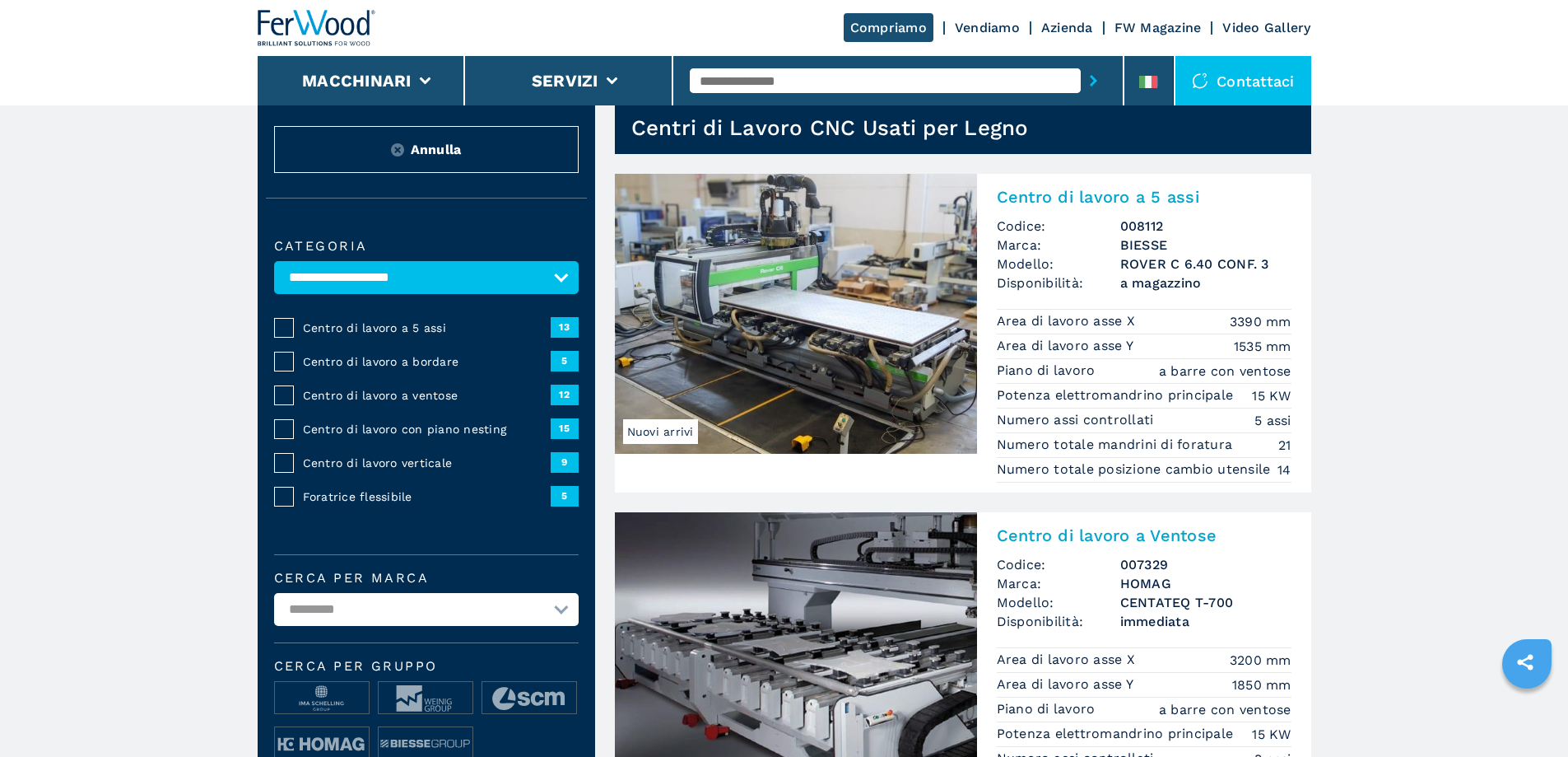
scroll to position [83, 0]
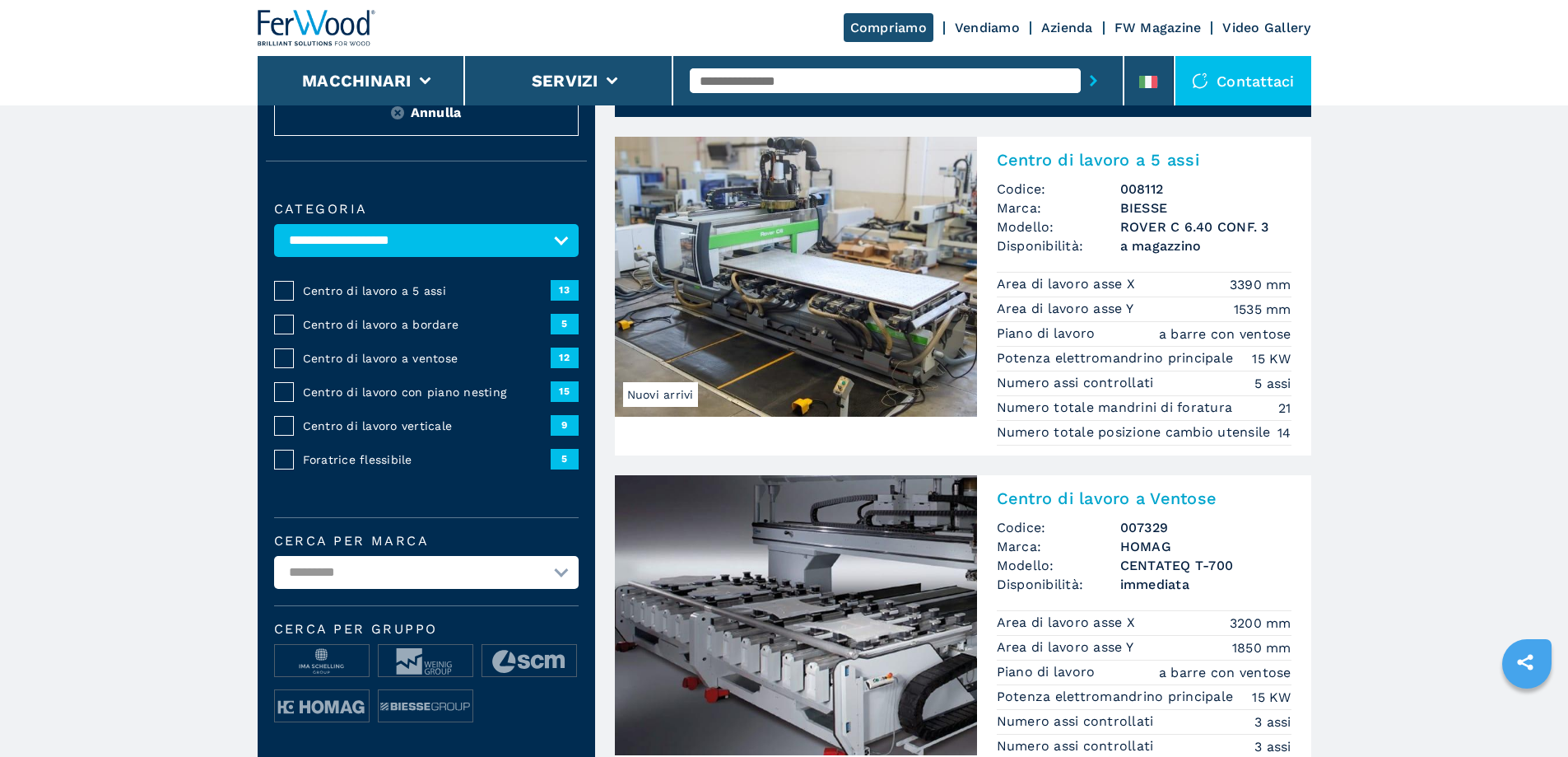
click at [554, 581] on select "**********" at bounding box center [426, 572] width 305 height 33
select select "*****"
click at [274, 567] on select "**********" at bounding box center [426, 572] width 305 height 33
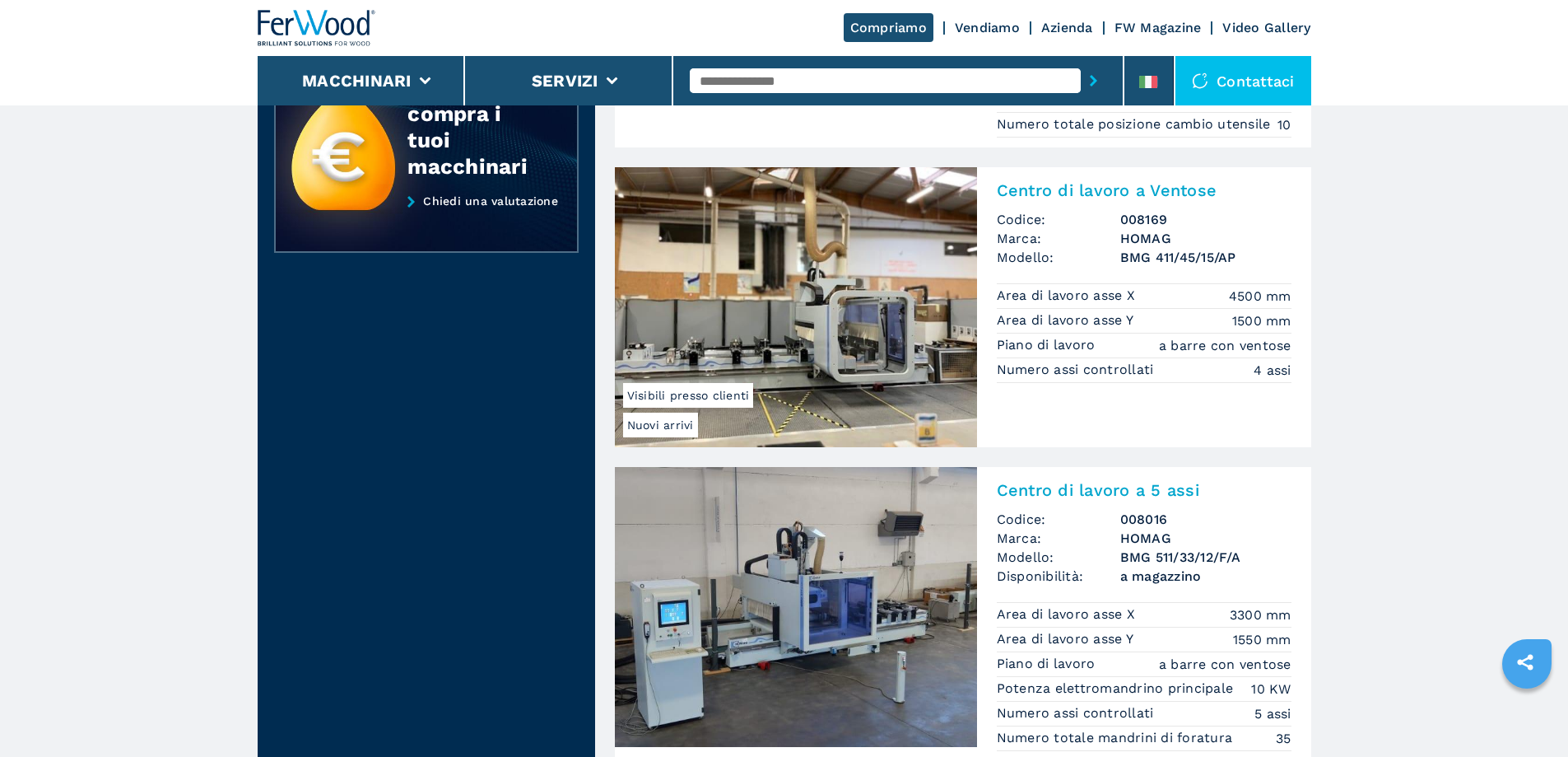
scroll to position [741, 0]
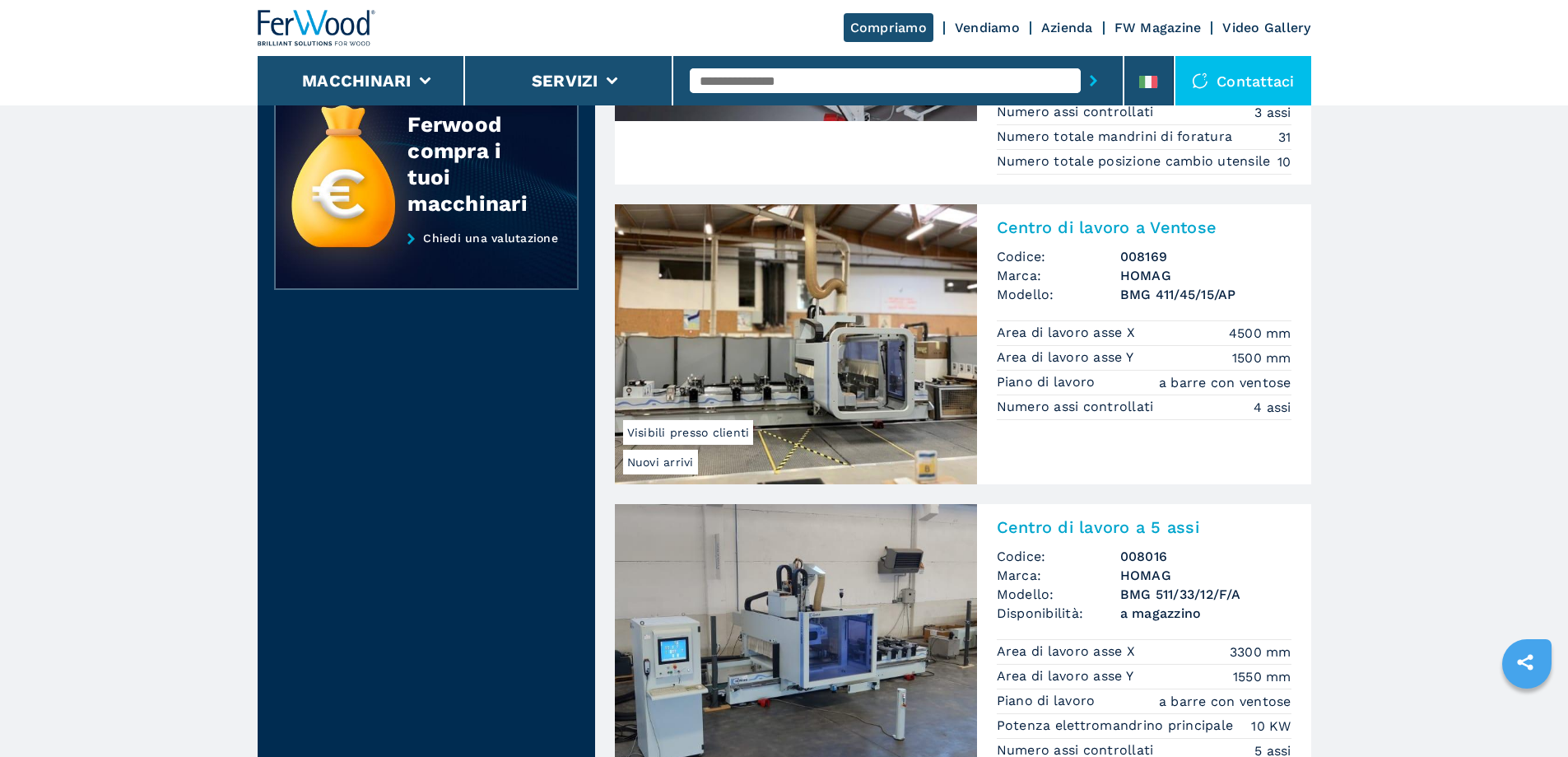
click at [1115, 232] on h2 "Centro di lavoro a Ventose" at bounding box center [1145, 227] width 295 height 20
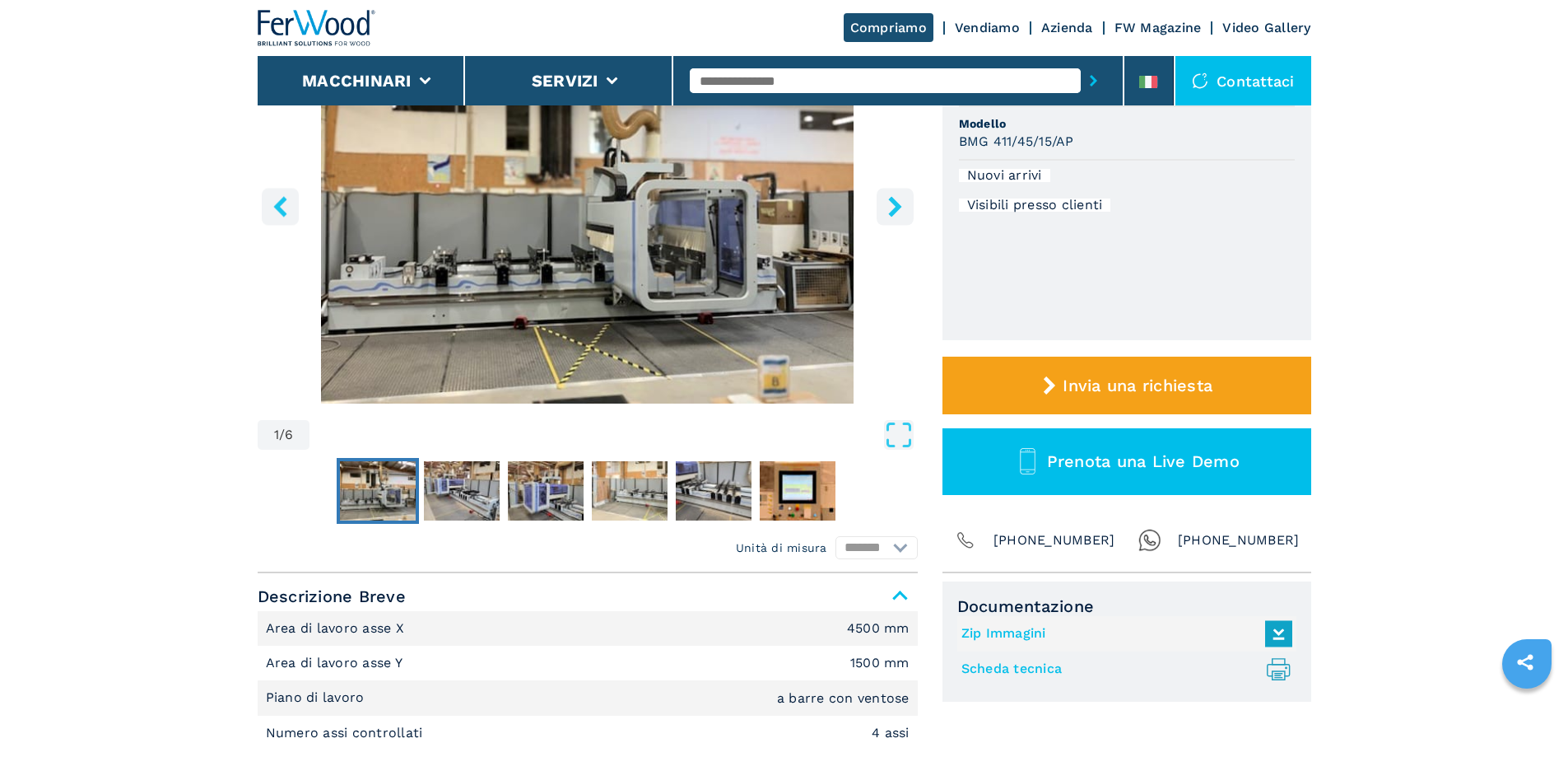
scroll to position [247, 0]
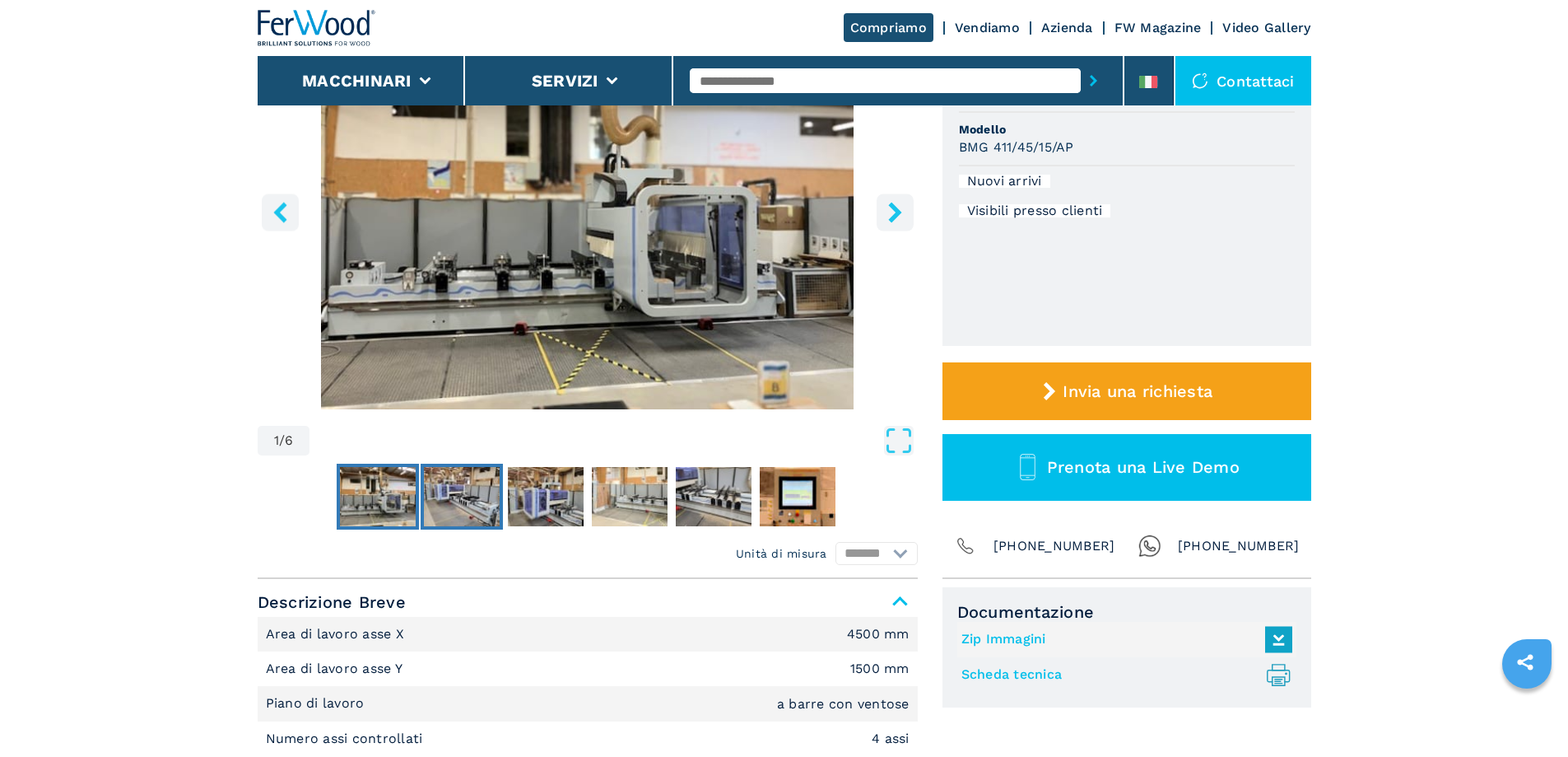
click at [484, 512] on img "Go to Slide 2" at bounding box center [462, 496] width 76 height 59
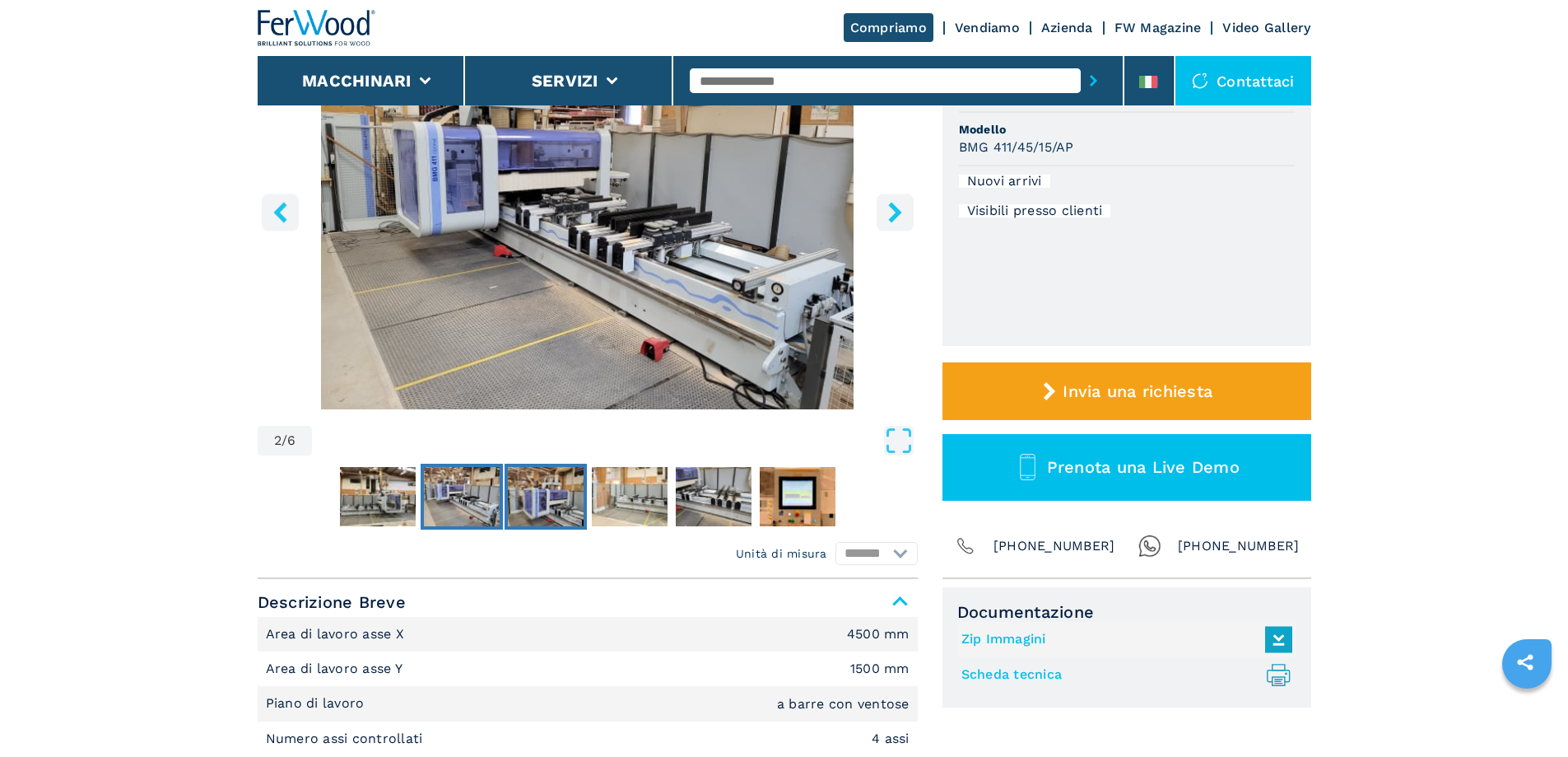
click at [565, 505] on img "Go to Slide 3" at bounding box center [546, 496] width 76 height 59
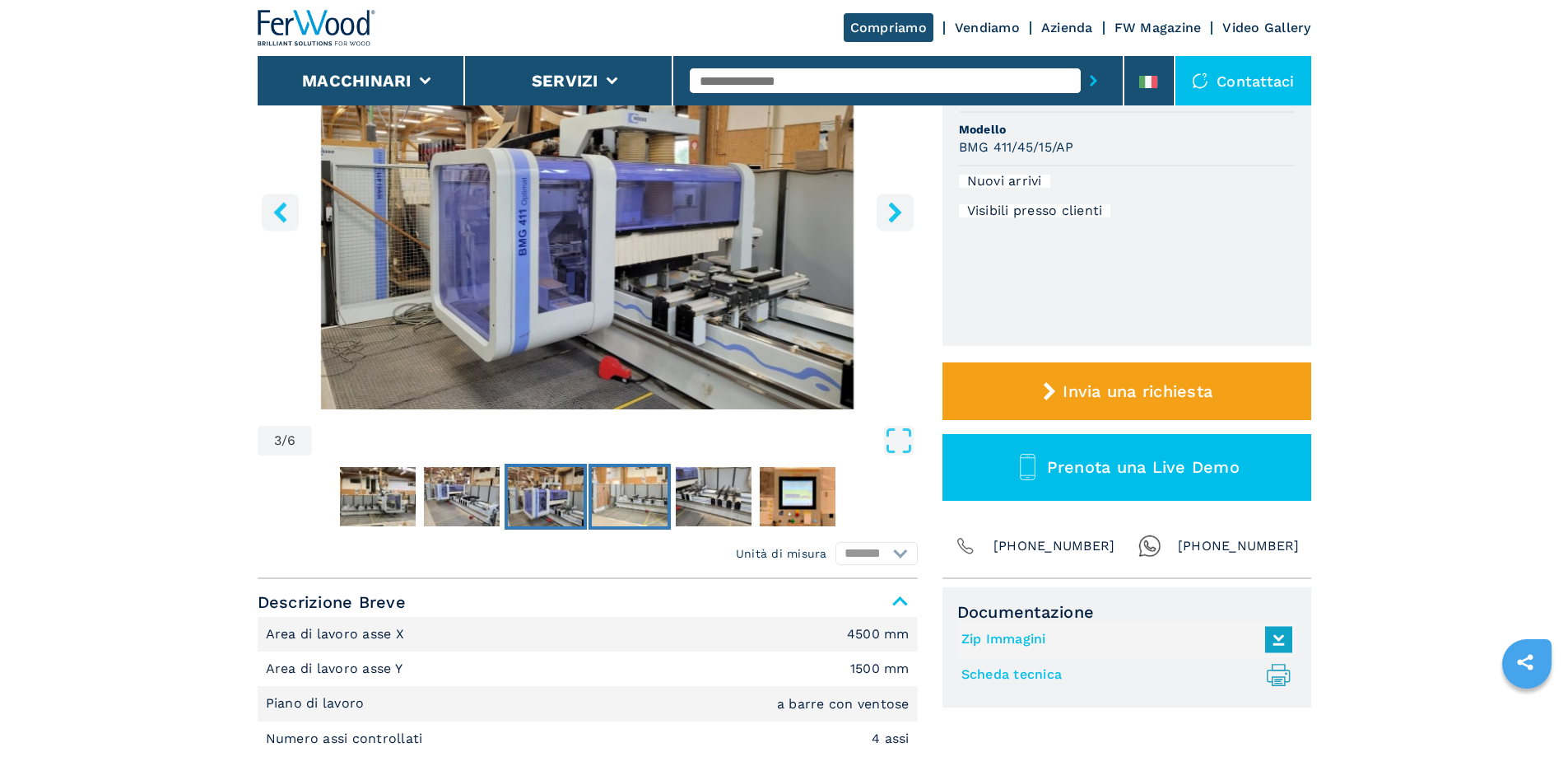
click at [634, 487] on img "Go to Slide 4" at bounding box center [629, 496] width 76 height 59
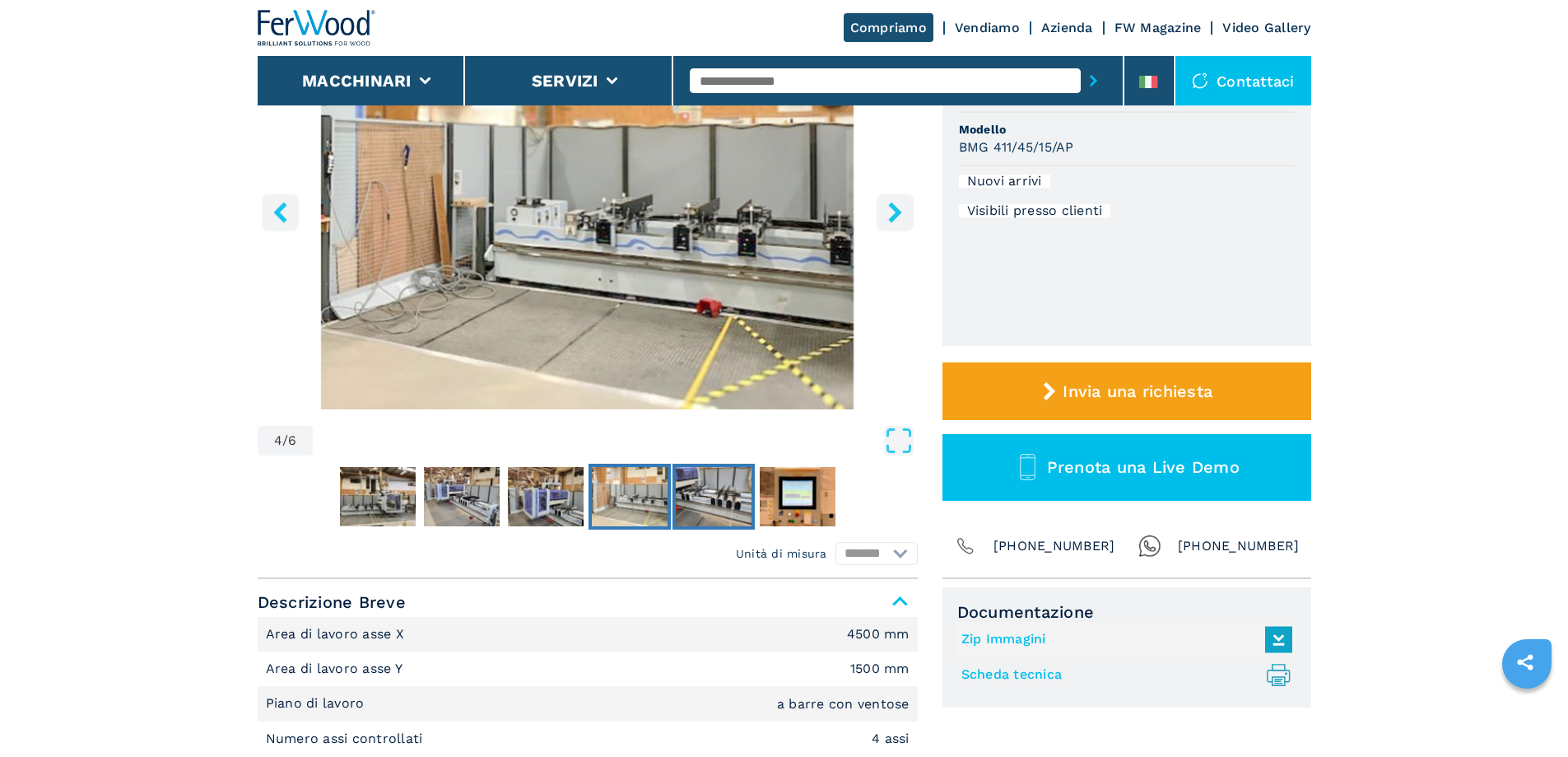
click at [726, 488] on img "Go to Slide 5" at bounding box center [714, 496] width 76 height 59
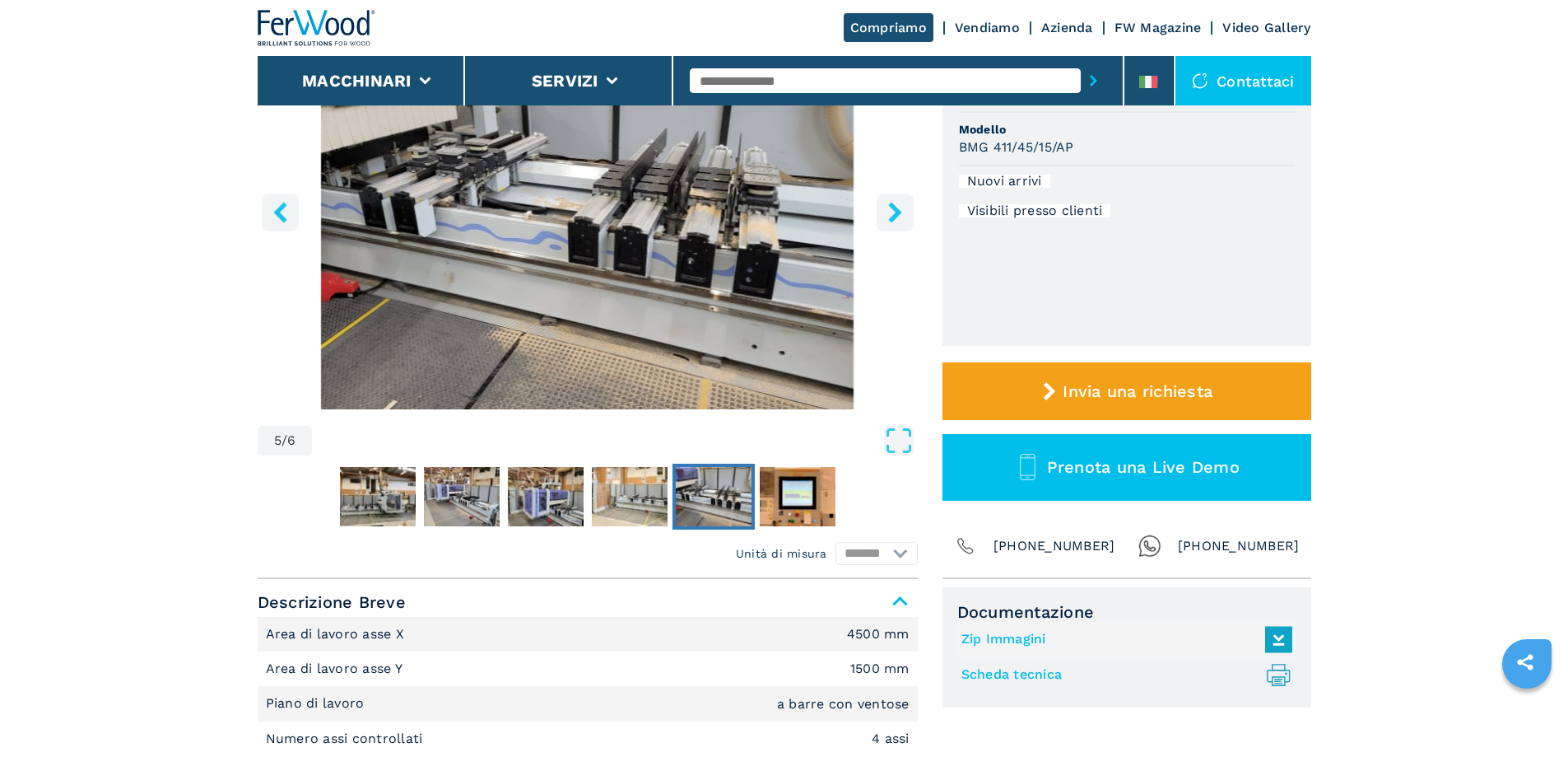
click at [753, 496] on button "Go to Slide 5" at bounding box center [714, 496] width 83 height 66
click at [777, 494] on img "Go to Slide 6" at bounding box center [797, 496] width 76 height 59
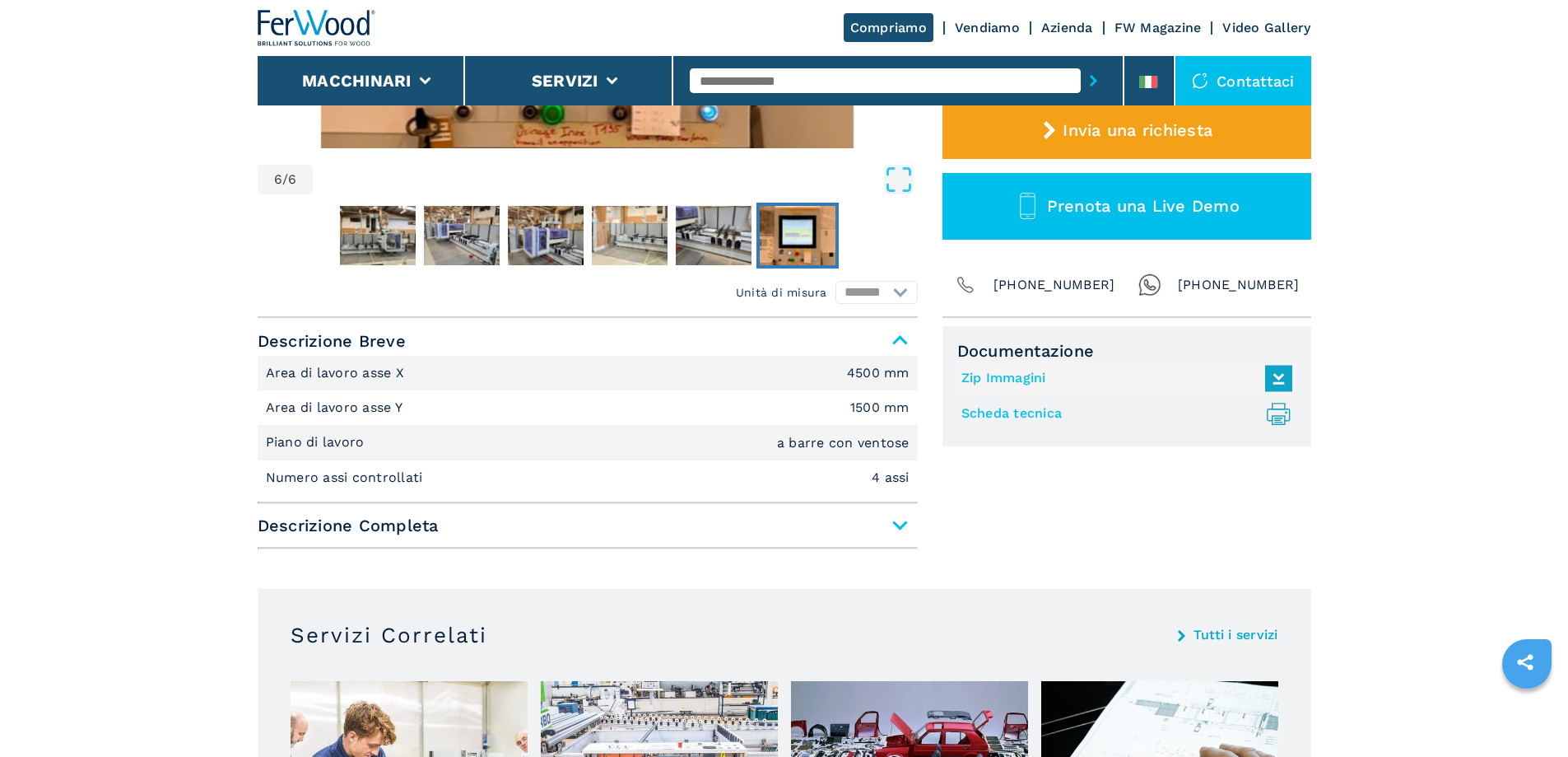
scroll to position [741, 0]
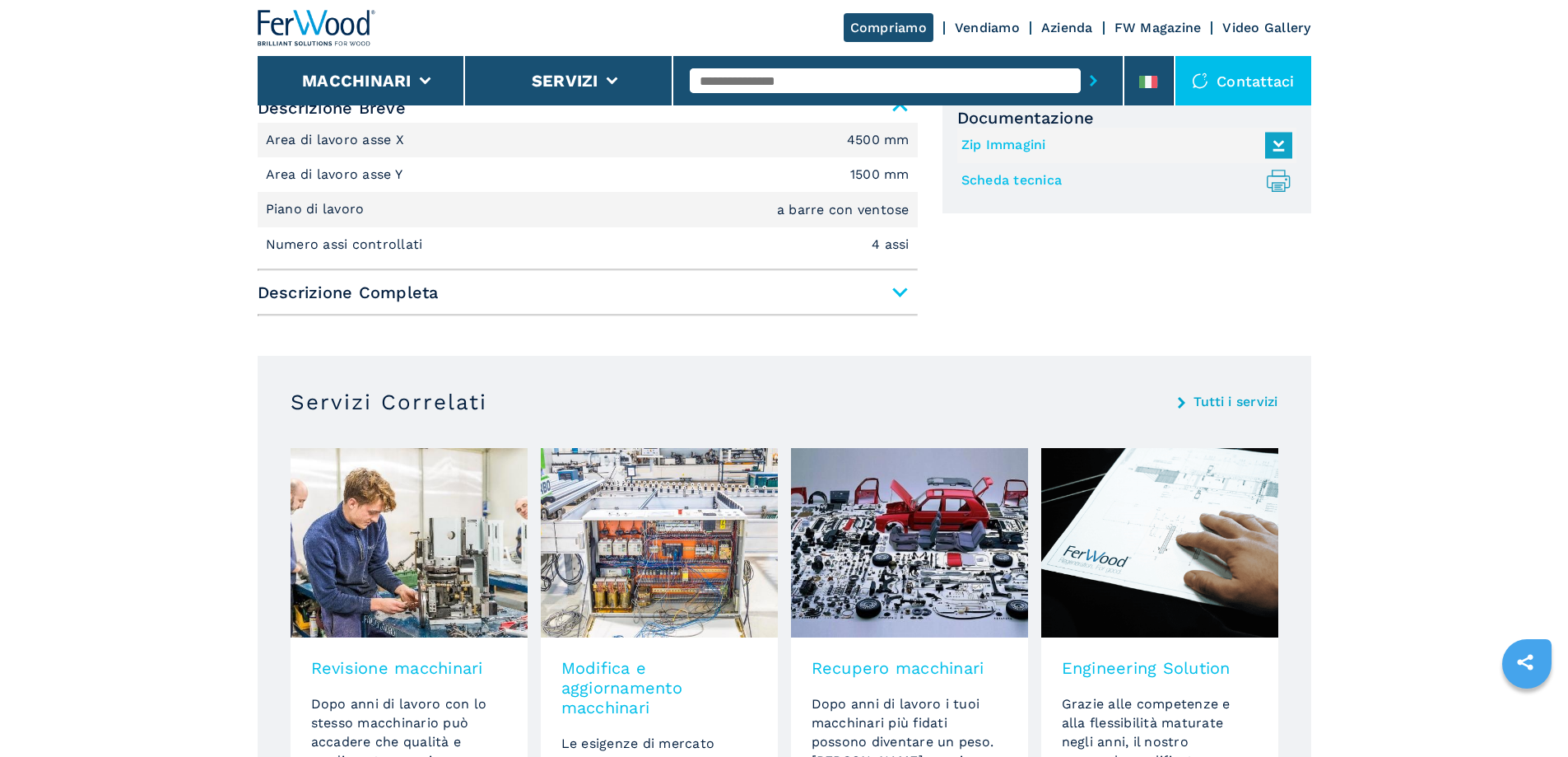
click at [905, 291] on span "Descrizione Completa" at bounding box center [588, 292] width 660 height 30
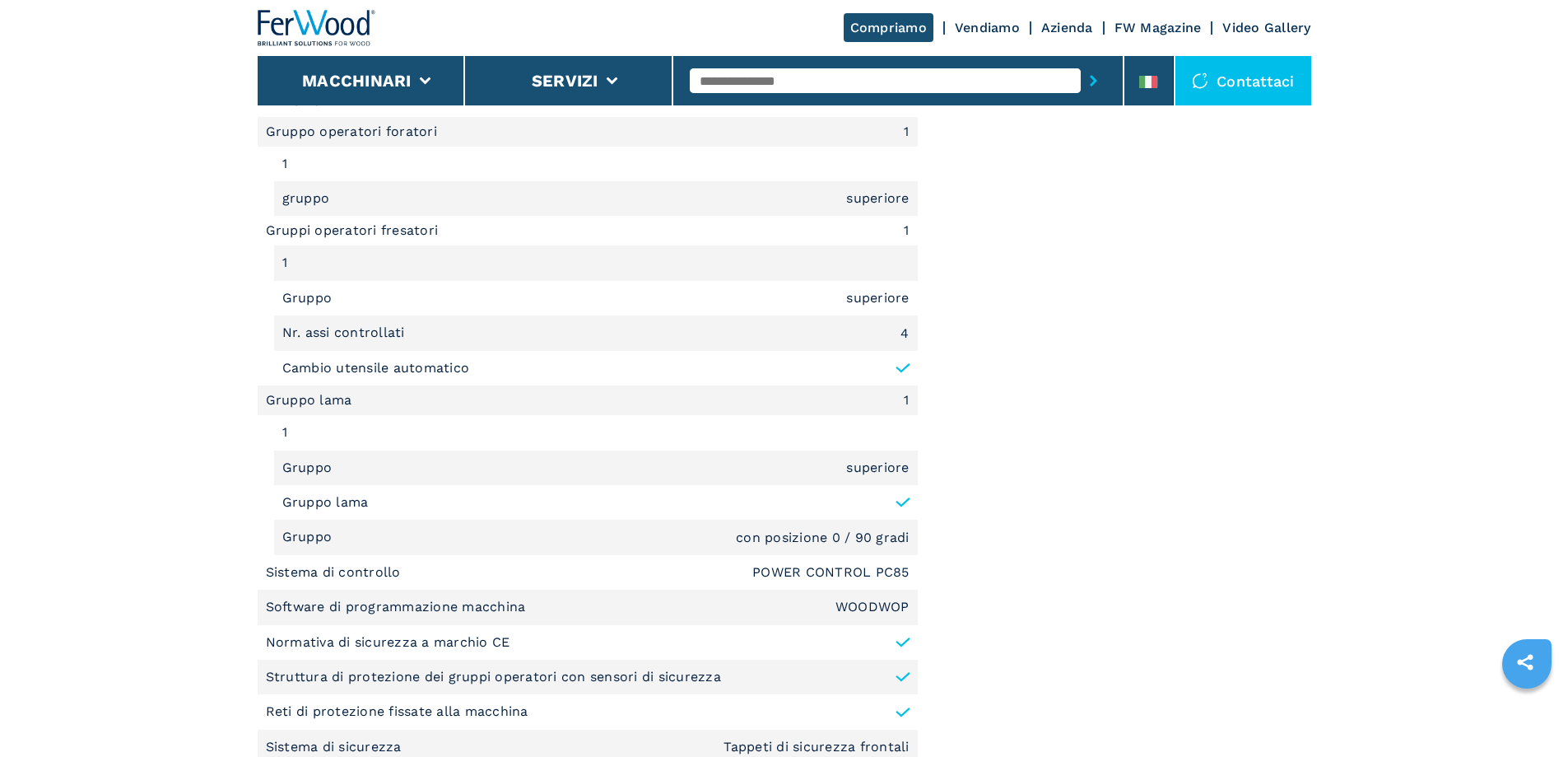
scroll to position [1482, 0]
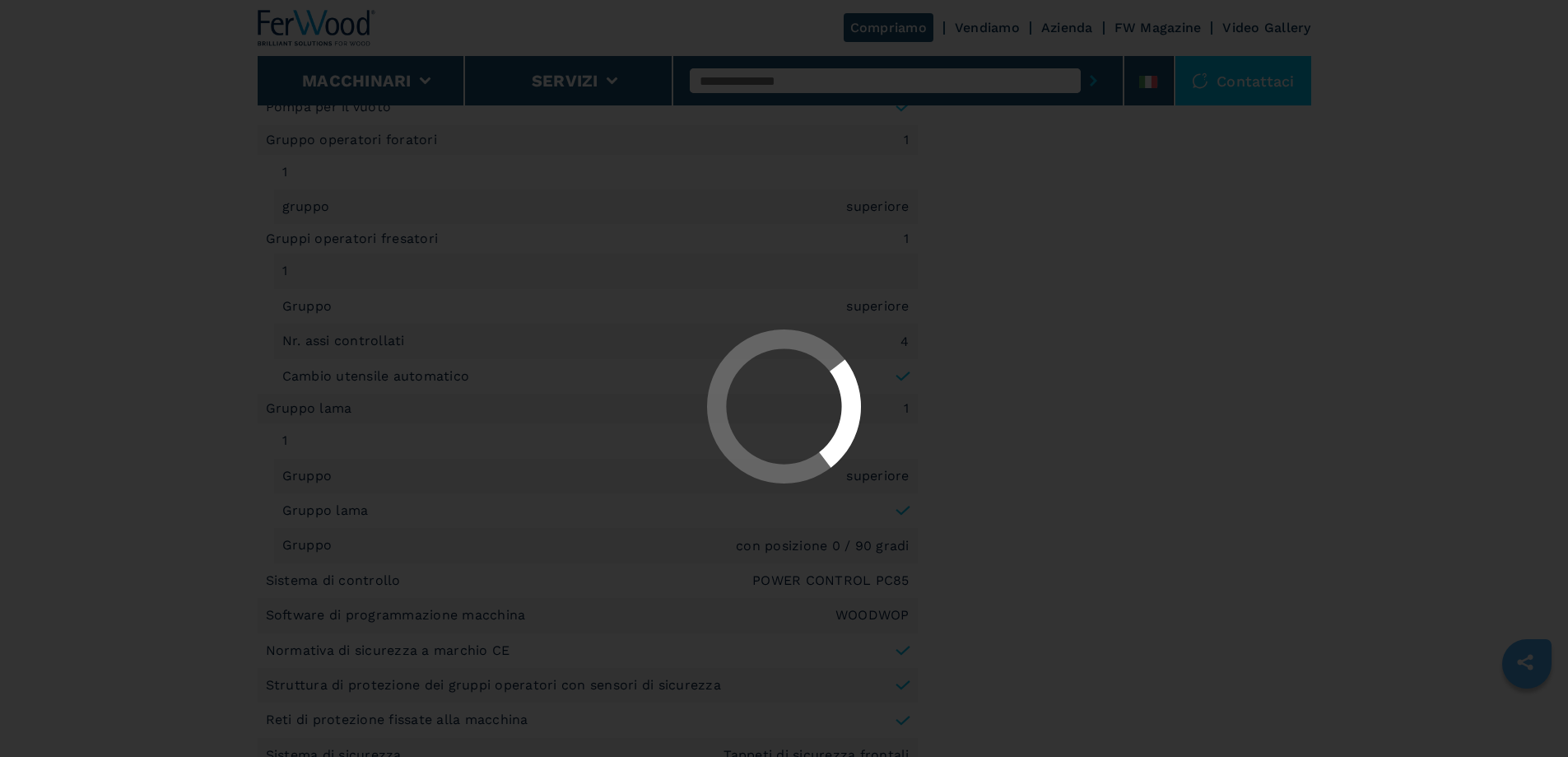
select select "**********"
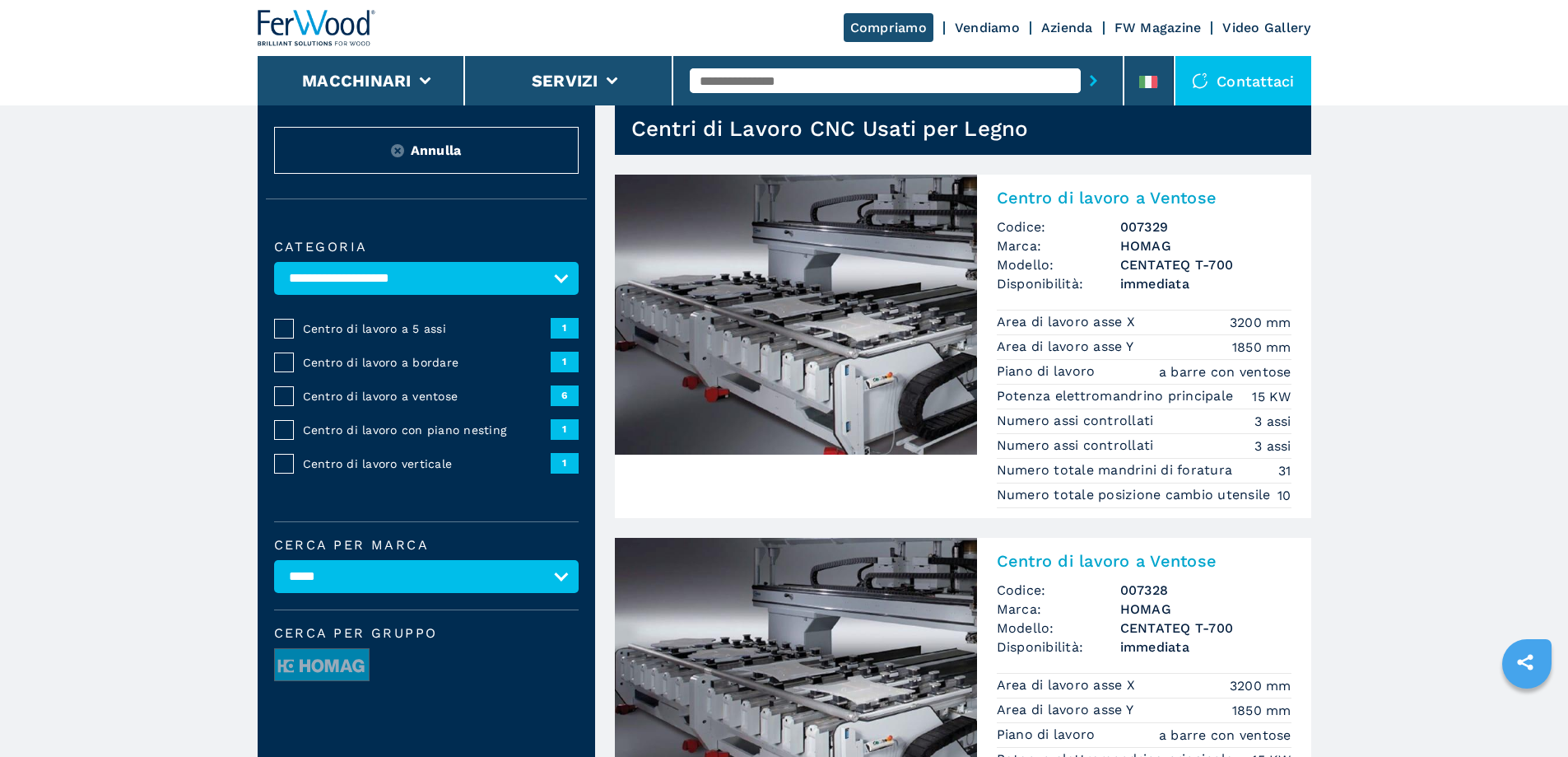
scroll to position [165, 0]
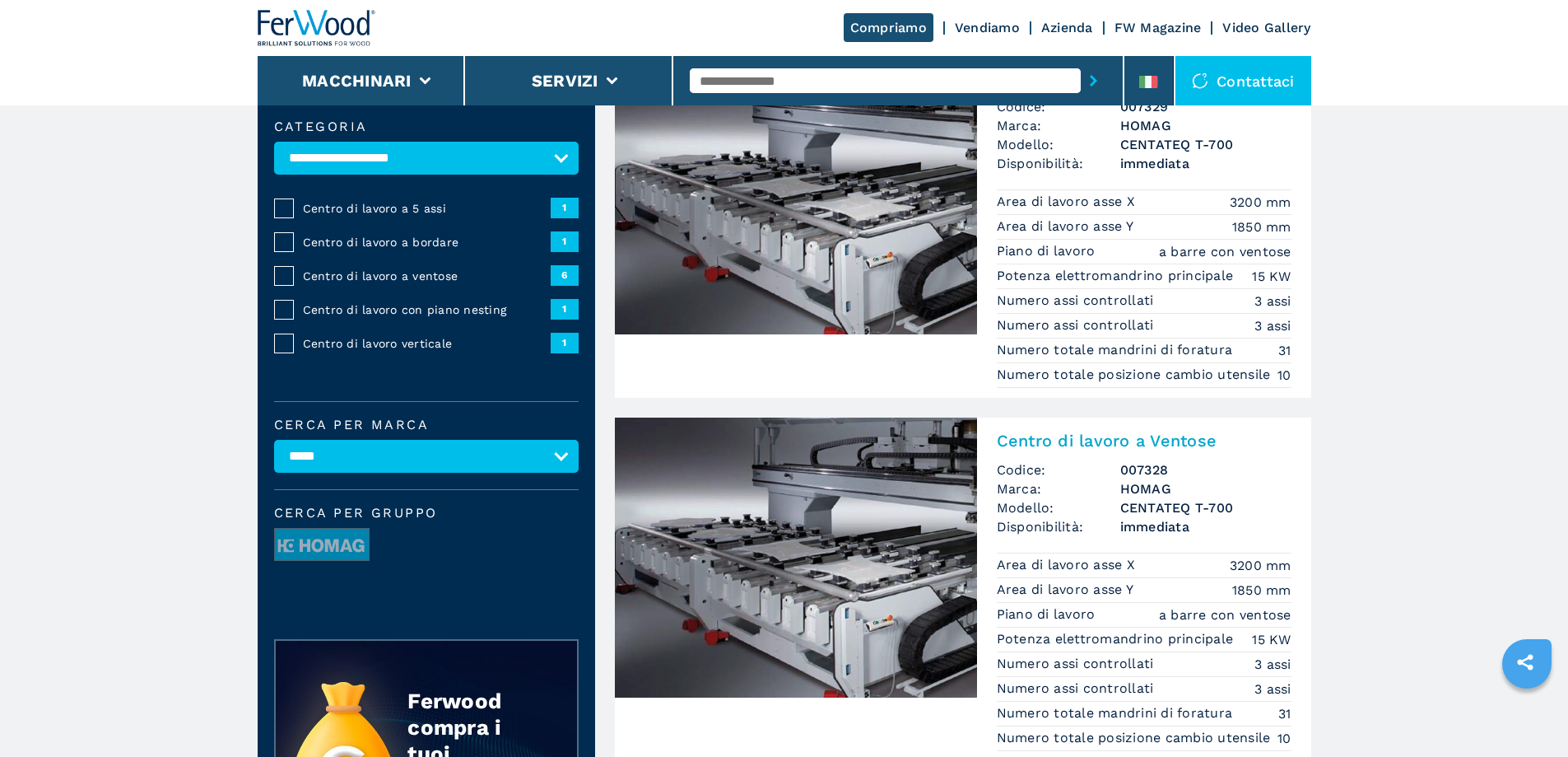
click at [356, 459] on select "**********" at bounding box center [426, 456] width 305 height 33
select select "**********"
click at [274, 451] on select "**********" at bounding box center [426, 456] width 305 height 33
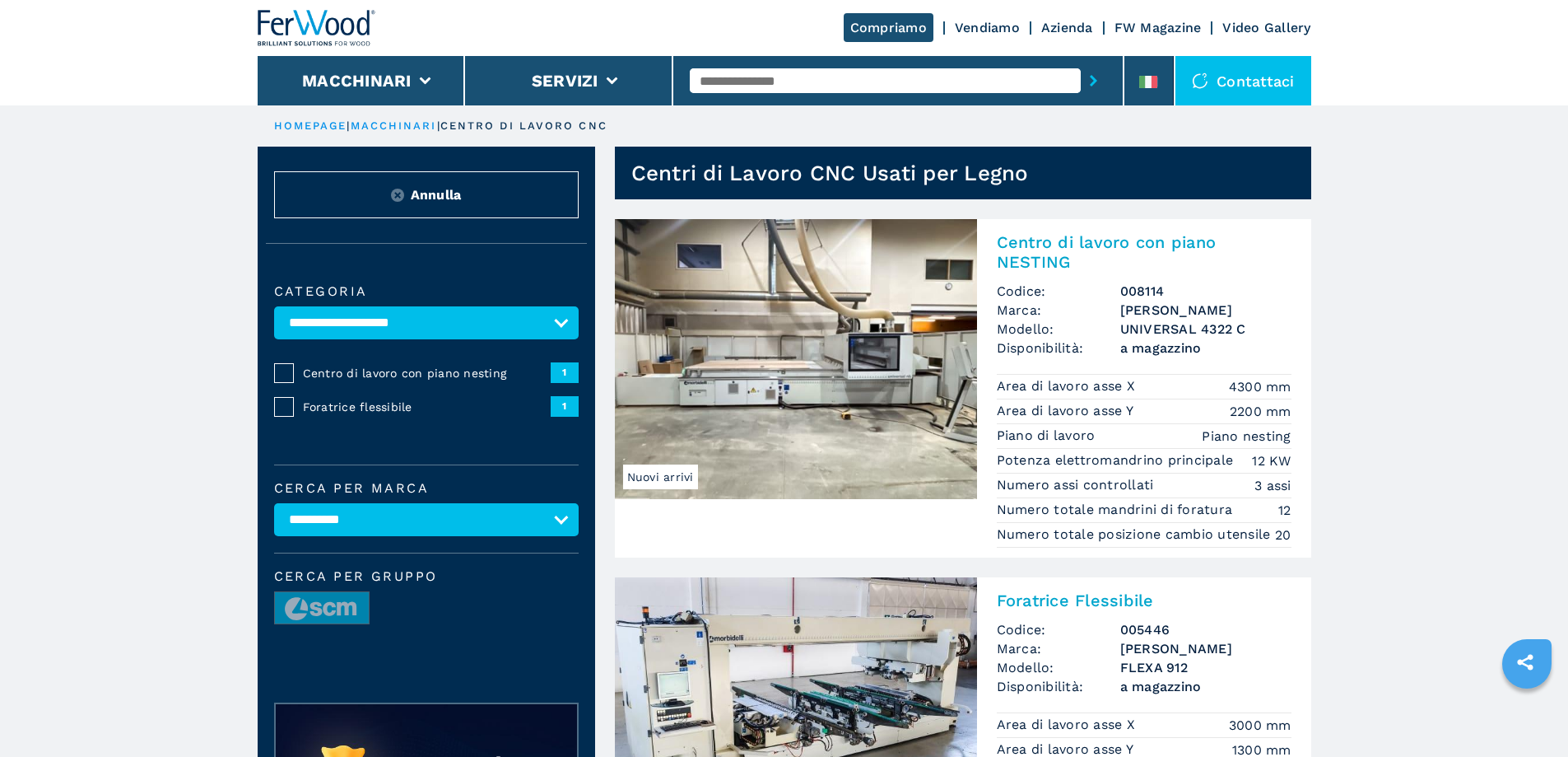
click at [389, 532] on select "**********" at bounding box center [426, 520] width 305 height 33
click at [274, 514] on select "**********" at bounding box center [426, 520] width 305 height 33
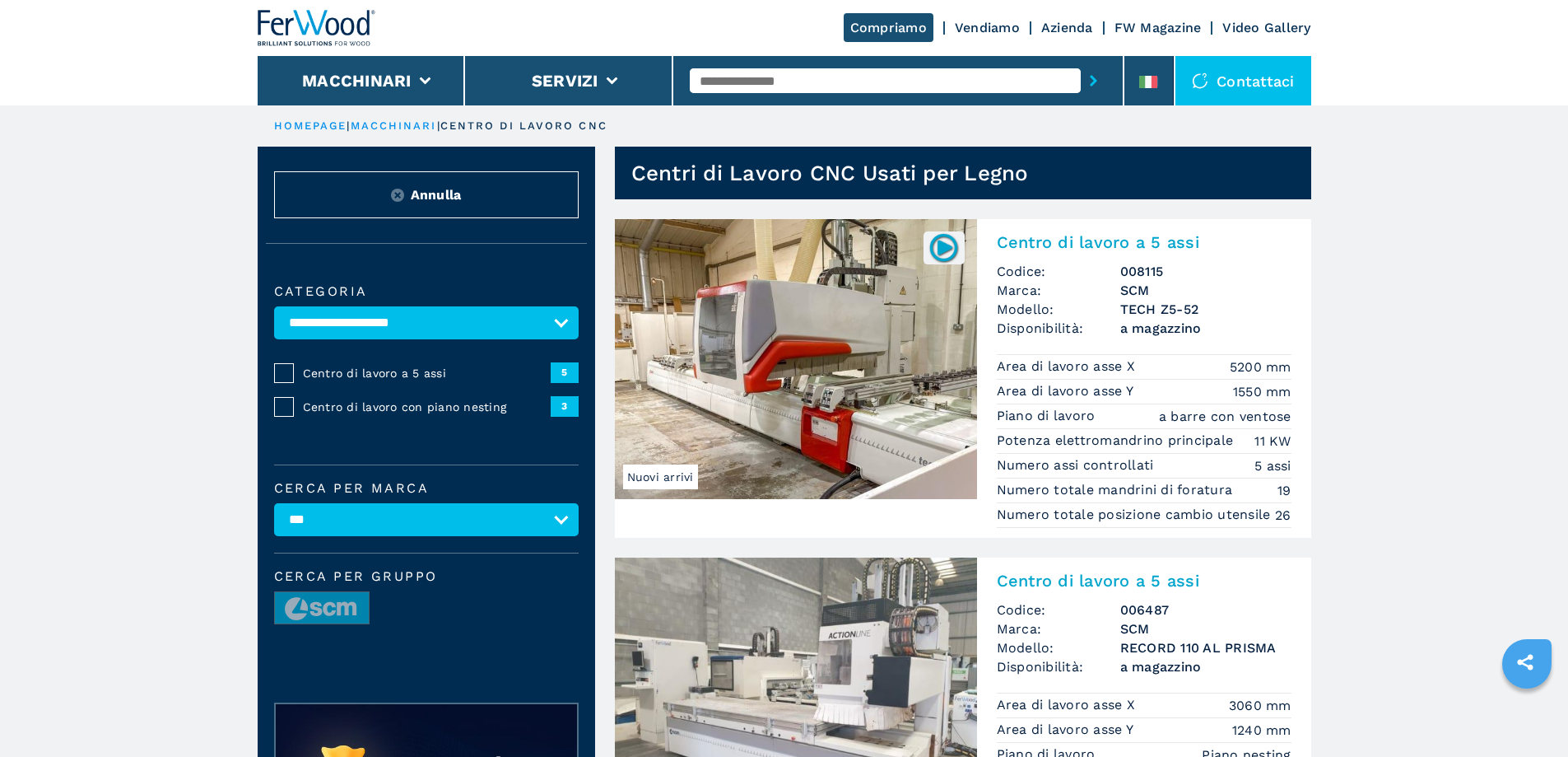
click at [376, 536] on select "**********" at bounding box center [426, 520] width 305 height 33
click at [274, 514] on select "**********" at bounding box center [426, 520] width 305 height 33
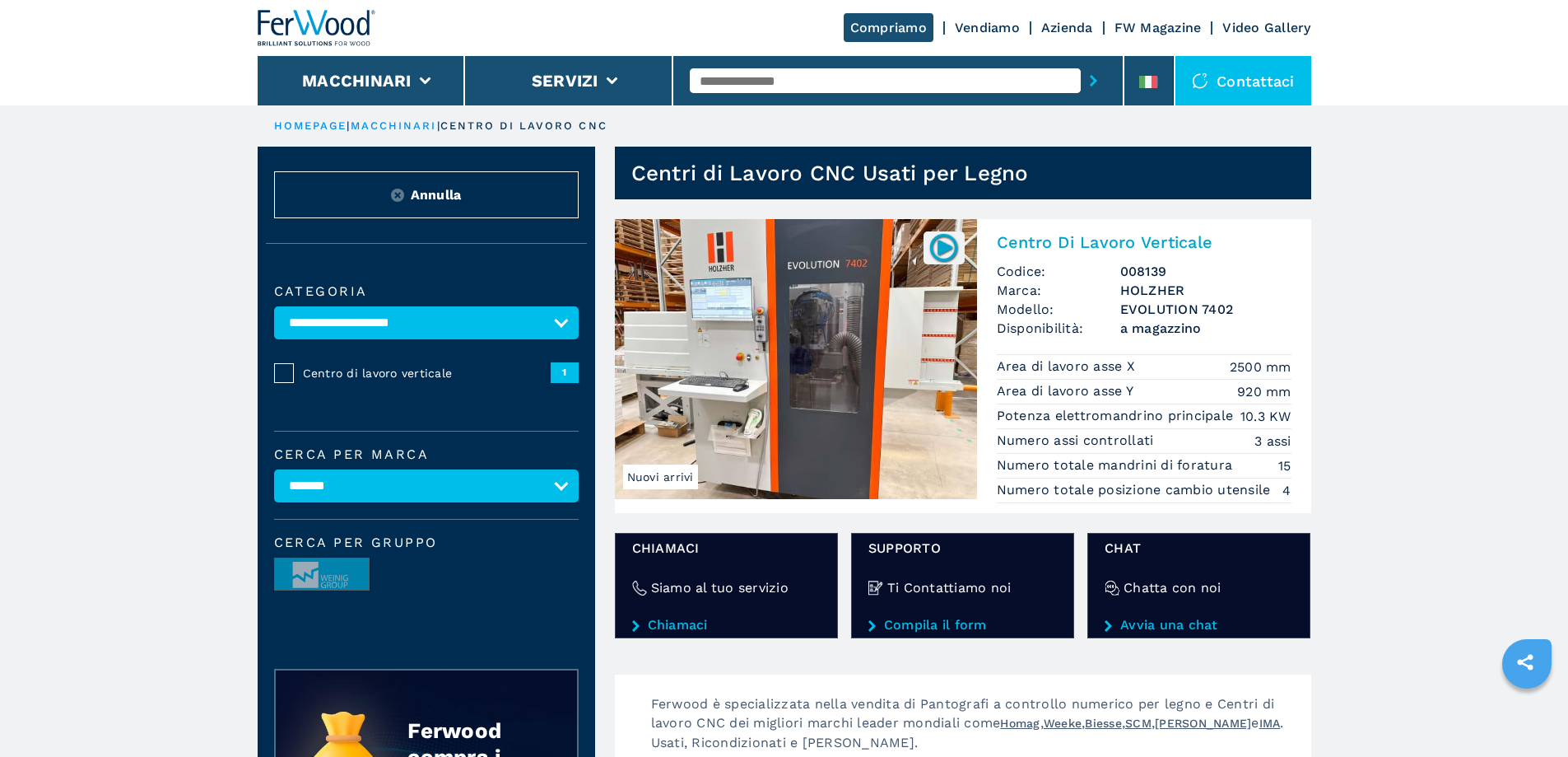
click at [567, 493] on select "**********" at bounding box center [426, 485] width 305 height 33
select select "*****"
click at [274, 481] on select "**********" at bounding box center [426, 485] width 305 height 33
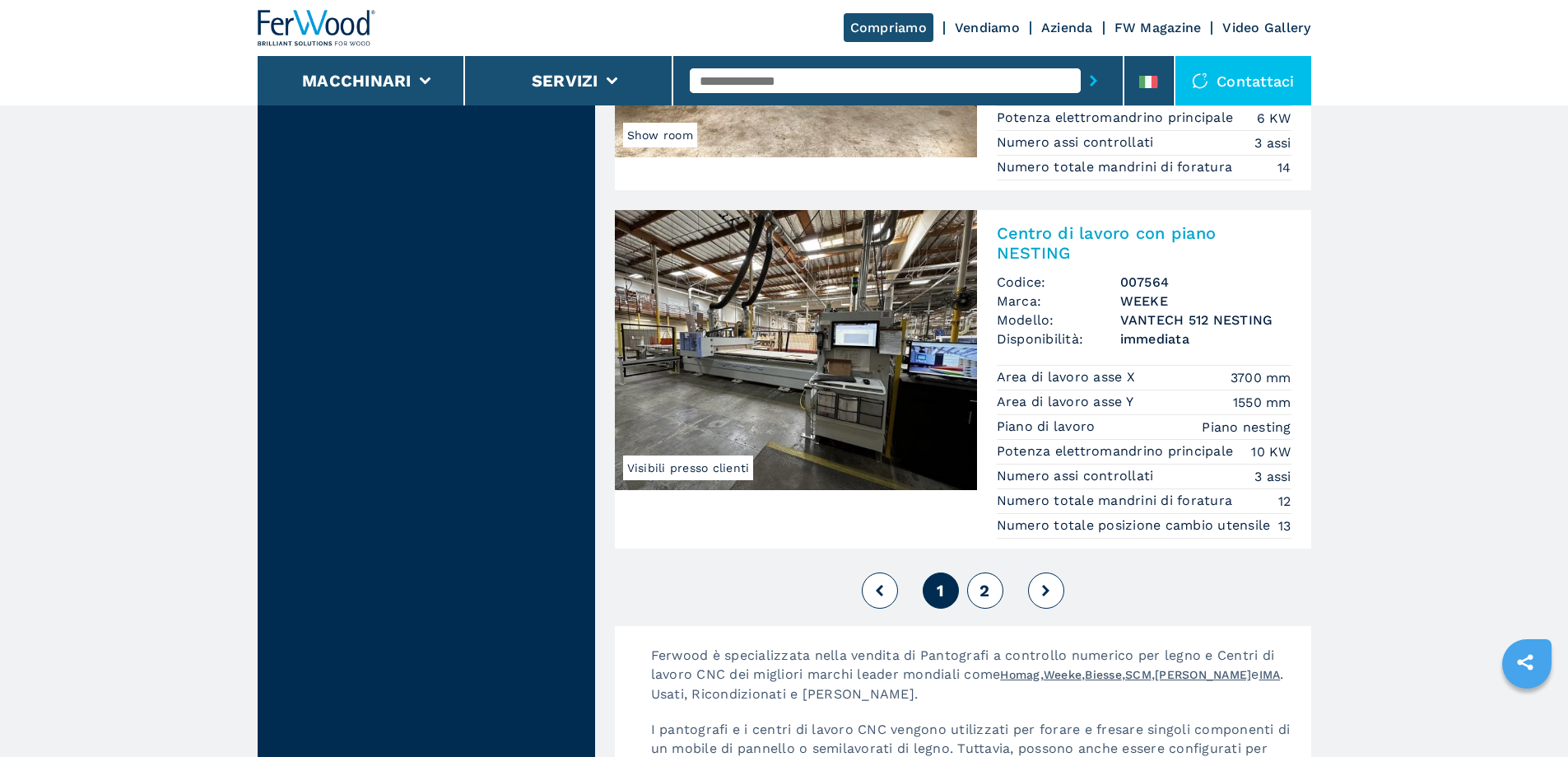
scroll to position [3952, 0]
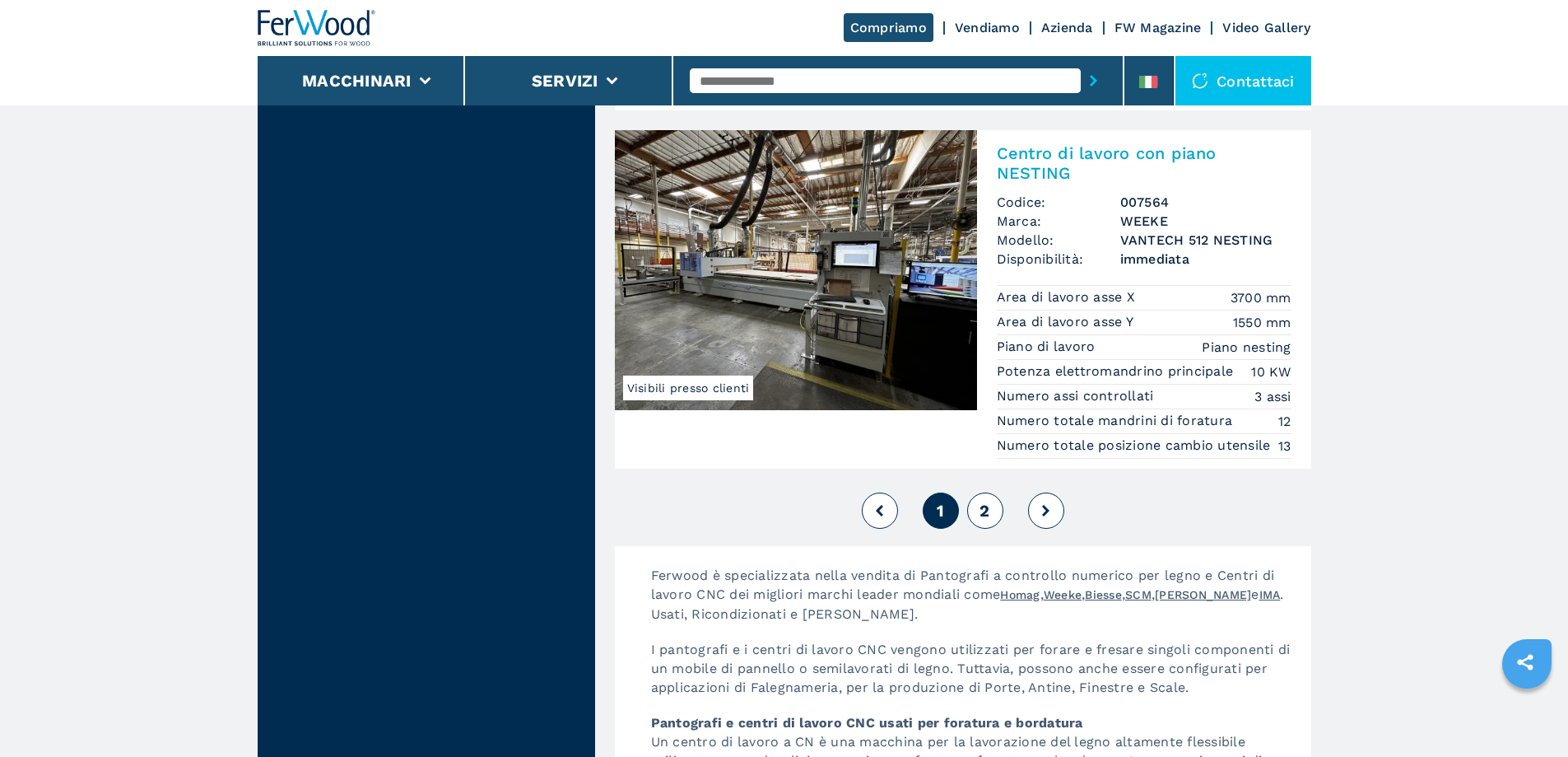
click at [984, 521] on span "2" at bounding box center [984, 511] width 10 height 20
select select
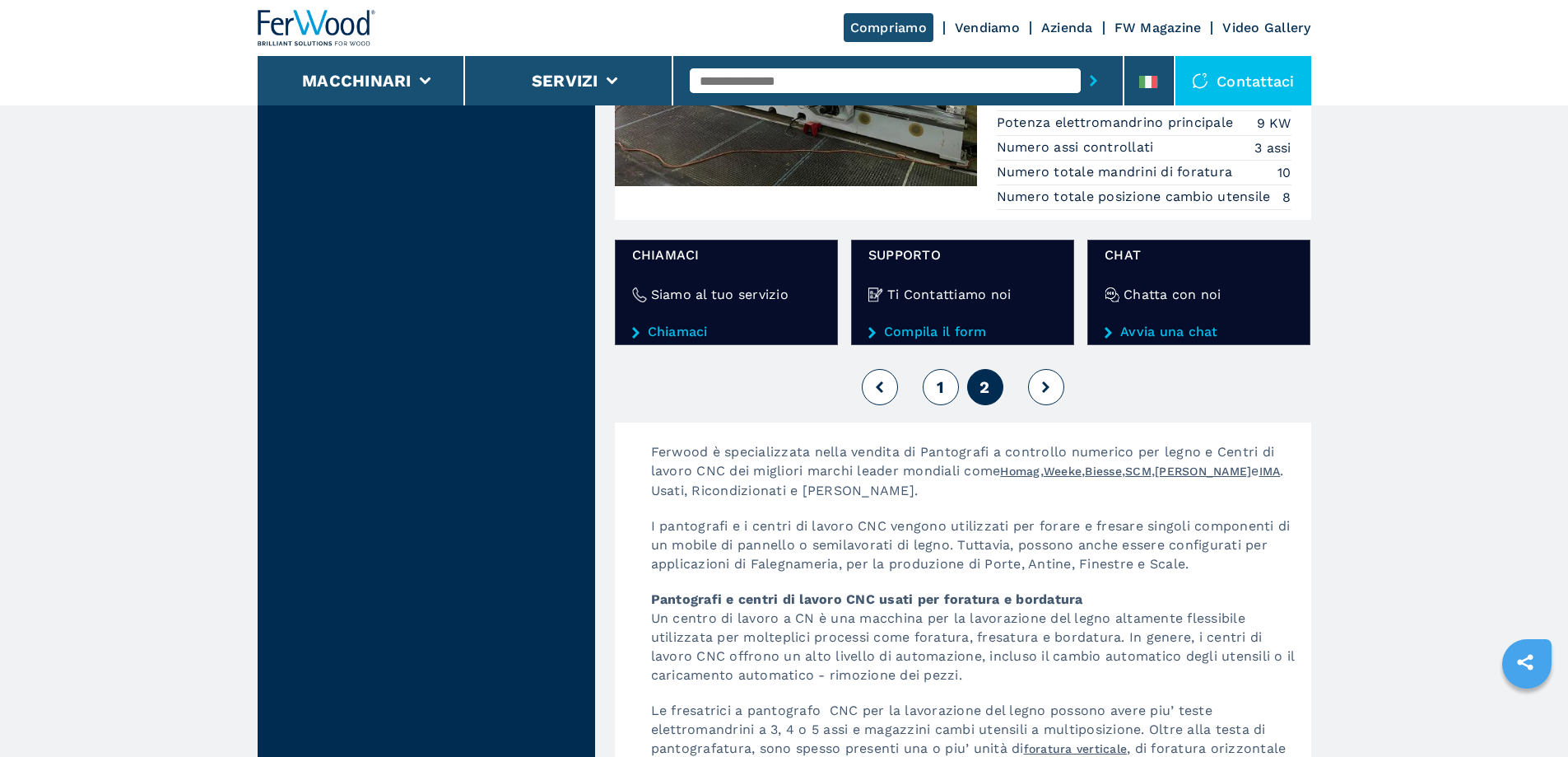
scroll to position [1812, 0]
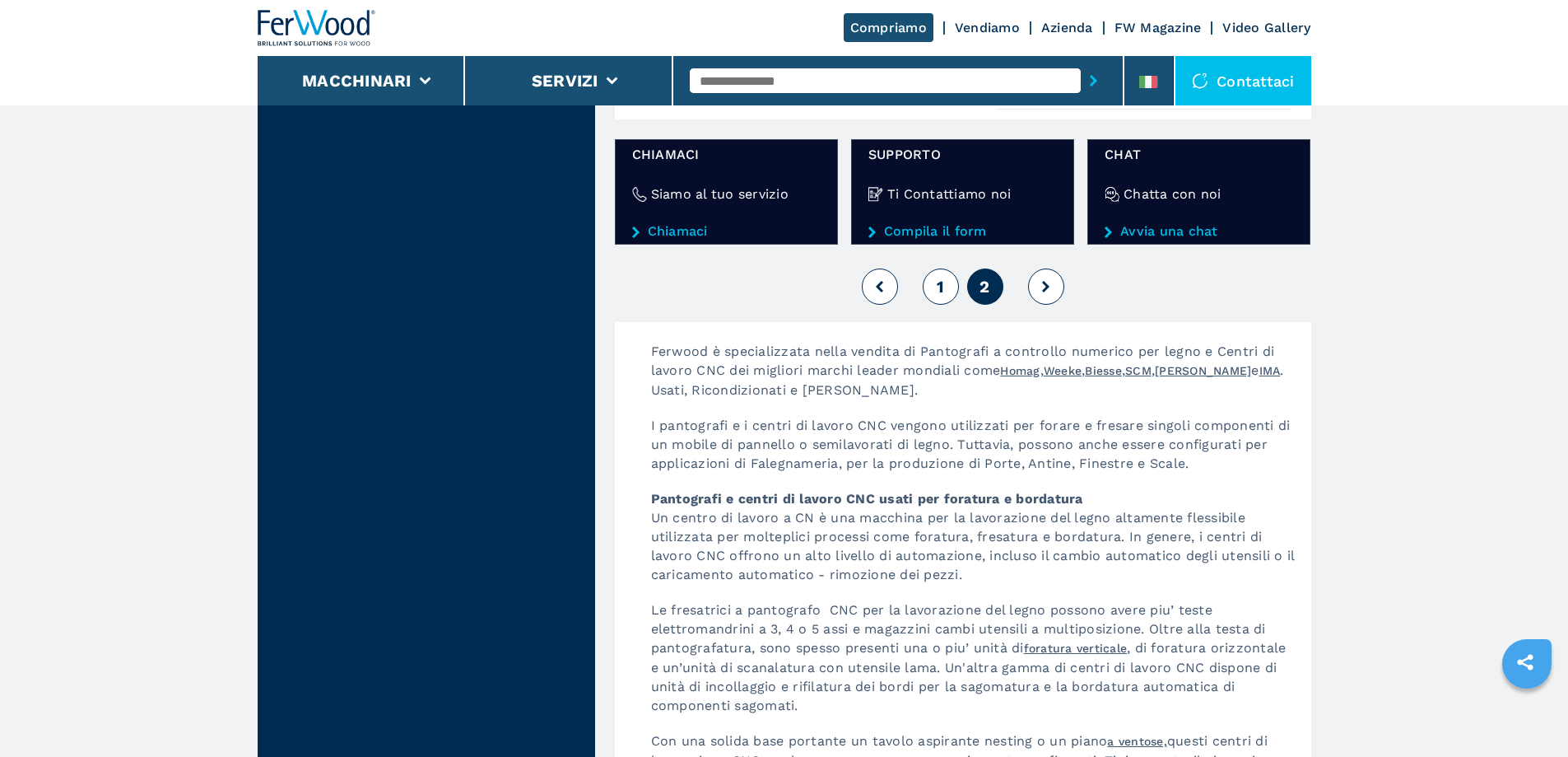
click at [931, 290] on button "1" at bounding box center [941, 287] width 36 height 36
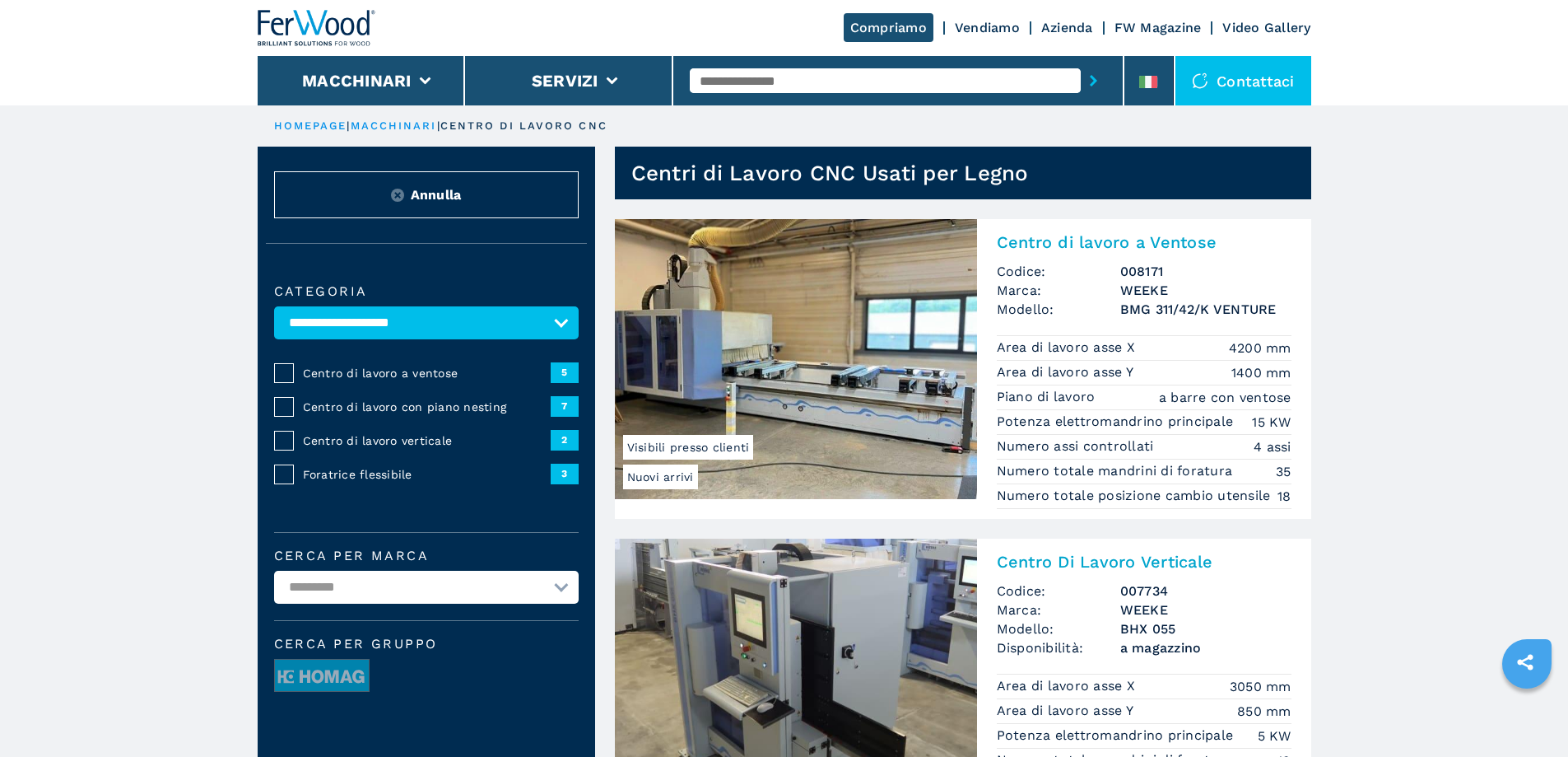
click at [755, 378] on img at bounding box center [796, 359] width 362 height 280
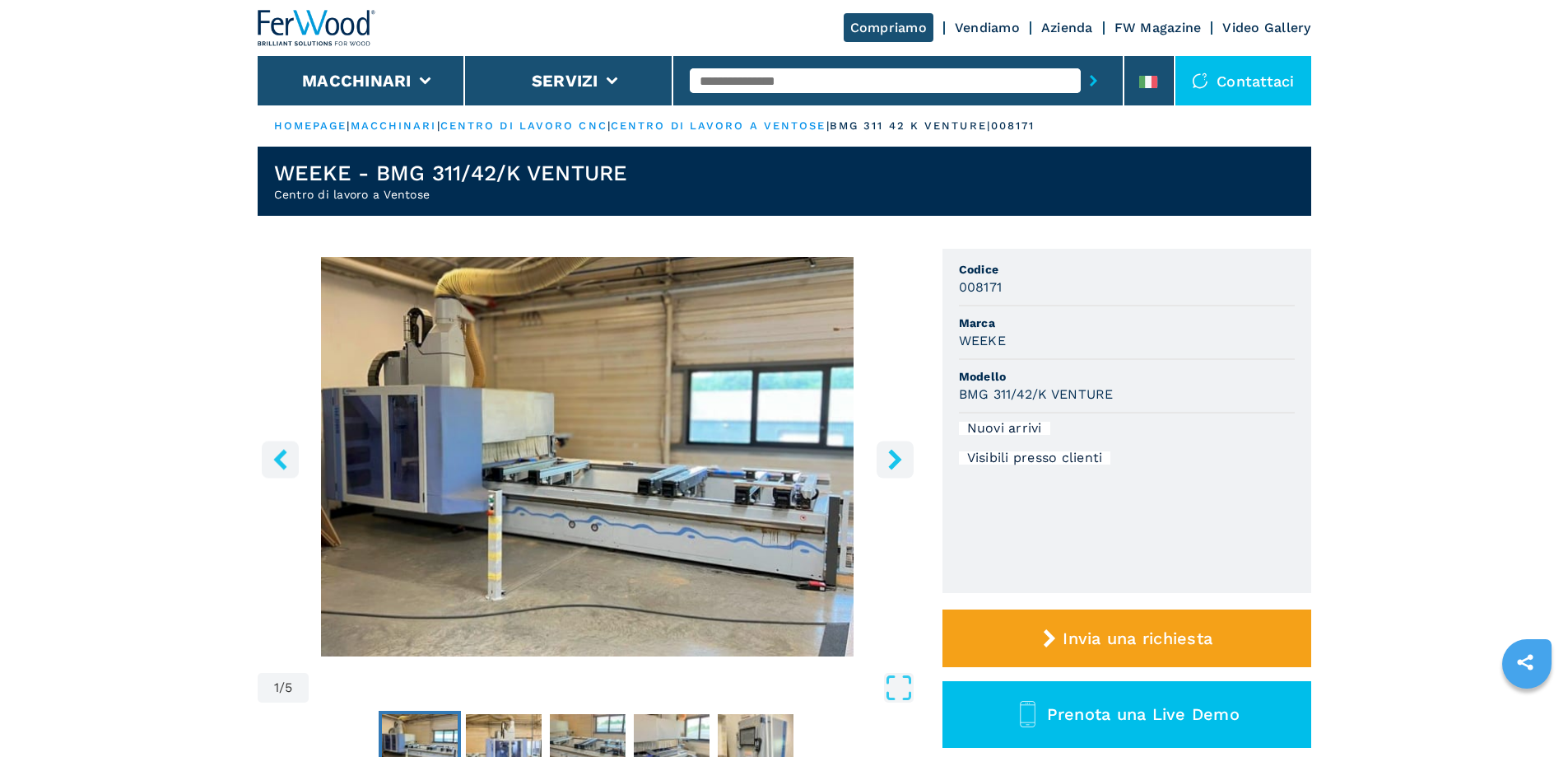
click at [904, 472] on button "right-button" at bounding box center [895, 459] width 37 height 37
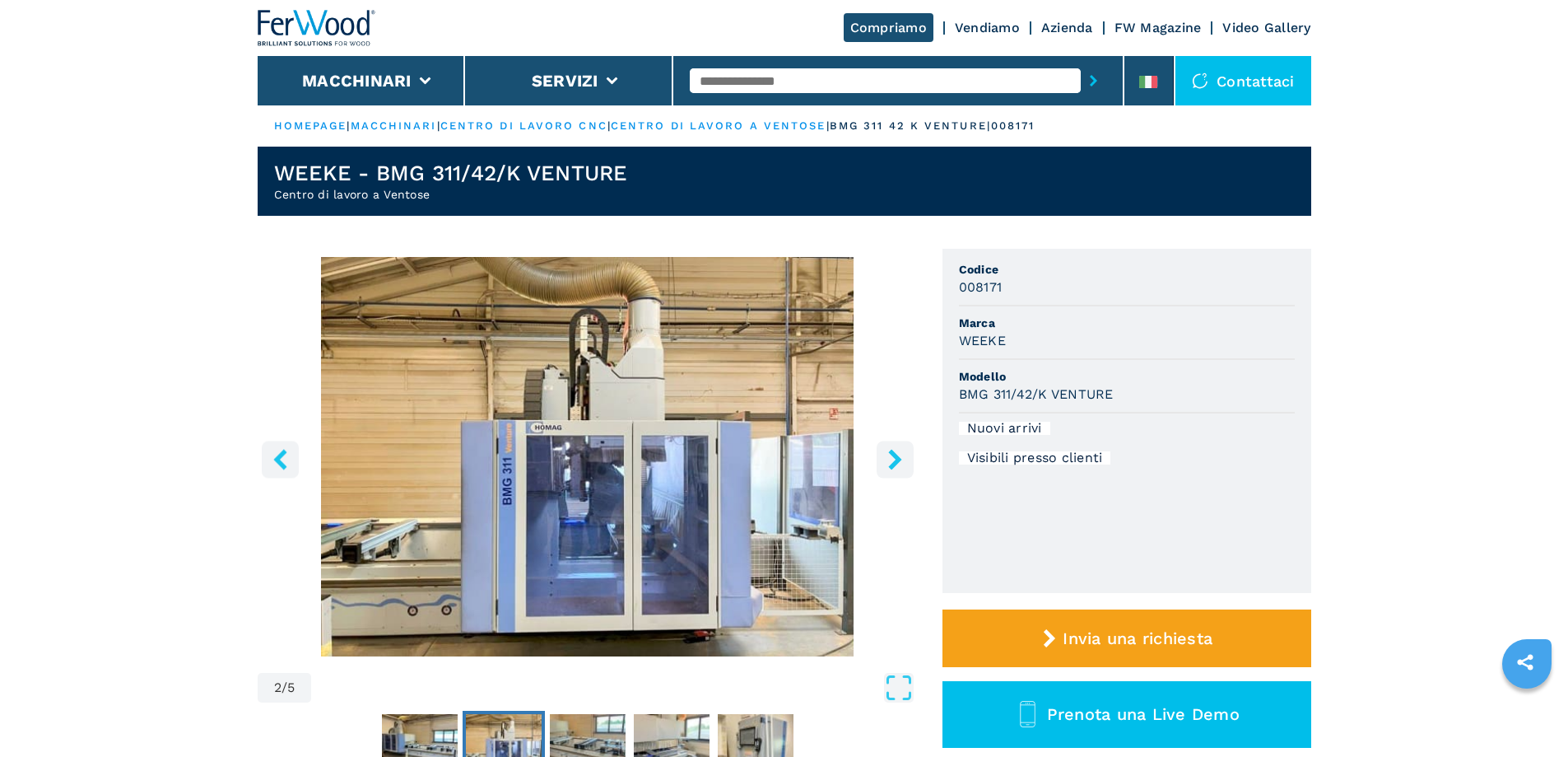
click at [895, 467] on icon "right-button" at bounding box center [895, 459] width 21 height 21
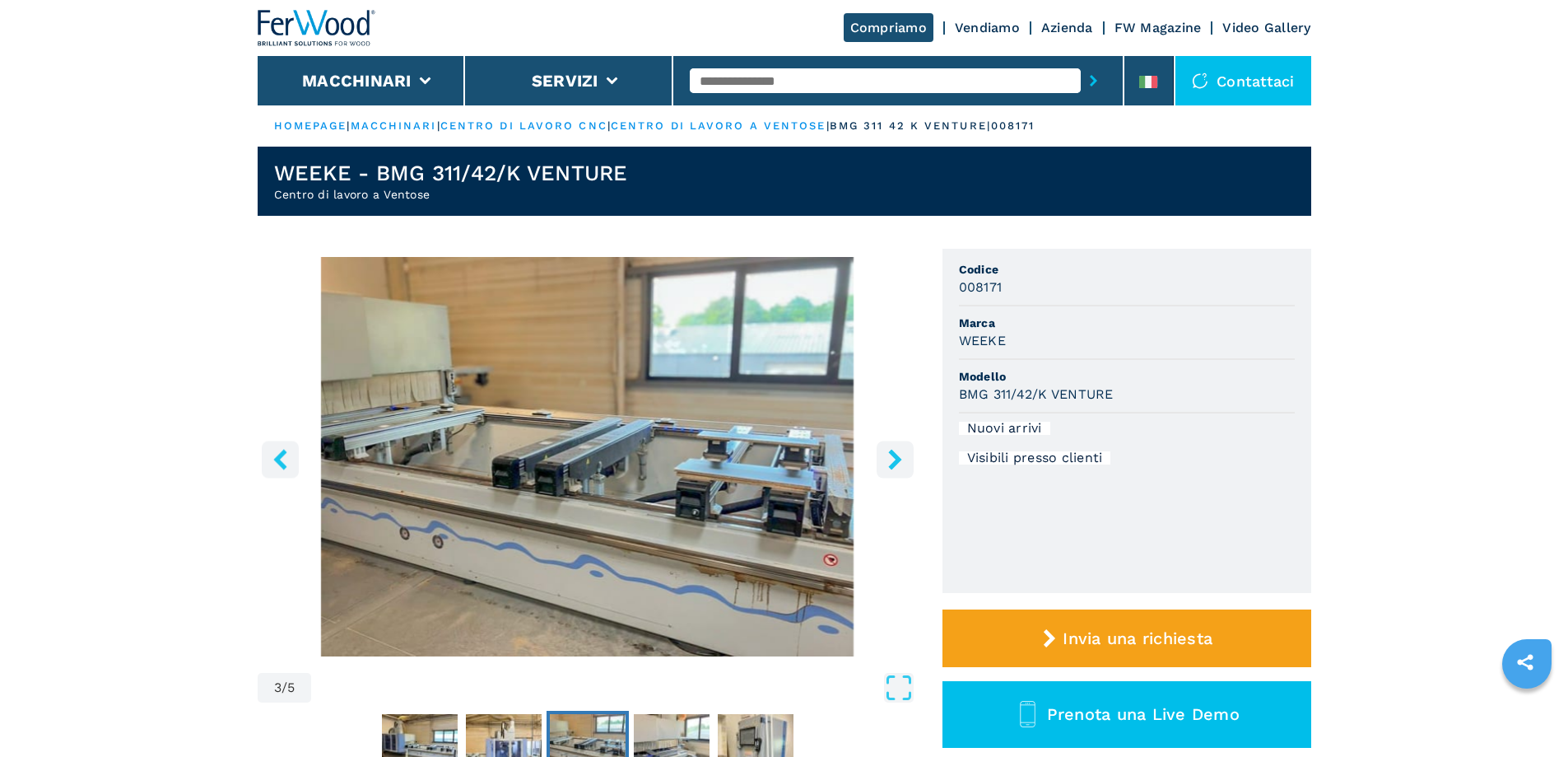
click at [895, 467] on icon "right-button" at bounding box center [895, 459] width 21 height 21
